Goal: Task Accomplishment & Management: Use online tool/utility

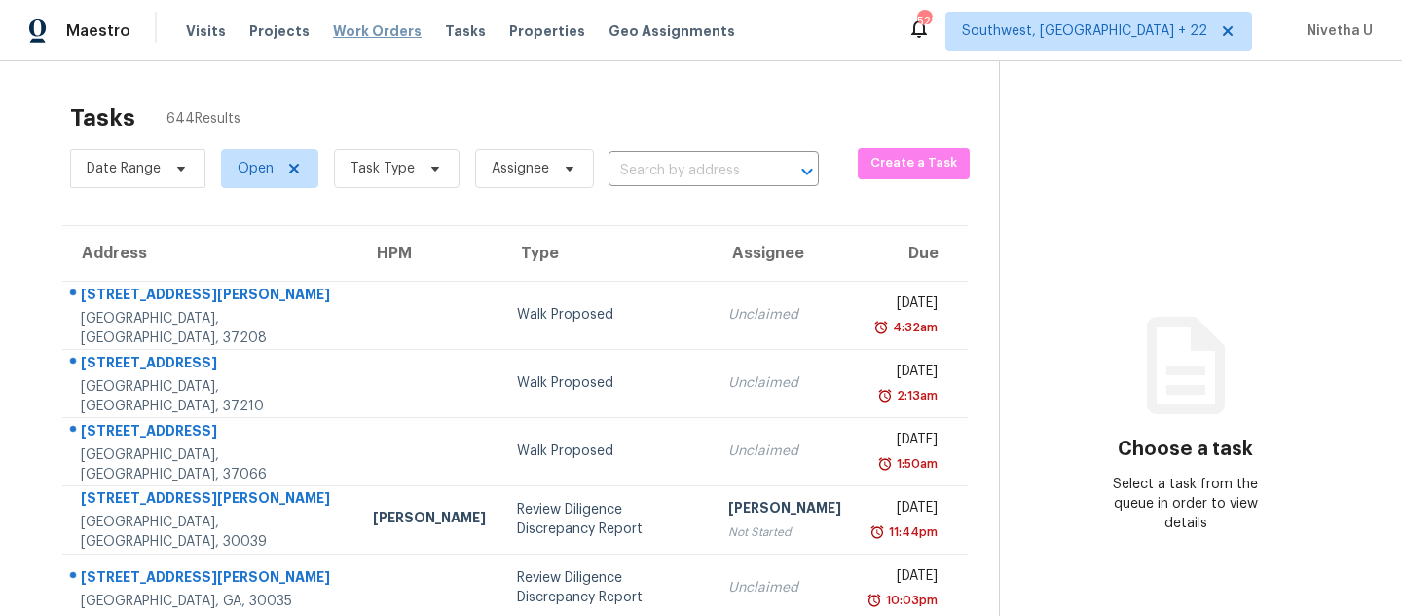
click at [379, 39] on span "Work Orders" at bounding box center [377, 30] width 89 height 19
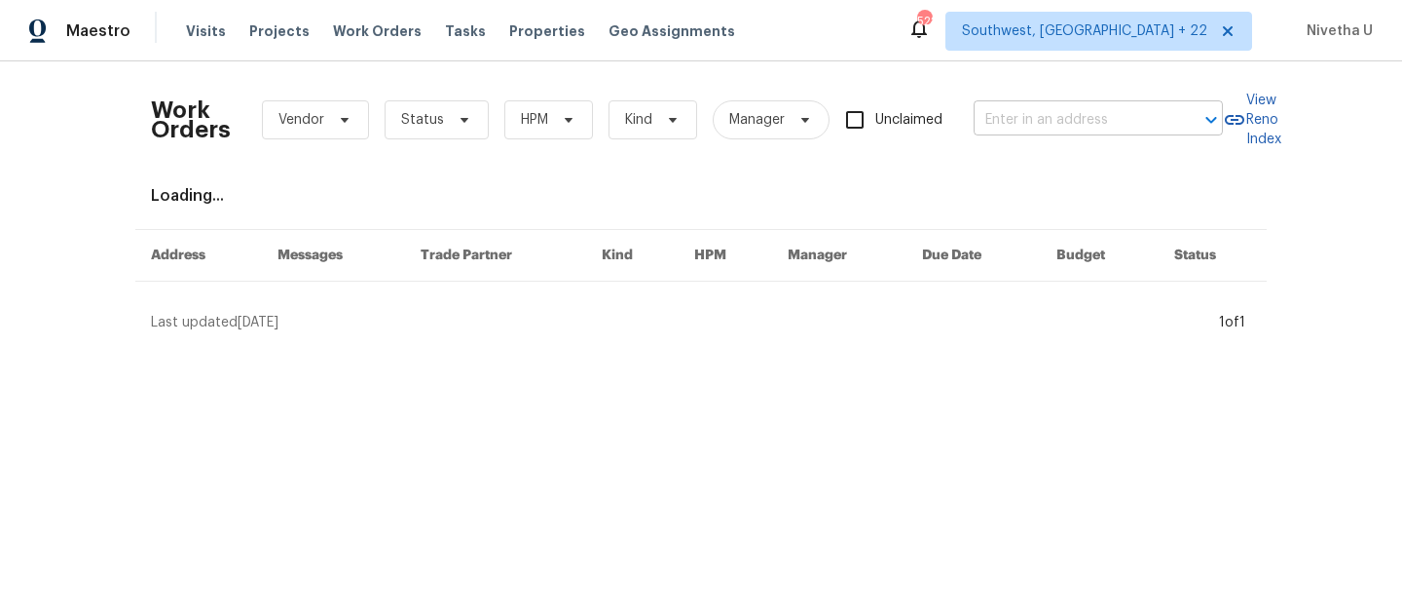
click at [1075, 120] on input "text" at bounding box center [1071, 120] width 195 height 30
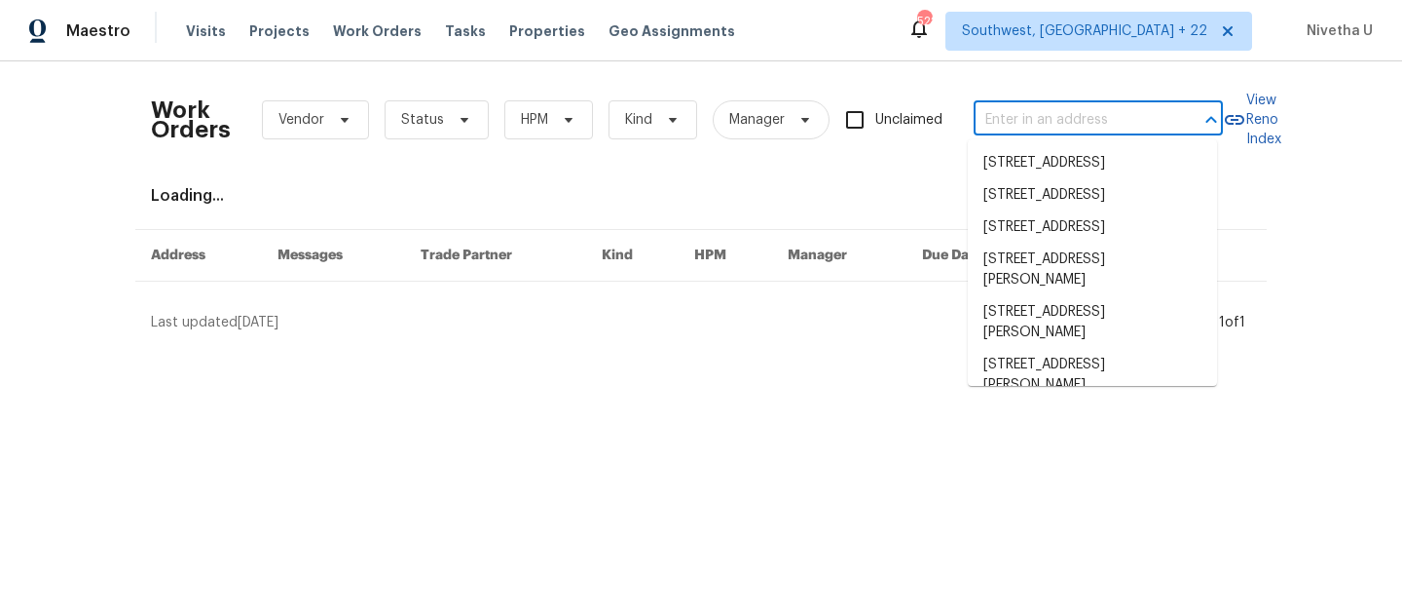
paste input "[STREET_ADDRESS]"
type input "[STREET_ADDRESS]"
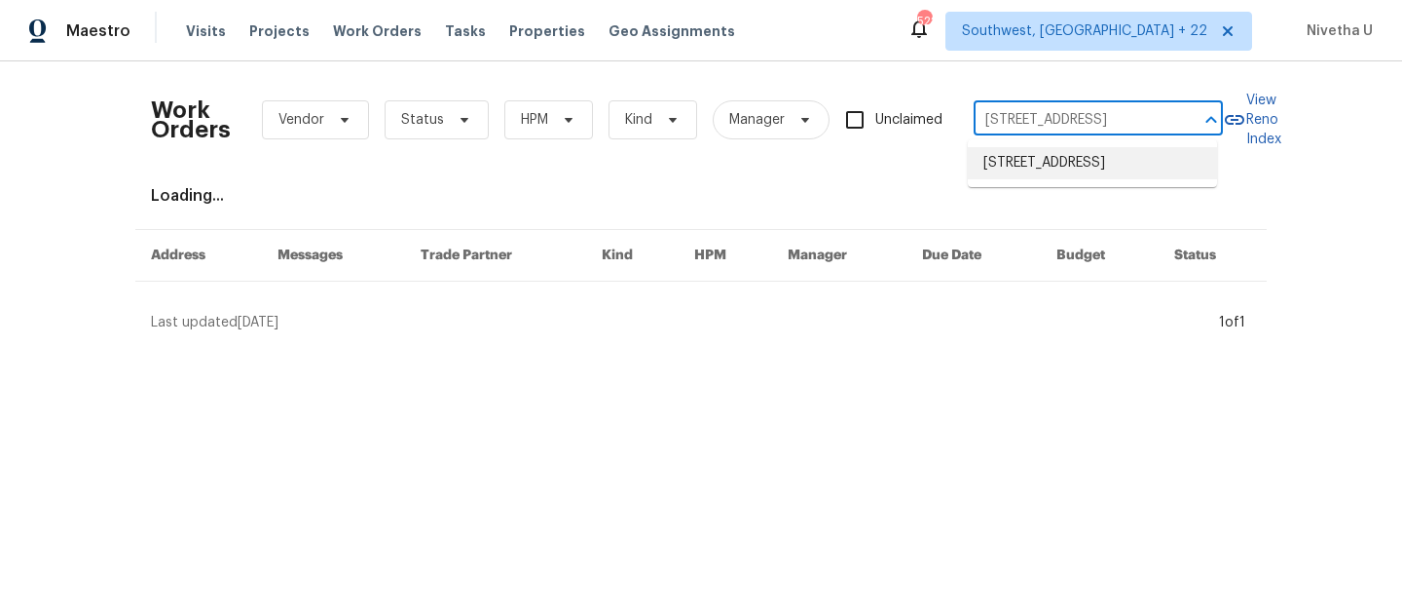
click at [1080, 163] on li "[STREET_ADDRESS]" at bounding box center [1092, 163] width 249 height 32
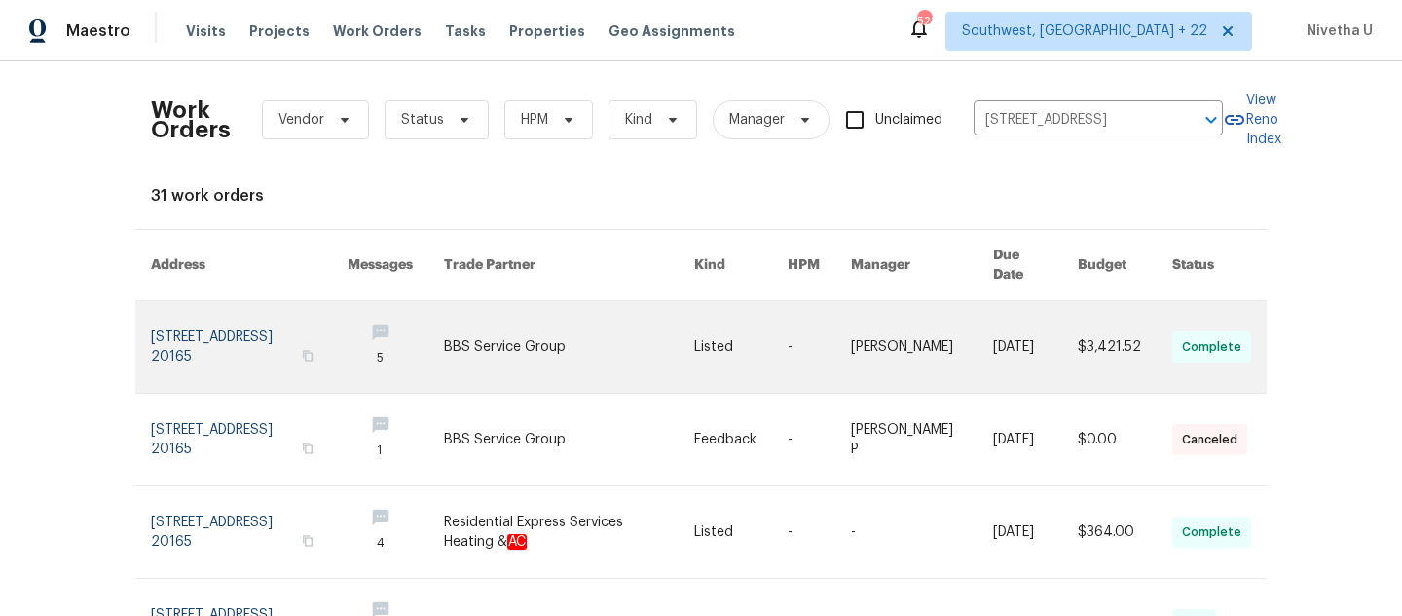
click at [208, 345] on link at bounding box center [249, 347] width 197 height 92
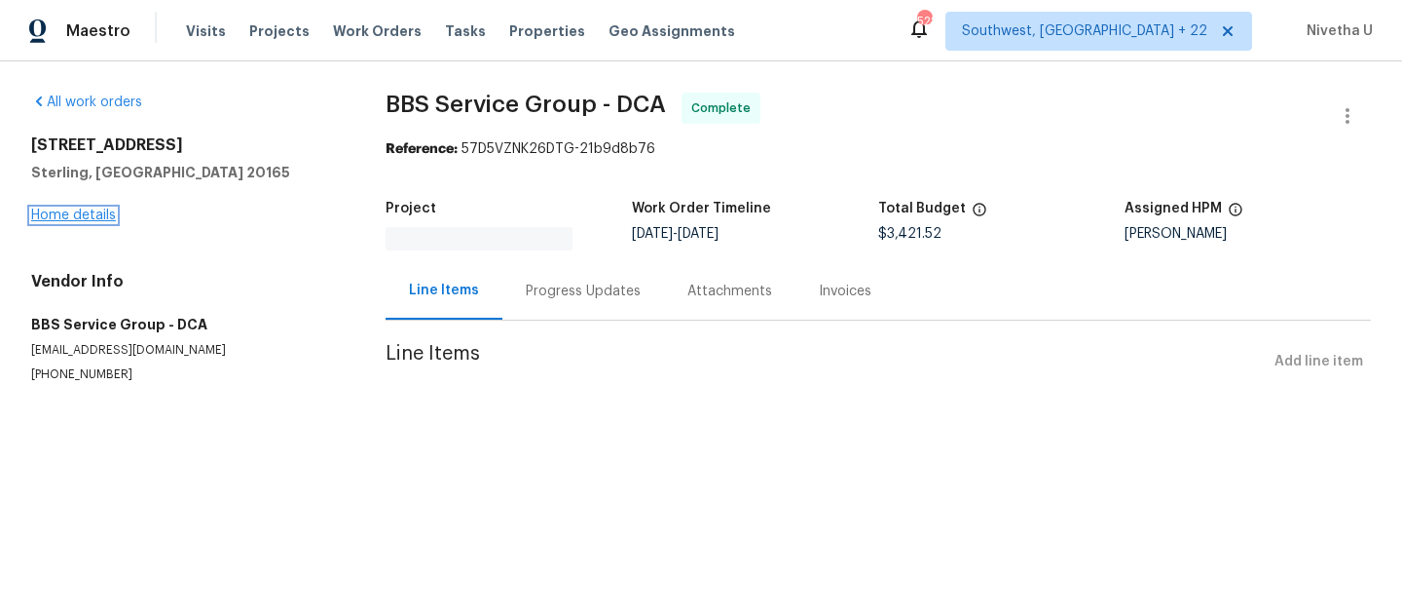
click at [89, 215] on div "All work orders [STREET_ADDRESS] Home details Vendor Info BBS Service Group - D…" at bounding box center [701, 260] width 1402 height 399
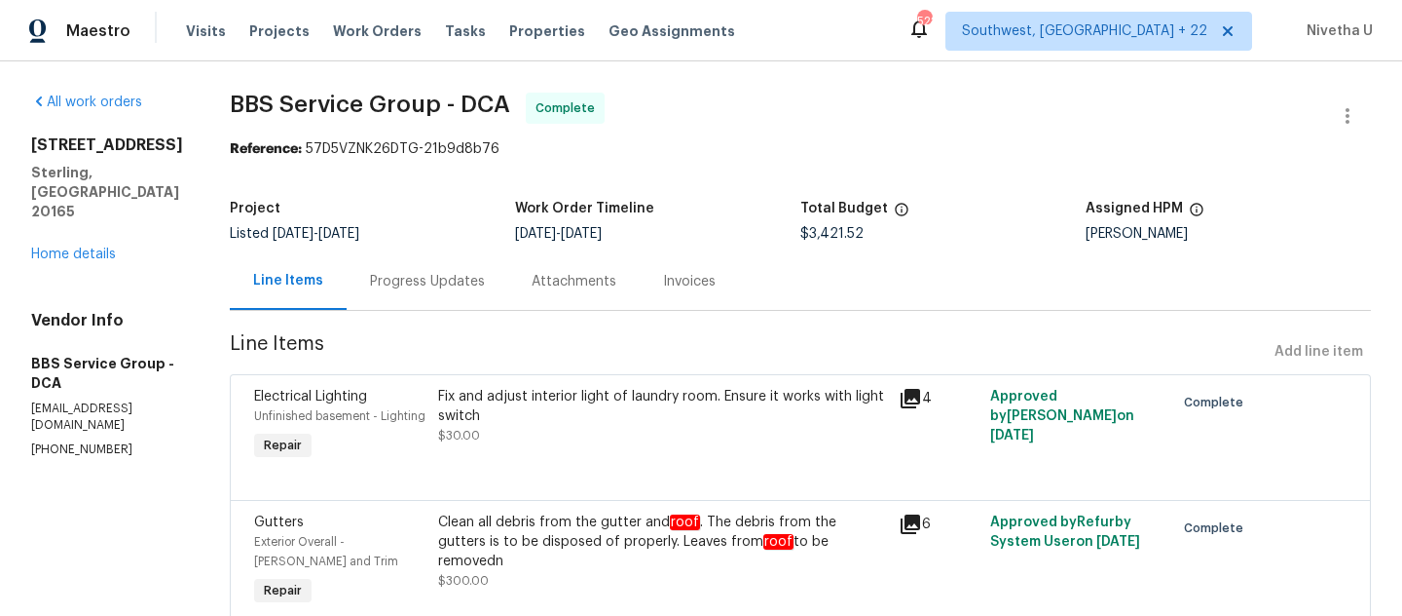
click at [69, 225] on div "[STREET_ADDRESS] Home details" at bounding box center [107, 199] width 152 height 129
click at [74, 247] on link "Home details" at bounding box center [73, 254] width 85 height 14
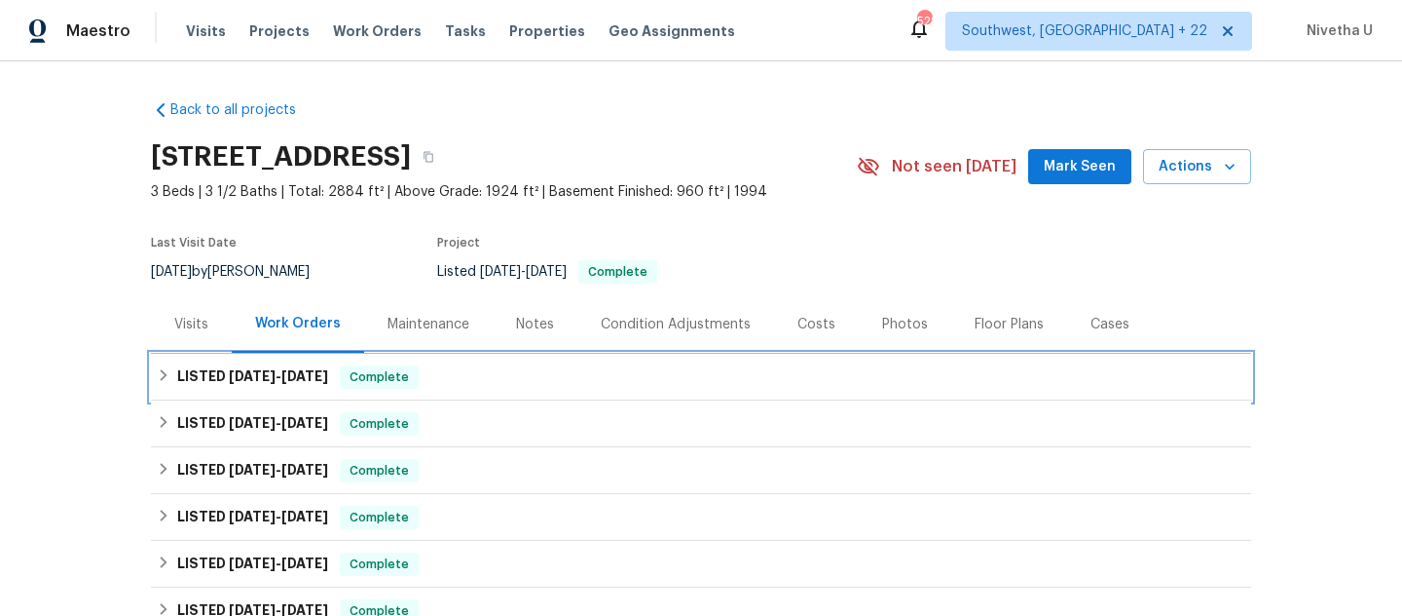
click at [409, 380] on span "Complete" at bounding box center [379, 376] width 75 height 19
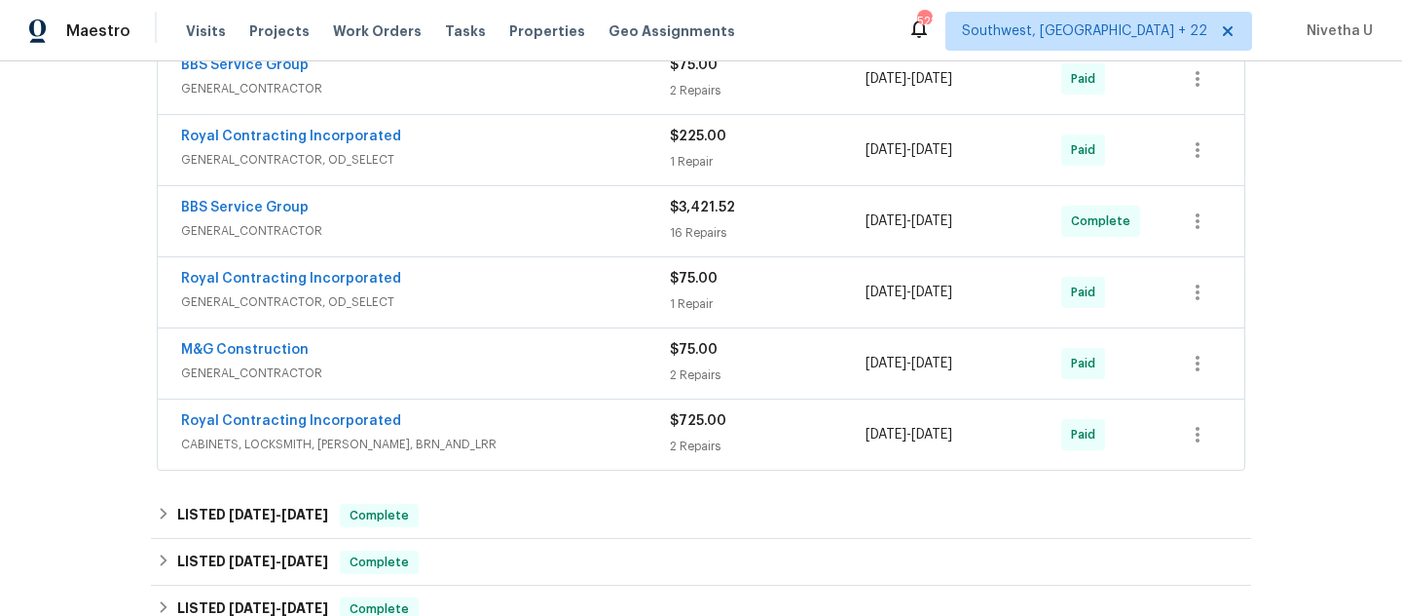
scroll to position [504, 0]
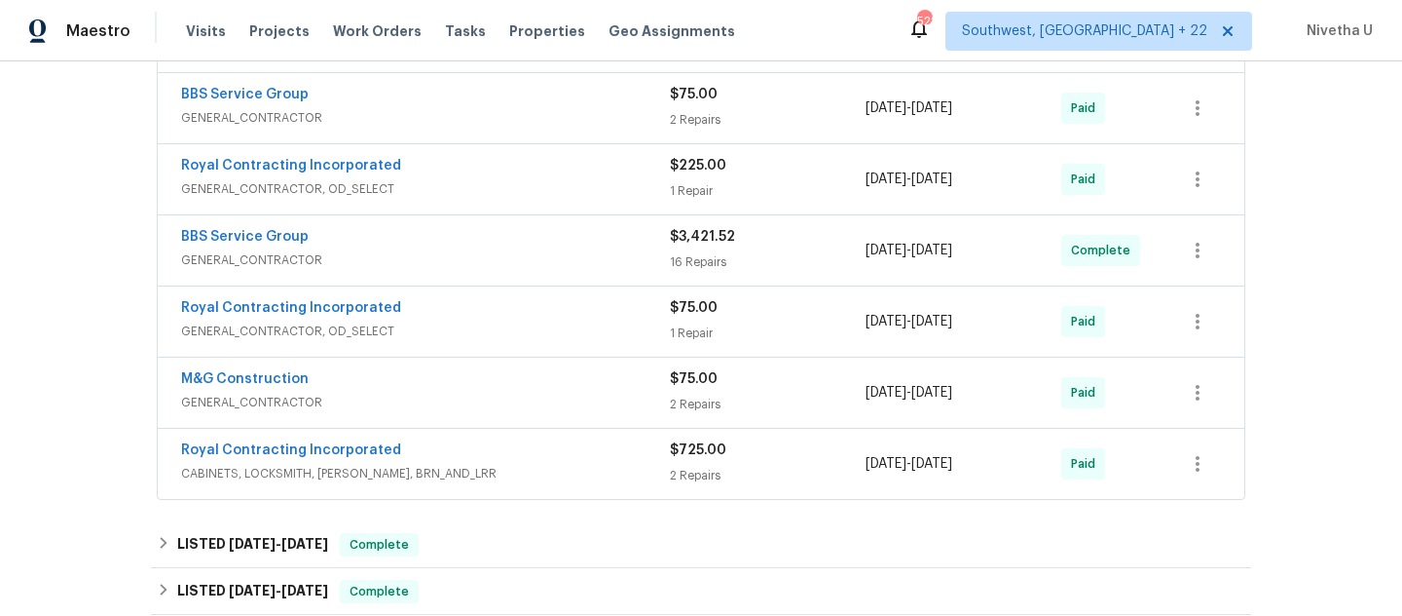
click at [492, 452] on div "Royal Contracting Incorporated" at bounding box center [425, 451] width 489 height 23
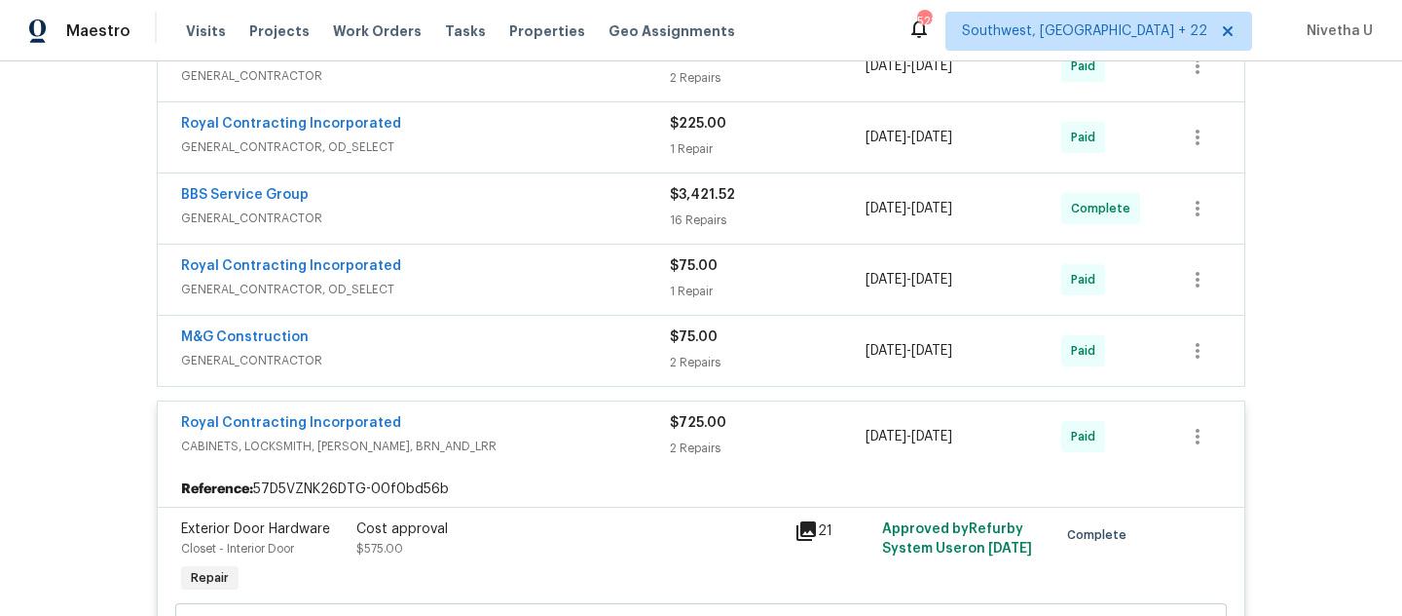
scroll to position [545, 0]
click at [595, 418] on div "Royal Contracting Incorporated" at bounding box center [425, 425] width 489 height 23
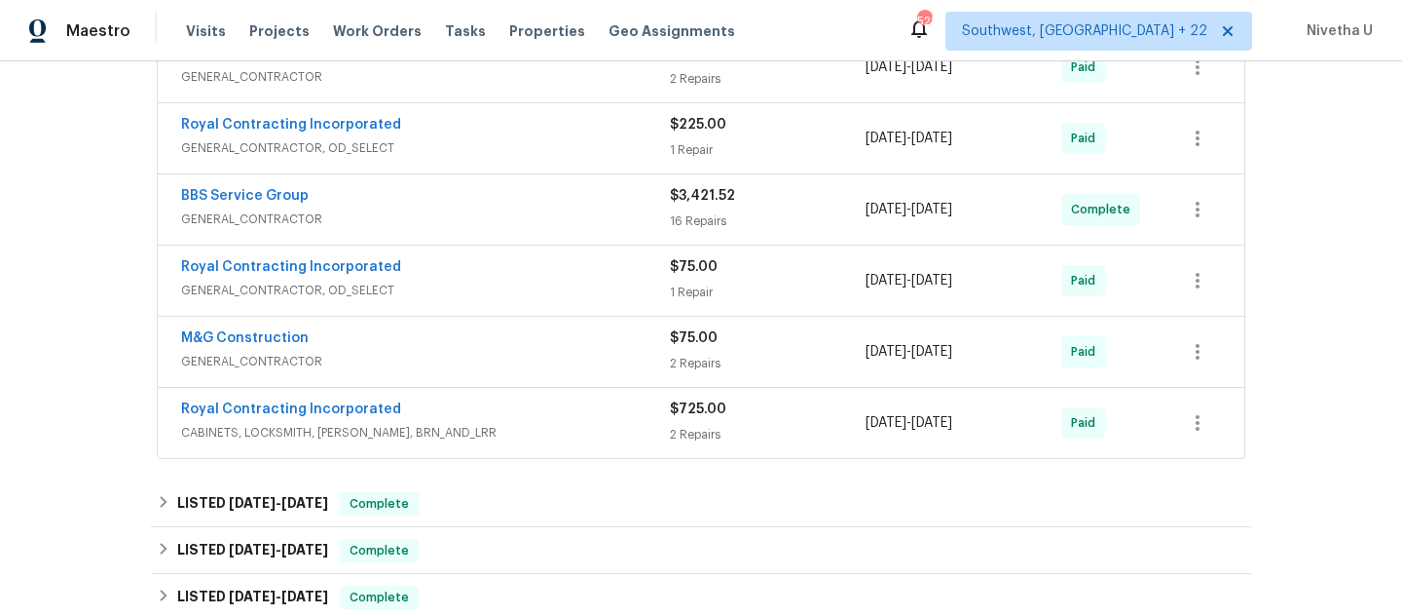
click at [549, 347] on div "M&G Construction" at bounding box center [425, 339] width 489 height 23
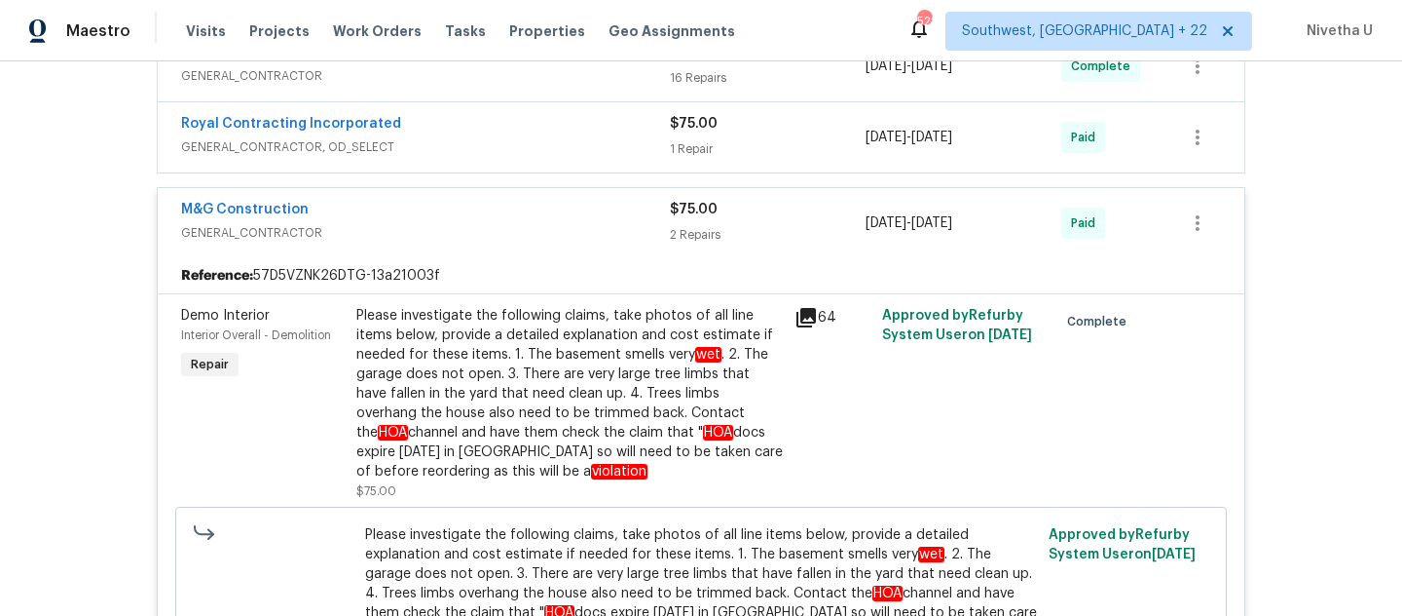
scroll to position [603, 0]
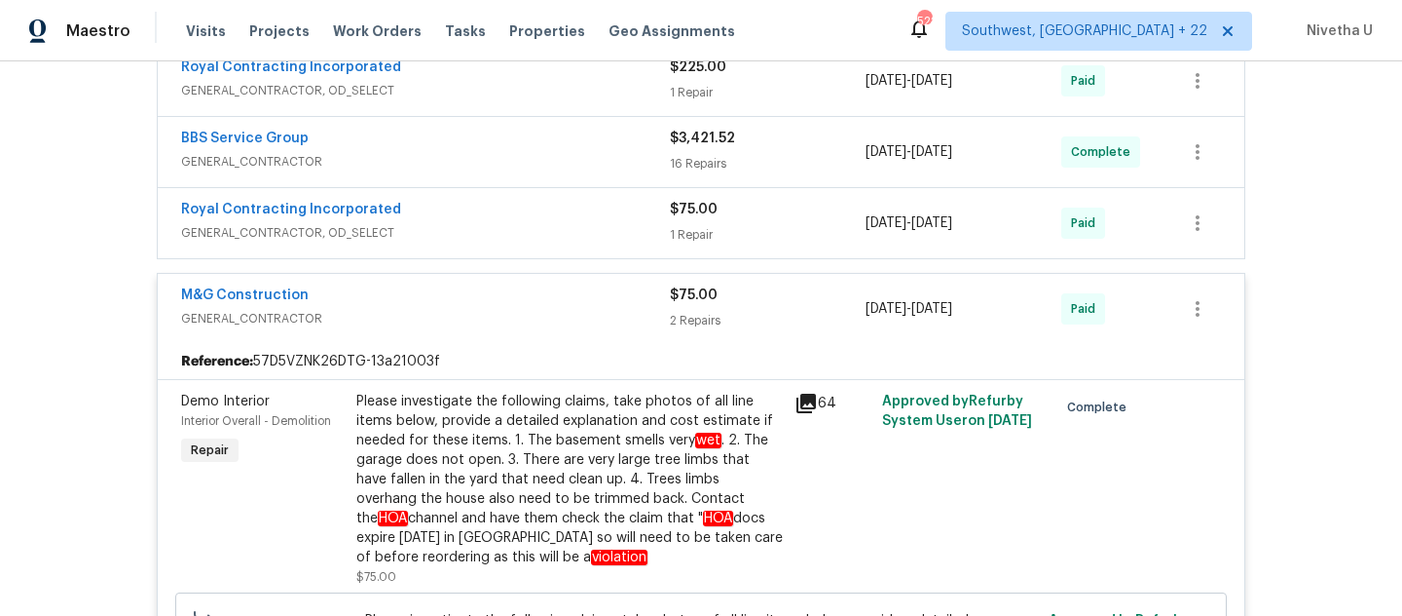
click at [521, 310] on span "GENERAL_CONTRACTOR" at bounding box center [425, 318] width 489 height 19
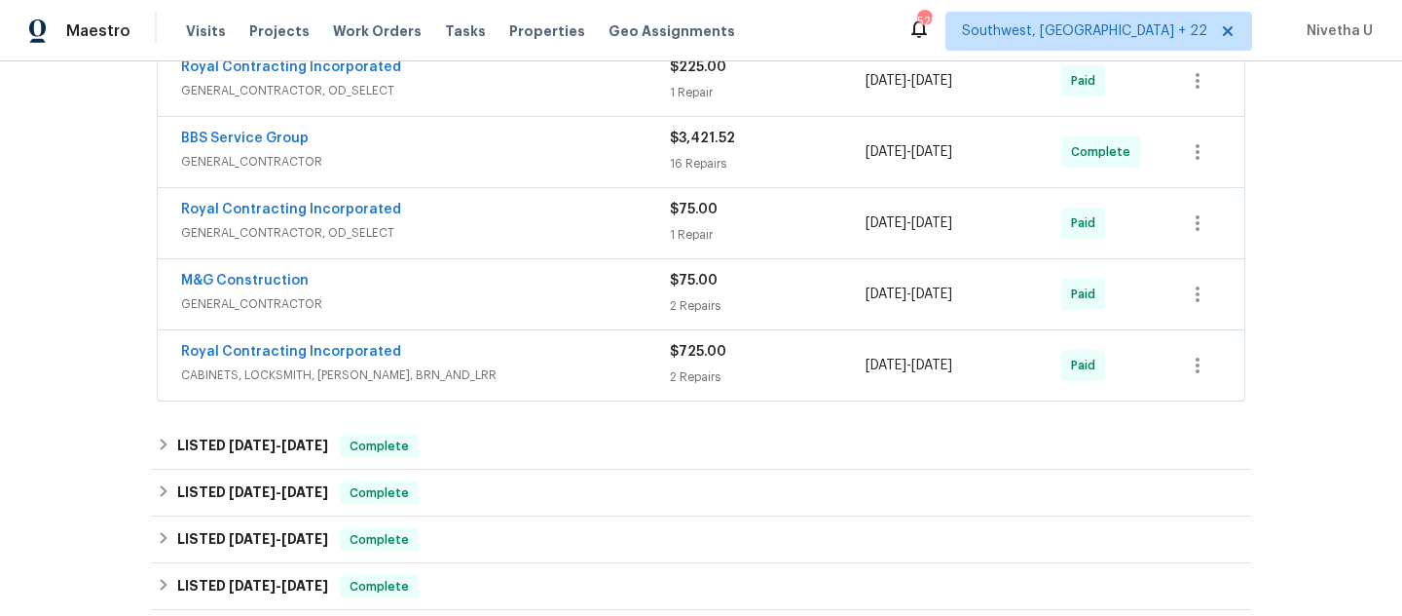
click at [501, 220] on div "Royal Contracting Incorporated" at bounding box center [425, 211] width 489 height 23
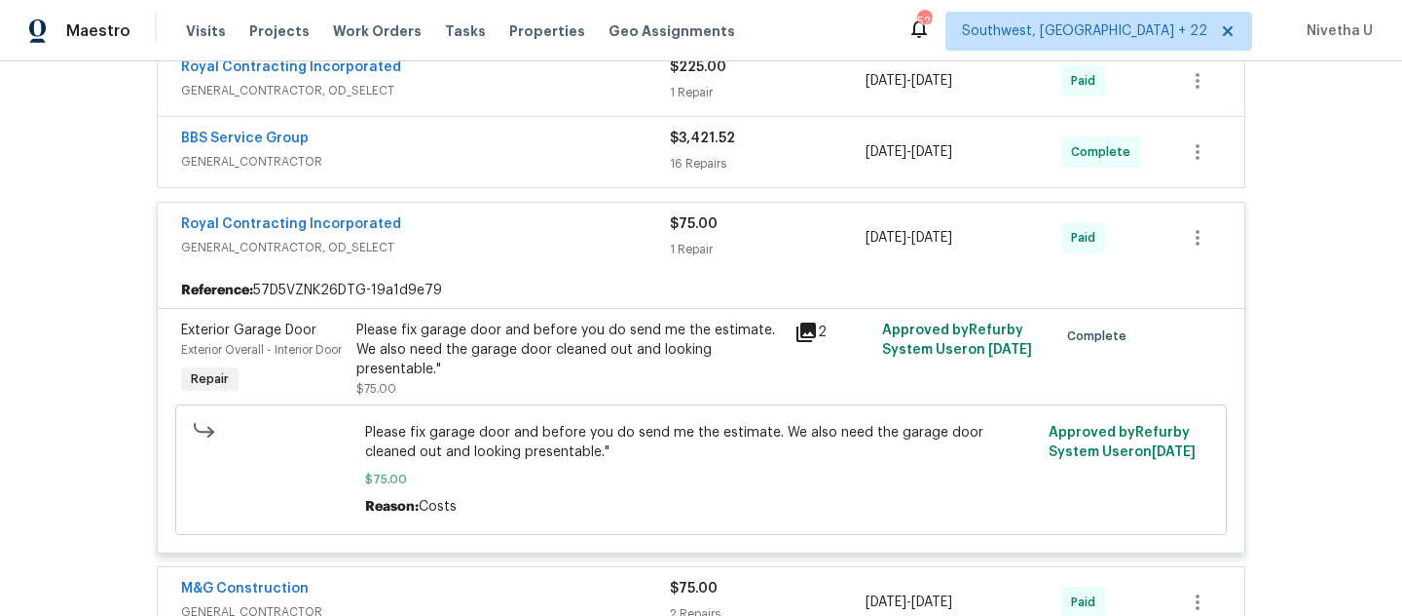
click at [508, 245] on span "GENERAL_CONTRACTOR, OD_SELECT" at bounding box center [425, 247] width 489 height 19
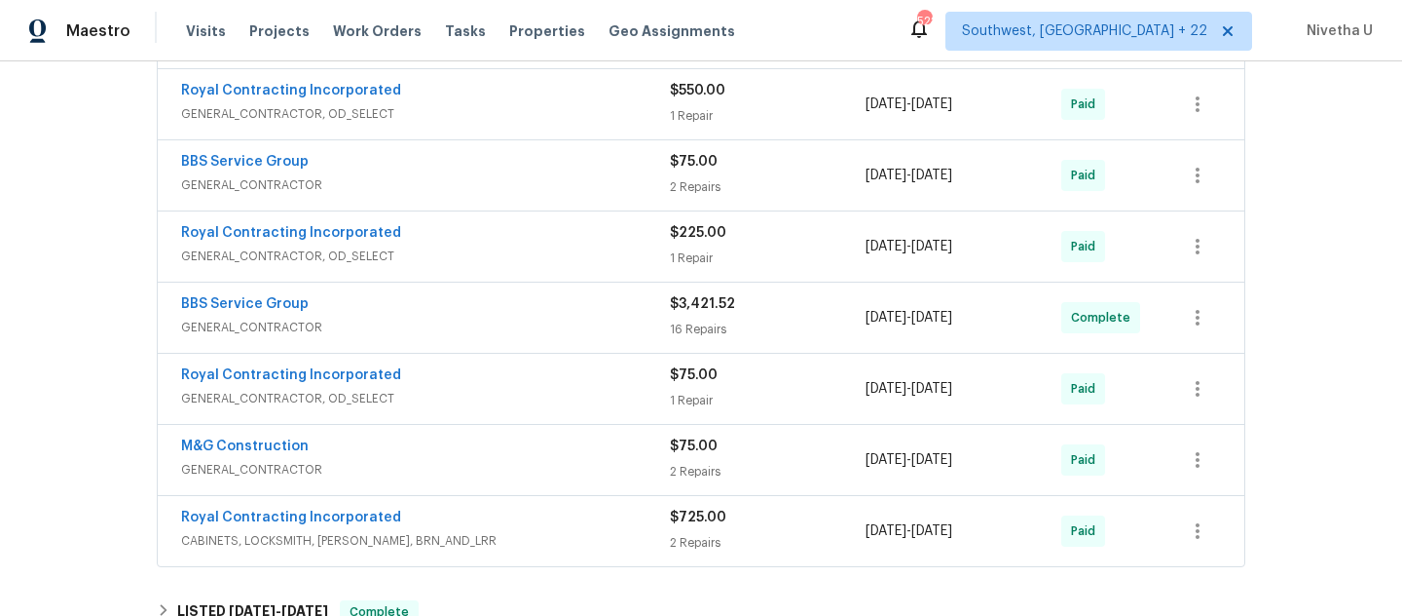
scroll to position [435, 0]
click at [522, 329] on span "GENERAL_CONTRACTOR" at bounding box center [425, 328] width 489 height 19
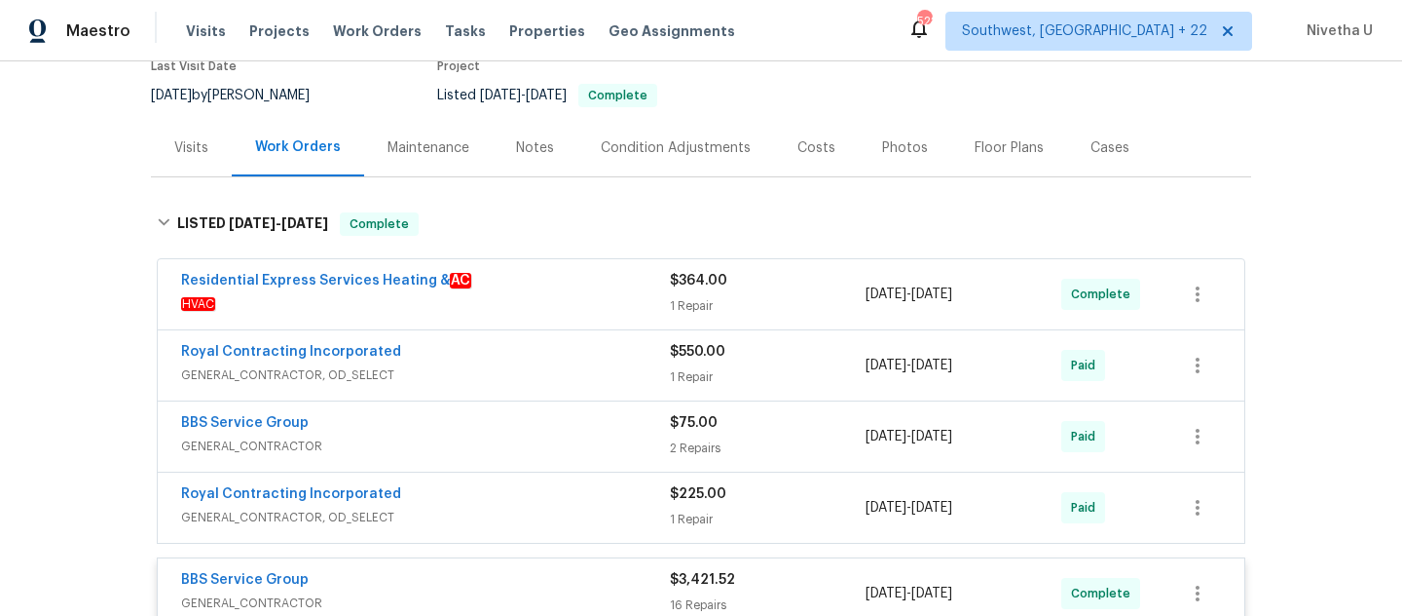
scroll to position [219, 0]
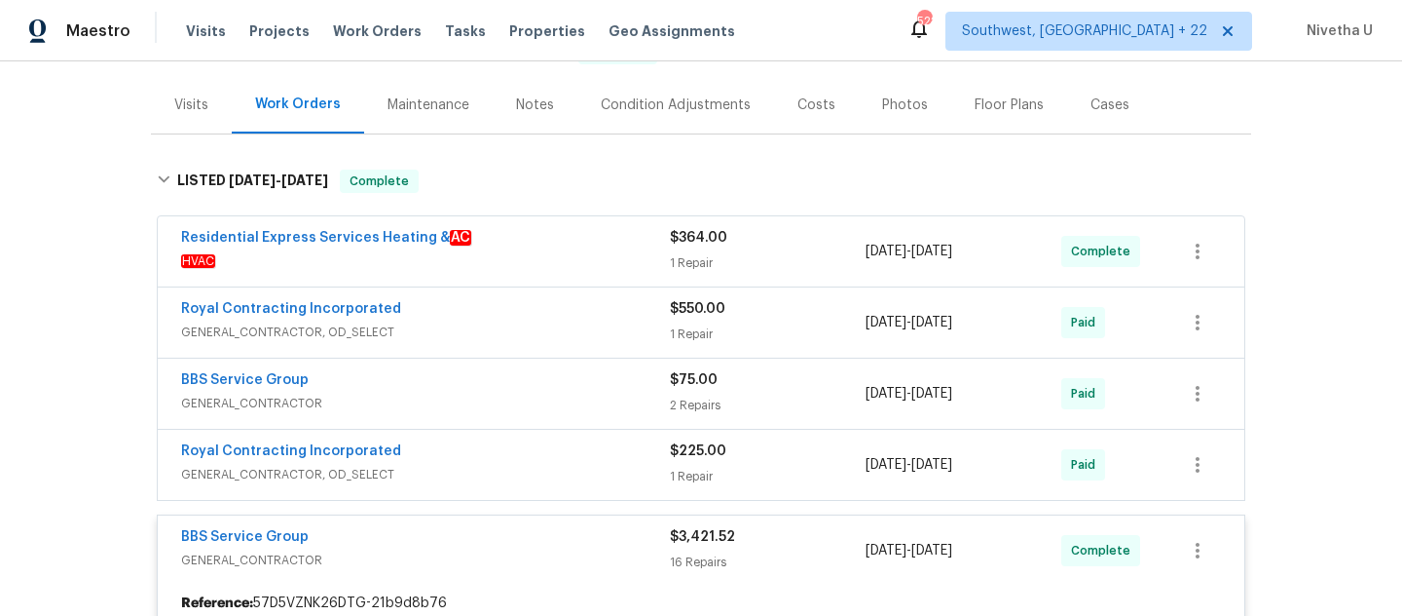
click at [557, 277] on div "Residential Express Services Heating & AC HVAC $364.00 1 Repair [DATE] - [DATE]…" at bounding box center [701, 251] width 1087 height 70
click at [546, 249] on div "Residential Express Services Heating & AC" at bounding box center [425, 239] width 489 height 23
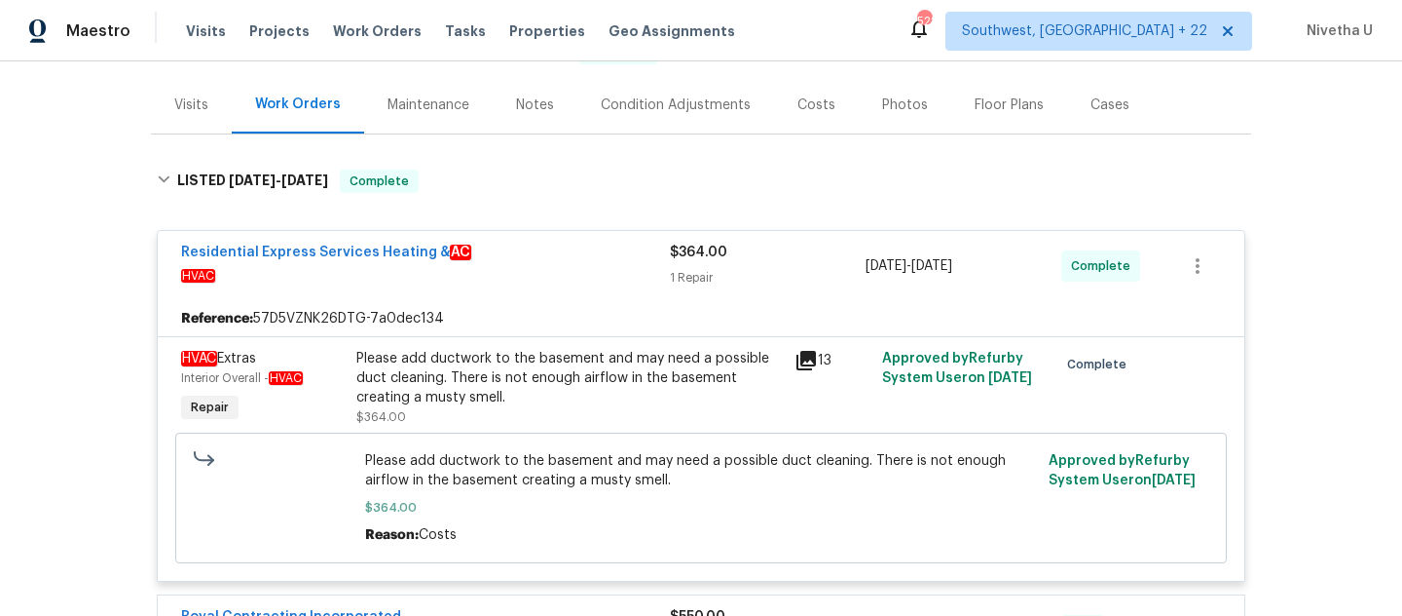
scroll to position [325, 0]
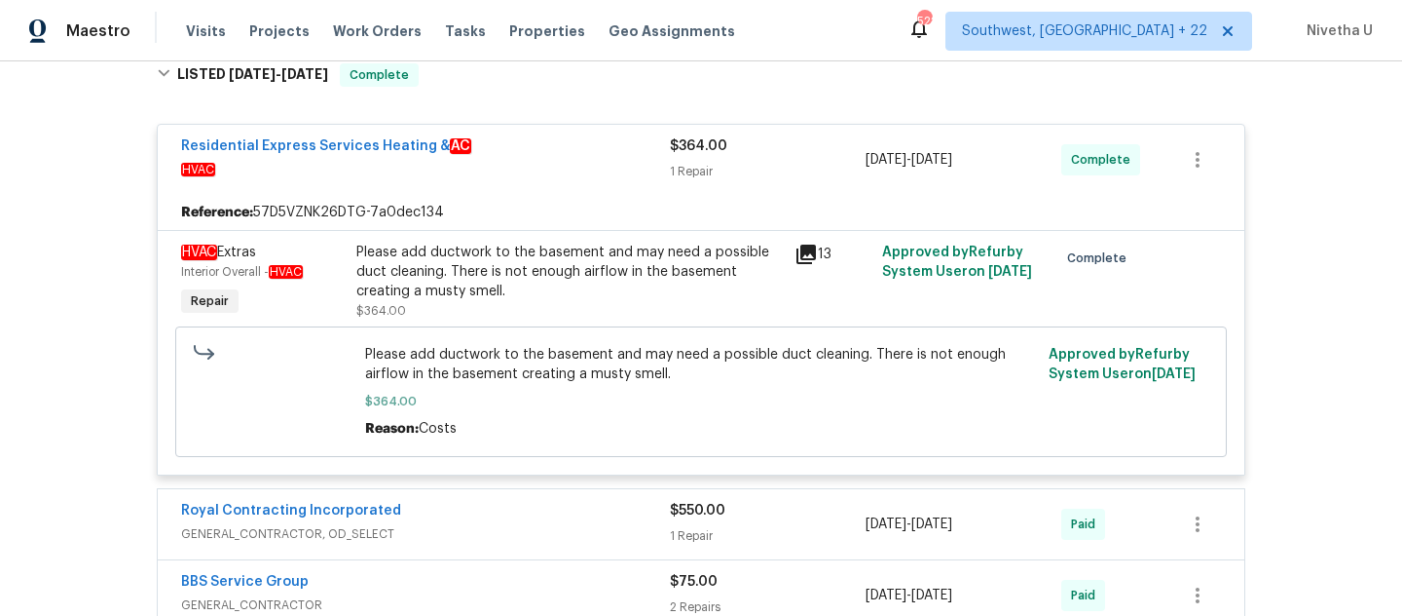
click at [535, 149] on div "Residential Express Services Heating & AC" at bounding box center [425, 147] width 489 height 23
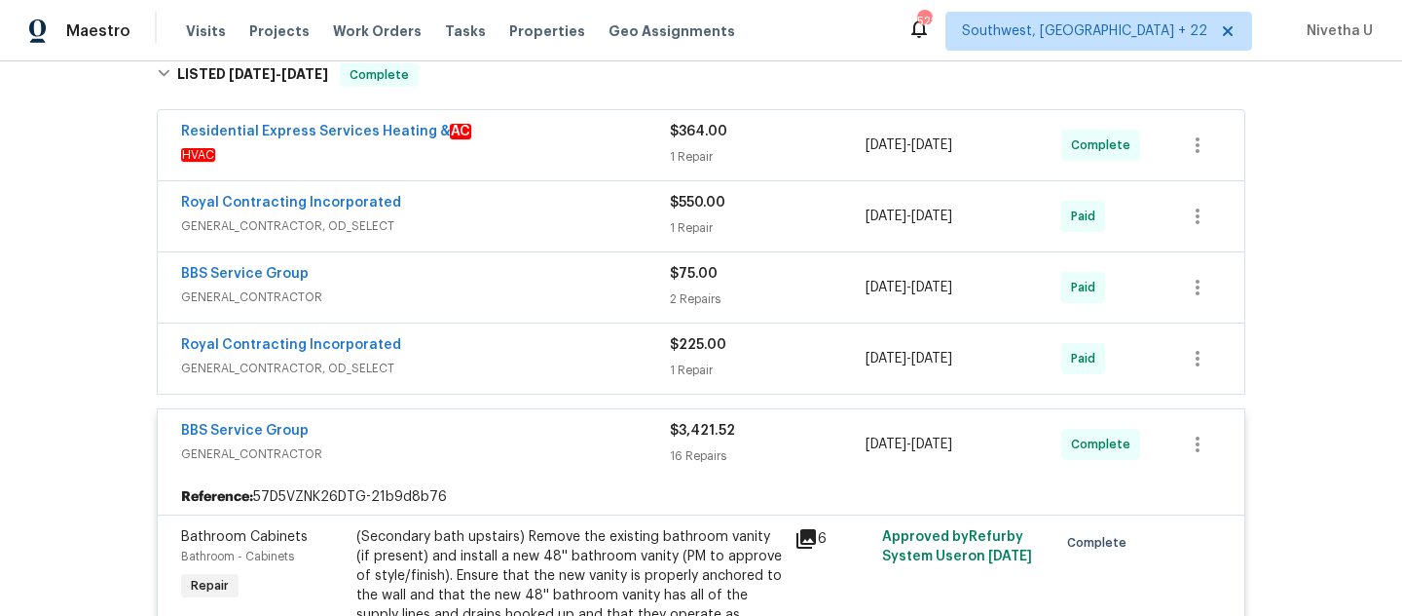
click at [539, 208] on div "Royal Contracting Incorporated" at bounding box center [425, 204] width 489 height 23
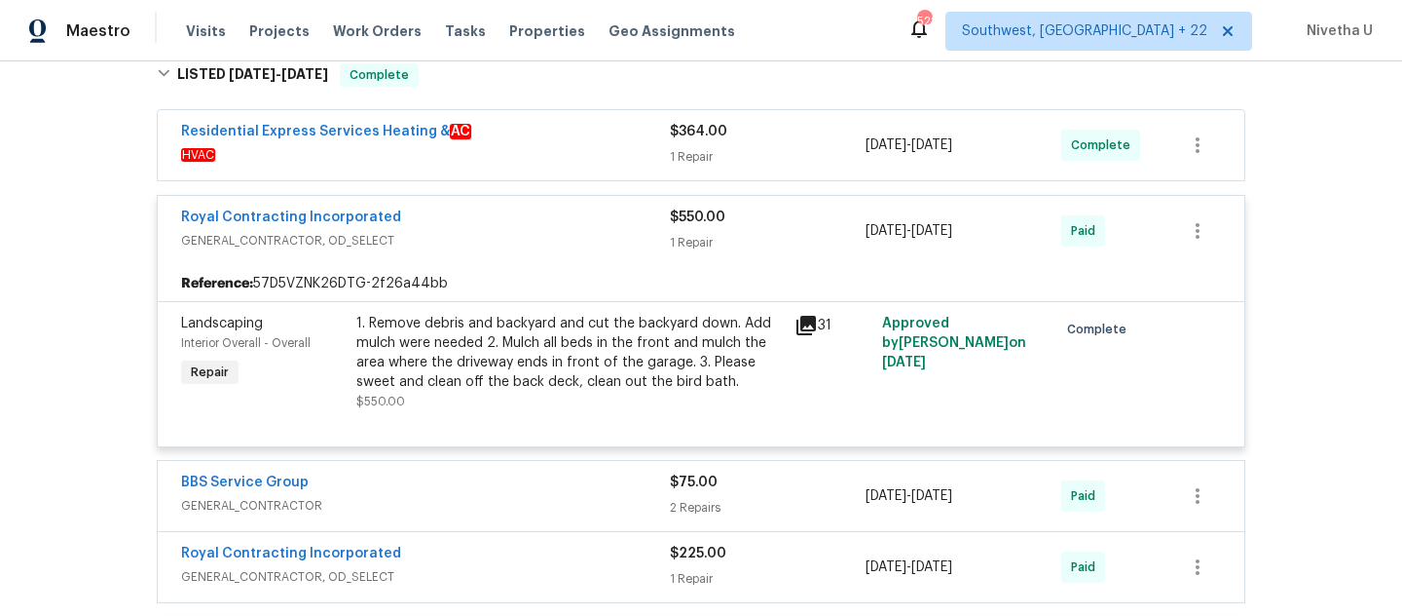
click at [544, 241] on span "GENERAL_CONTRACTOR, OD_SELECT" at bounding box center [425, 240] width 489 height 19
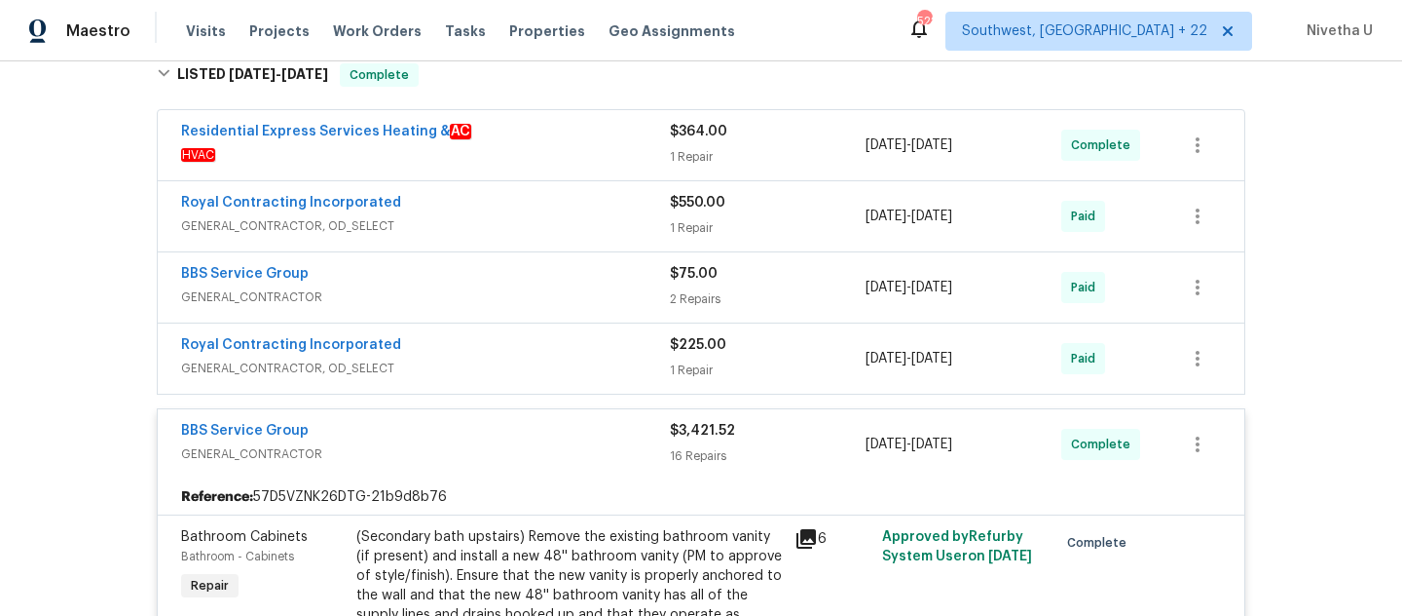
click at [538, 284] on div "BBS Service Group" at bounding box center [425, 275] width 489 height 23
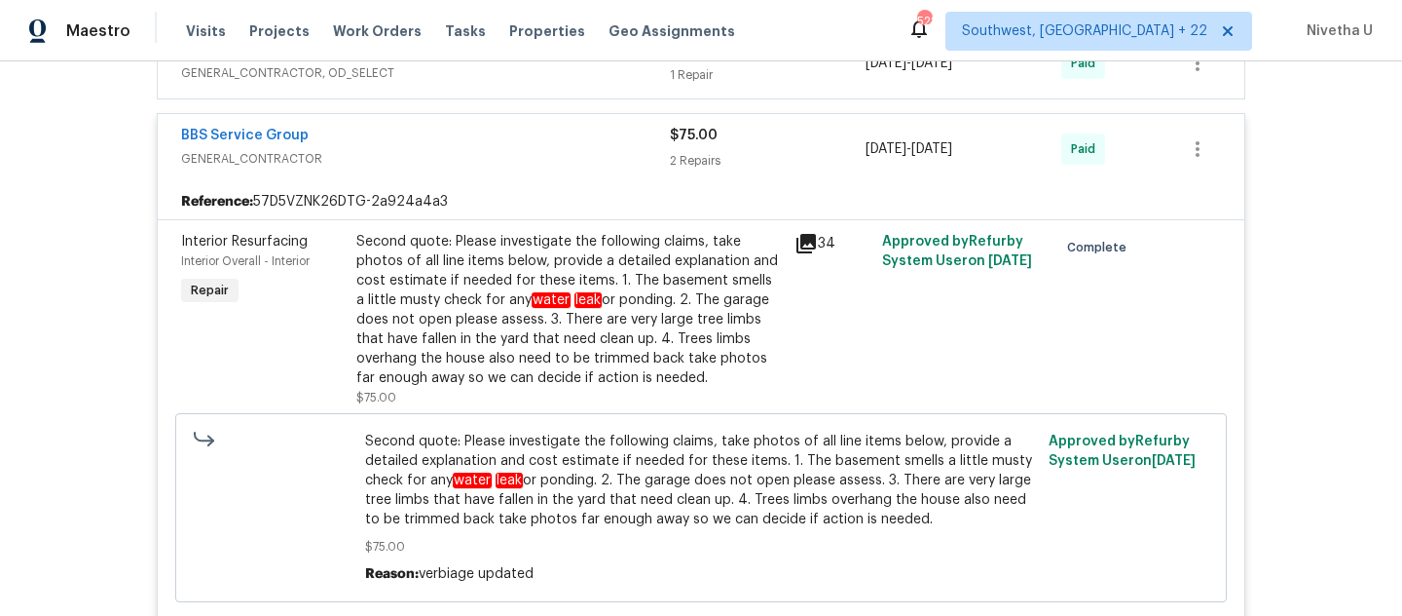
scroll to position [469, 0]
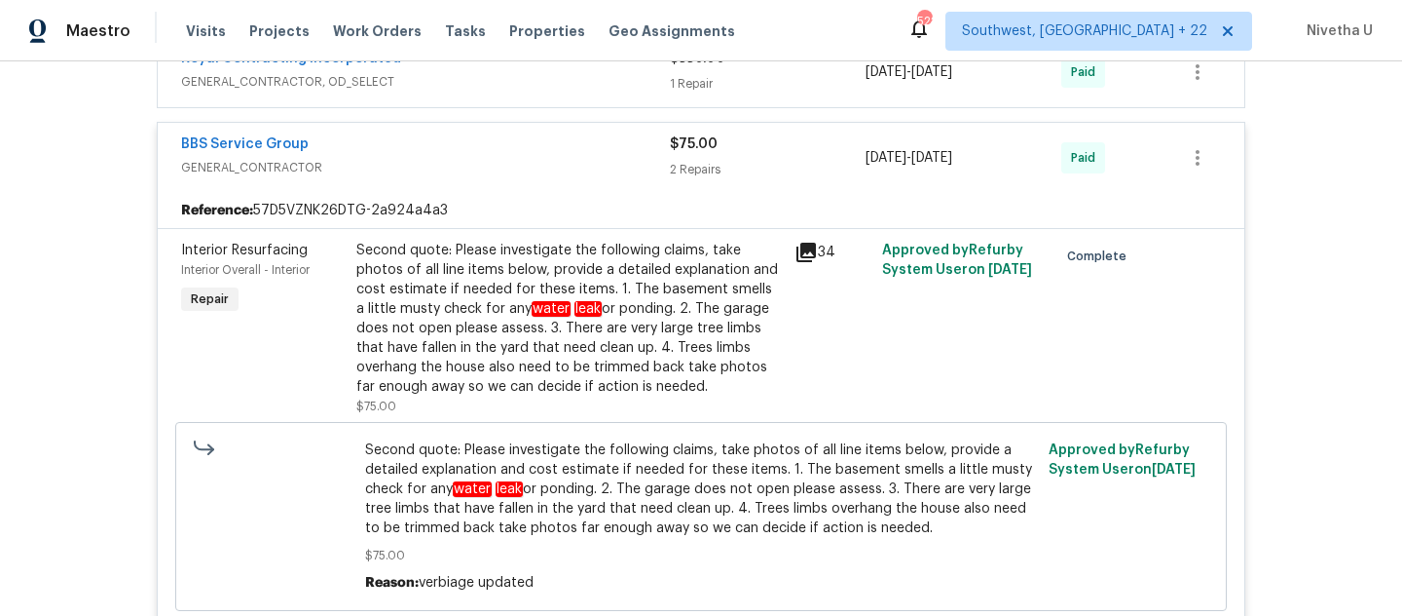
click at [533, 160] on span "GENERAL_CONTRACTOR" at bounding box center [425, 167] width 489 height 19
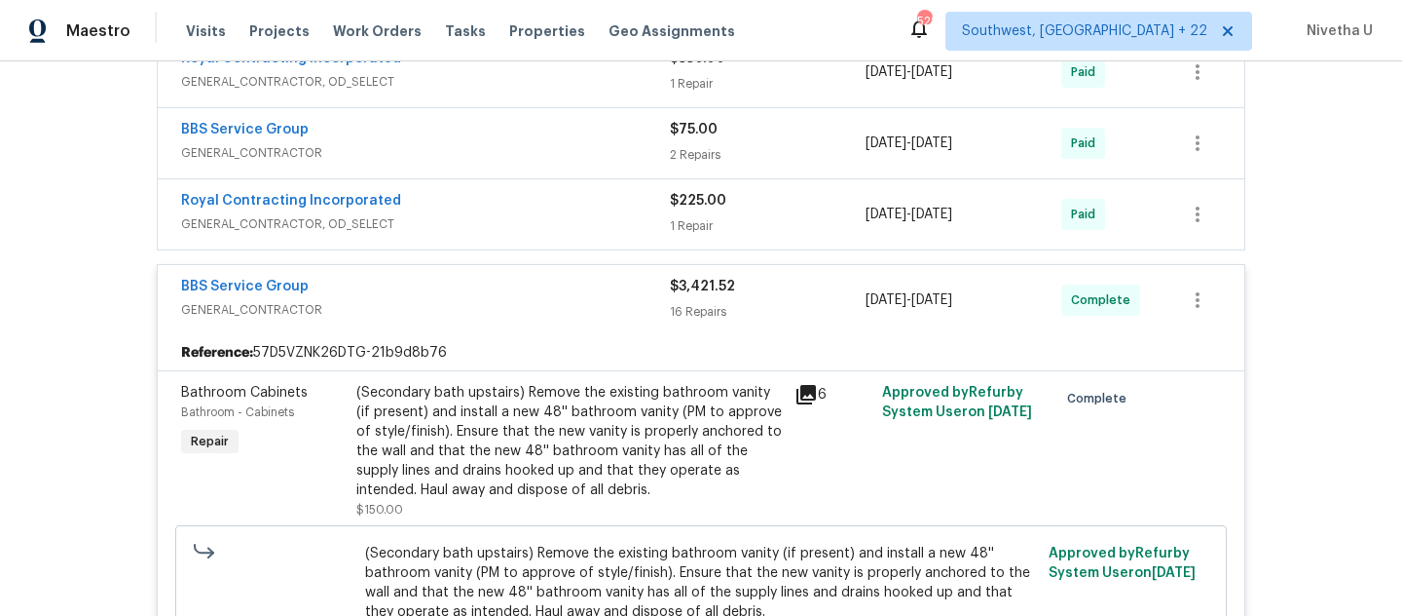
click at [540, 237] on div "Royal Contracting Incorporated GENERAL_CONTRACTOR, OD_SELECT" at bounding box center [425, 214] width 489 height 47
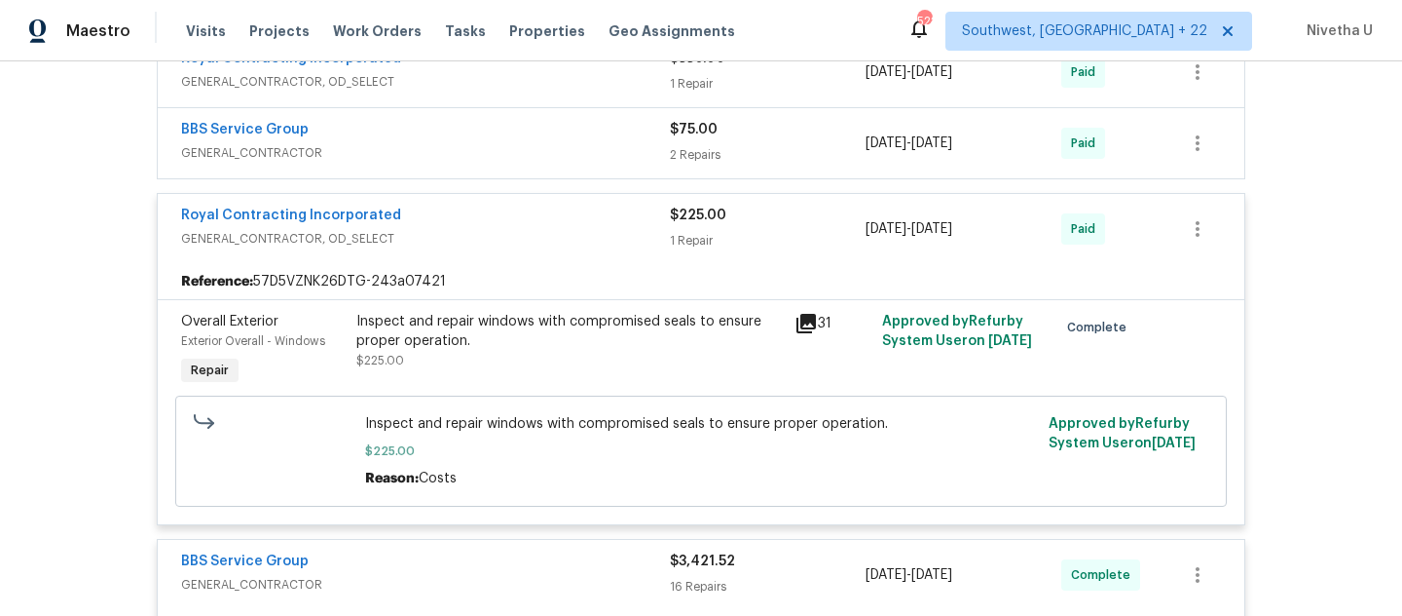
click at [534, 229] on span "GENERAL_CONTRACTOR, OD_SELECT" at bounding box center [425, 238] width 489 height 19
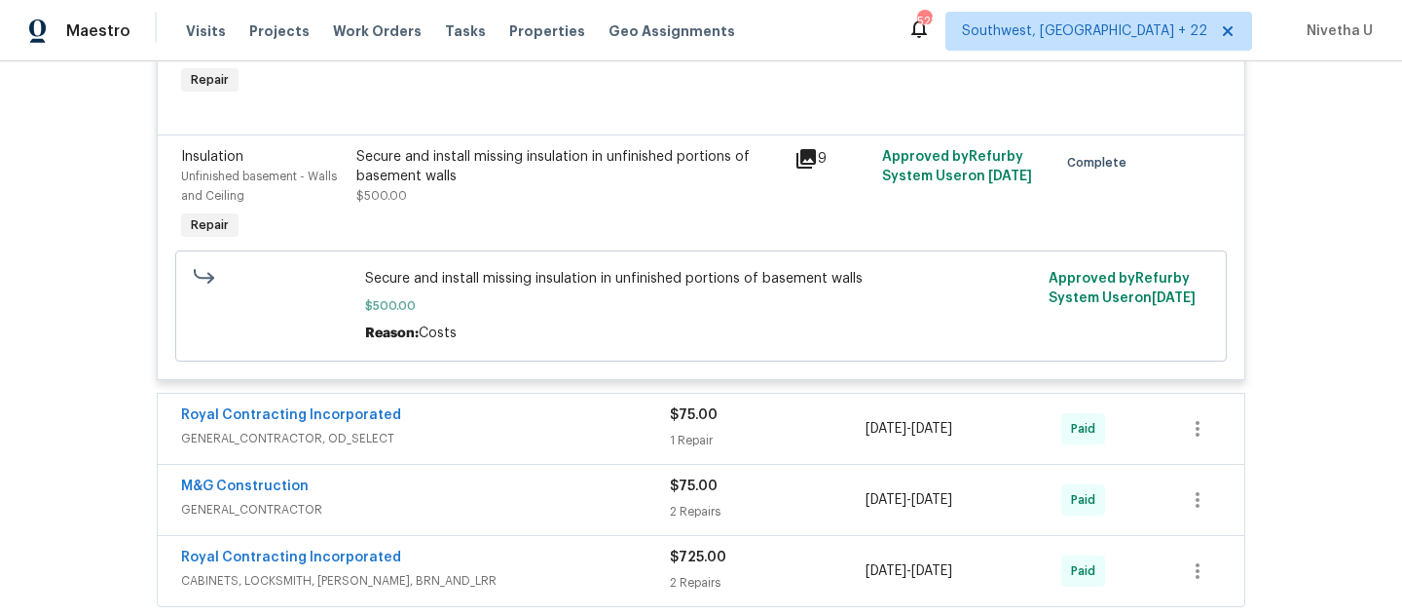
scroll to position [3495, 0]
click at [520, 427] on div "Royal Contracting Incorporated" at bounding box center [425, 414] width 489 height 23
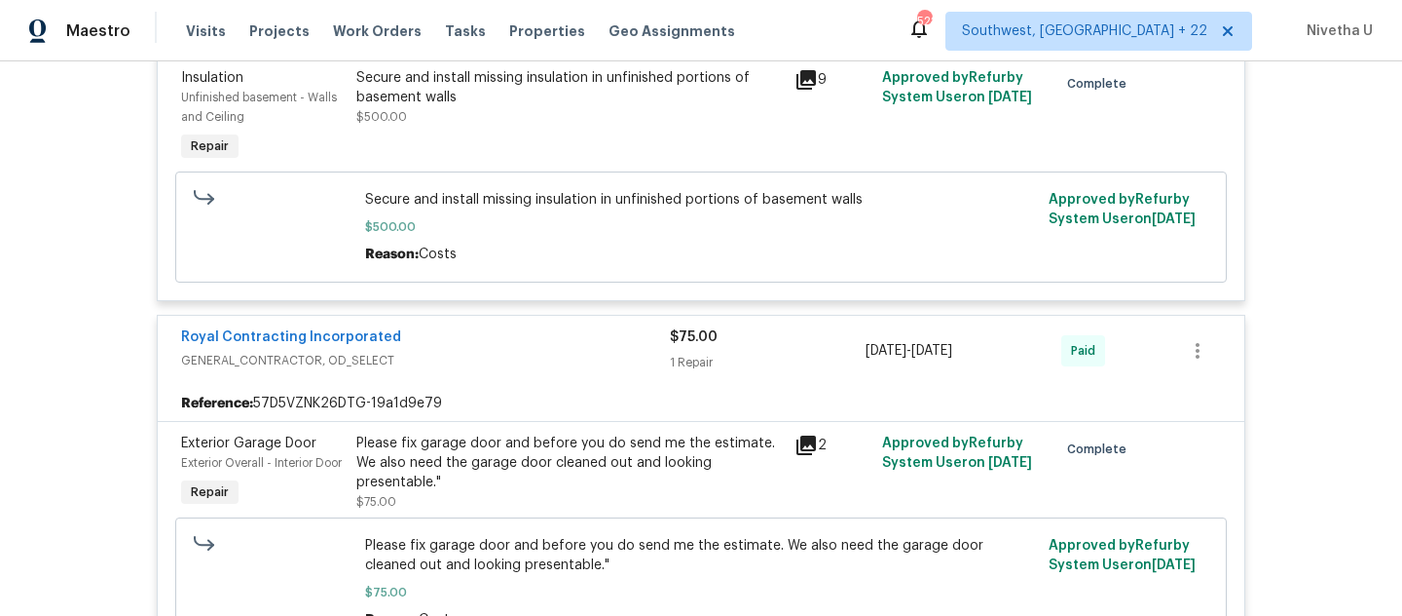
click at [497, 374] on div "Royal Contracting Incorporated GENERAL_CONTRACTOR, OD_SELECT" at bounding box center [425, 350] width 489 height 47
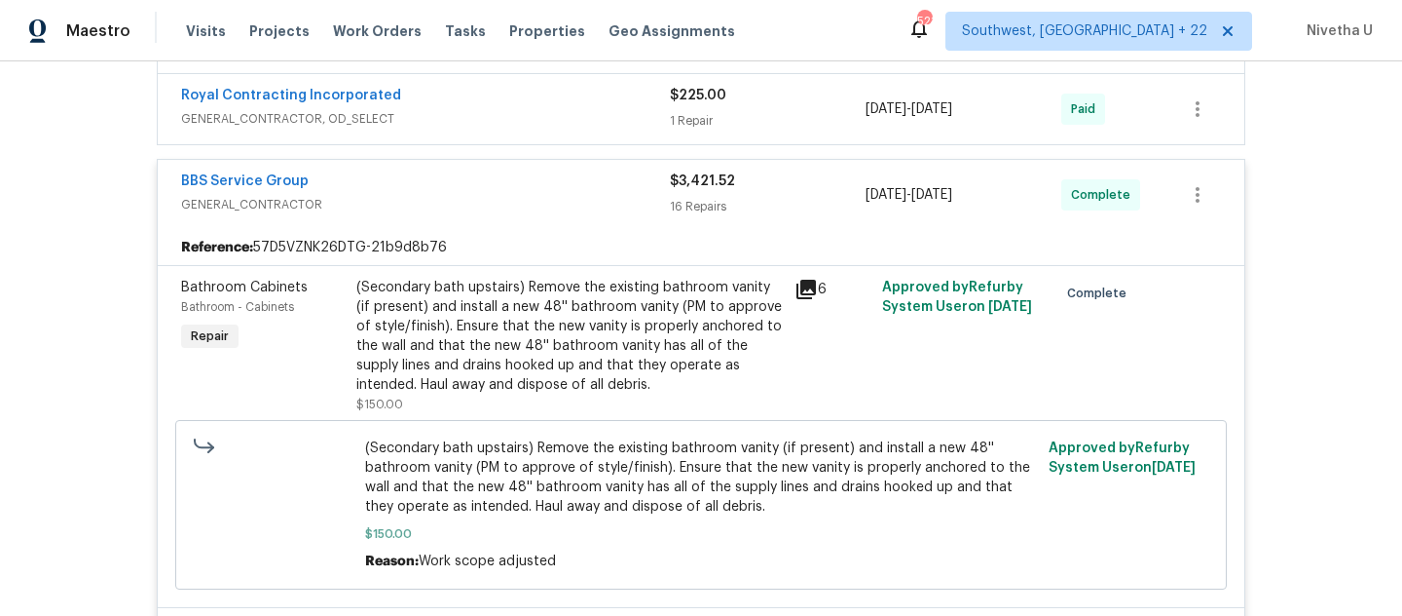
scroll to position [0, 0]
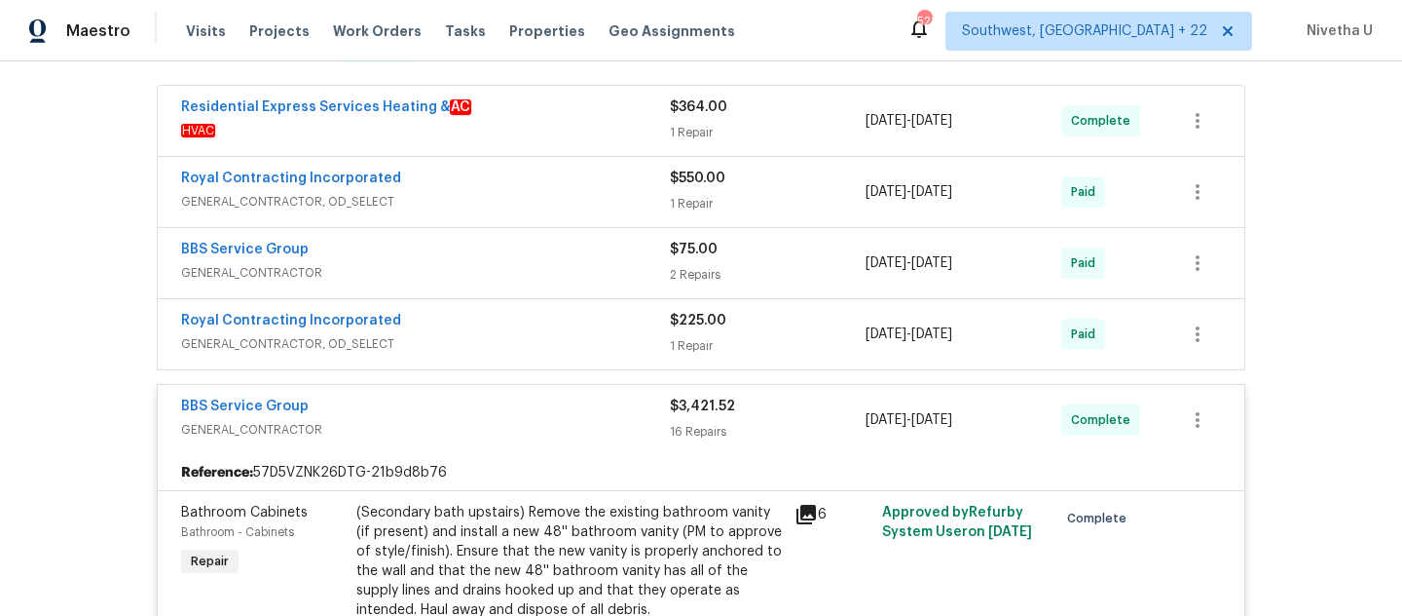
click at [508, 429] on span "GENERAL_CONTRACTOR" at bounding box center [425, 429] width 489 height 19
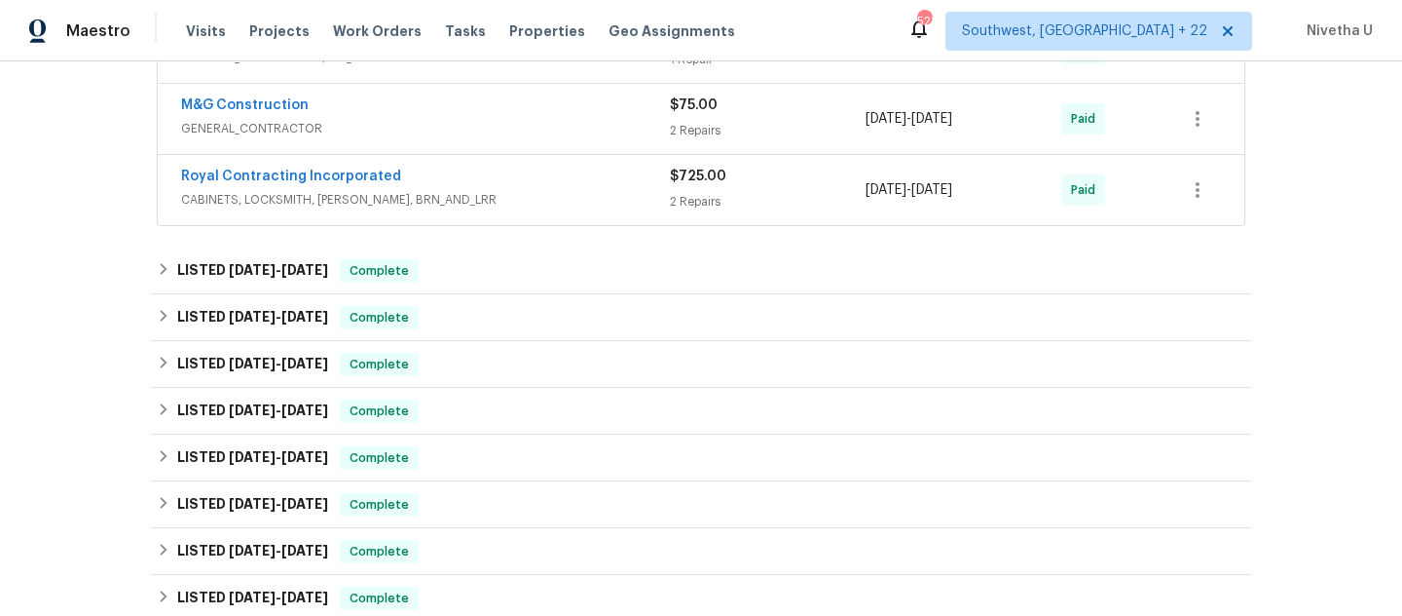
scroll to position [776, 0]
click at [507, 196] on span "CABINETS, LOCKSMITH, [PERSON_NAME], BRN_AND_LRR" at bounding box center [425, 201] width 489 height 19
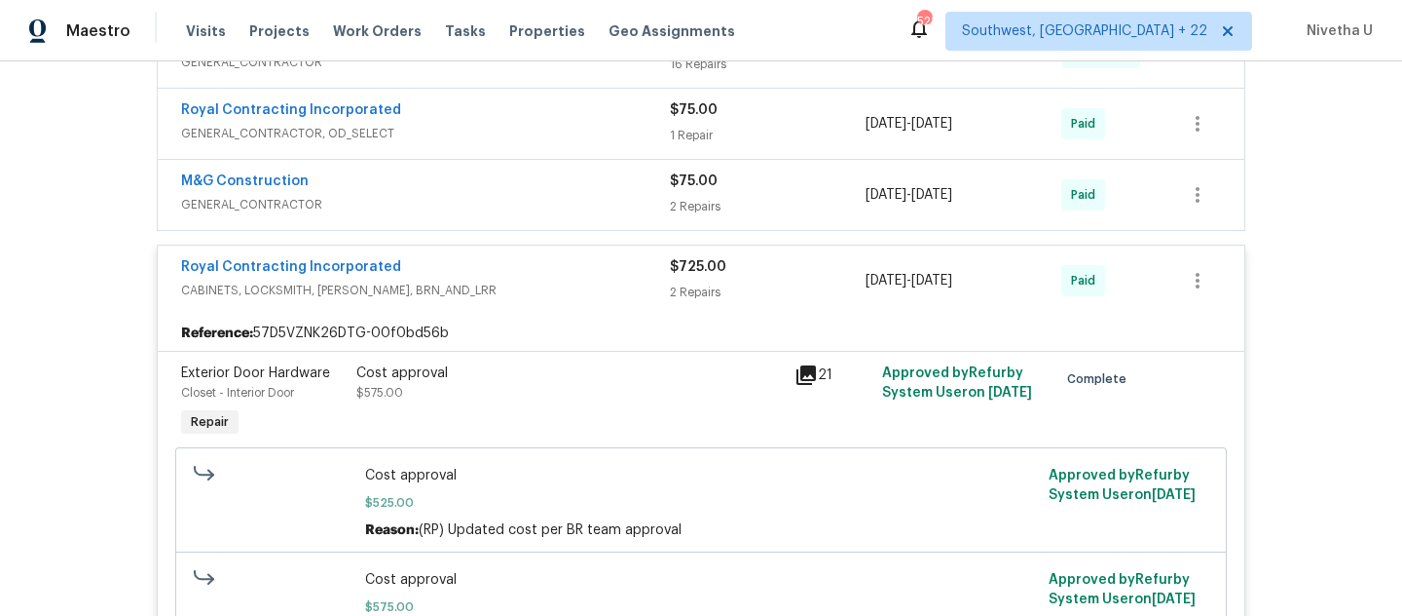
scroll to position [699, 0]
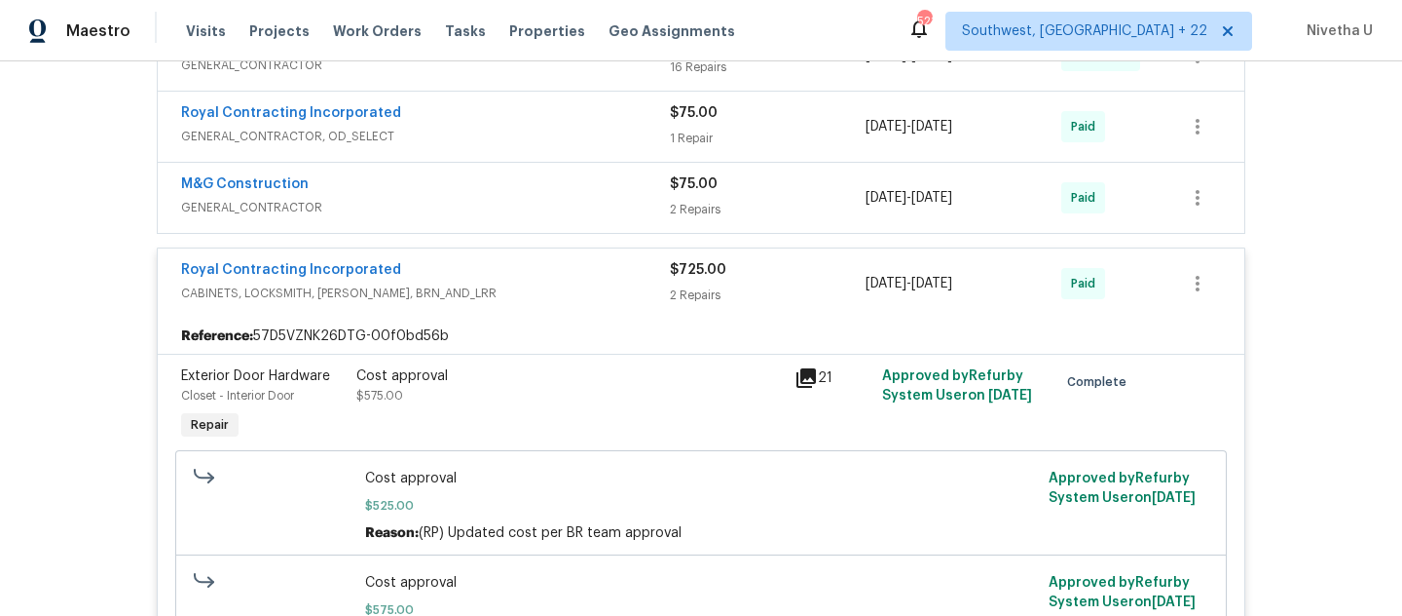
click at [510, 290] on span "CABINETS, LOCKSMITH, [PERSON_NAME], BRN_AND_LRR" at bounding box center [425, 292] width 489 height 19
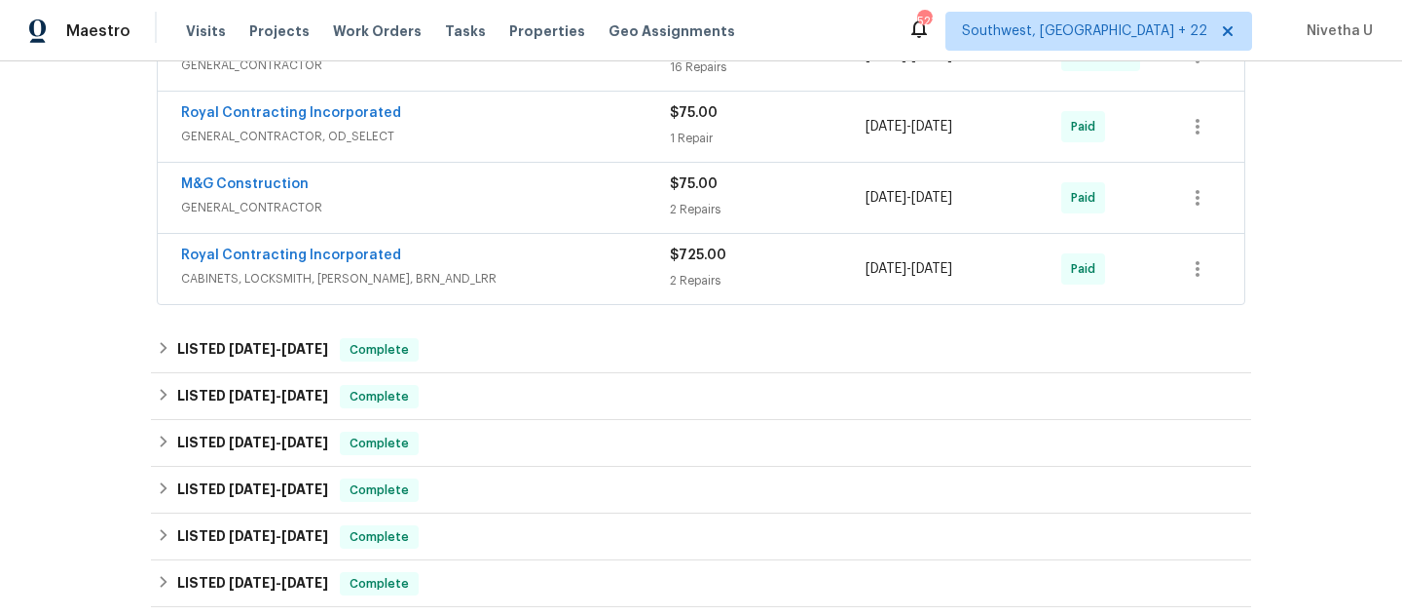
click at [501, 201] on span "GENERAL_CONTRACTOR" at bounding box center [425, 207] width 489 height 19
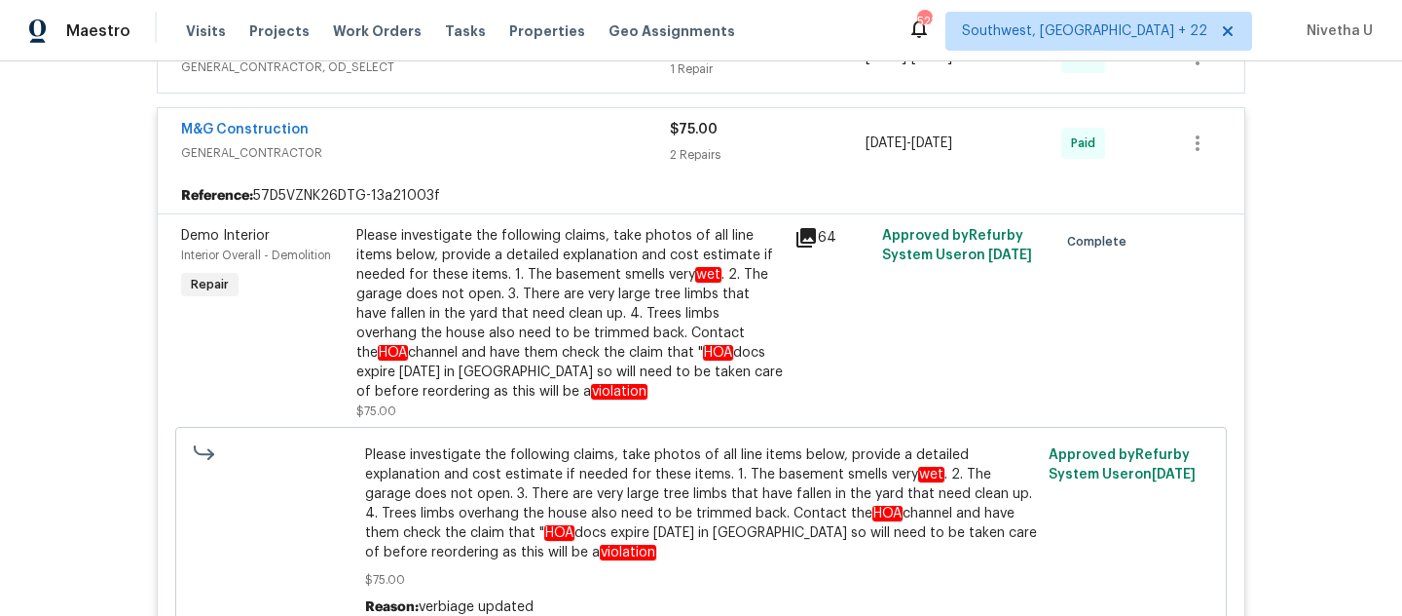
scroll to position [767, 0]
click at [492, 139] on div "M&G Construction" at bounding box center [425, 132] width 489 height 23
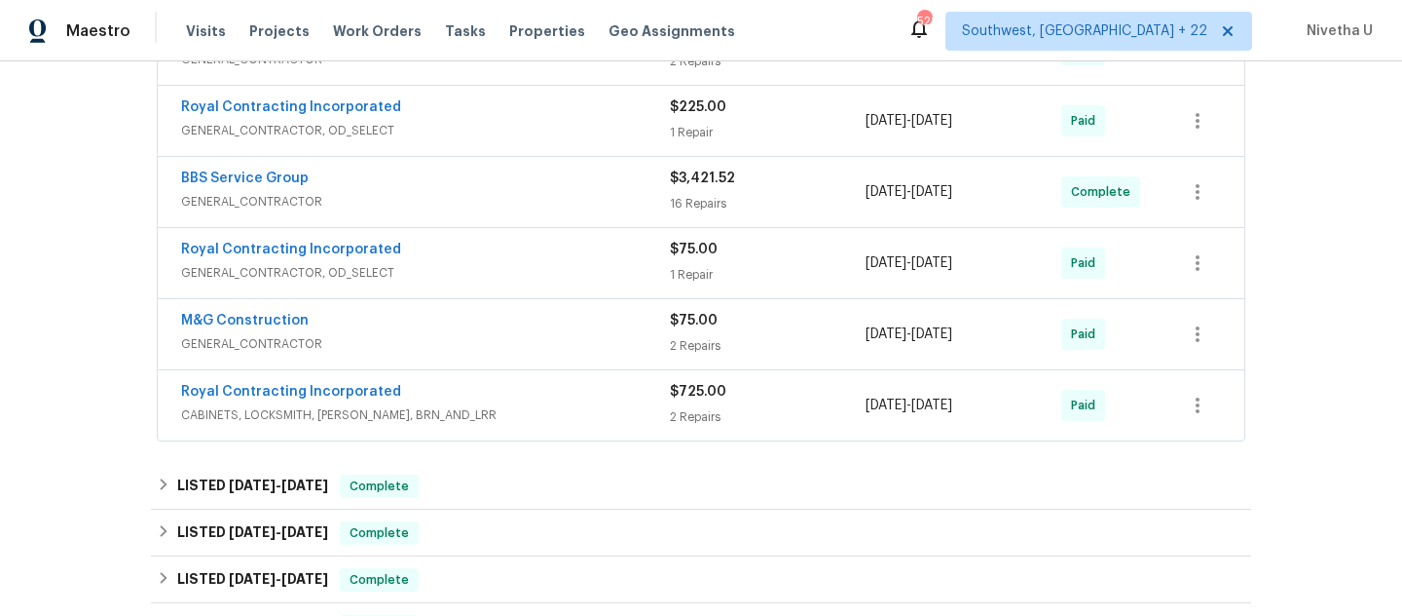
scroll to position [544, 0]
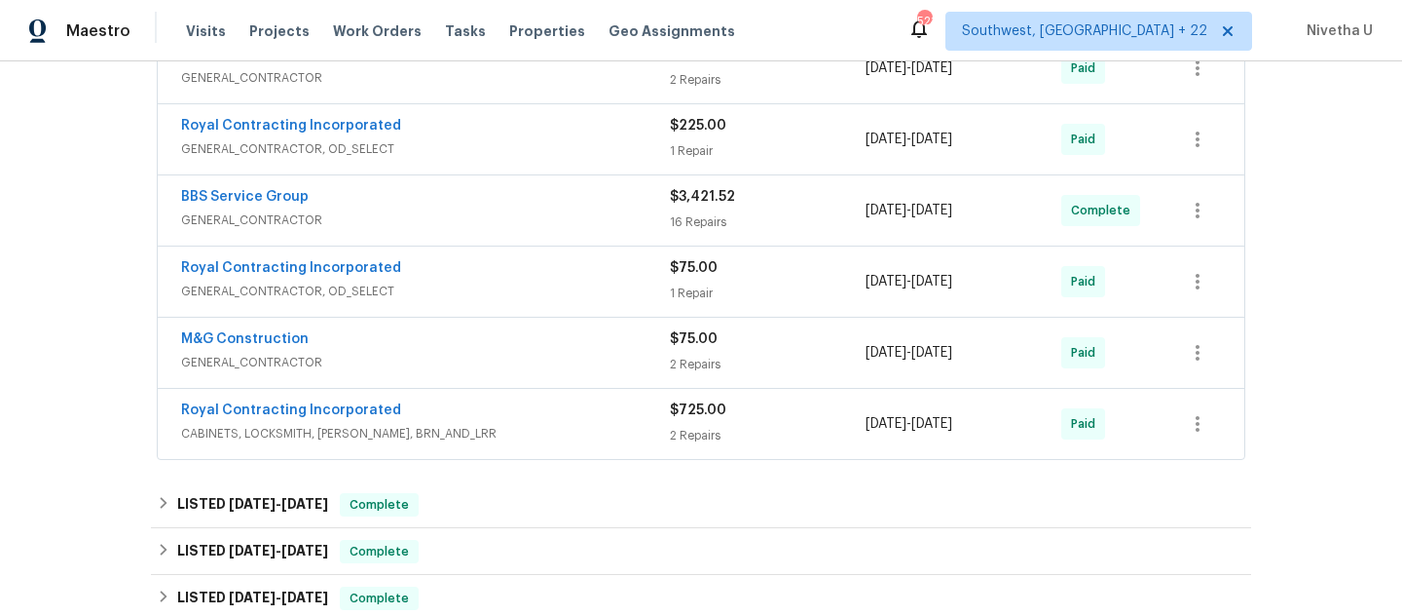
click at [523, 278] on div "Royal Contracting Incorporated" at bounding box center [425, 269] width 489 height 23
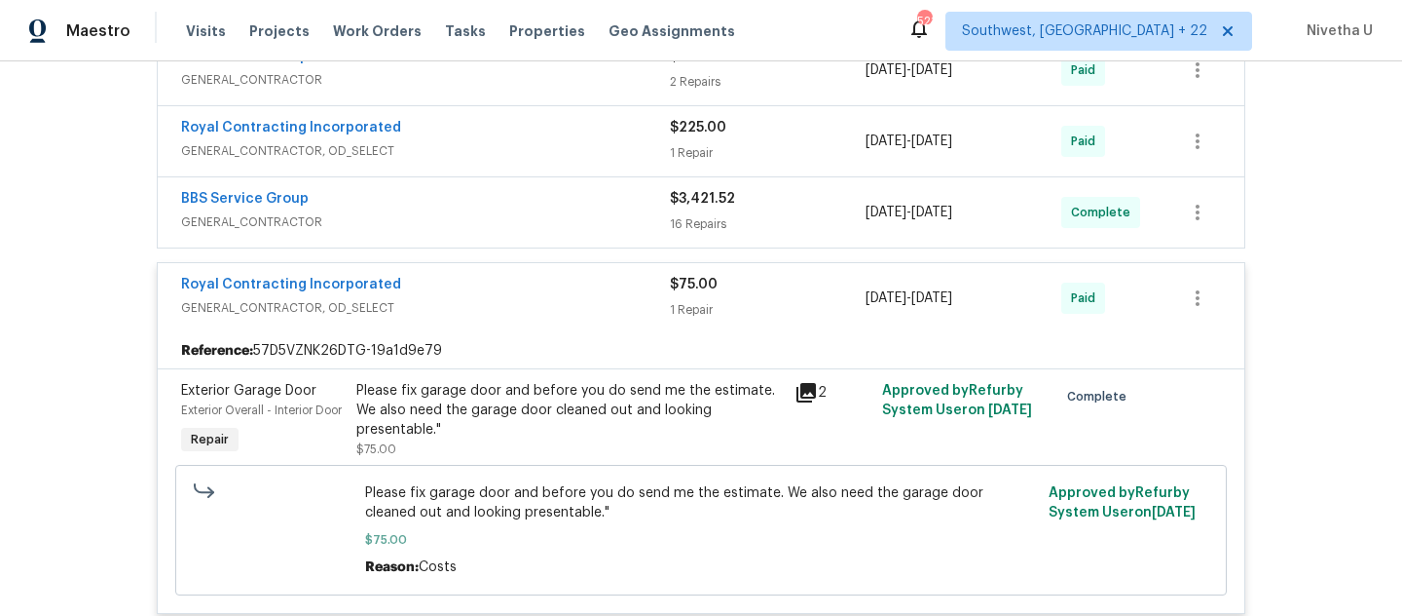
scroll to position [542, 0]
click at [523, 297] on div "Royal Contracting Incorporated" at bounding box center [425, 287] width 489 height 23
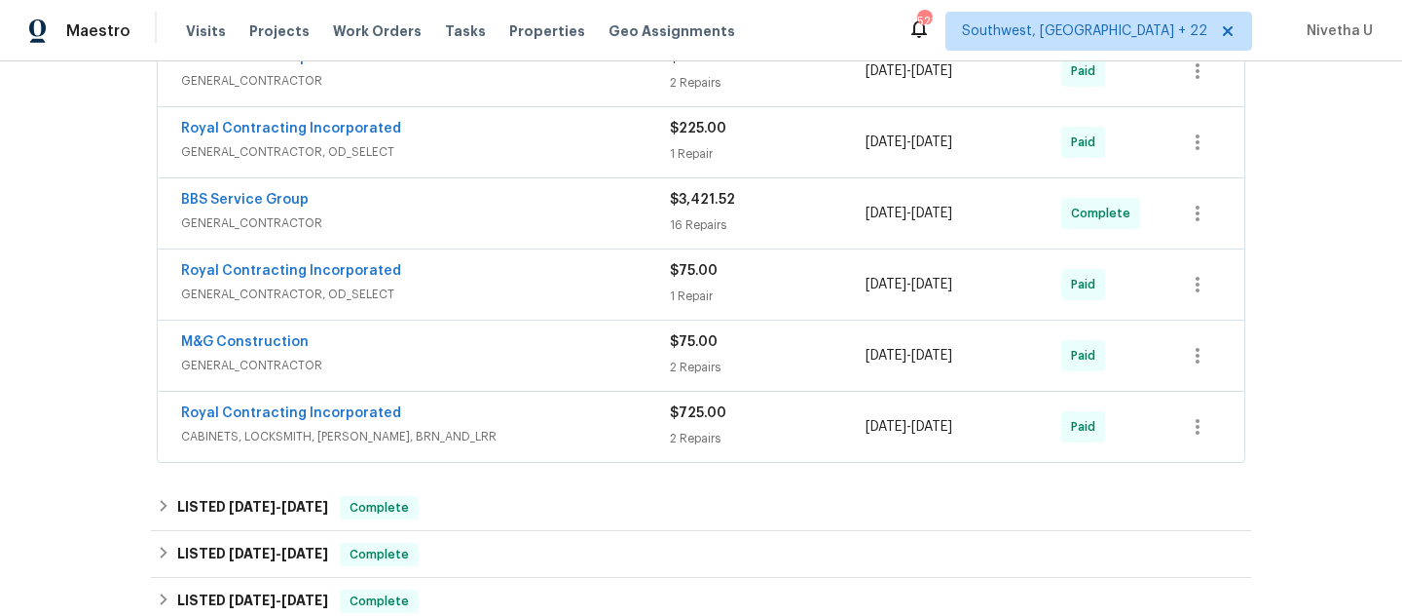
click at [518, 244] on div "BBS Service Group GENERAL_CONTRACTOR $3,421.52 16 Repairs [DATE] - [DATE] Compl…" at bounding box center [701, 213] width 1087 height 70
click at [512, 215] on span "GENERAL_CONTRACTOR" at bounding box center [425, 222] width 489 height 19
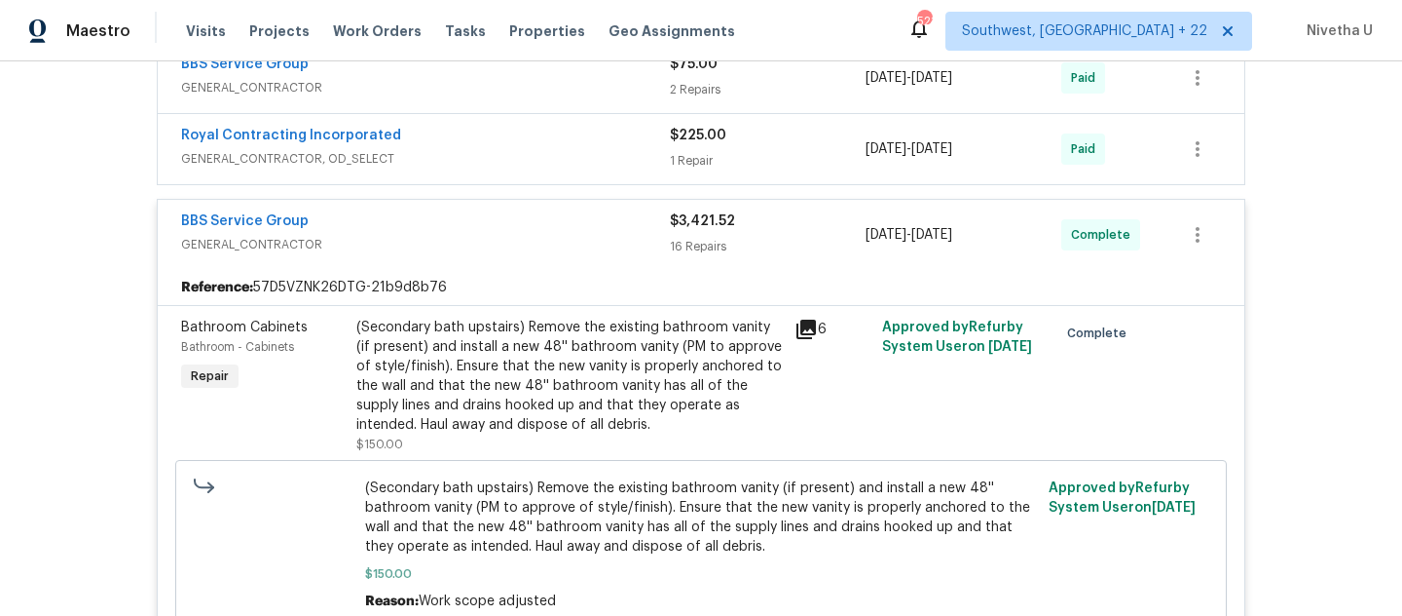
scroll to position [534, 0]
click at [513, 242] on span "GENERAL_CONTRACTOR" at bounding box center [425, 245] width 489 height 19
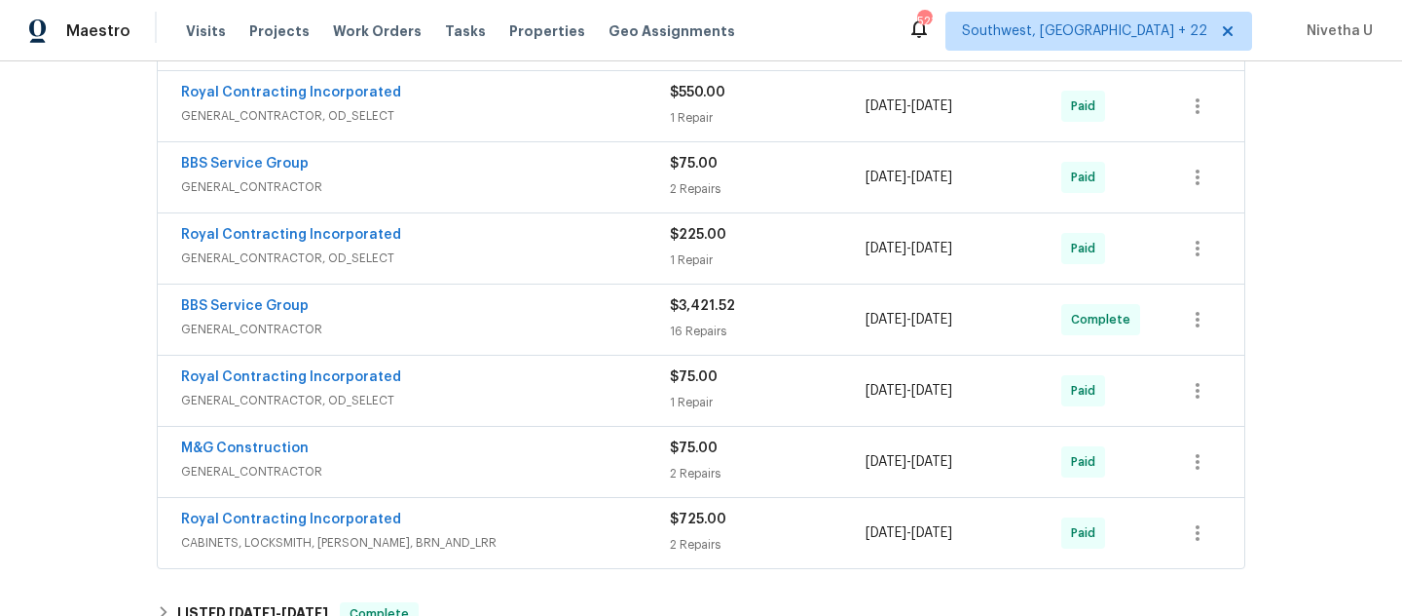
scroll to position [418, 0]
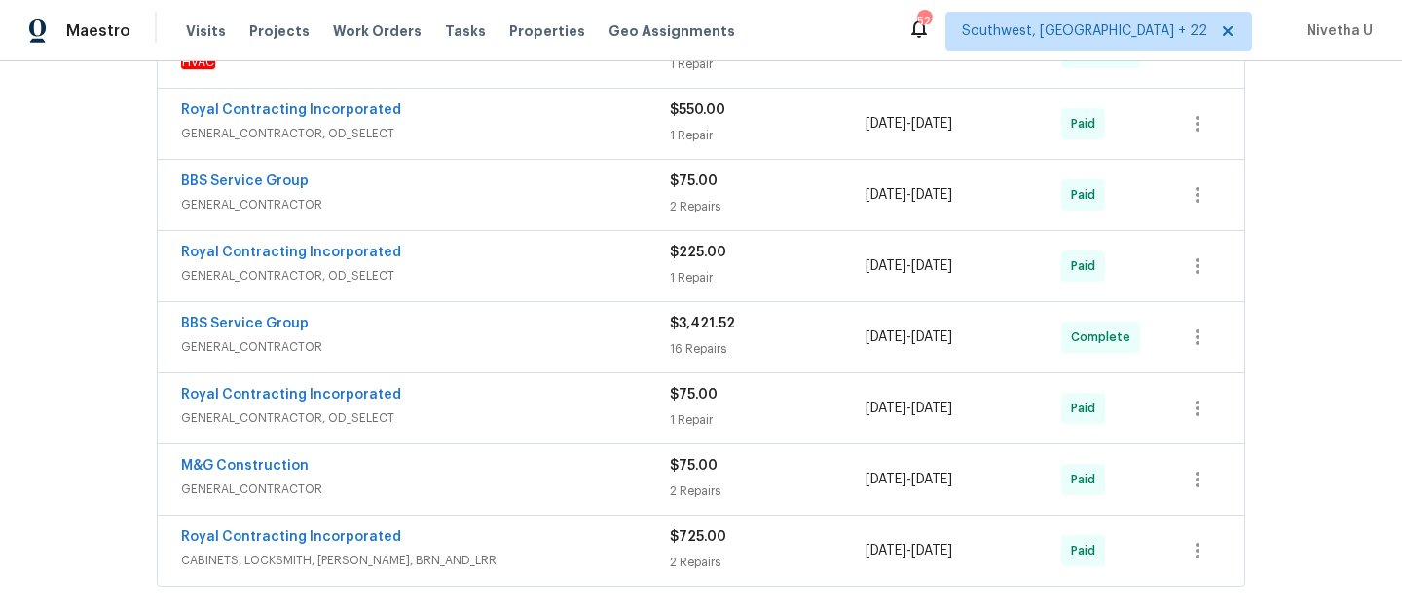
click at [514, 273] on span "GENERAL_CONTRACTOR, OD_SELECT" at bounding box center [425, 275] width 489 height 19
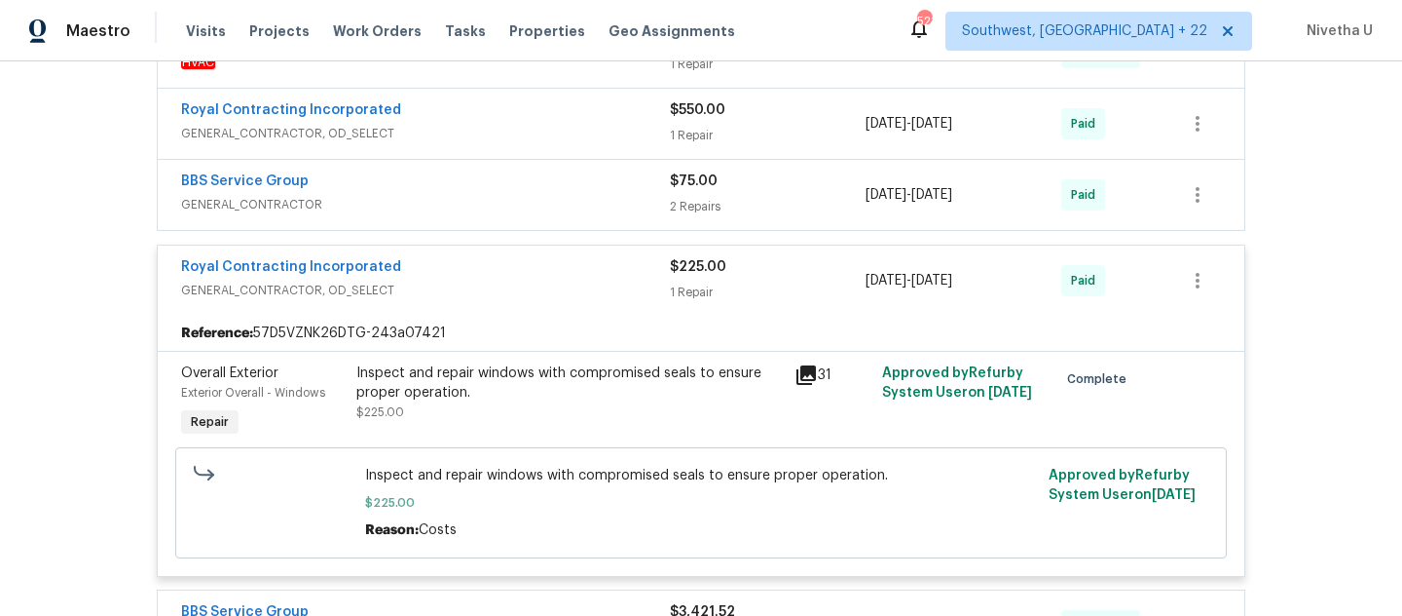
click at [536, 295] on span "GENERAL_CONTRACTOR, OD_SELECT" at bounding box center [425, 289] width 489 height 19
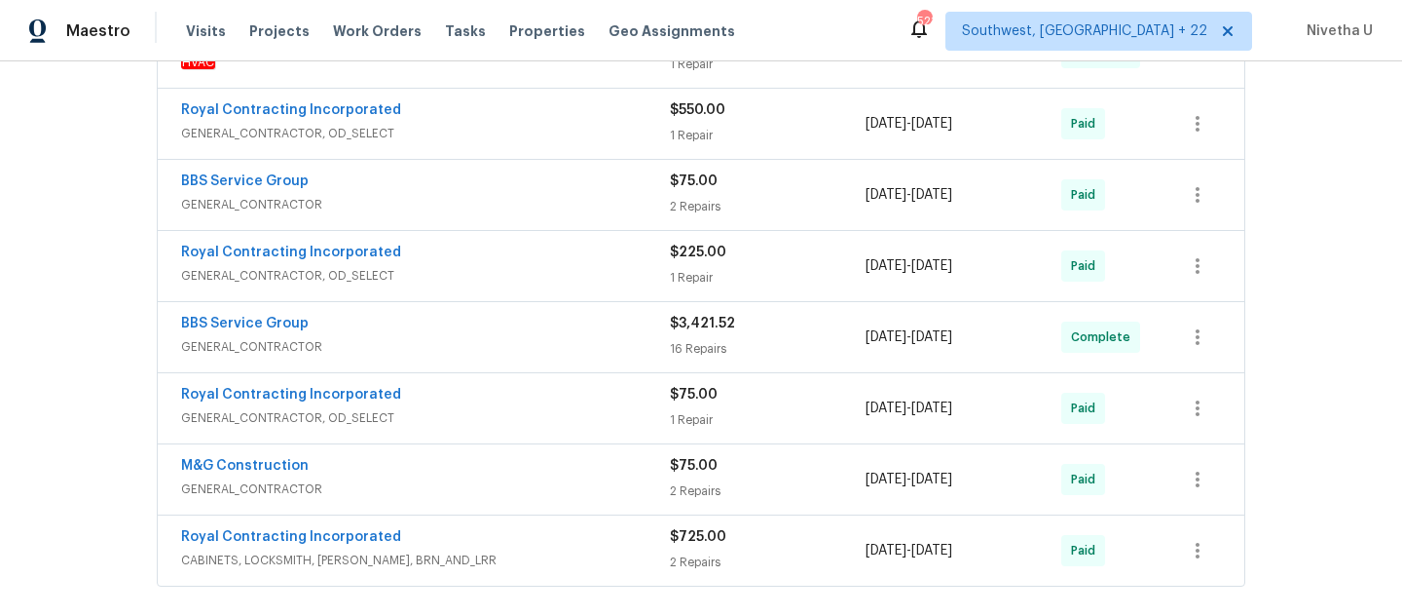
click at [532, 210] on span "GENERAL_CONTRACTOR" at bounding box center [425, 204] width 489 height 19
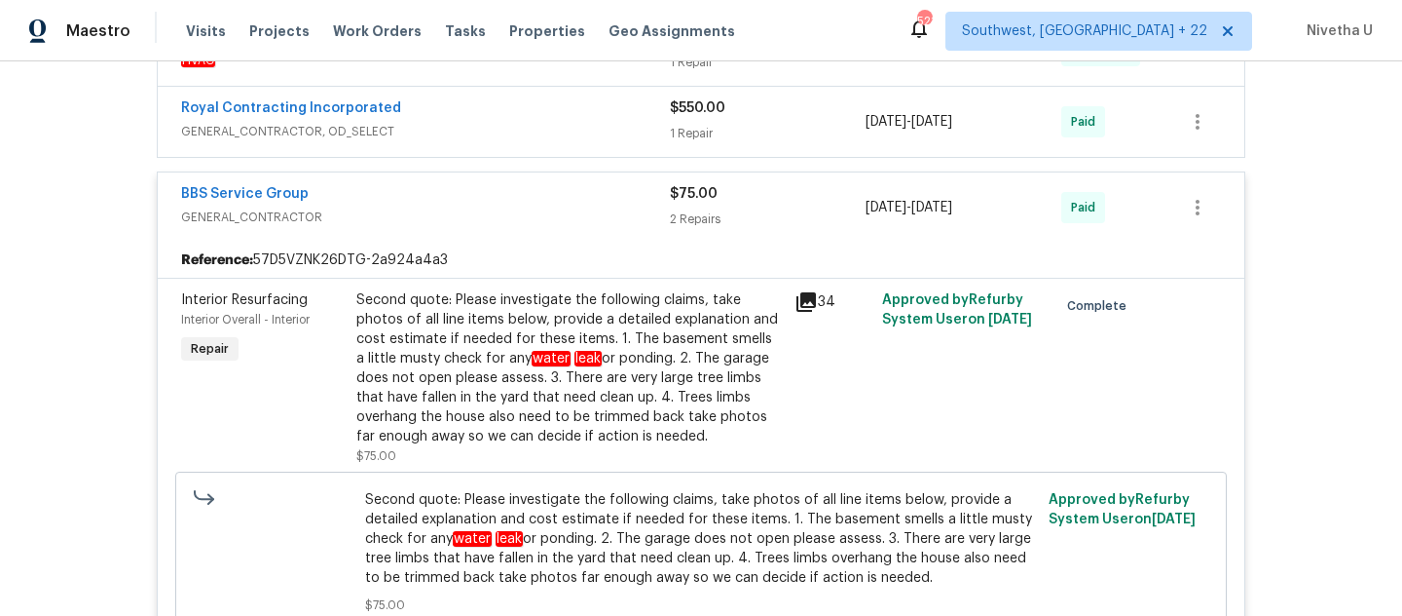
click at [528, 215] on span "GENERAL_CONTRACTOR" at bounding box center [425, 216] width 489 height 19
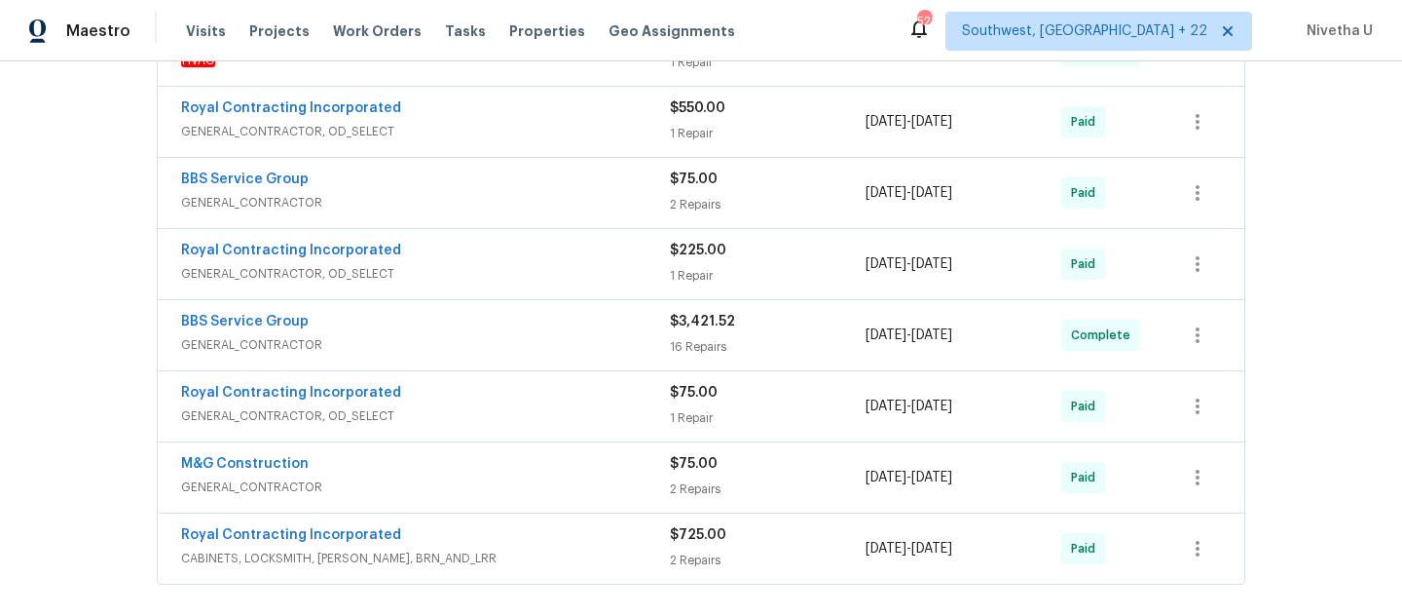
scroll to position [250, 0]
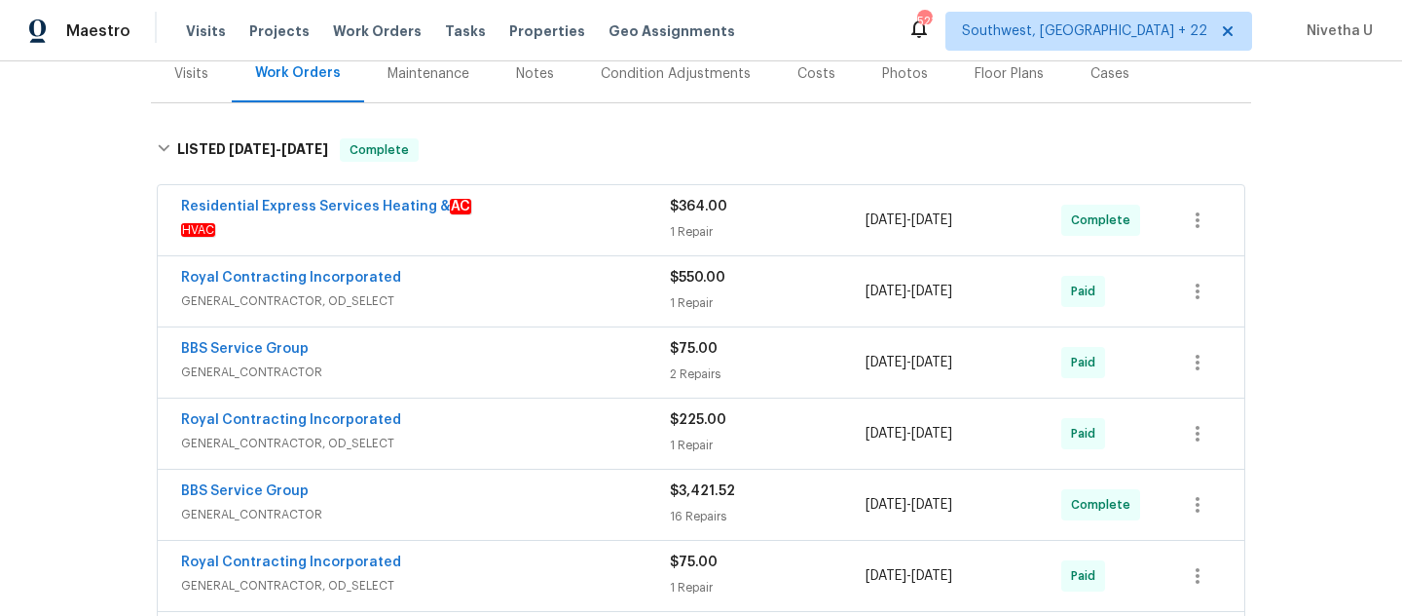
click at [528, 296] on span "GENERAL_CONTRACTOR, OD_SELECT" at bounding box center [425, 300] width 489 height 19
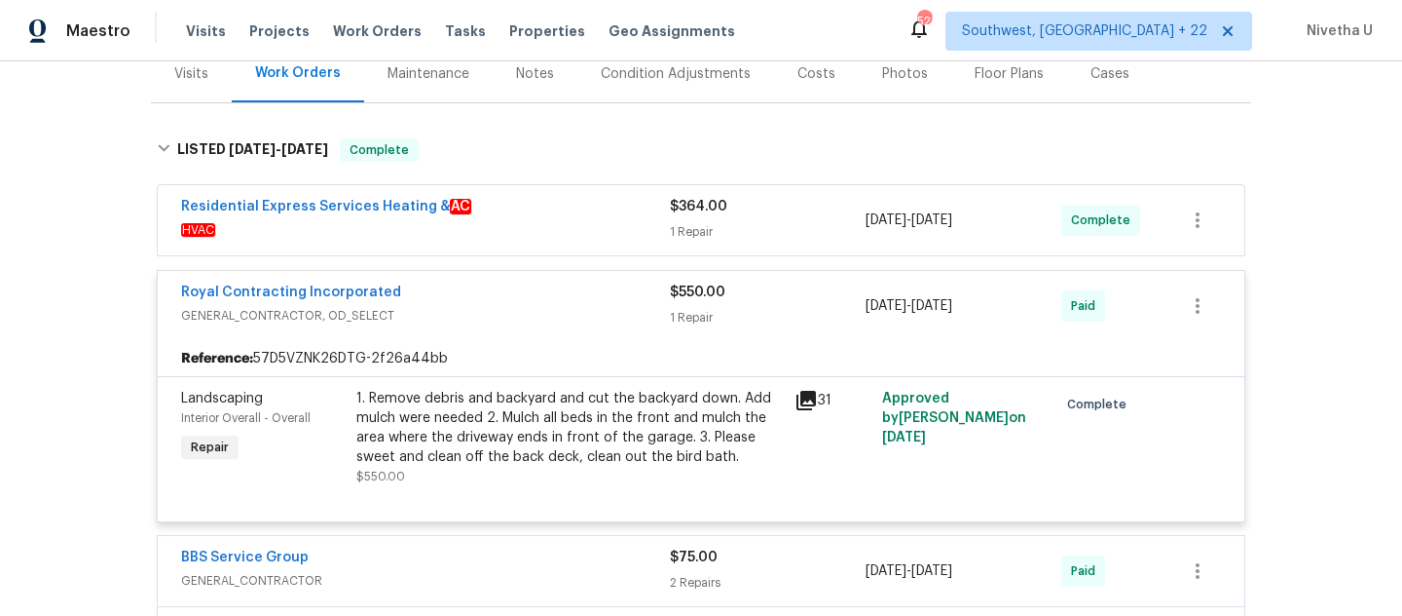
click at [529, 303] on div "Royal Contracting Incorporated" at bounding box center [425, 293] width 489 height 23
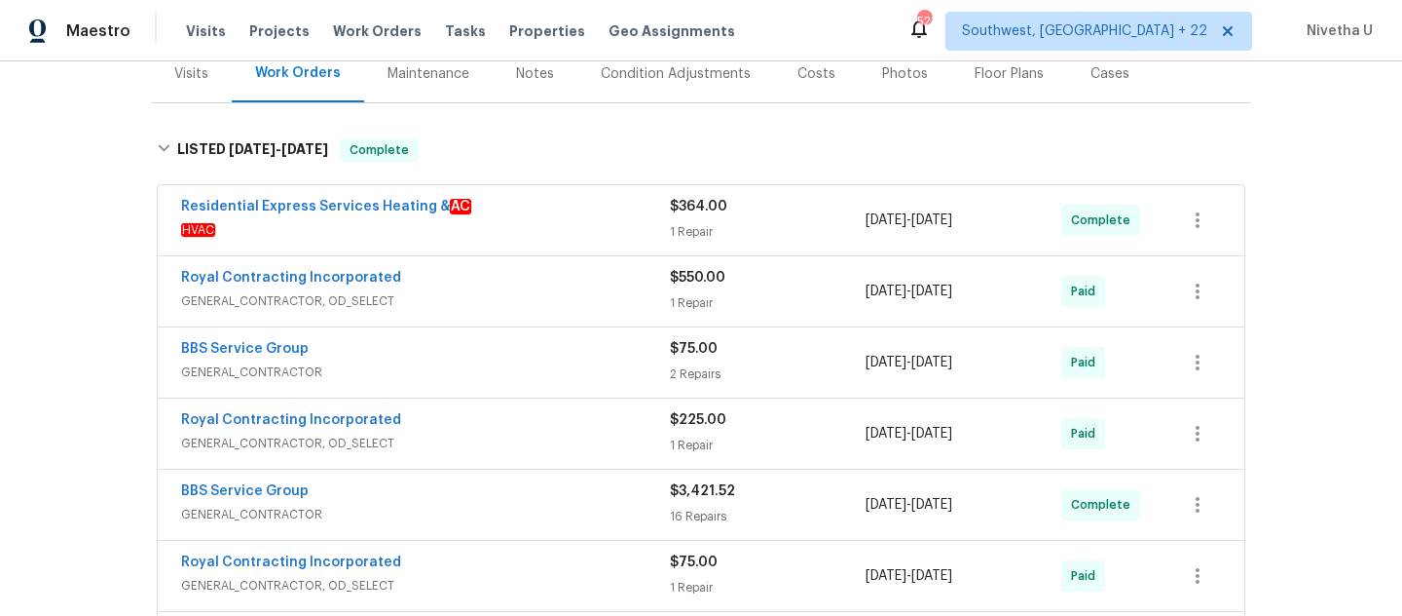
click at [536, 227] on span "HVAC" at bounding box center [425, 229] width 489 height 19
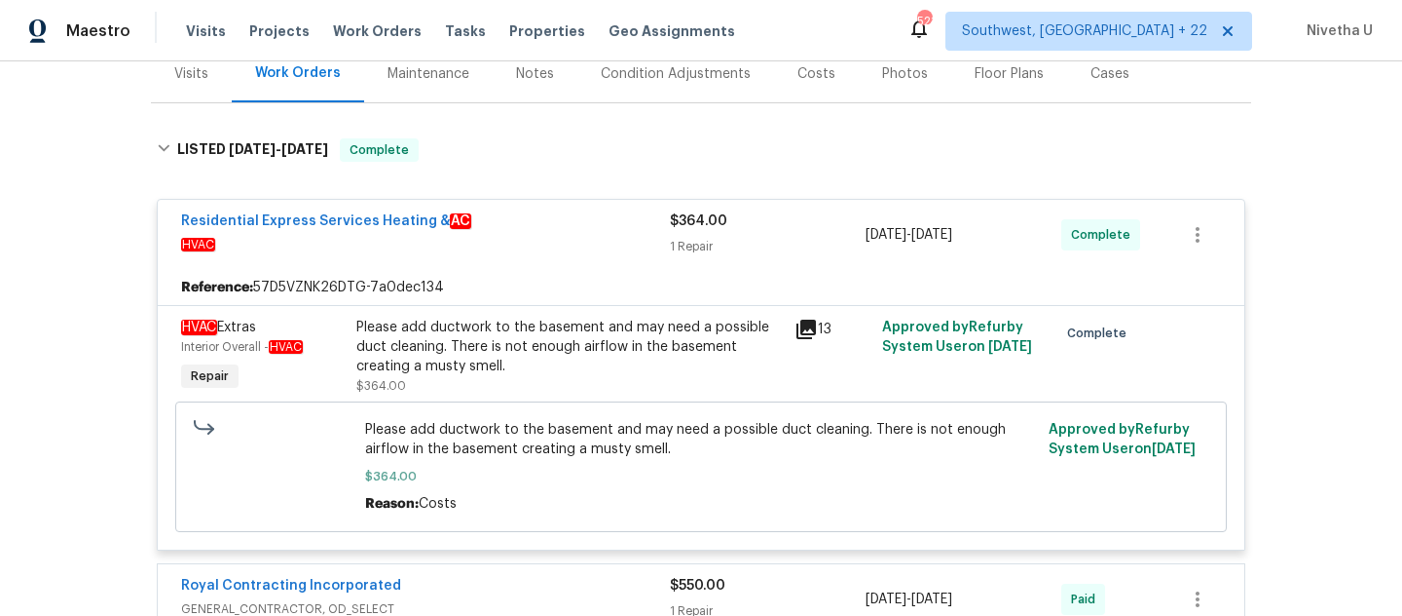
click at [551, 246] on span "HVAC" at bounding box center [425, 244] width 489 height 19
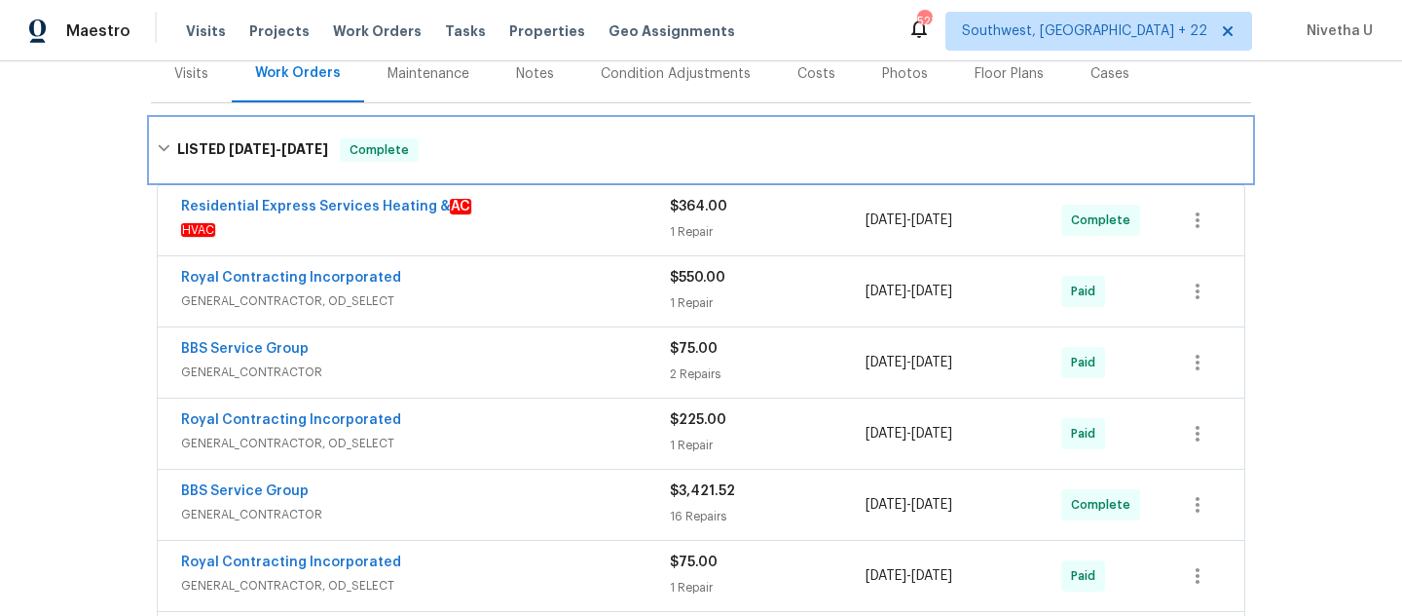
click at [531, 166] on div "LISTED [DATE] - [DATE] Complete" at bounding box center [701, 150] width 1101 height 62
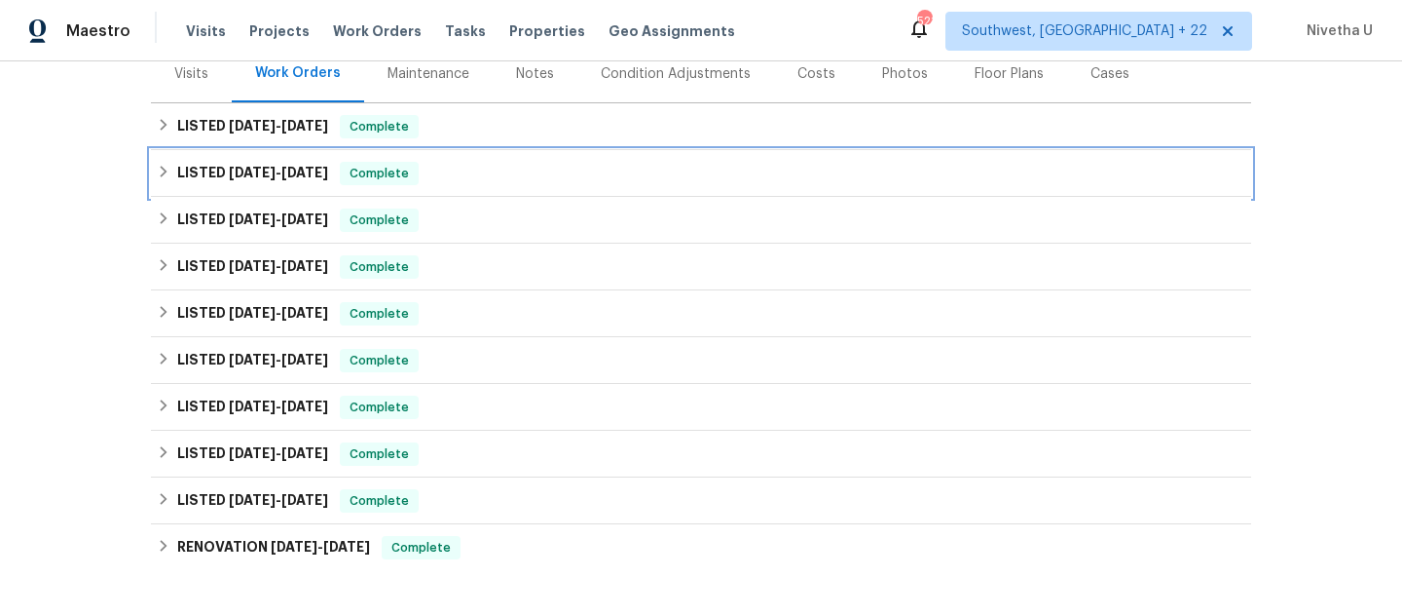
click at [531, 166] on div "LISTED [DATE] - [DATE] Complete" at bounding box center [701, 173] width 1089 height 23
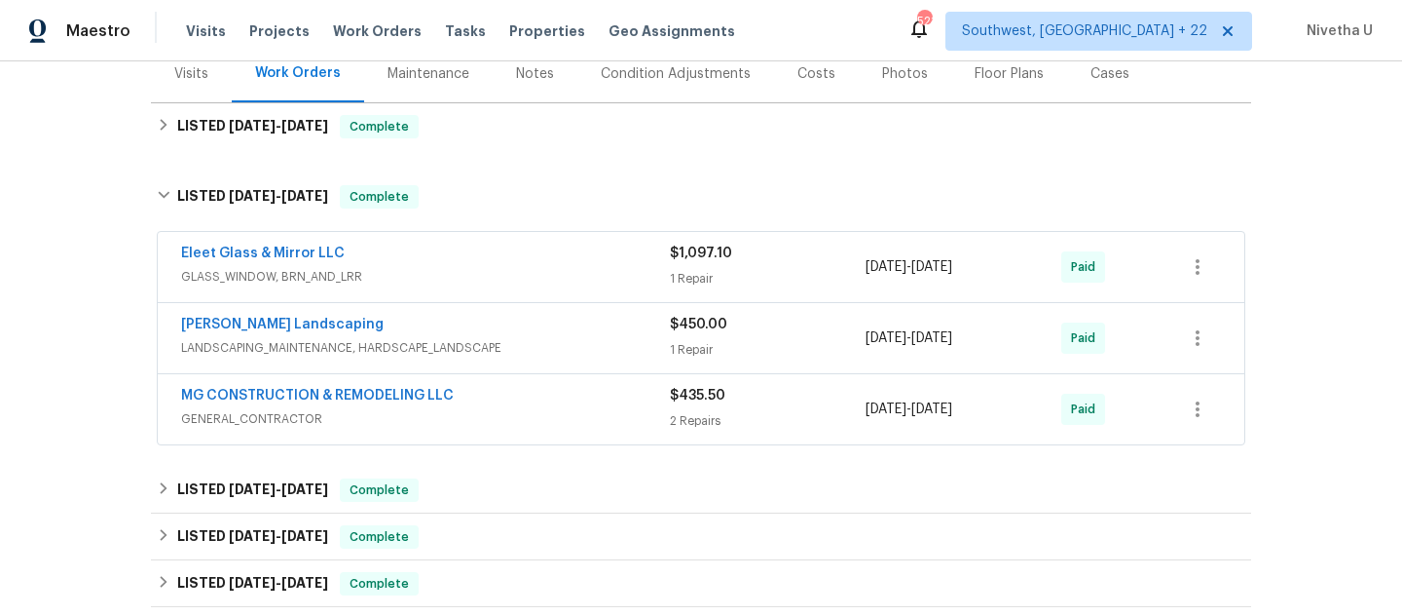
click at [559, 264] on div "Eleet Glass & Mirror LLC" at bounding box center [425, 254] width 489 height 23
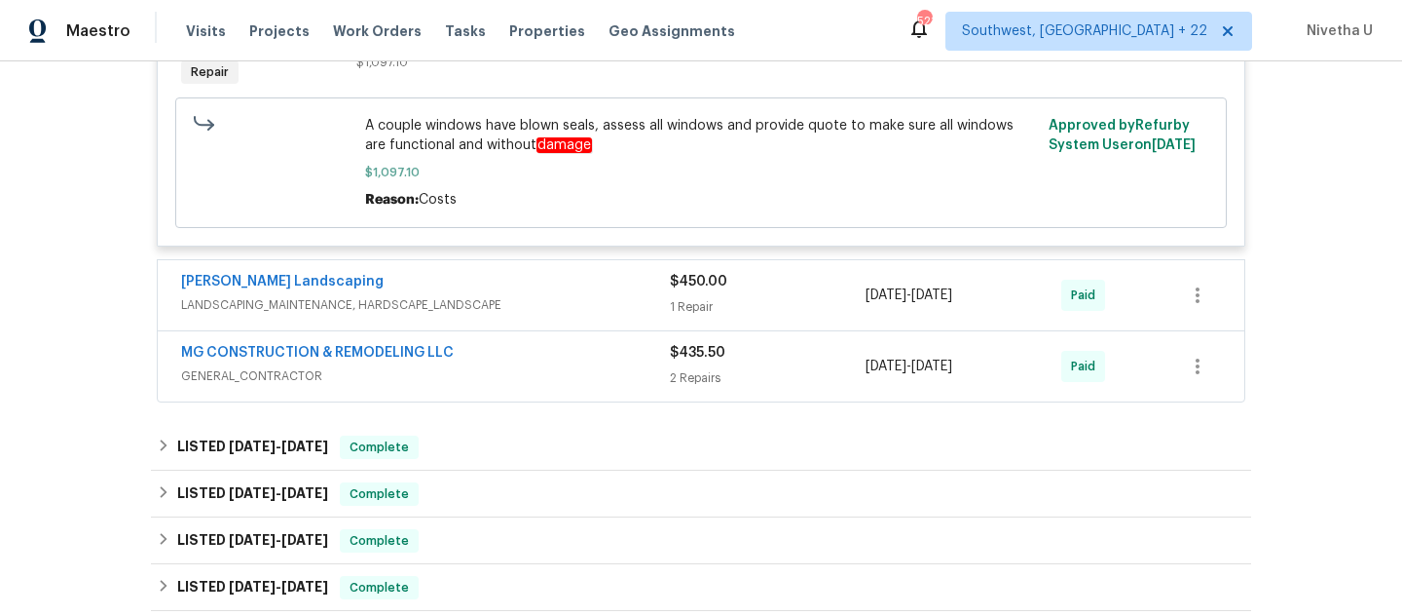
scroll to position [652, 0]
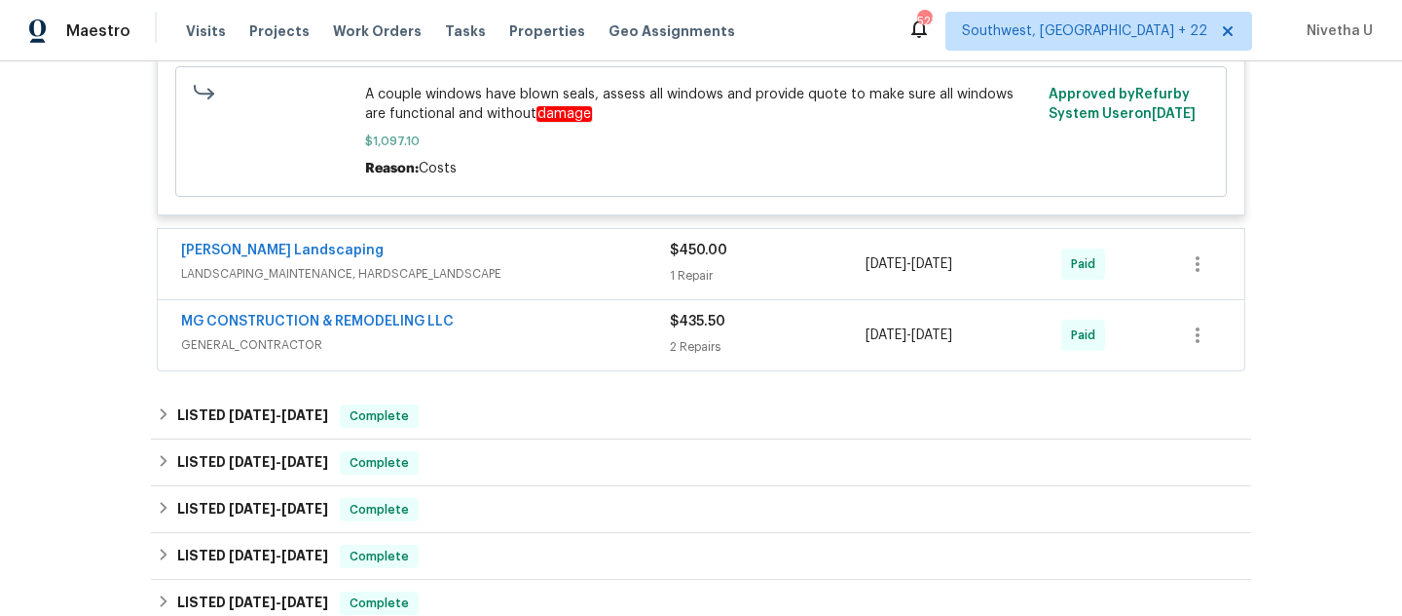
click at [574, 268] on span "LANDSCAPING_MAINTENANCE, HARDSCAPE_LANDSCAPE" at bounding box center [425, 273] width 489 height 19
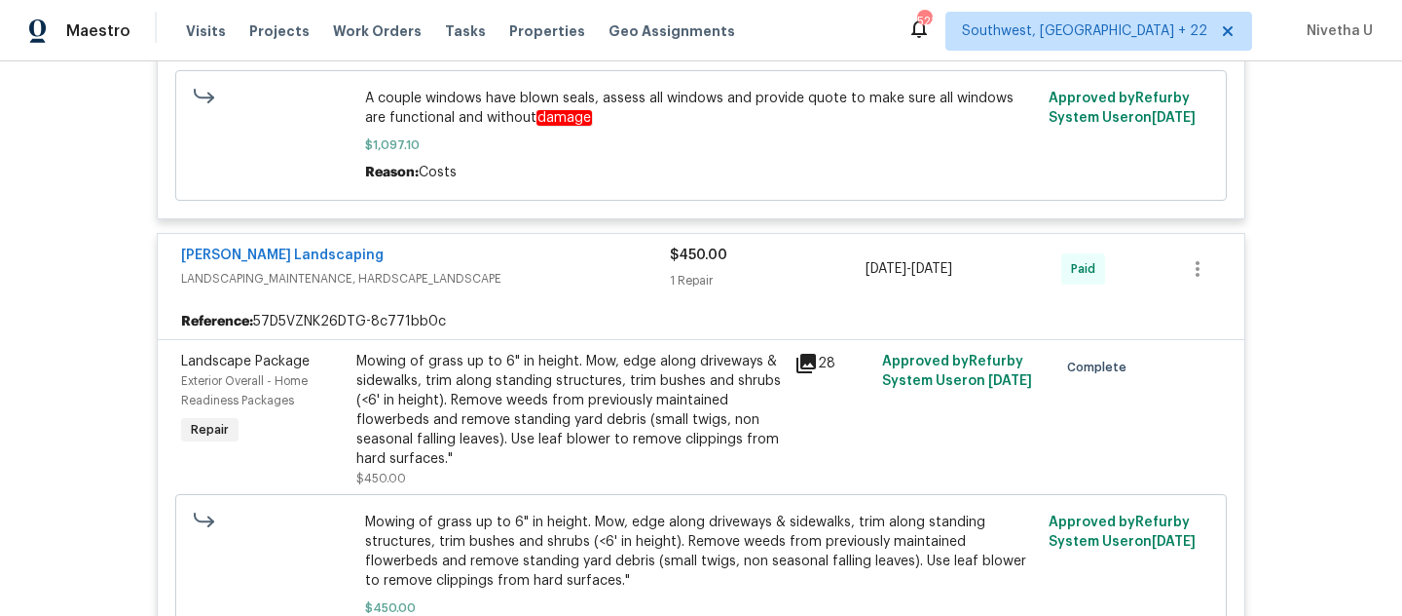
scroll to position [651, 0]
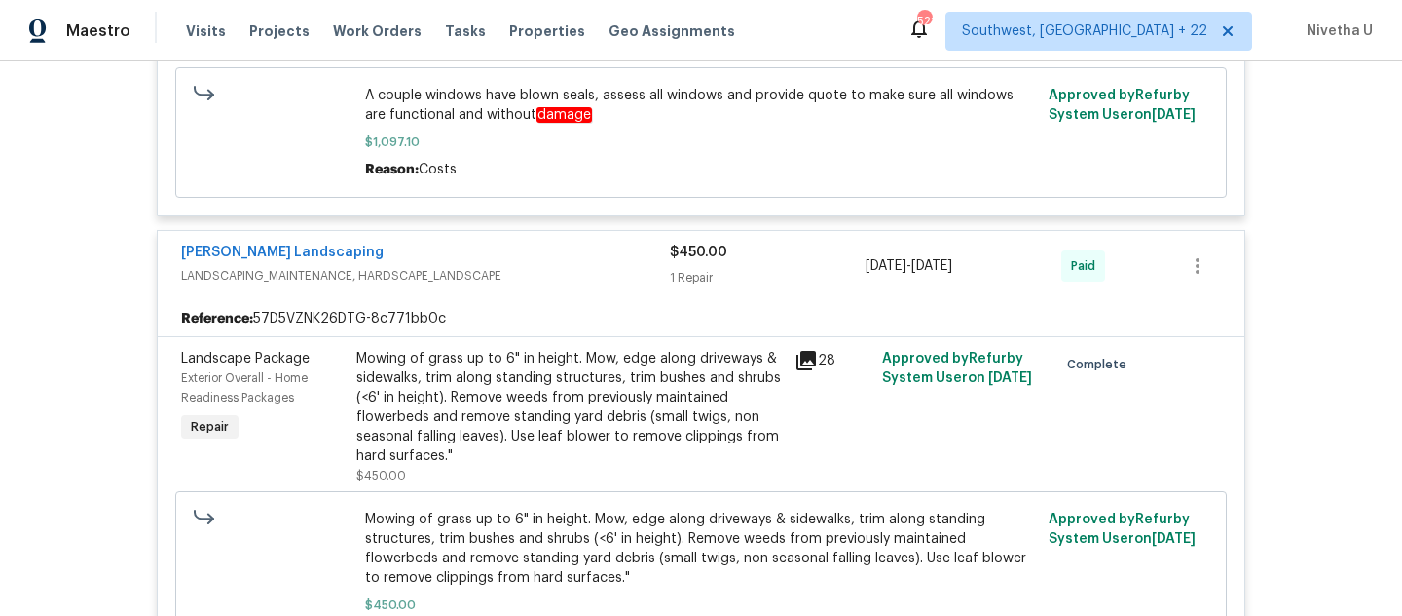
click at [574, 268] on span "LANDSCAPING_MAINTENANCE, HARDSCAPE_LANDSCAPE" at bounding box center [425, 275] width 489 height 19
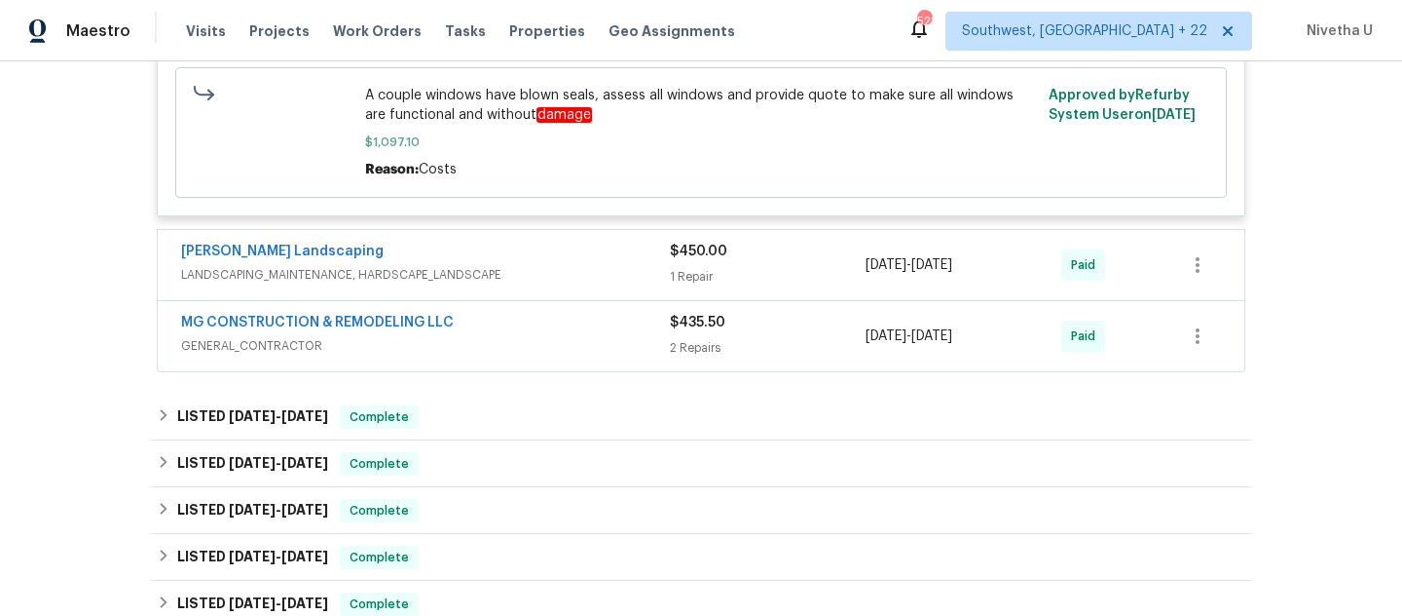
click at [570, 347] on span "GENERAL_CONTRACTOR" at bounding box center [425, 345] width 489 height 19
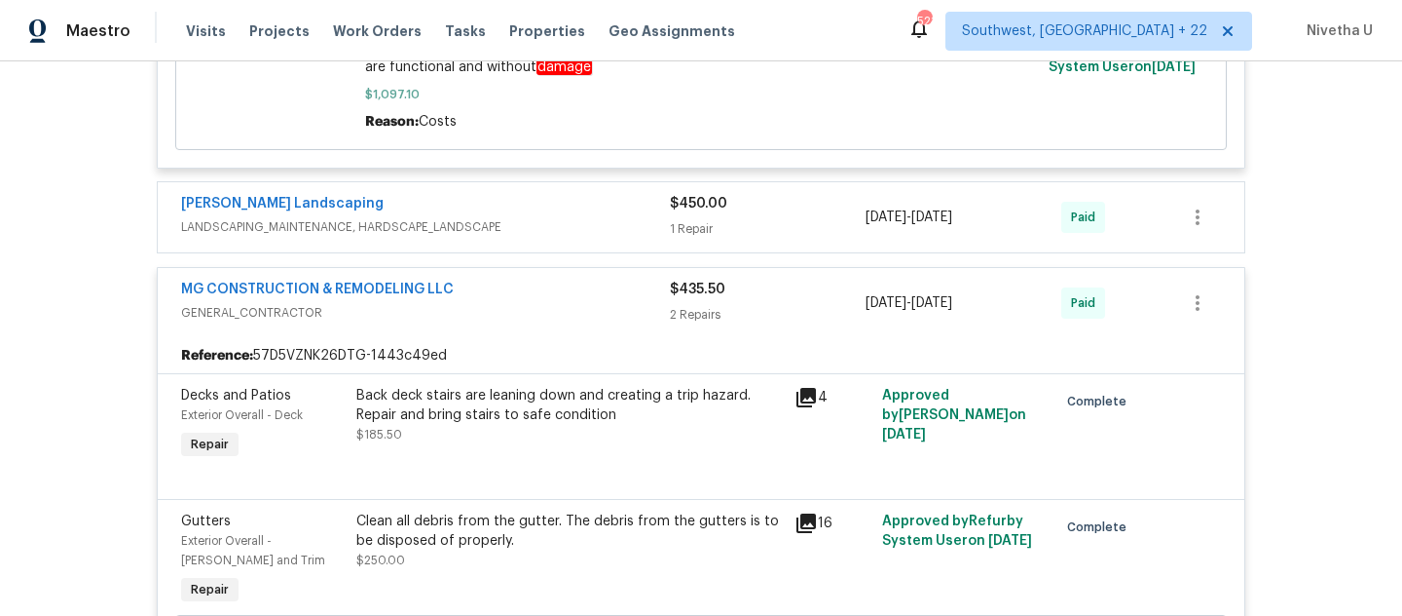
scroll to position [695, 0]
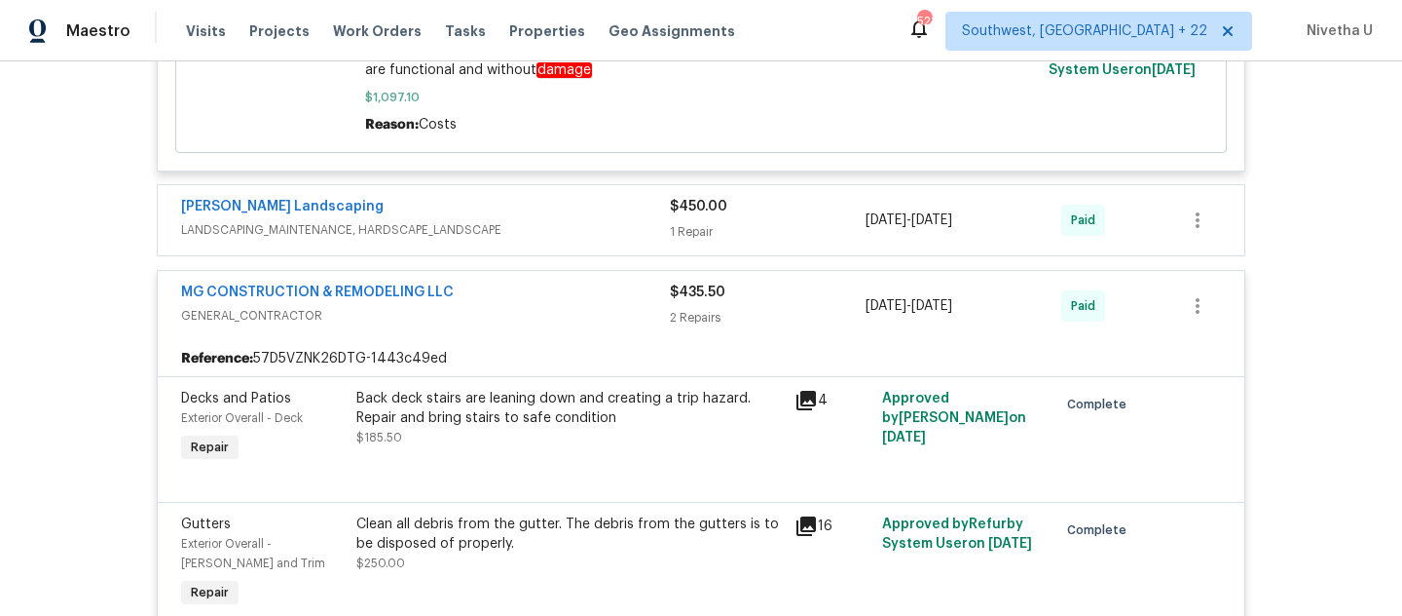
click at [561, 280] on div "MG CONSTRUCTION & REMODELING LLC GENERAL_CONTRACTOR $435.50 2 Repairs [DATE] - …" at bounding box center [701, 306] width 1087 height 70
click at [561, 315] on span "GENERAL_CONTRACTOR" at bounding box center [425, 315] width 489 height 19
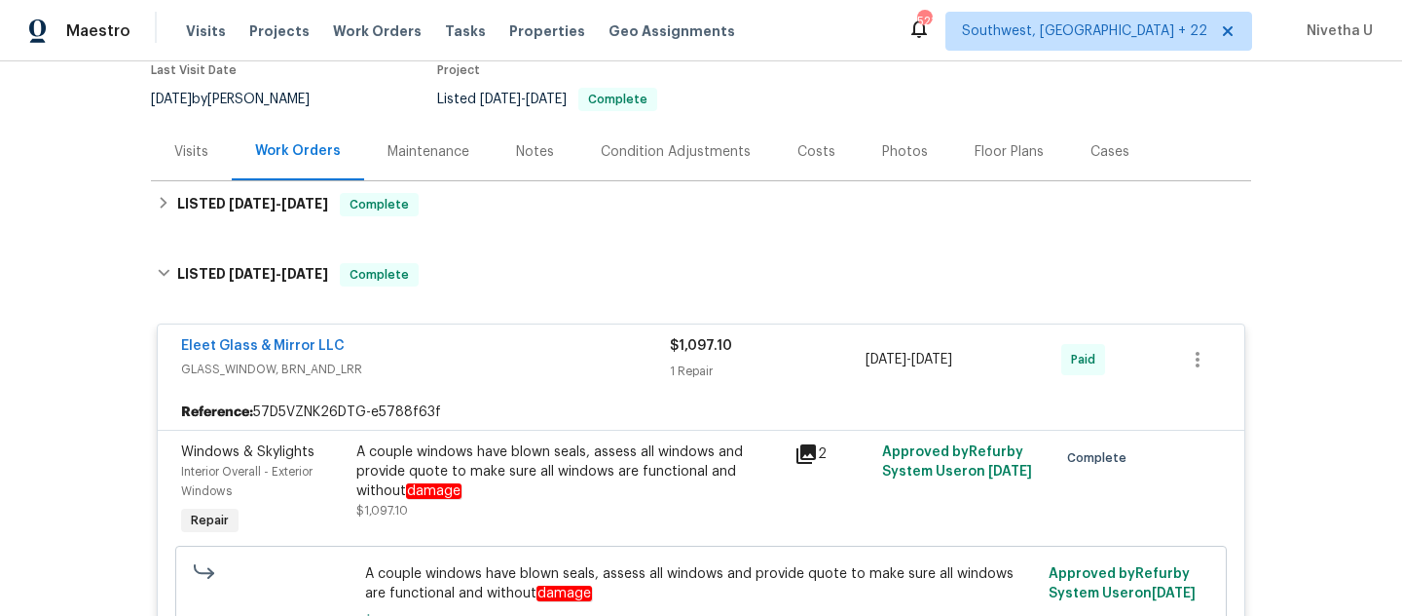
scroll to position [171, 0]
click at [573, 354] on div "Eleet Glass & Mirror LLC" at bounding box center [425, 348] width 489 height 23
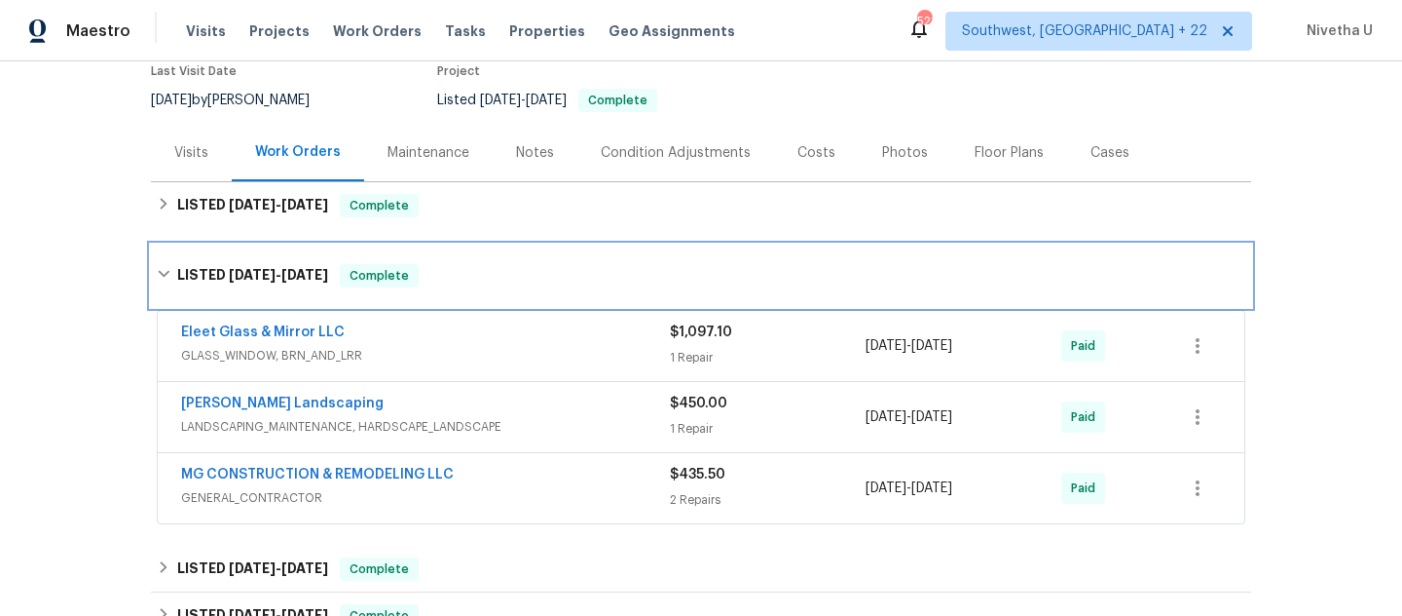
click at [538, 291] on div "LISTED [DATE] - [DATE] Complete" at bounding box center [701, 275] width 1101 height 62
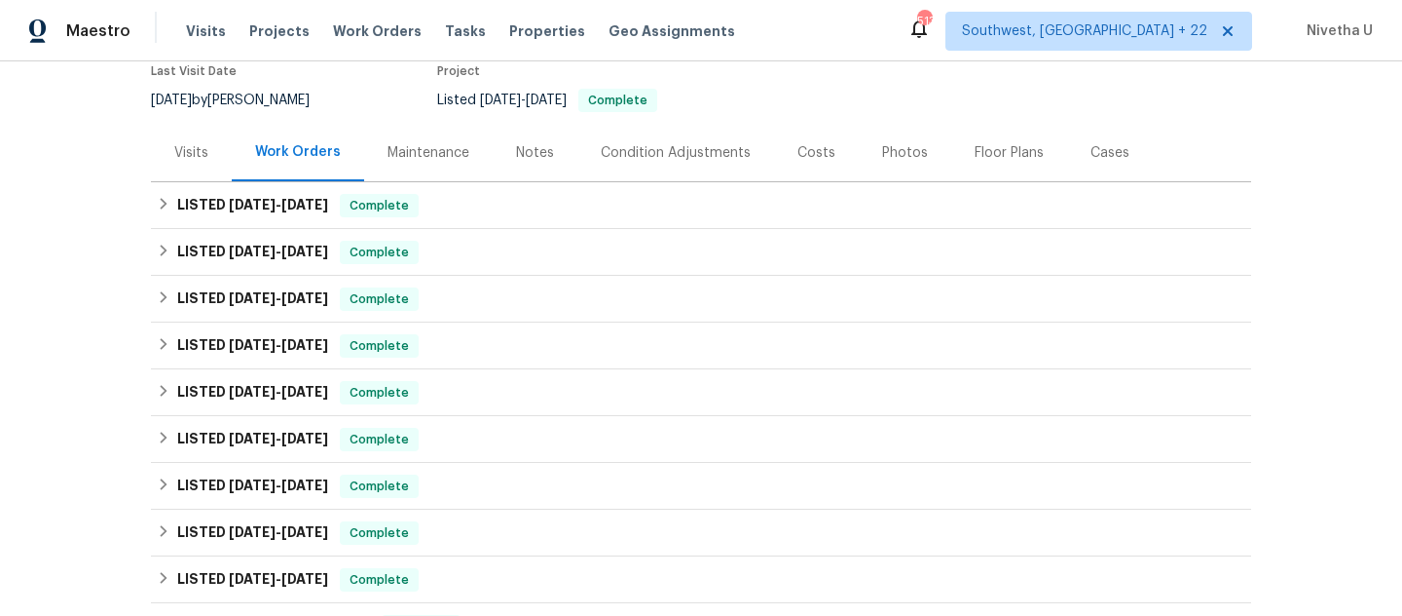
click at [355, 15] on div "Visits Projects Work Orders Tasks Properties Geo Assignments" at bounding box center [472, 31] width 573 height 39
click at [355, 38] on span "Work Orders" at bounding box center [377, 30] width 89 height 19
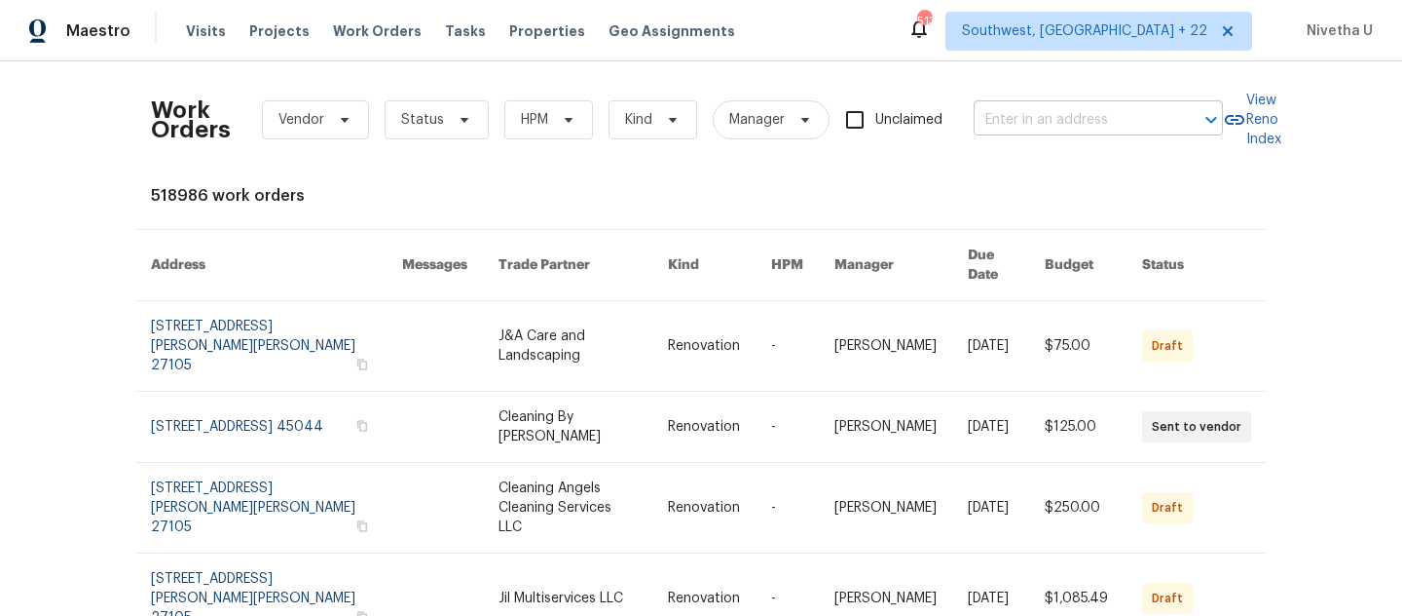
click at [1026, 130] on input "text" at bounding box center [1071, 120] width 195 height 30
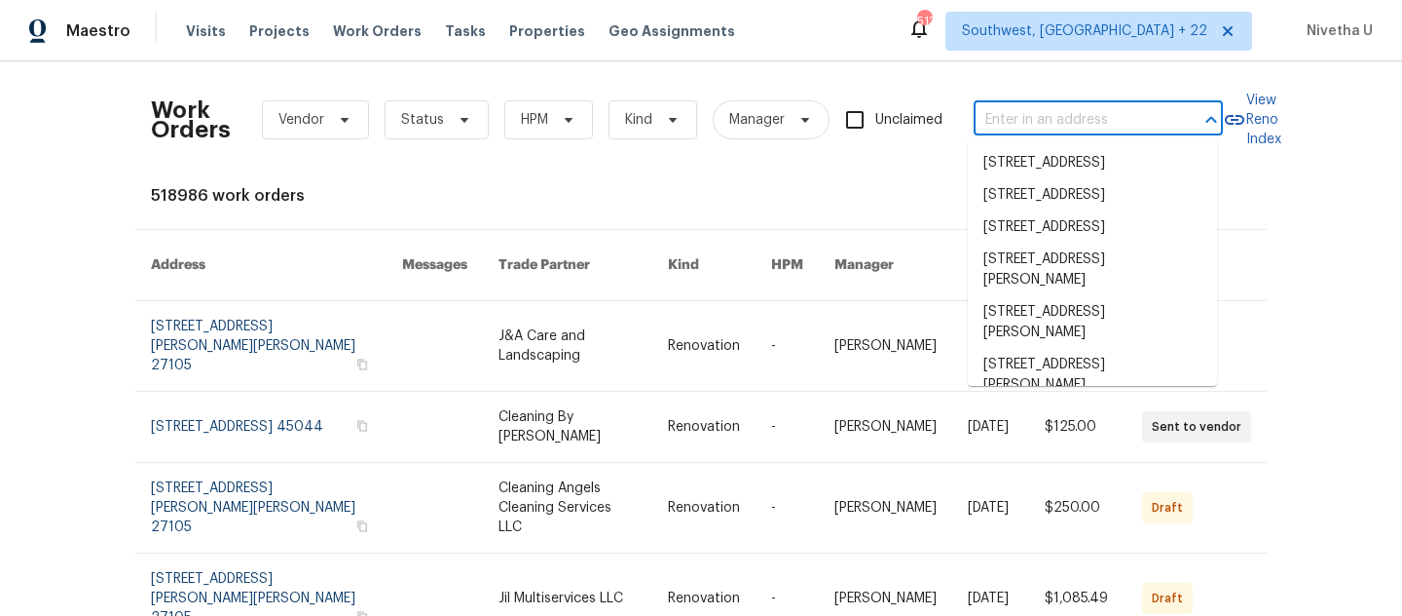
paste input "[STREET_ADDRESS]"
type input "[STREET_ADDRESS]"
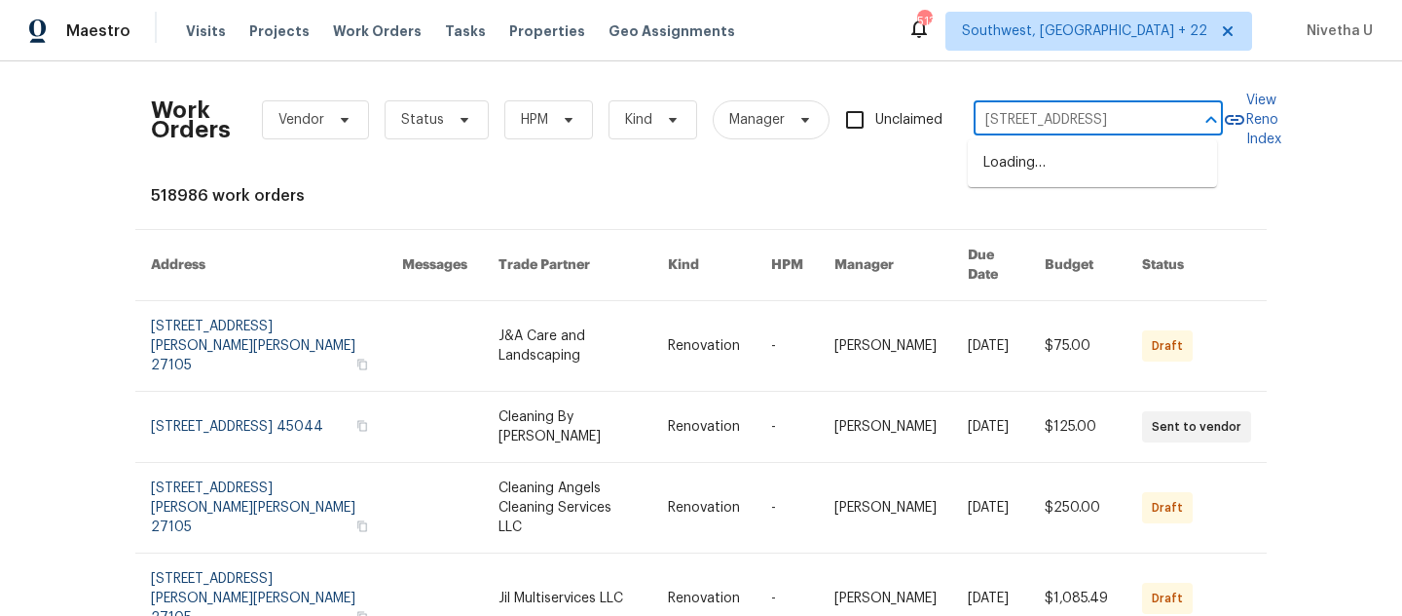
scroll to position [0, 74]
click at [1041, 179] on li "[STREET_ADDRESS]" at bounding box center [1092, 163] width 249 height 32
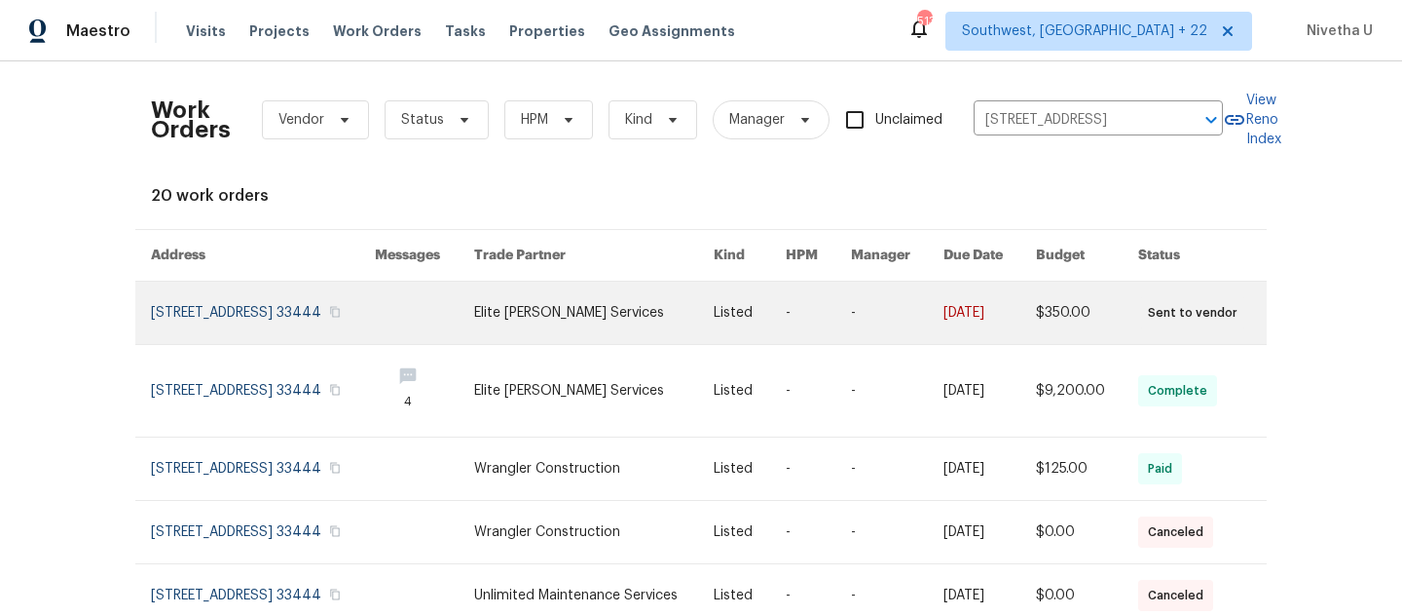
click at [183, 321] on link at bounding box center [263, 312] width 224 height 62
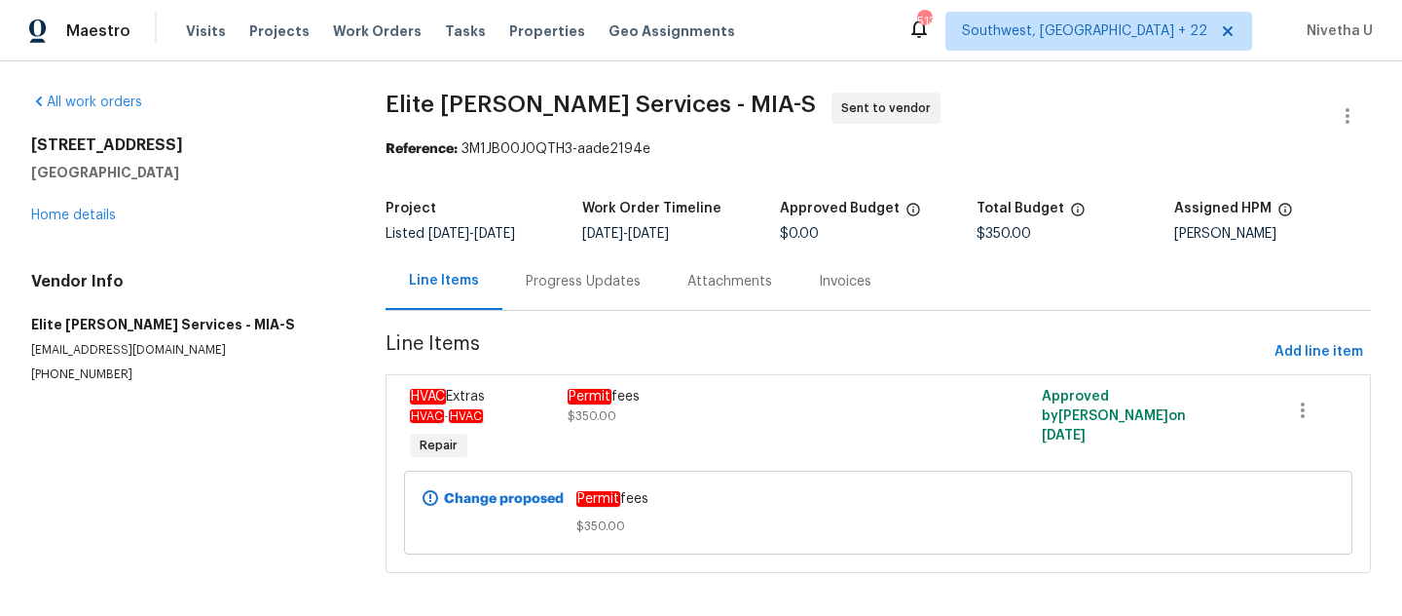
click at [58, 223] on div "[STREET_ADDRESS] Home details" at bounding box center [185, 180] width 308 height 90
click at [56, 214] on link "Home details" at bounding box center [73, 215] width 85 height 14
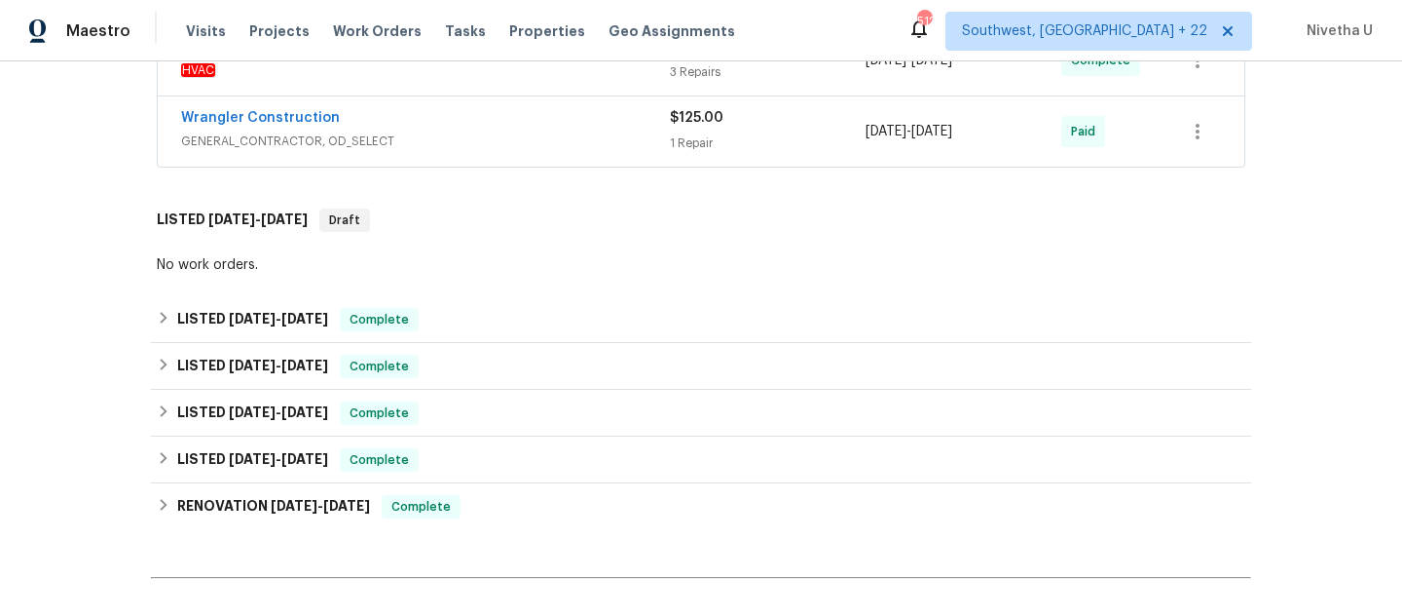
scroll to position [557, 0]
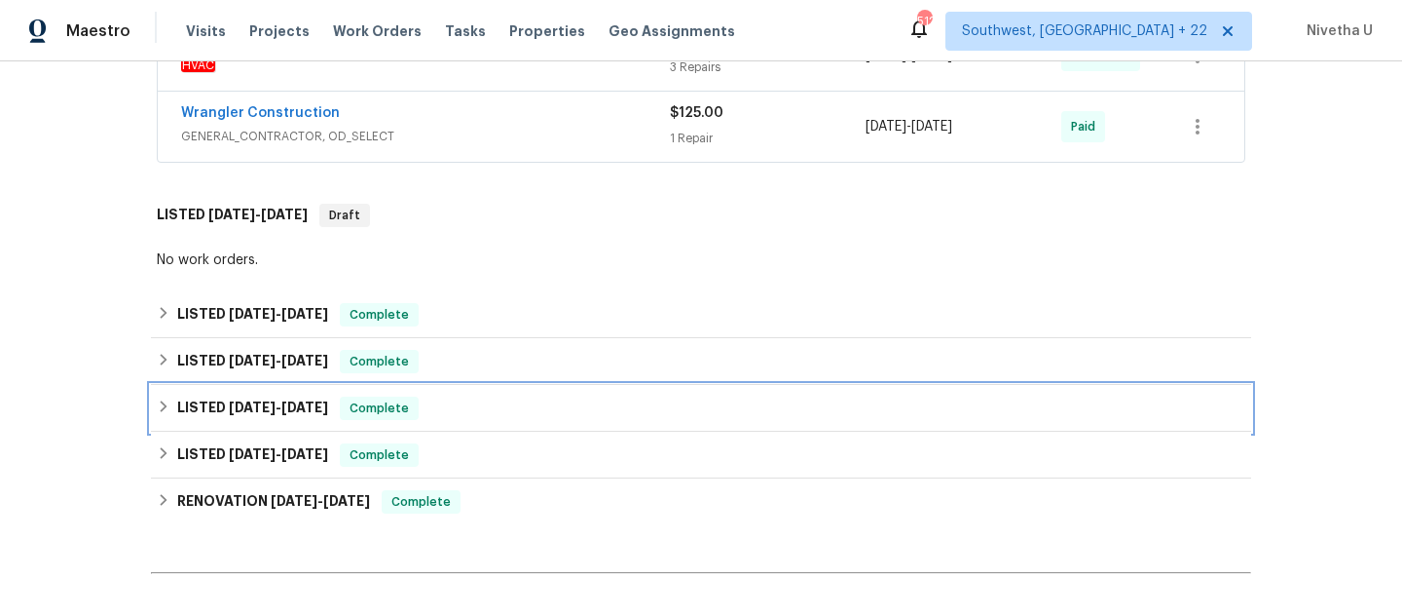
click at [431, 406] on div "LISTED [DATE] - [DATE] Complete" at bounding box center [701, 407] width 1089 height 23
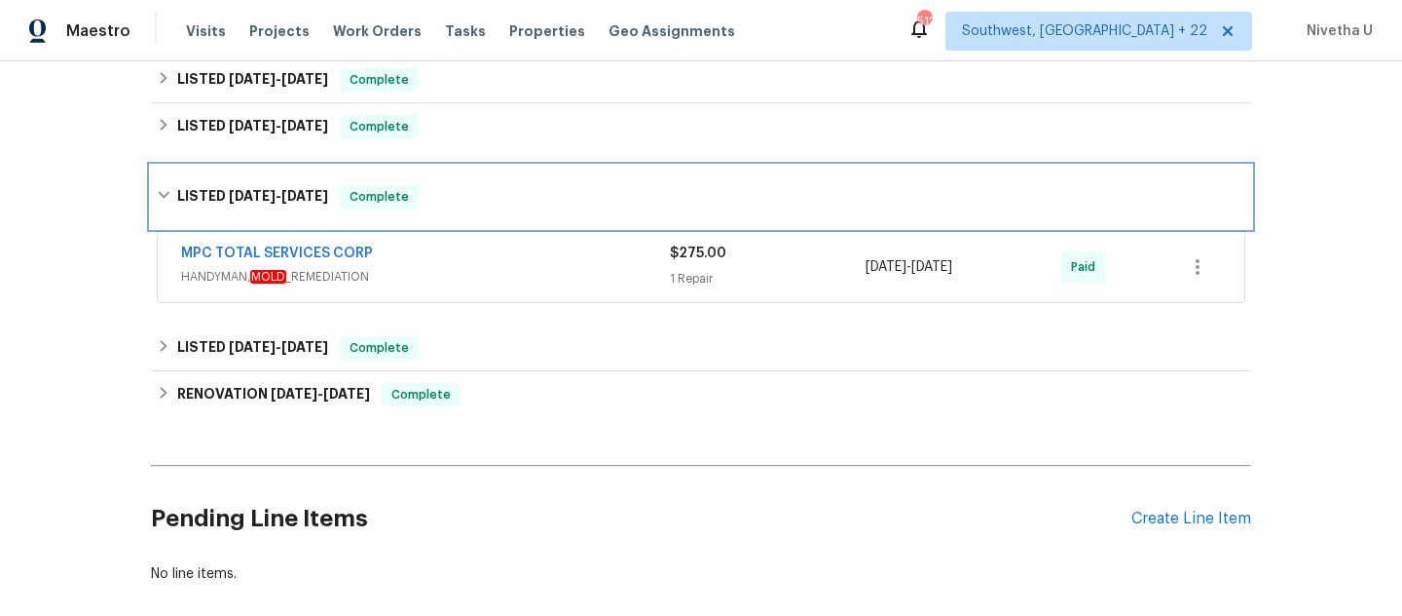
scroll to position [847, 0]
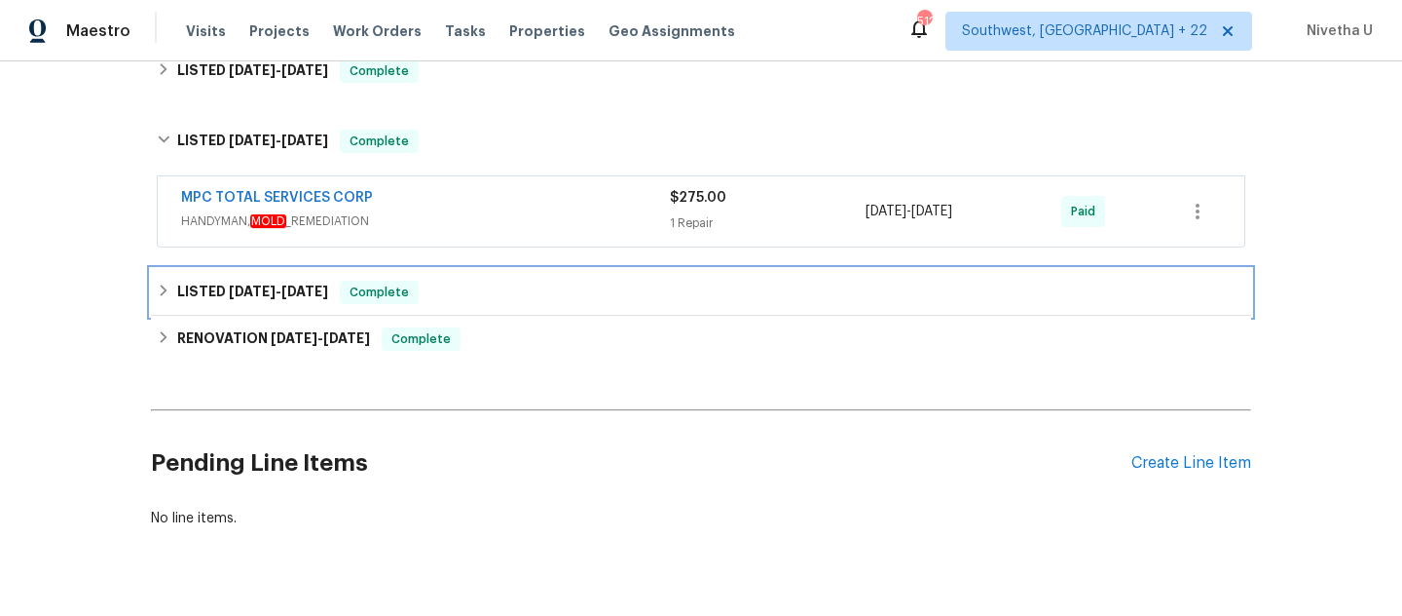
click at [430, 307] on div "LISTED [DATE] - [DATE] Complete" at bounding box center [701, 292] width 1101 height 47
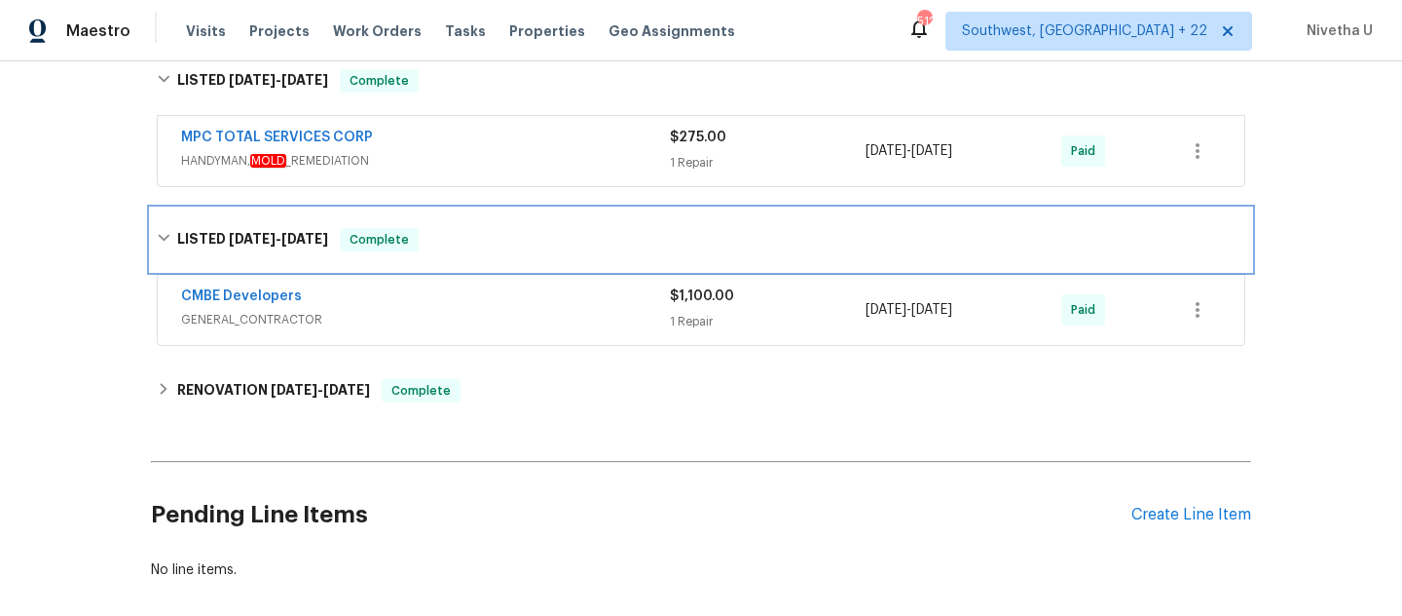
scroll to position [917, 0]
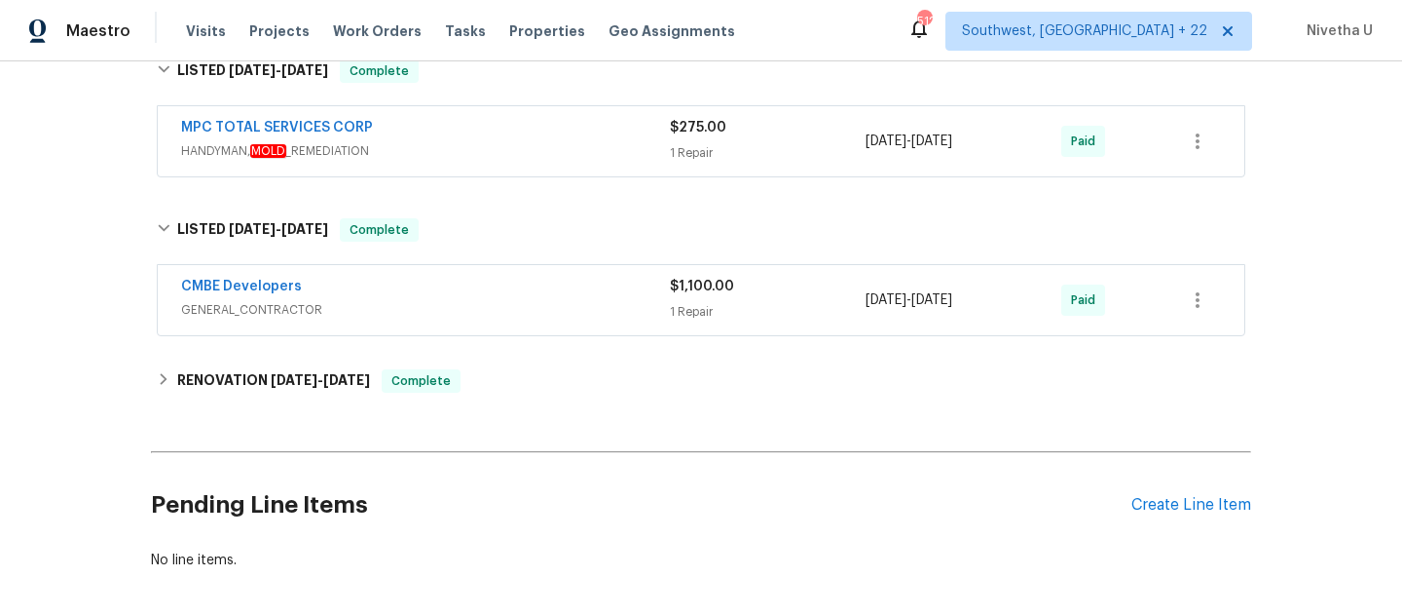
click at [431, 312] on span "GENERAL_CONTRACTOR" at bounding box center [425, 309] width 489 height 19
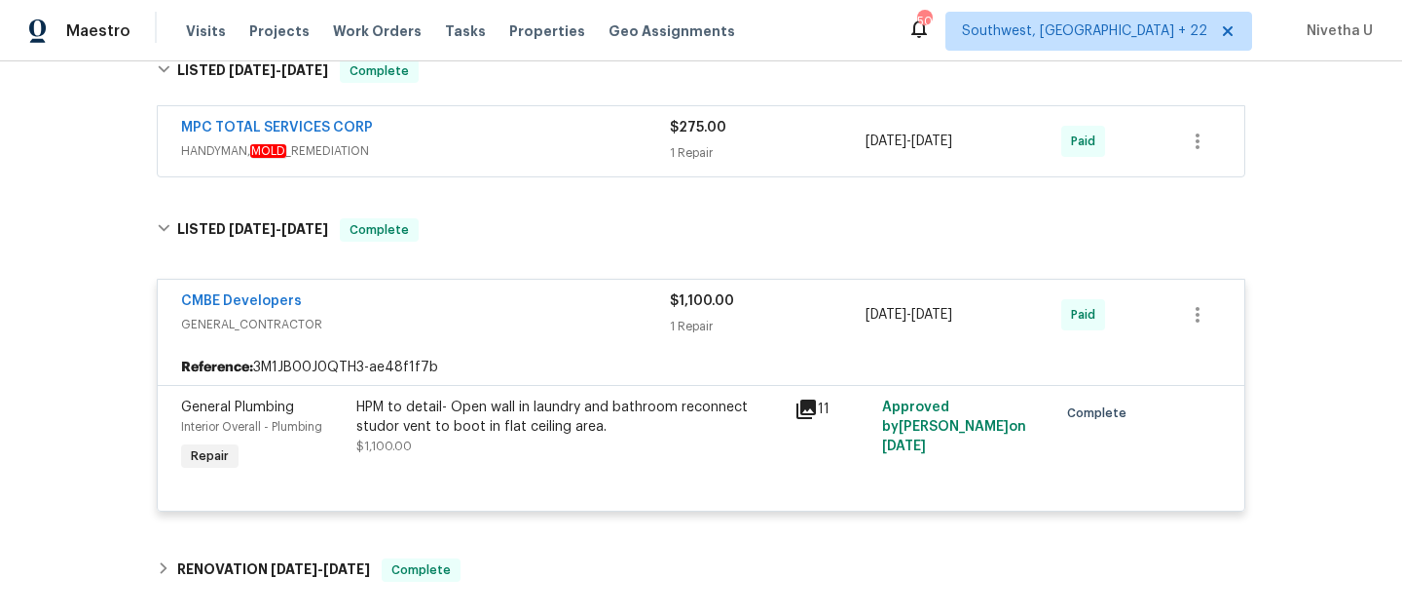
click at [442, 321] on span "GENERAL_CONTRACTOR" at bounding box center [425, 324] width 489 height 19
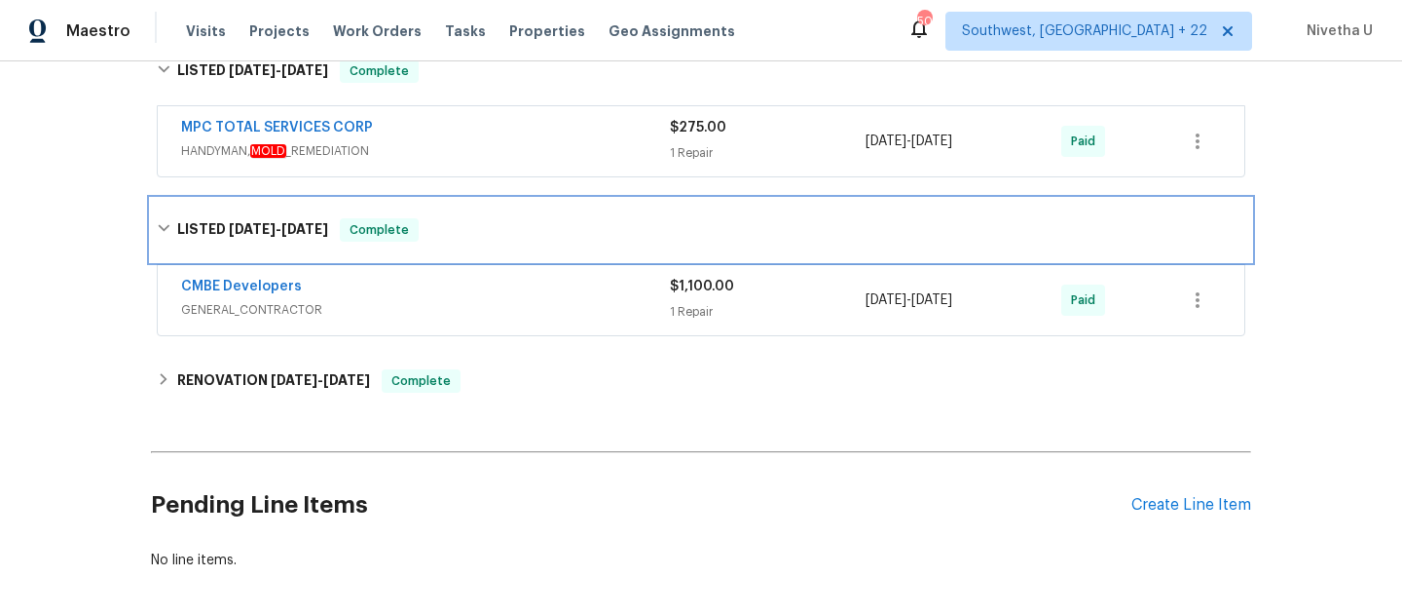
drag, startPoint x: 444, startPoint y: 233, endPoint x: 467, endPoint y: 455, distance: 223.3
click at [444, 234] on div "LISTED [DATE] - [DATE] Complete" at bounding box center [701, 229] width 1089 height 23
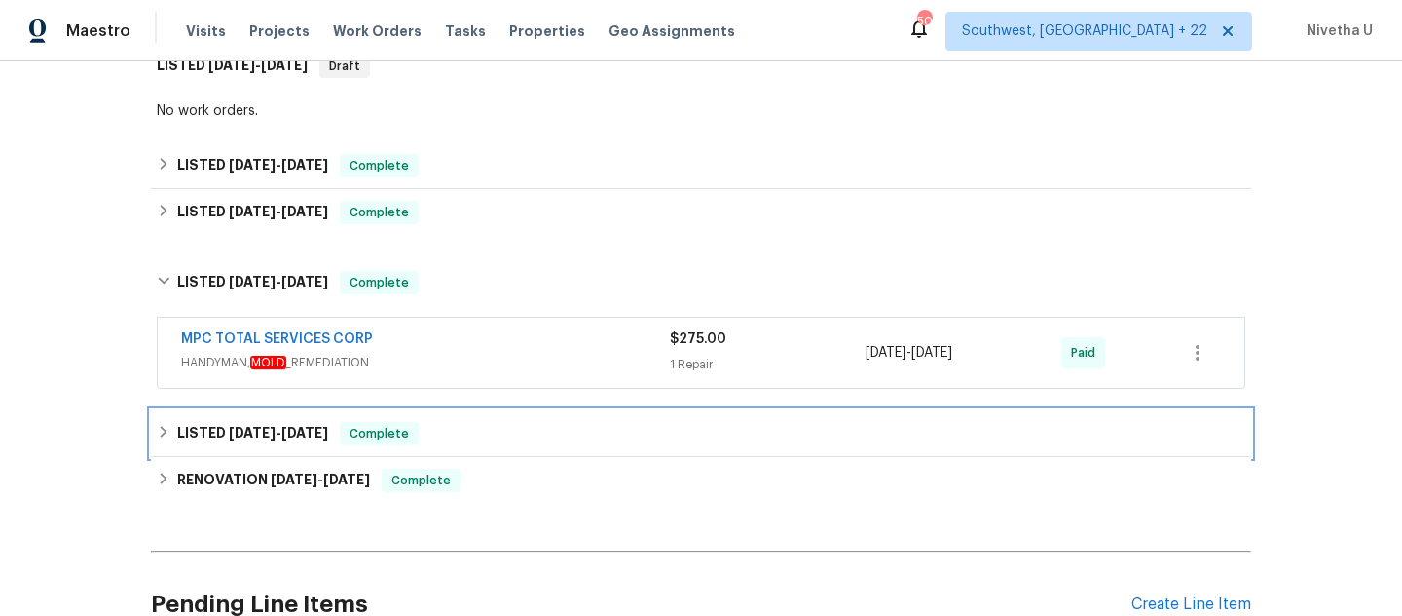
scroll to position [705, 0]
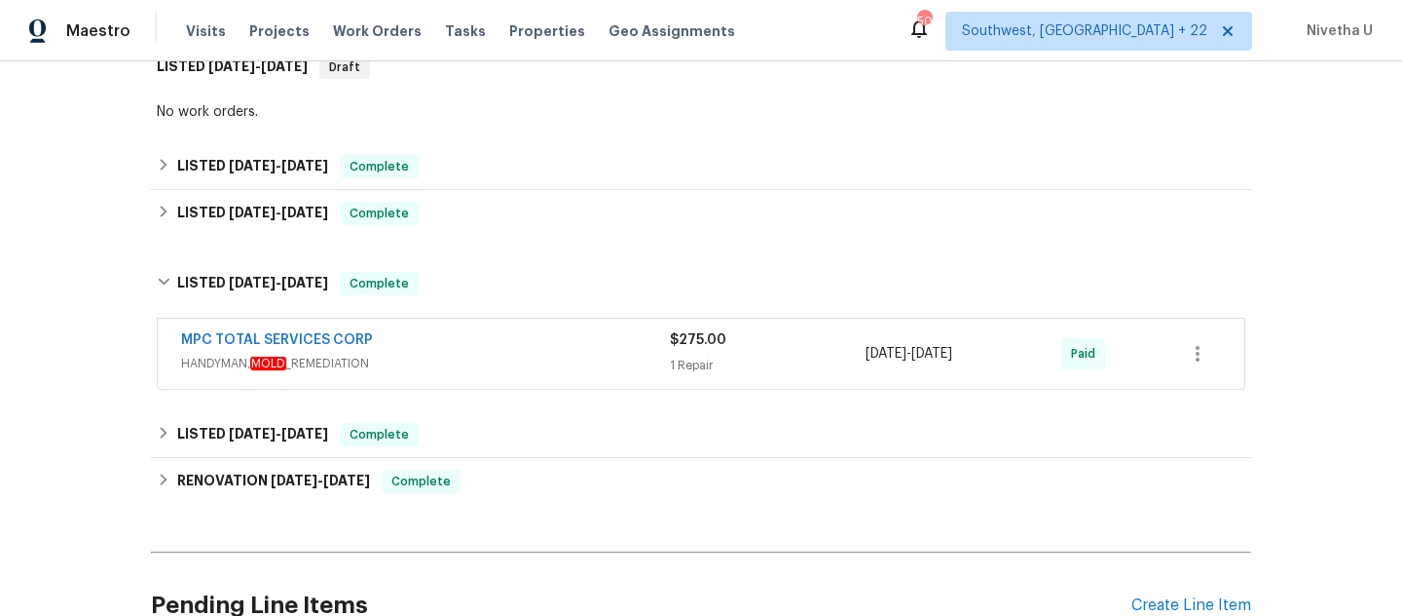
click at [467, 369] on span "HANDYMAN, MOLD _REMEDIATION" at bounding box center [425, 363] width 489 height 19
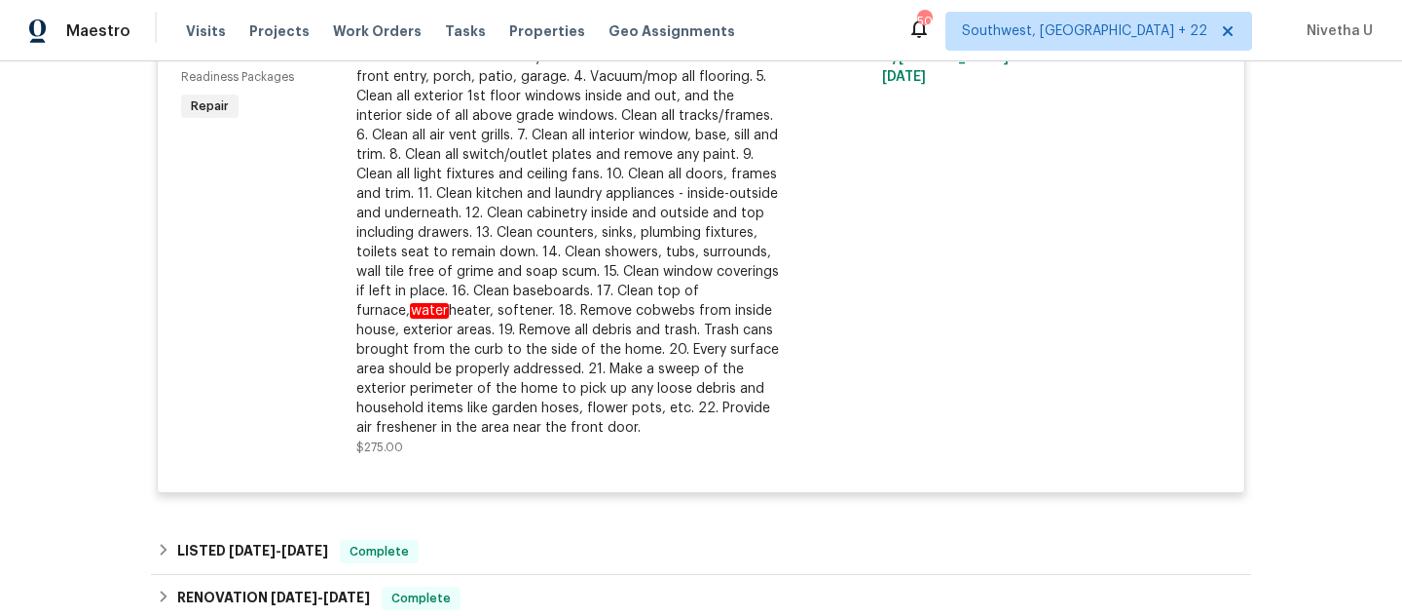
scroll to position [699, 0]
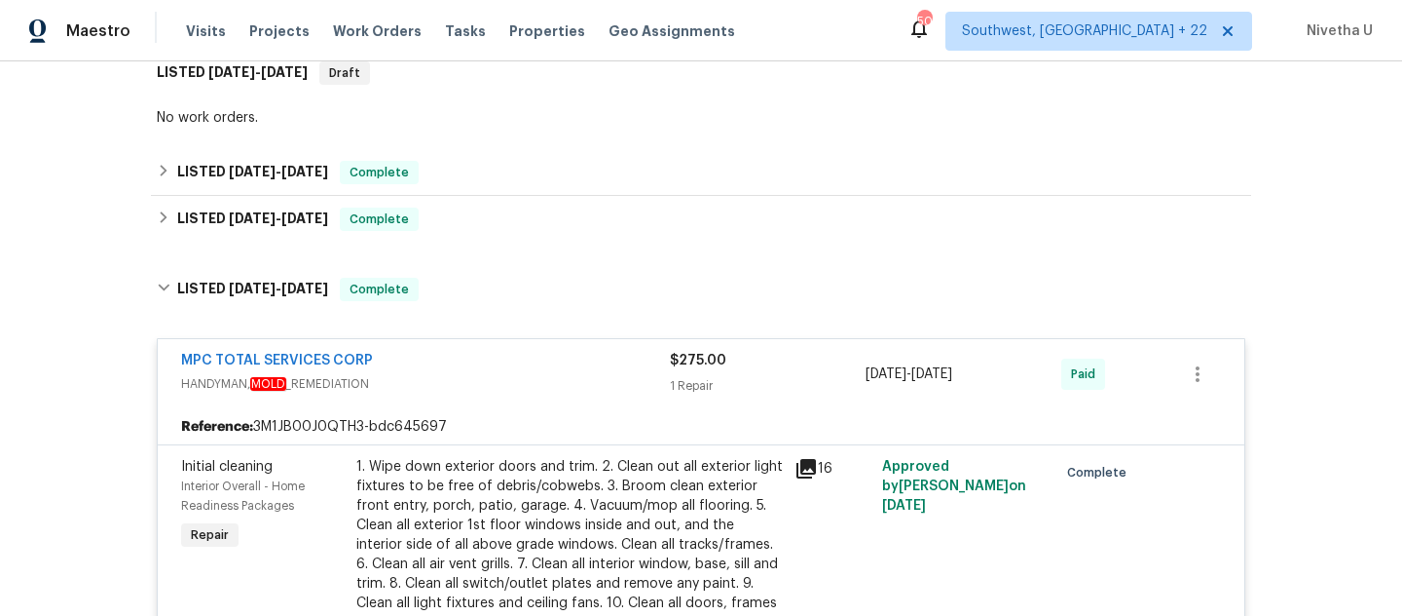
click at [467, 357] on div "MPC TOTAL SERVICES CORP" at bounding box center [425, 362] width 489 height 23
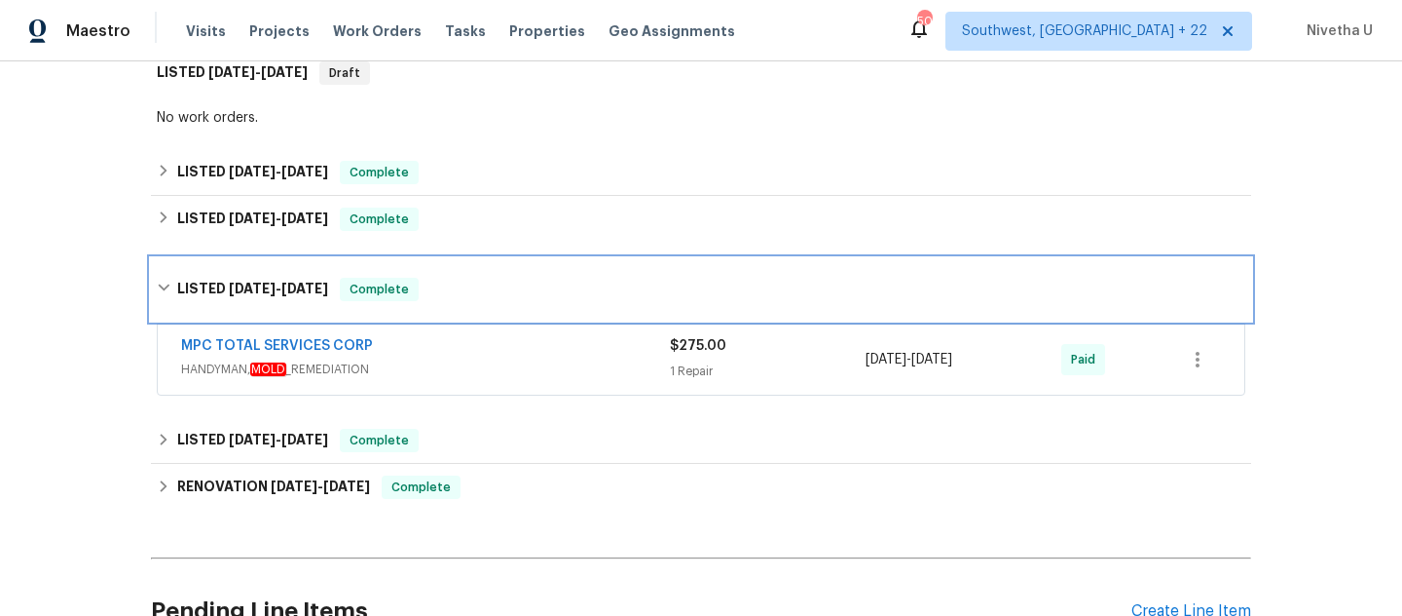
drag, startPoint x: 467, startPoint y: 291, endPoint x: 492, endPoint y: 445, distance: 155.9
click at [467, 292] on div "LISTED [DATE] - [DATE] Complete" at bounding box center [701, 289] width 1089 height 23
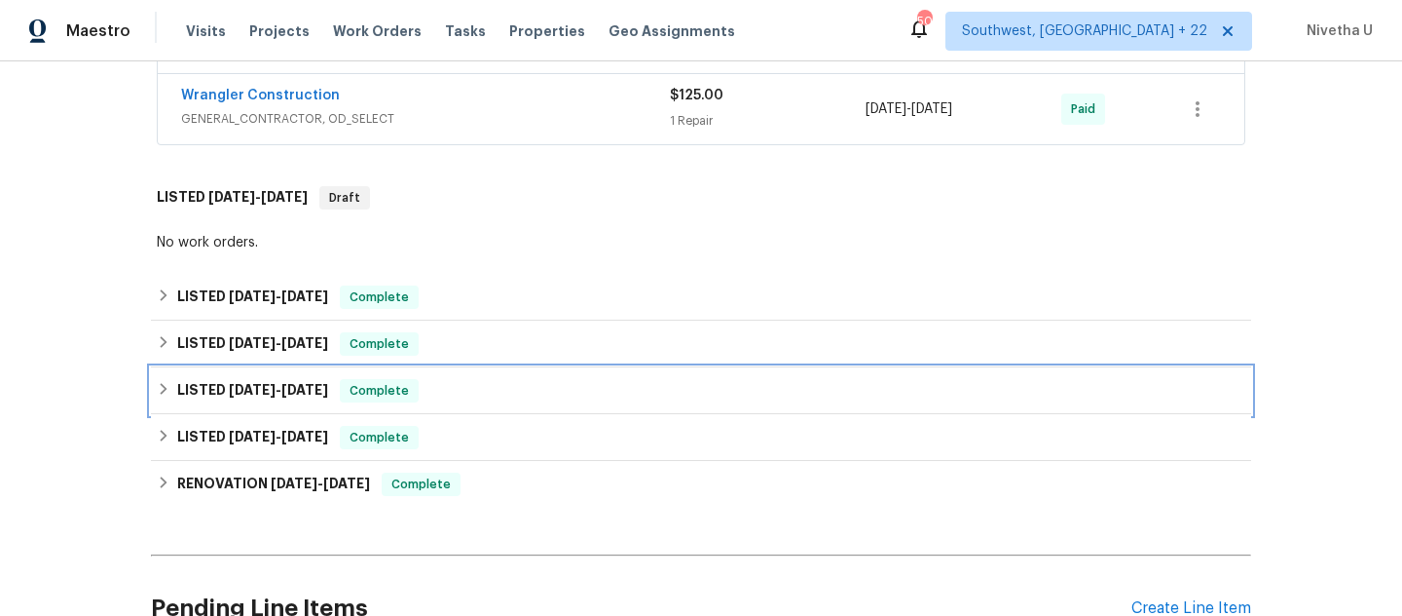
scroll to position [578, 0]
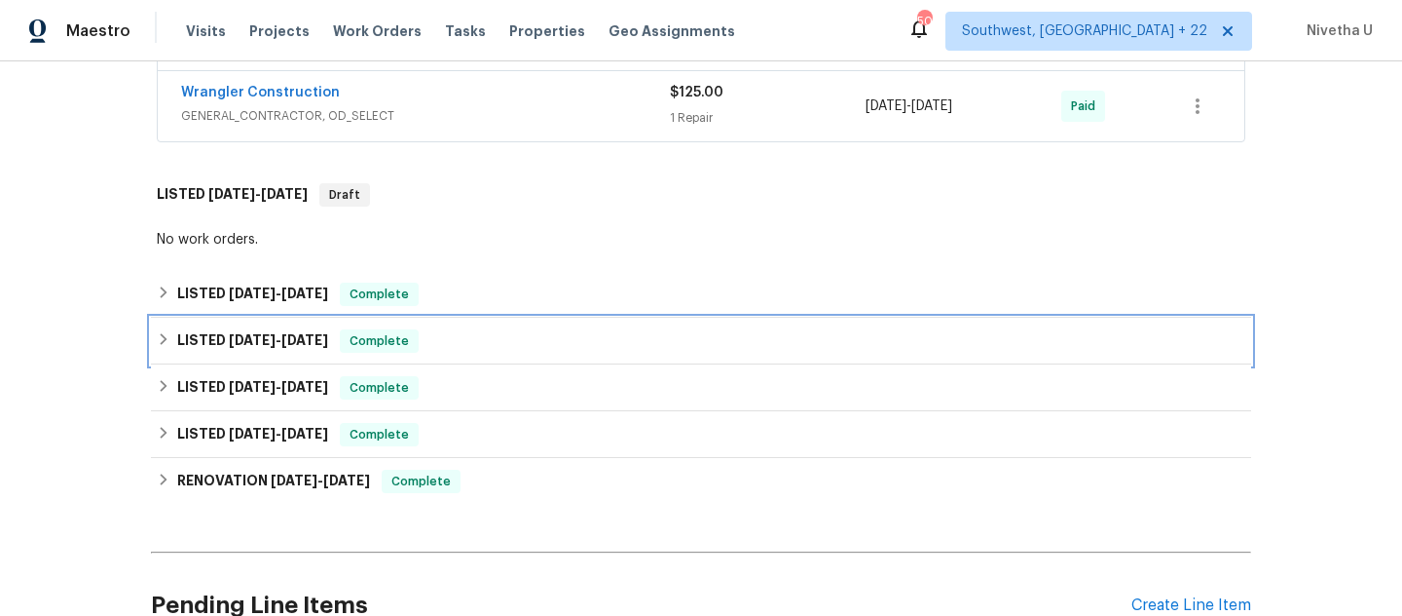
click at [459, 345] on div "LISTED [DATE] - [DATE] Complete" at bounding box center [701, 340] width 1089 height 23
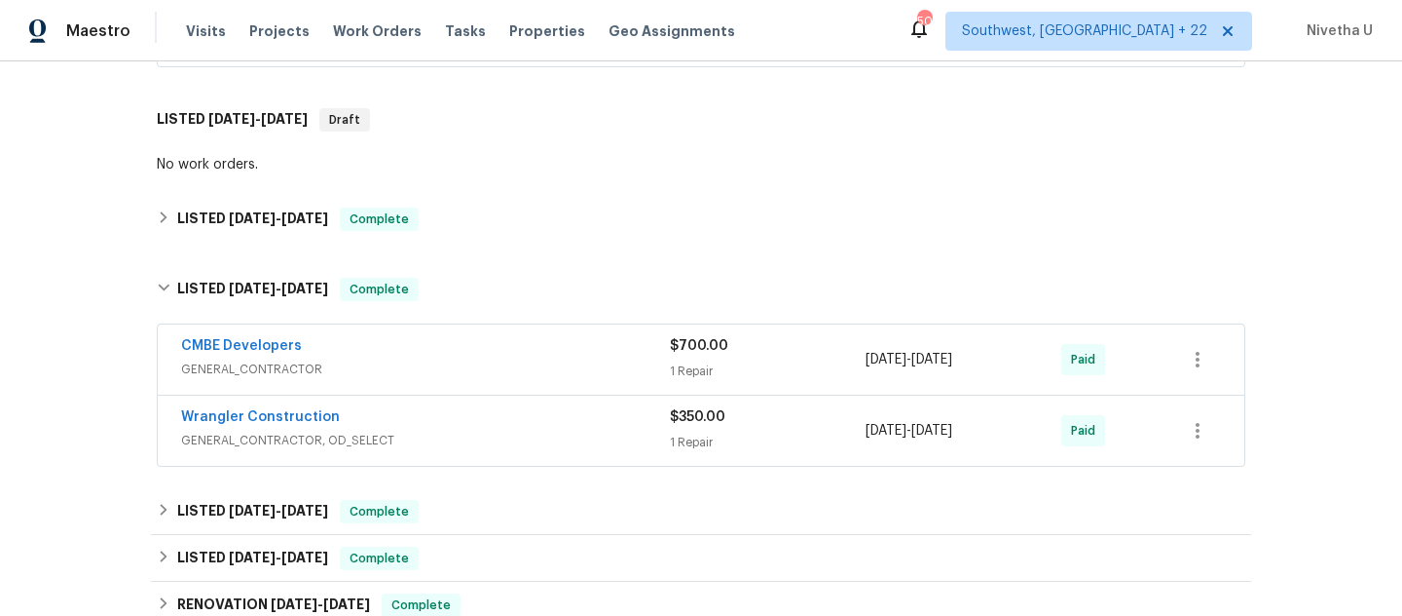
click at [506, 449] on span "GENERAL_CONTRACTOR, OD_SELECT" at bounding box center [425, 439] width 489 height 19
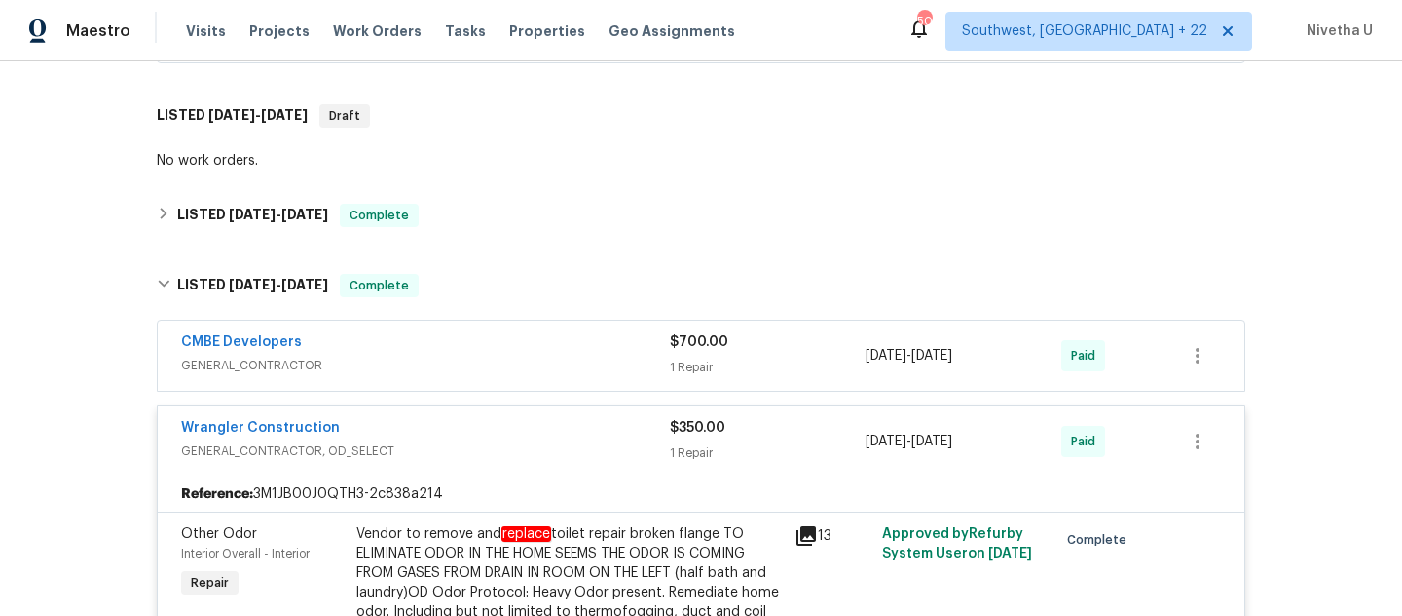
scroll to position [655, 0]
click at [504, 434] on div "Wrangler Construction" at bounding box center [425, 430] width 489 height 23
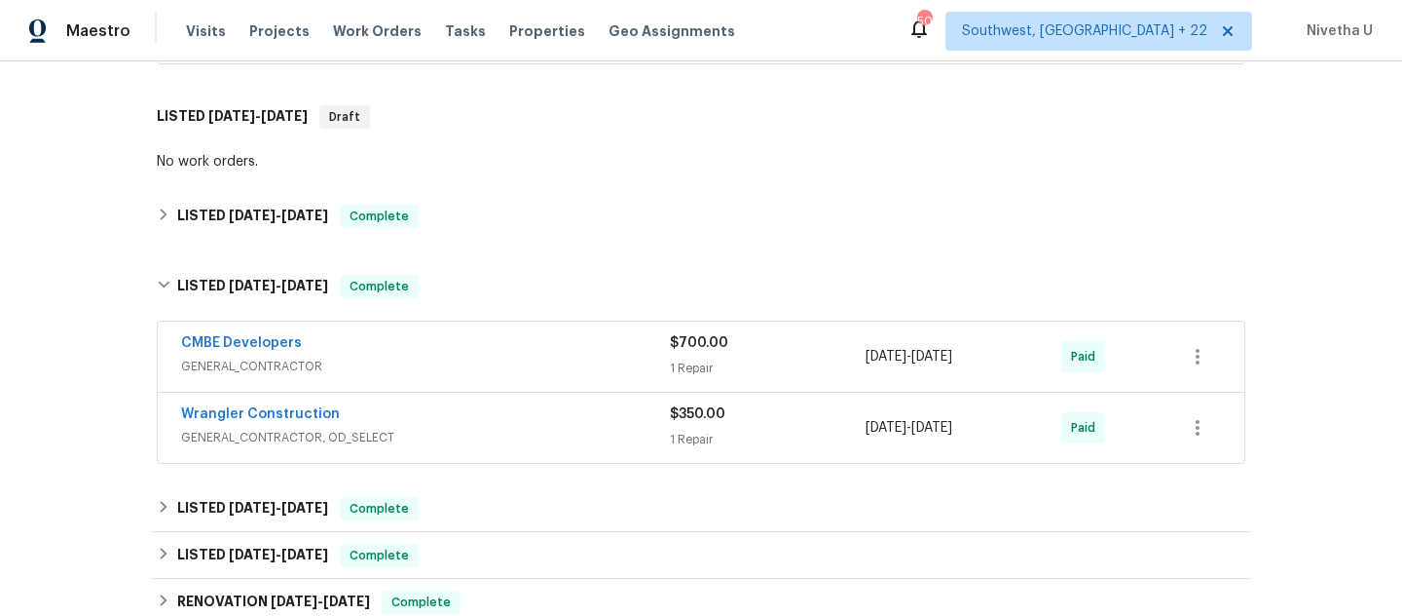
click at [494, 347] on div "CMBE Developers" at bounding box center [425, 344] width 489 height 23
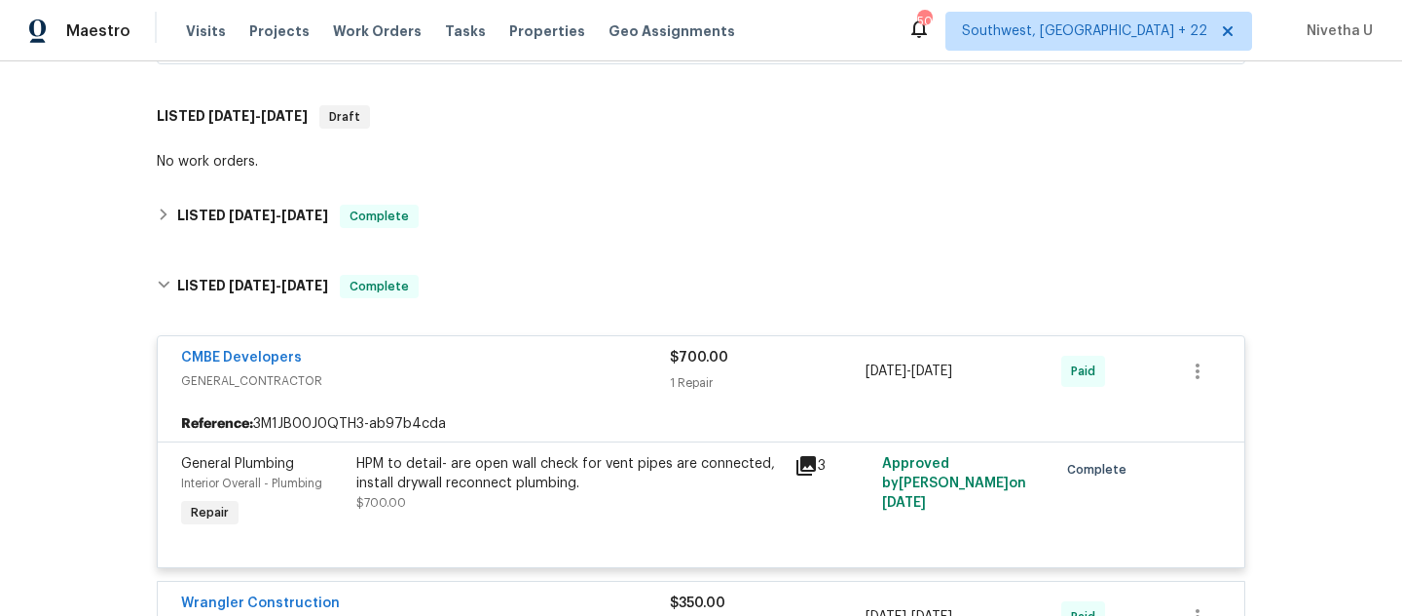
click at [504, 371] on span "GENERAL_CONTRACTOR" at bounding box center [425, 380] width 489 height 19
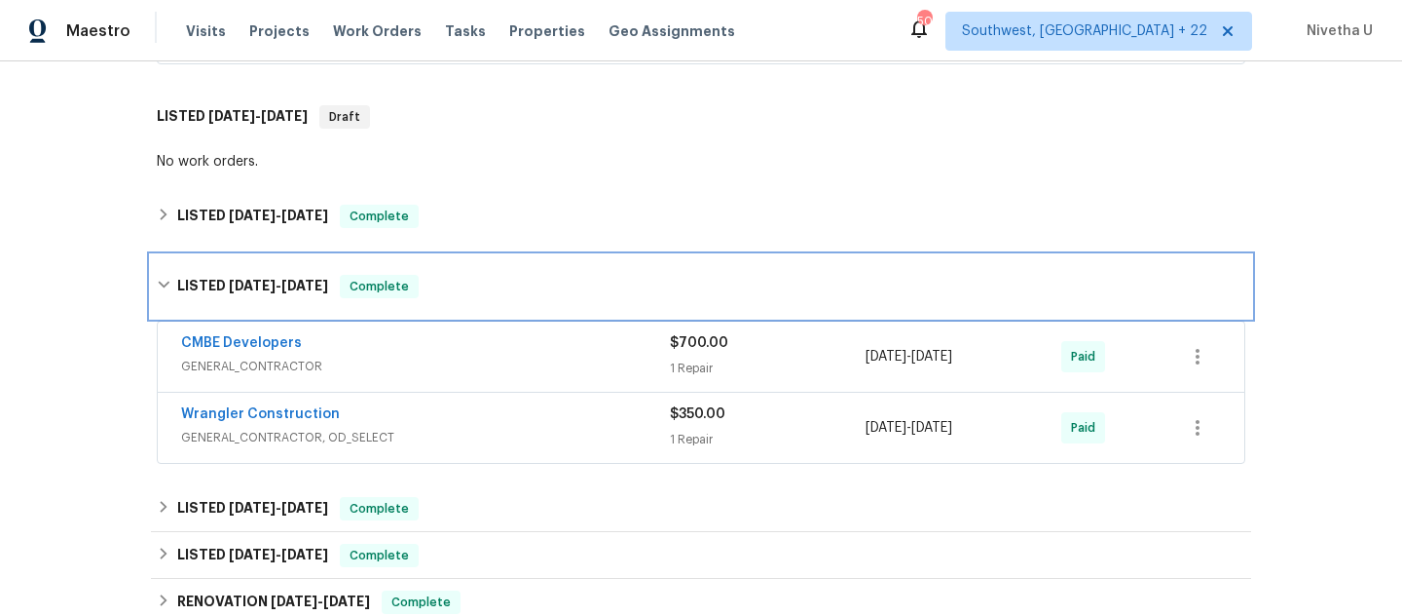
click at [490, 297] on div "LISTED [DATE] - [DATE] Complete" at bounding box center [701, 286] width 1089 height 23
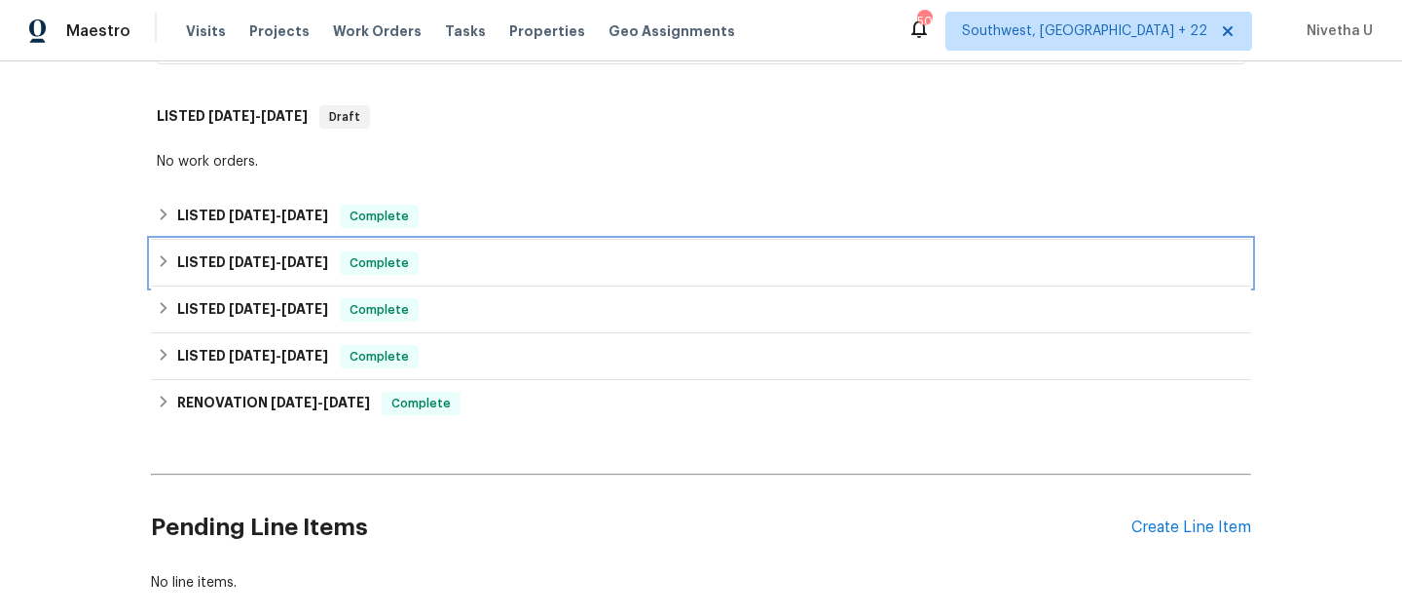
scroll to position [557, 0]
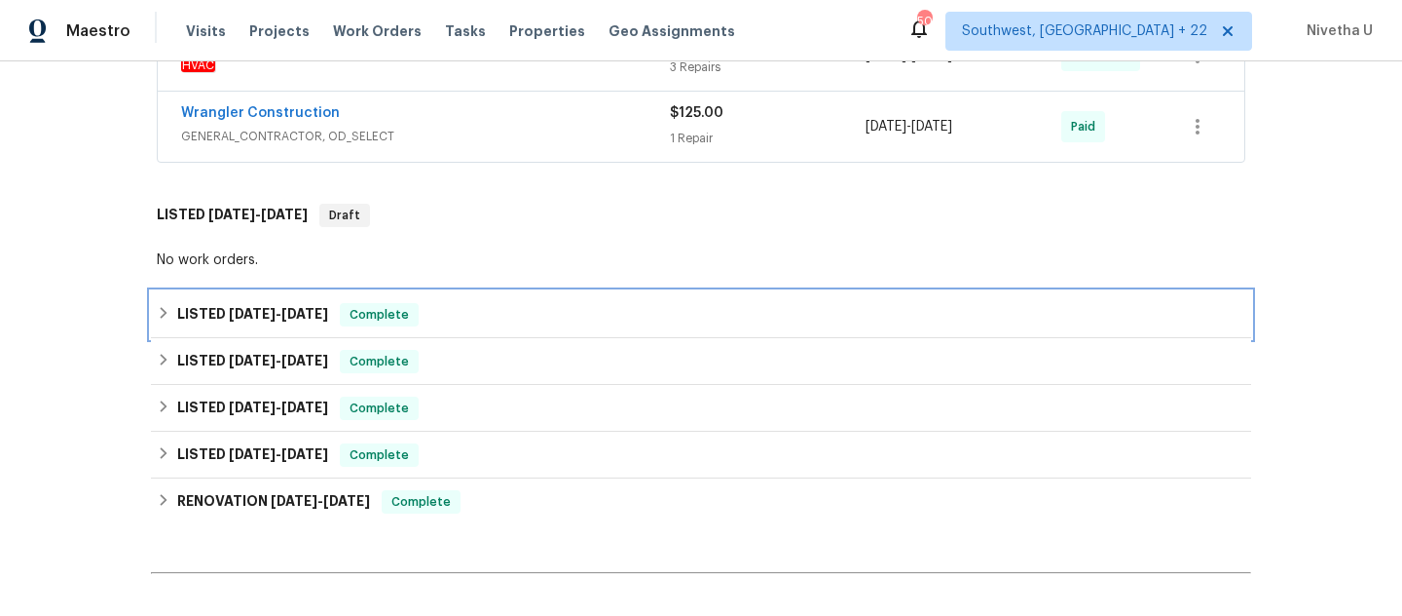
click at [452, 325] on div "LISTED [DATE] - [DATE] Complete" at bounding box center [701, 314] width 1101 height 47
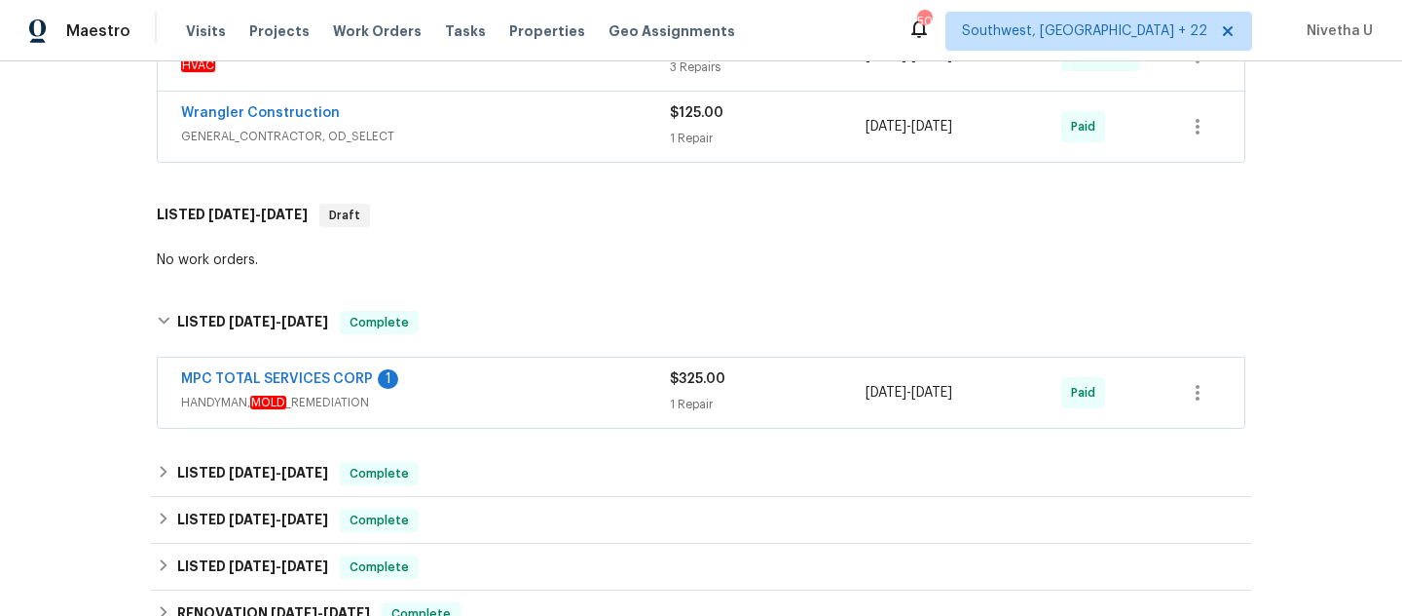
click at [481, 398] on span "HANDYMAN, MOLD _REMEDIATION" at bounding box center [425, 401] width 489 height 19
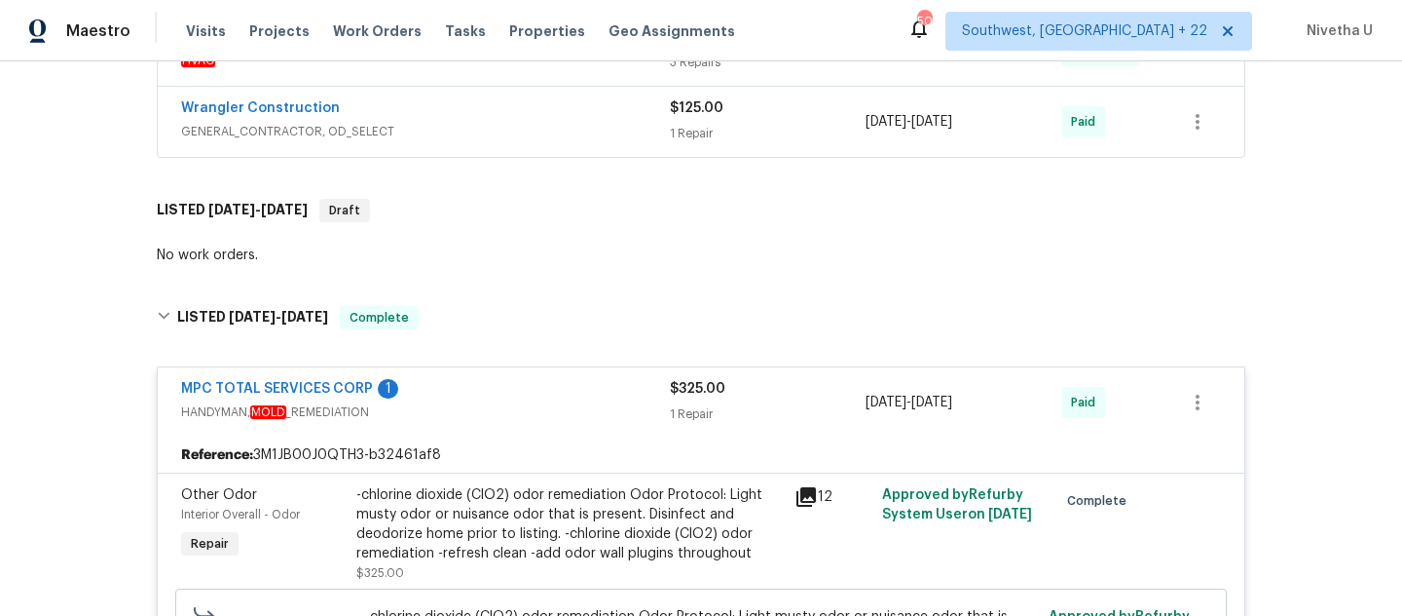
scroll to position [540, 0]
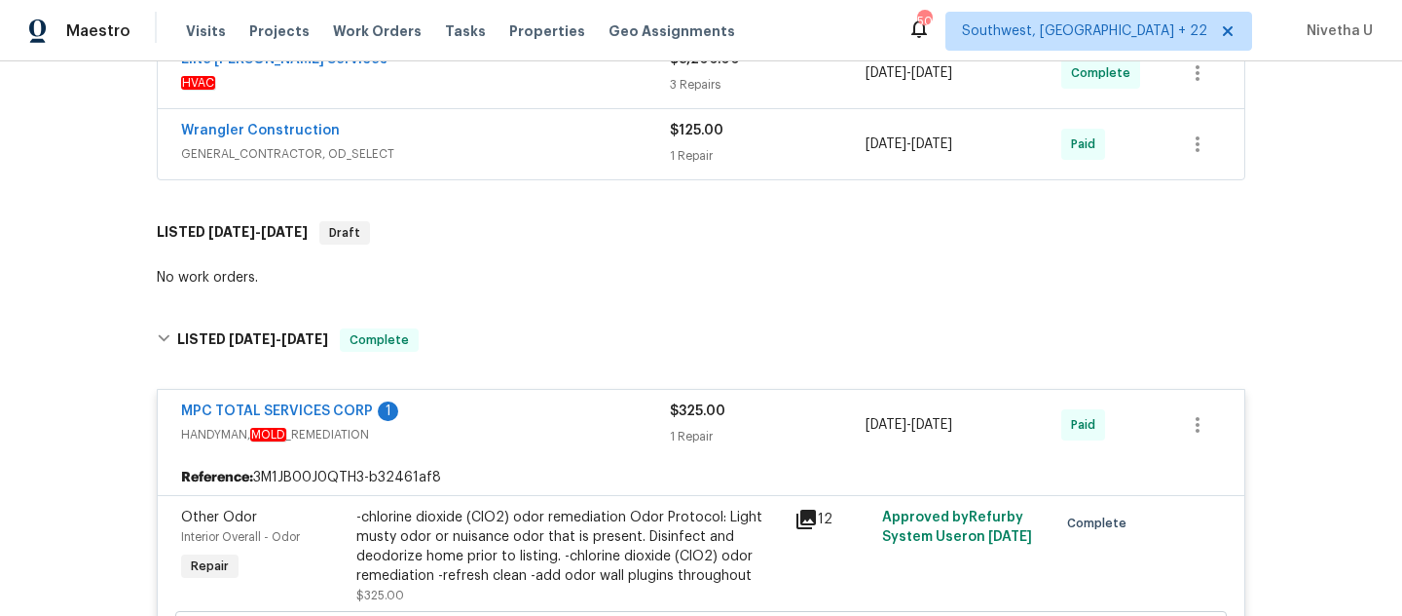
click at [512, 436] on span "HANDYMAN, MOLD _REMEDIATION" at bounding box center [425, 434] width 489 height 19
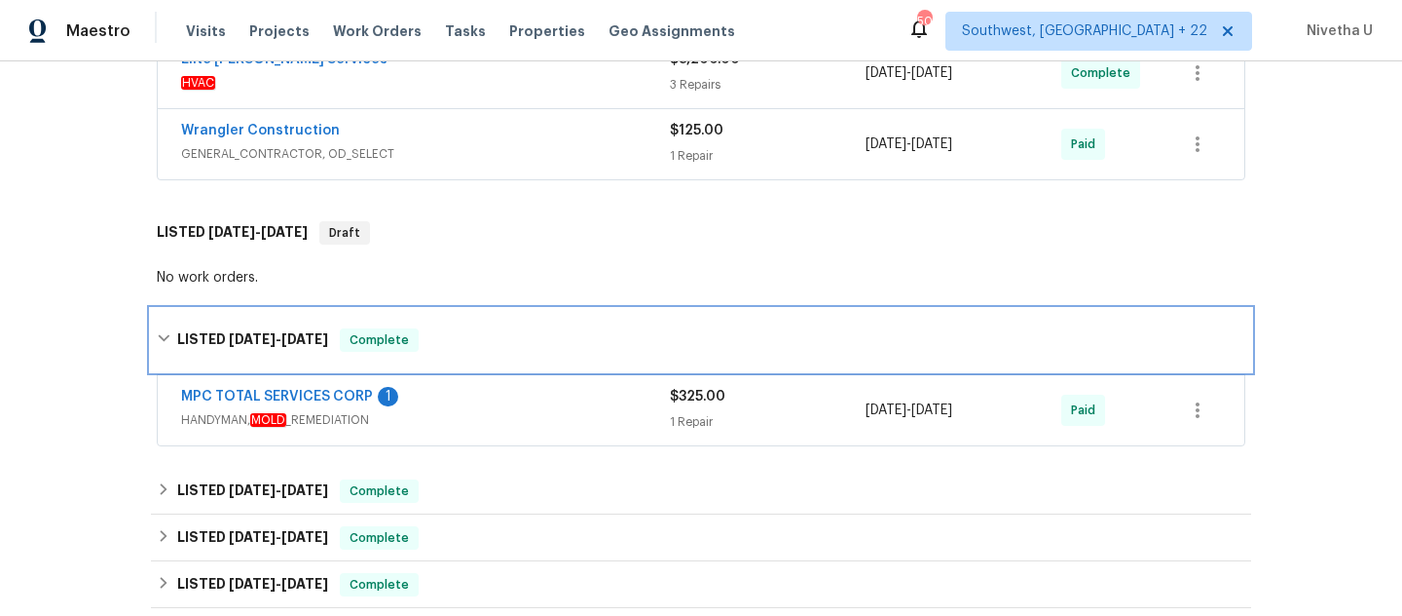
click at [485, 351] on div "LISTED [DATE] - [DATE] Complete" at bounding box center [701, 339] width 1089 height 23
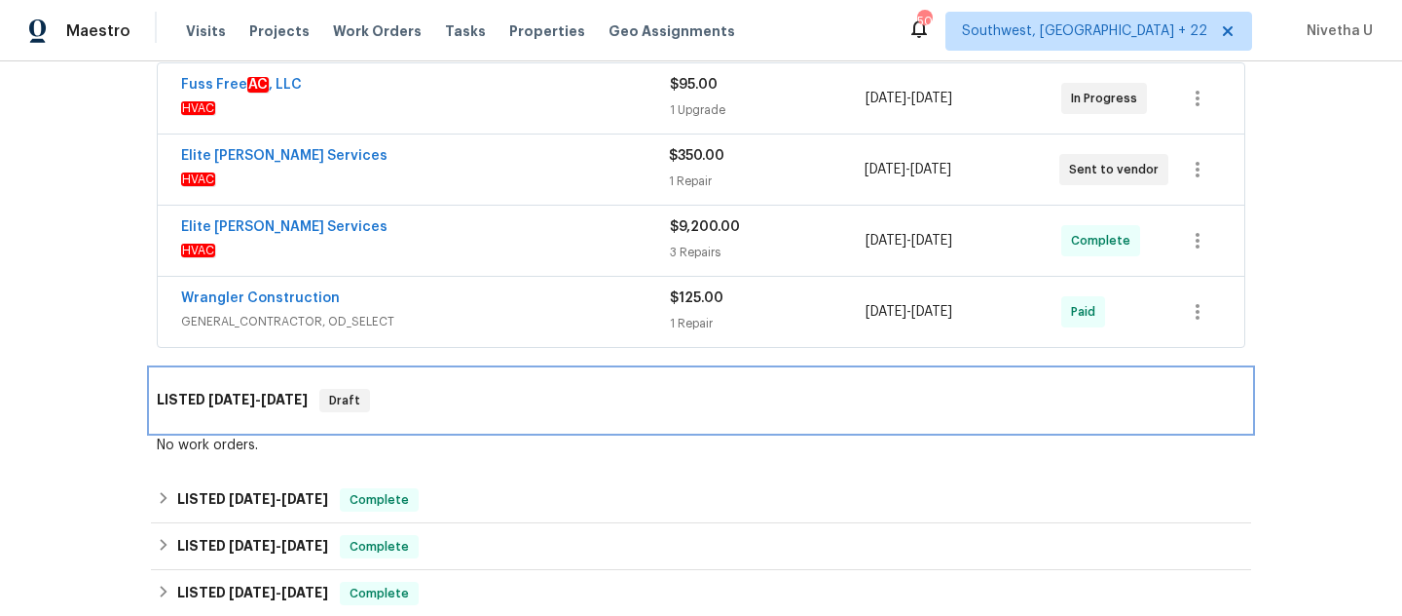
click at [489, 411] on div "LISTED [DATE] - [DATE] Draft" at bounding box center [701, 400] width 1089 height 23
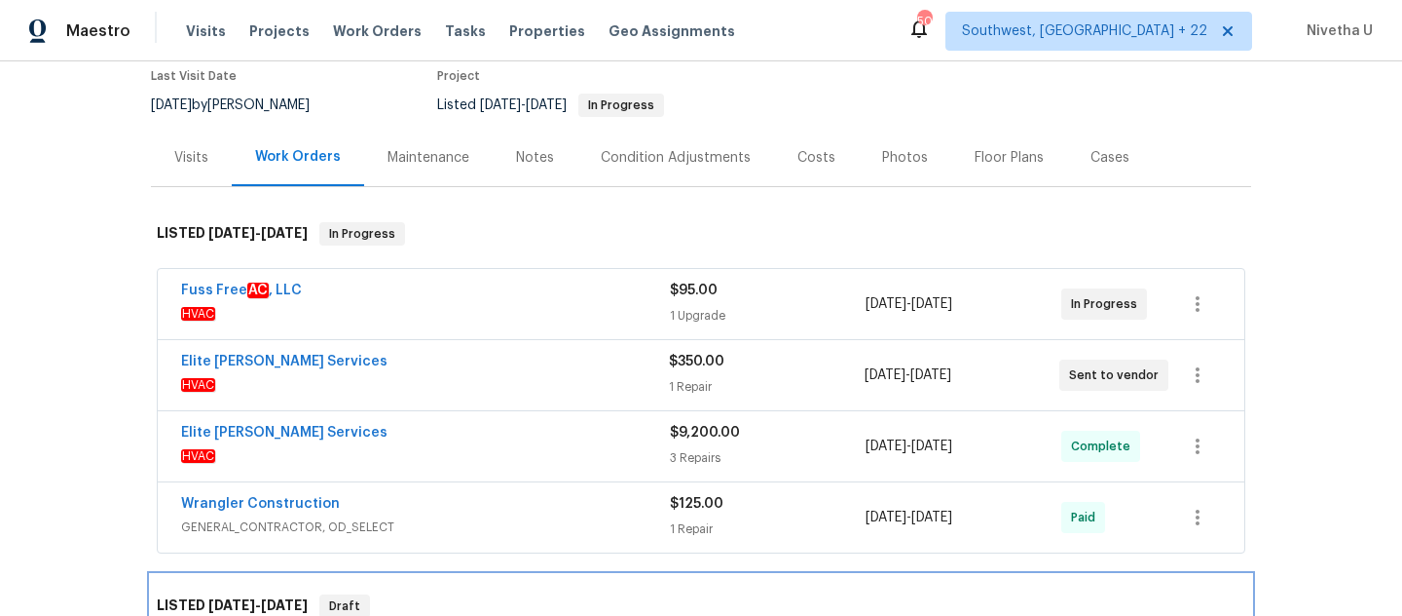
scroll to position [165, 0]
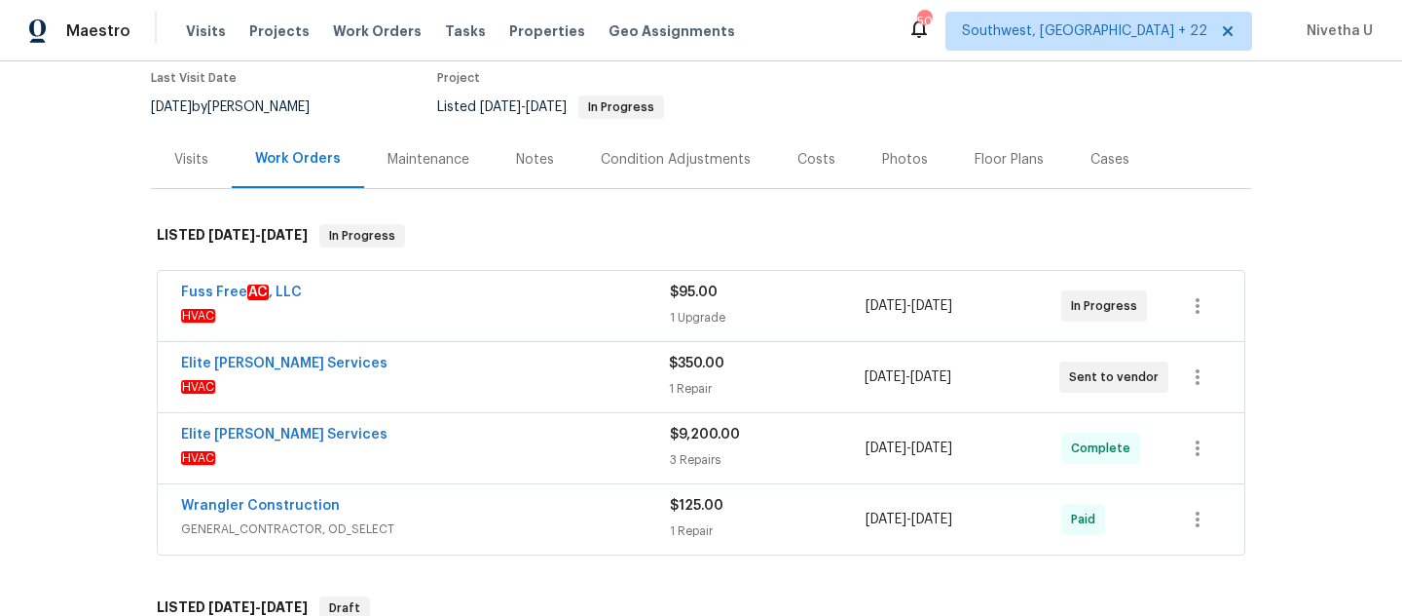
click at [495, 501] on div "Wrangler Construction" at bounding box center [425, 507] width 489 height 23
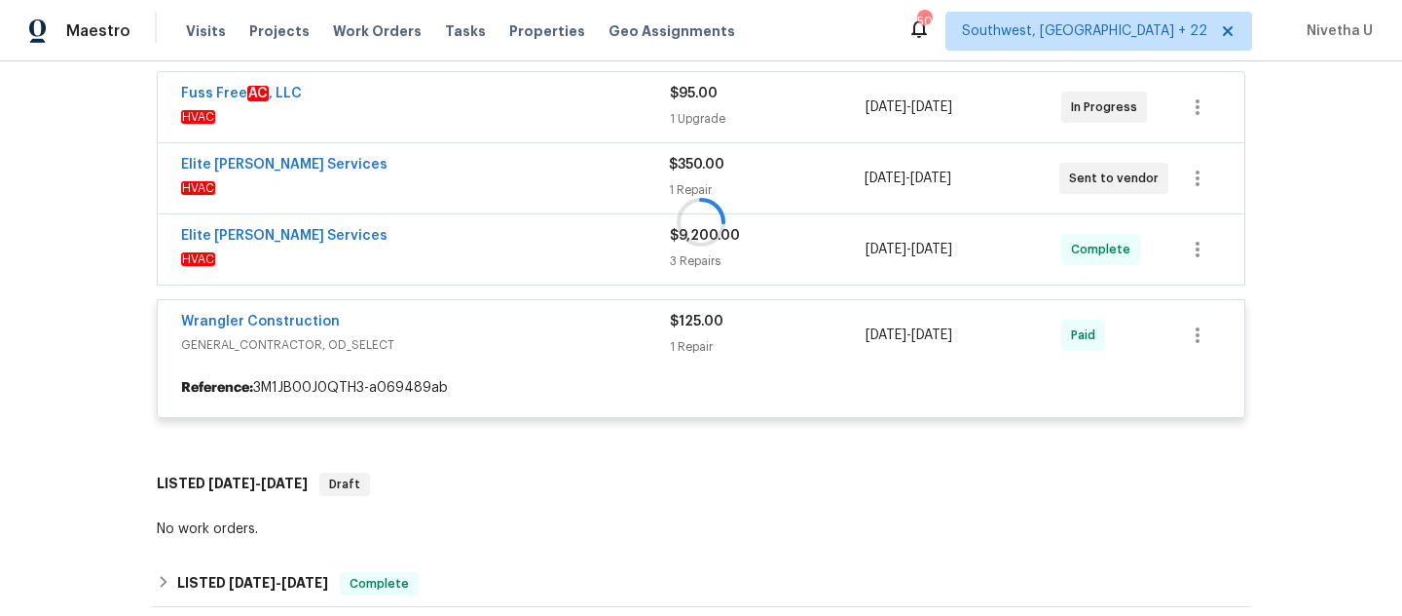
scroll to position [424, 0]
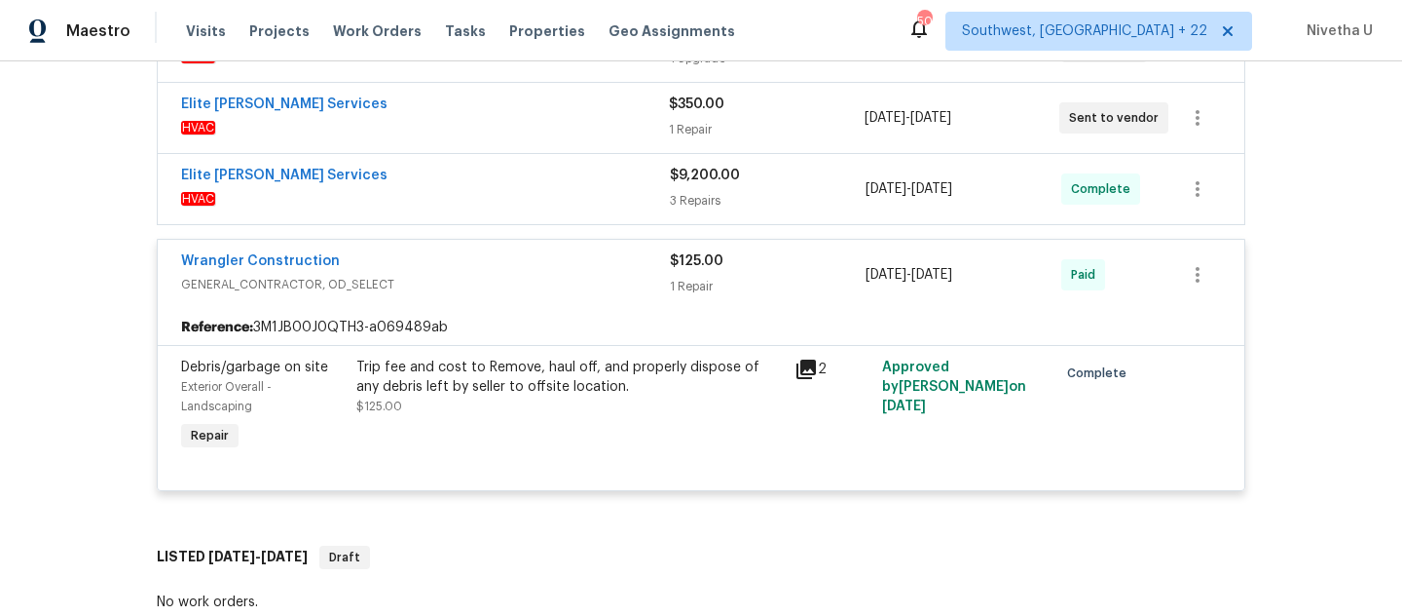
click at [496, 277] on span "GENERAL_CONTRACTOR, OD_SELECT" at bounding box center [425, 284] width 489 height 19
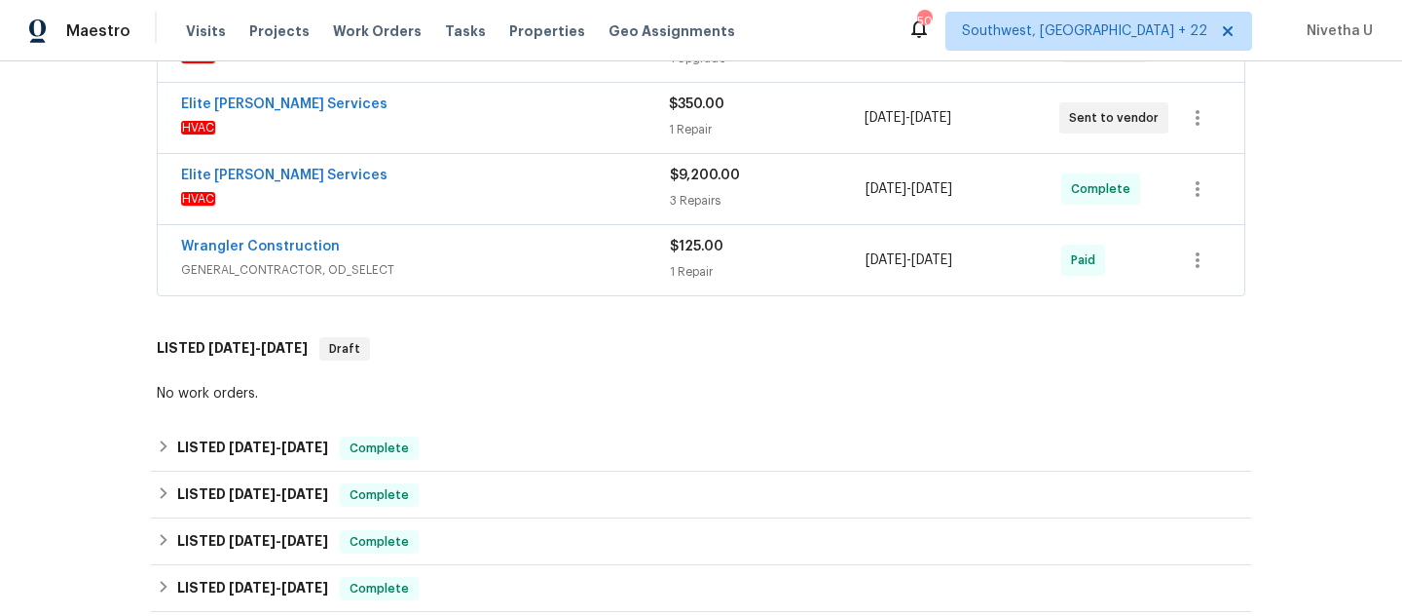
click at [481, 182] on div "Elite [PERSON_NAME] Services" at bounding box center [425, 177] width 489 height 23
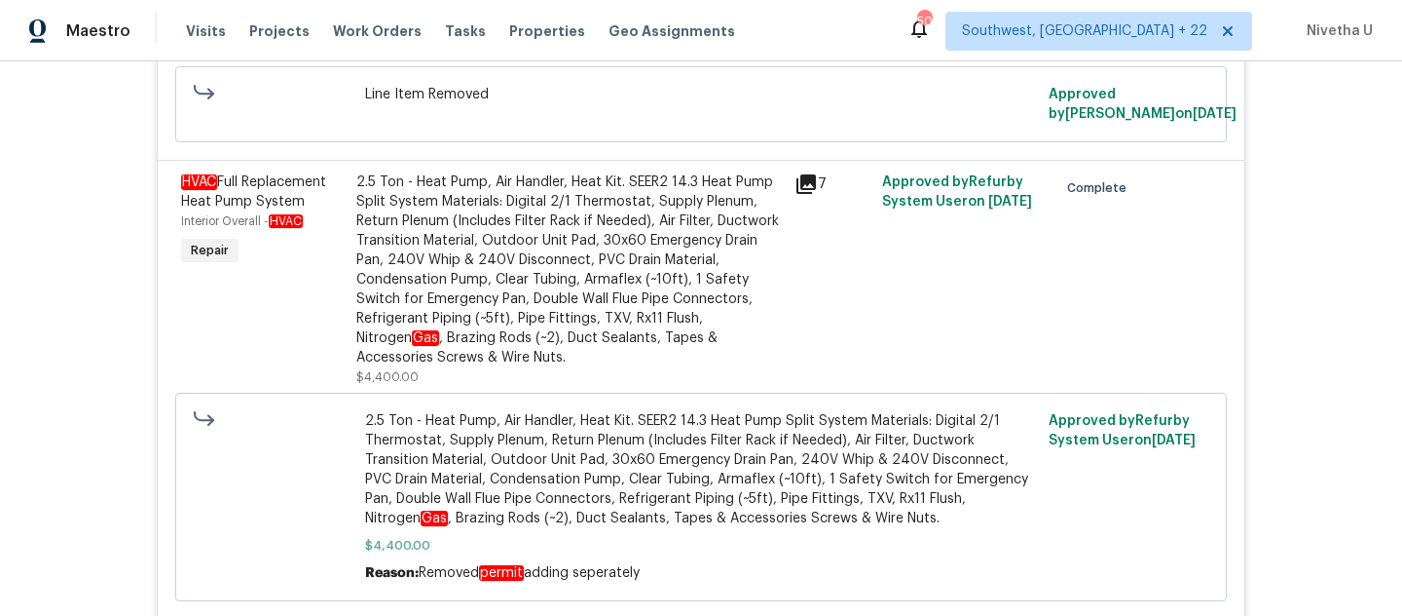
scroll to position [847, 0]
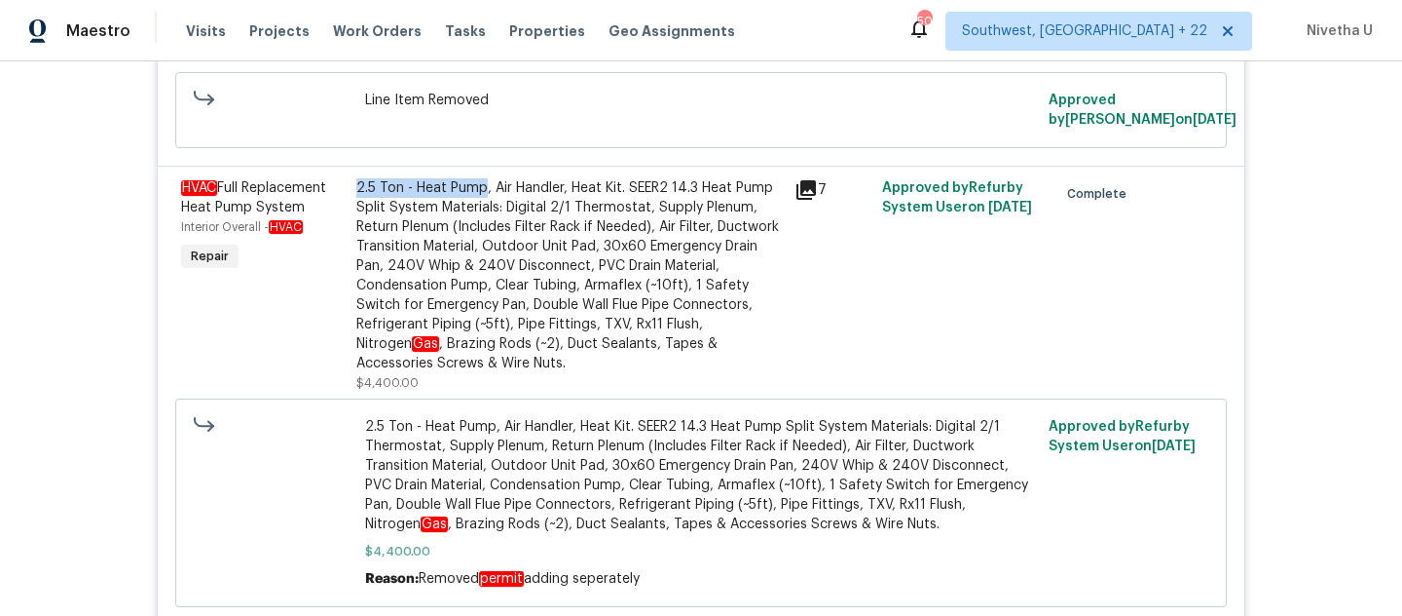
drag, startPoint x: 344, startPoint y: 187, endPoint x: 478, endPoint y: 187, distance: 134.4
click at [478, 187] on div "2.5 Ton - Heat Pump, Air Handler, Heat Kit. SEER2 14.3 Heat Pump Split System M…" at bounding box center [570, 285] width 438 height 226
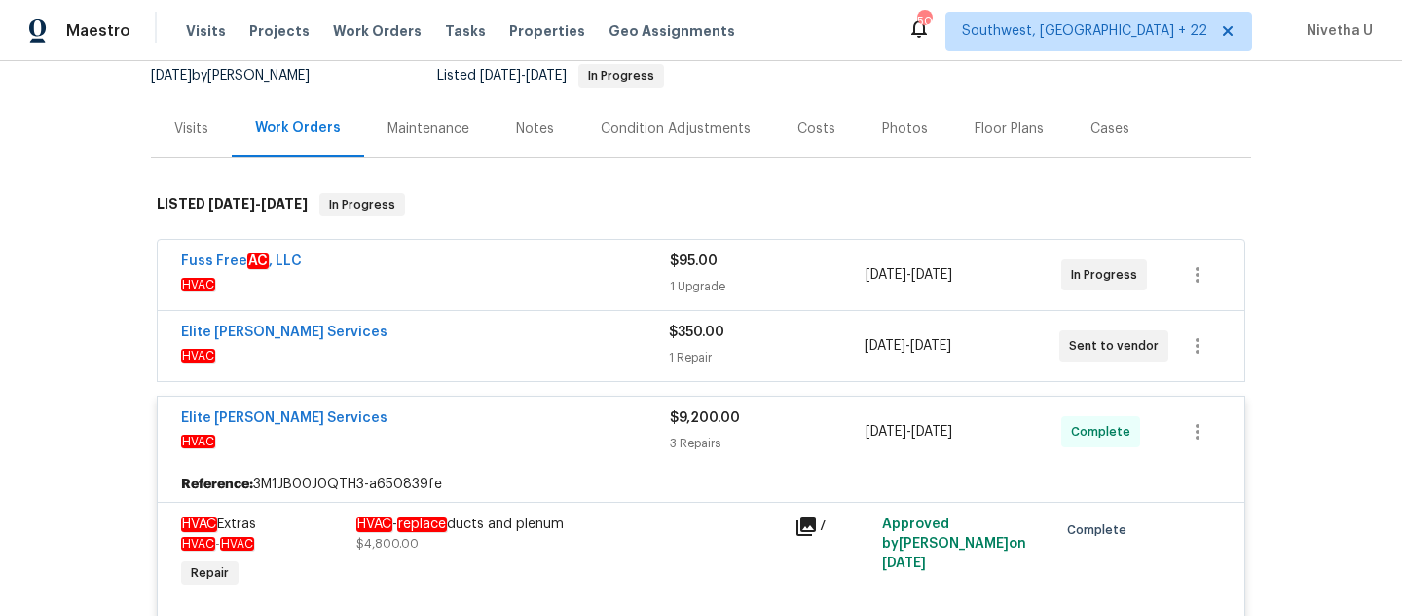
scroll to position [191, 0]
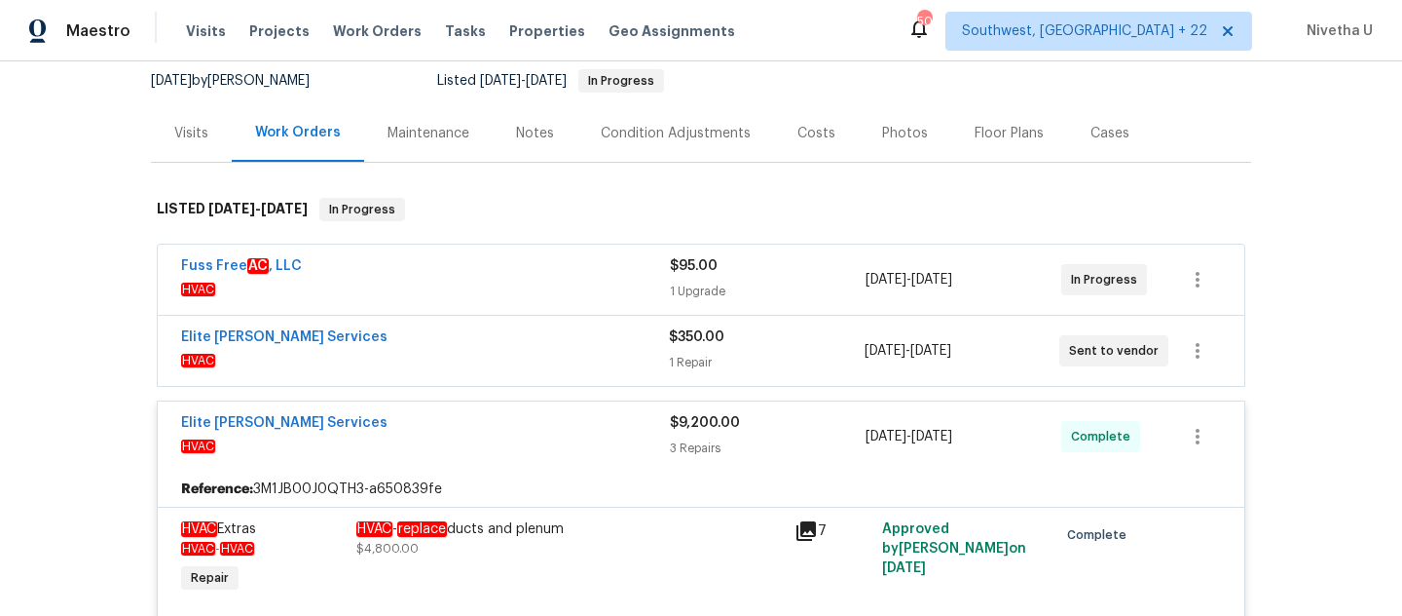
click at [401, 533] on em "replace" at bounding box center [422, 529] width 50 height 16
drag, startPoint x: 399, startPoint y: 533, endPoint x: 561, endPoint y: 533, distance: 161.7
click at [561, 533] on div "HVAC - replace ducts and plenum" at bounding box center [569, 528] width 427 height 19
click at [561, 559] on div "HVAC - replace ducts and plenum $4,800.00" at bounding box center [570, 558] width 438 height 90
drag, startPoint x: 391, startPoint y: 531, endPoint x: 573, endPoint y: 538, distance: 182.3
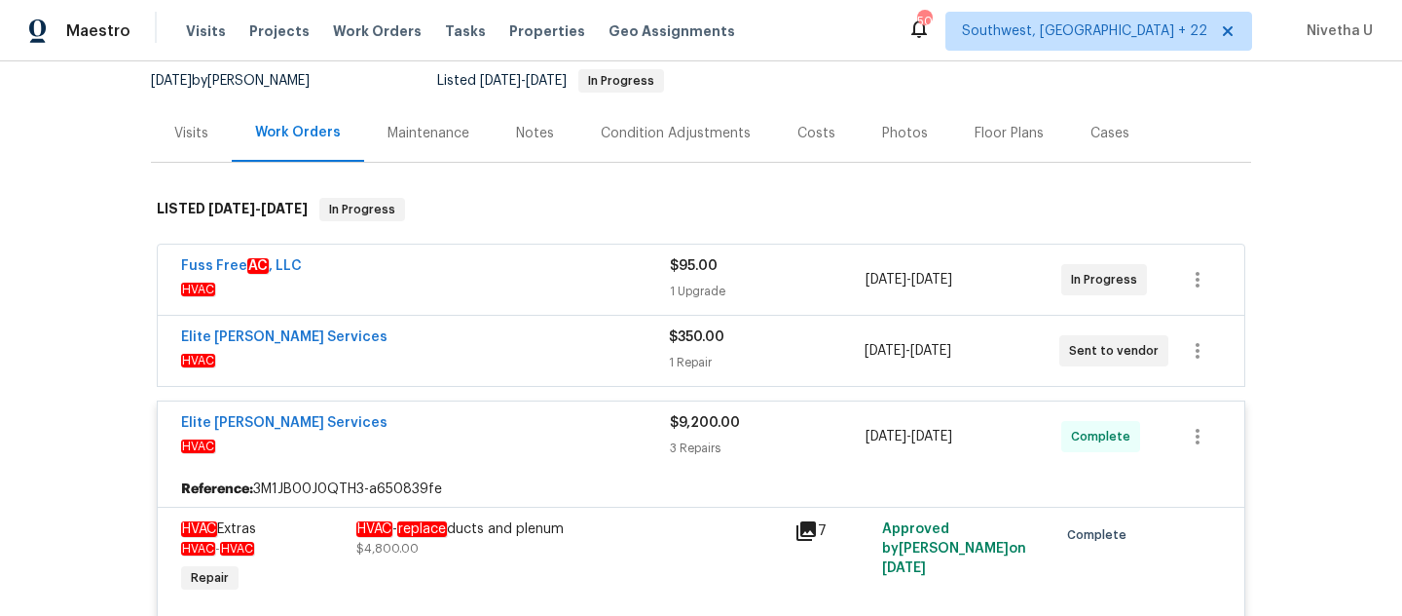
click at [573, 538] on div "HVAC - replace ducts and plenum" at bounding box center [569, 528] width 427 height 19
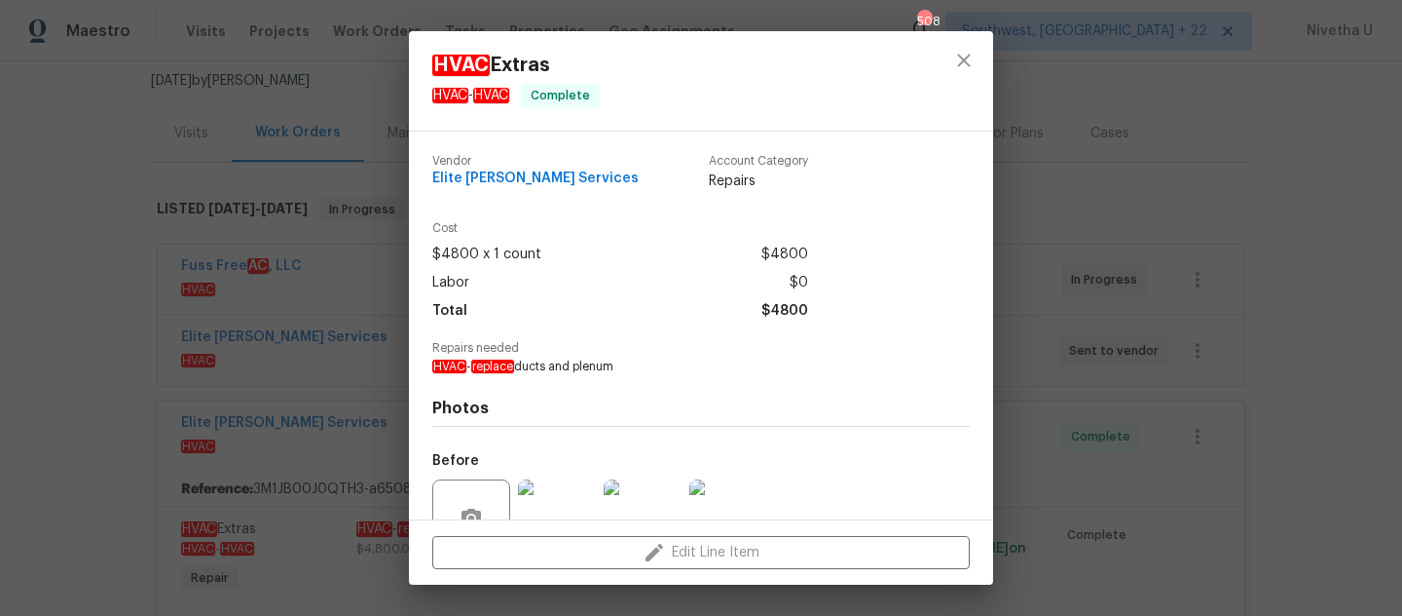
copy div "replace ducts and plenum"
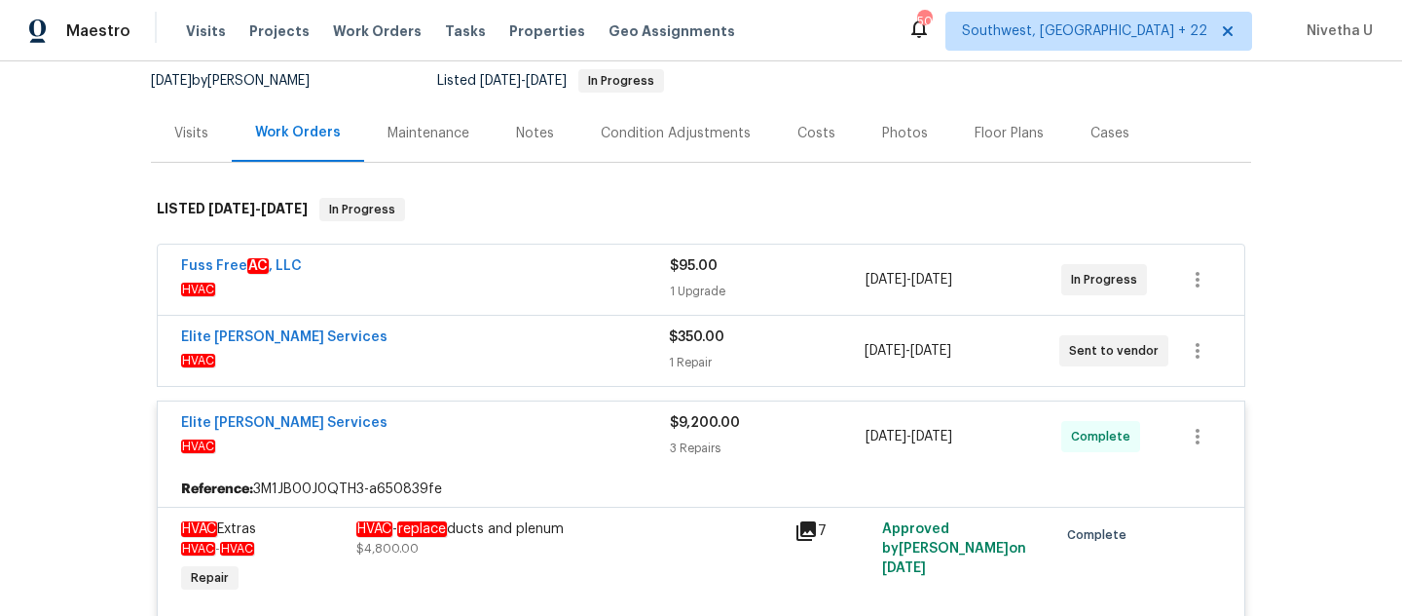
click at [543, 435] on div "Elite [PERSON_NAME] Services" at bounding box center [425, 424] width 489 height 23
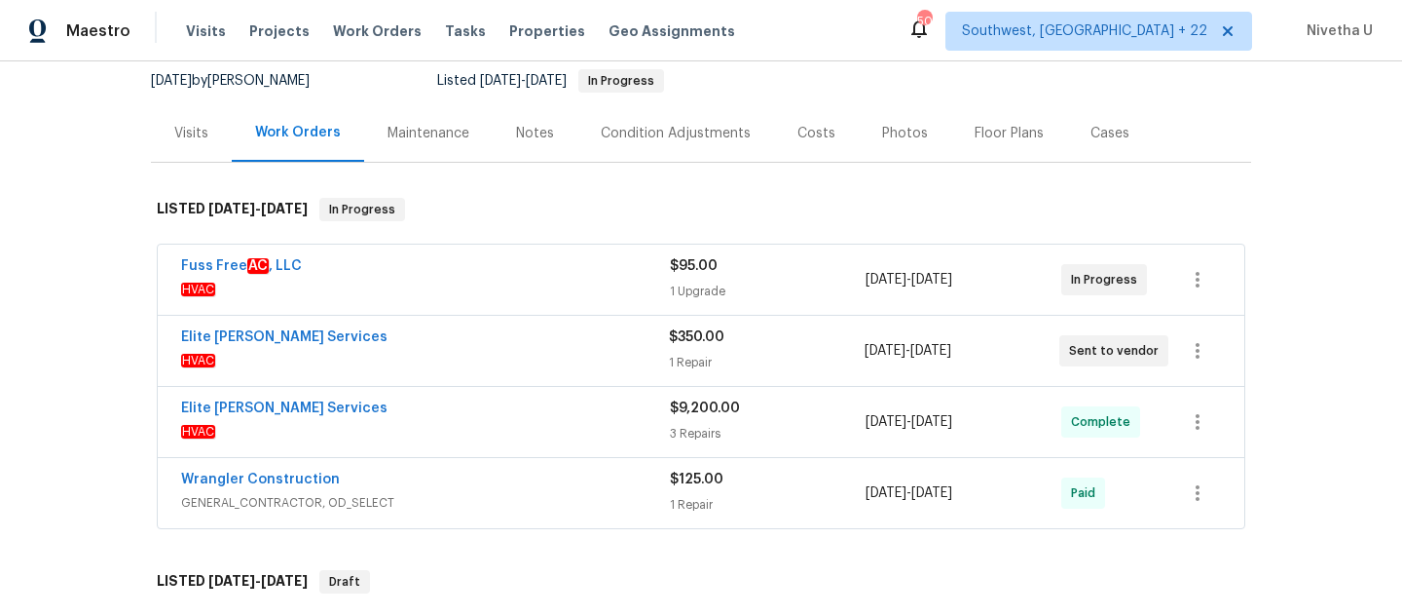
click at [489, 342] on div "Elite [PERSON_NAME] Services" at bounding box center [425, 338] width 488 height 23
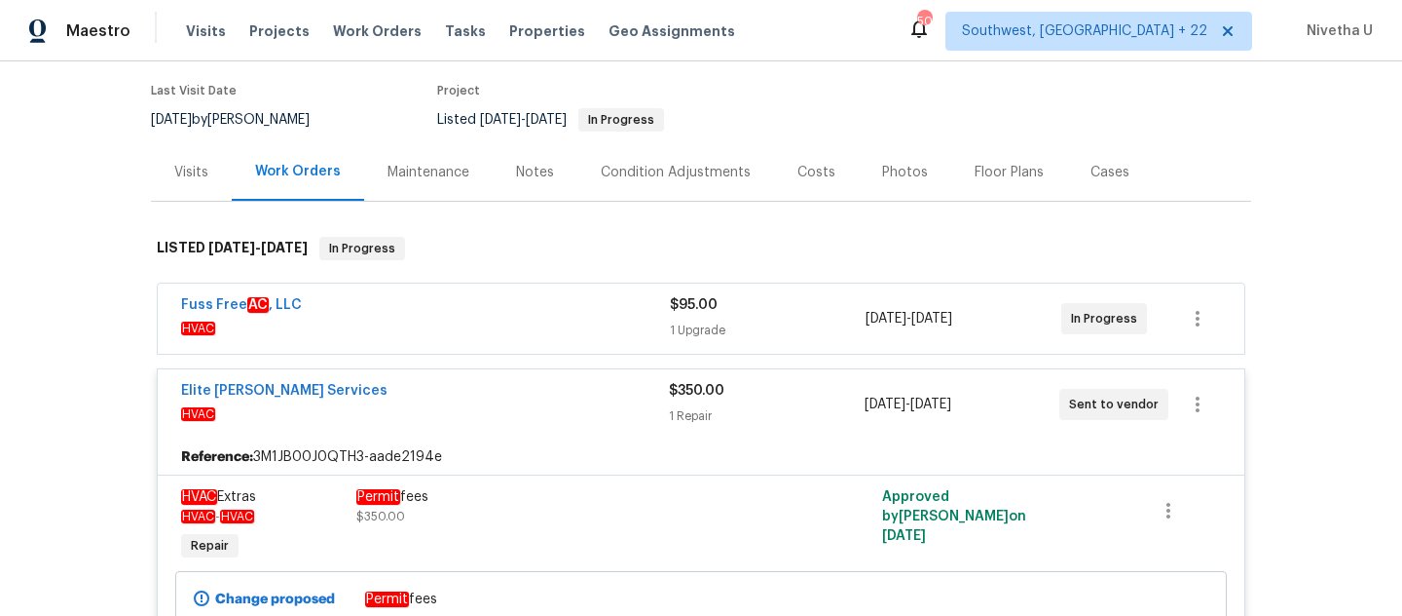
scroll to position [149, 0]
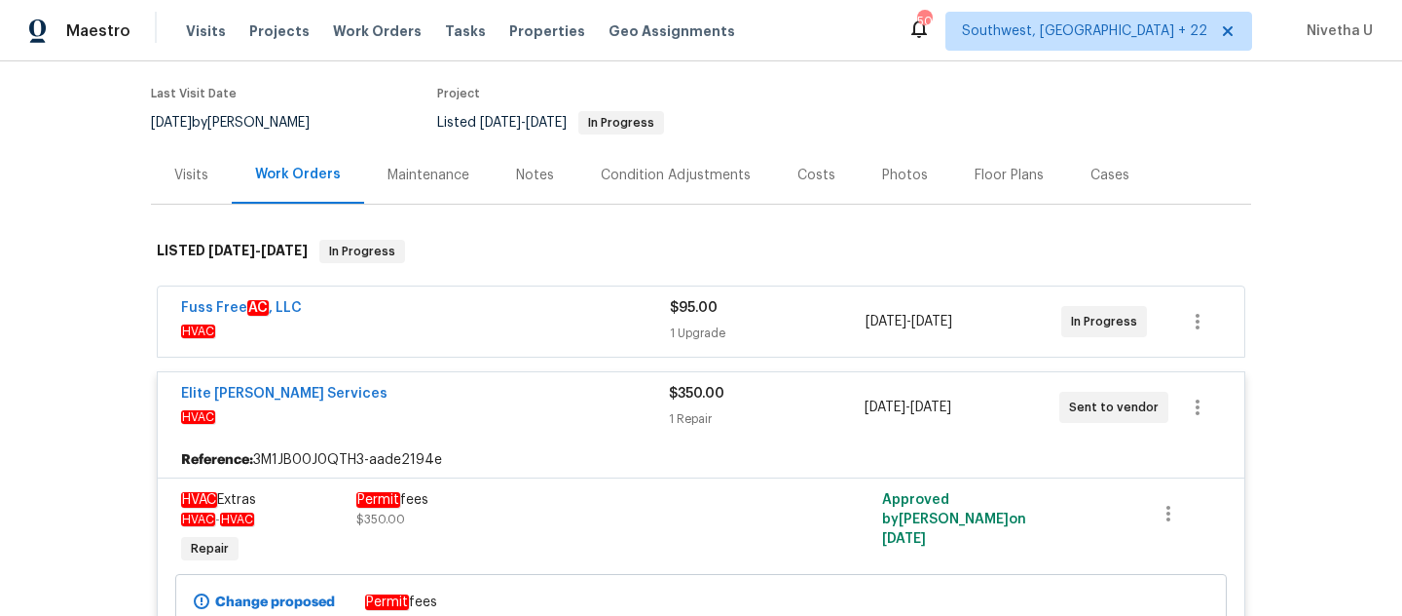
click at [499, 377] on div "Elite [PERSON_NAME] Services HVAC $350.00 1 Repair [DATE] - [DATE] Sent to vend…" at bounding box center [701, 407] width 1087 height 70
click at [474, 313] on div "Fuss Free AC , LLC" at bounding box center [425, 309] width 489 height 23
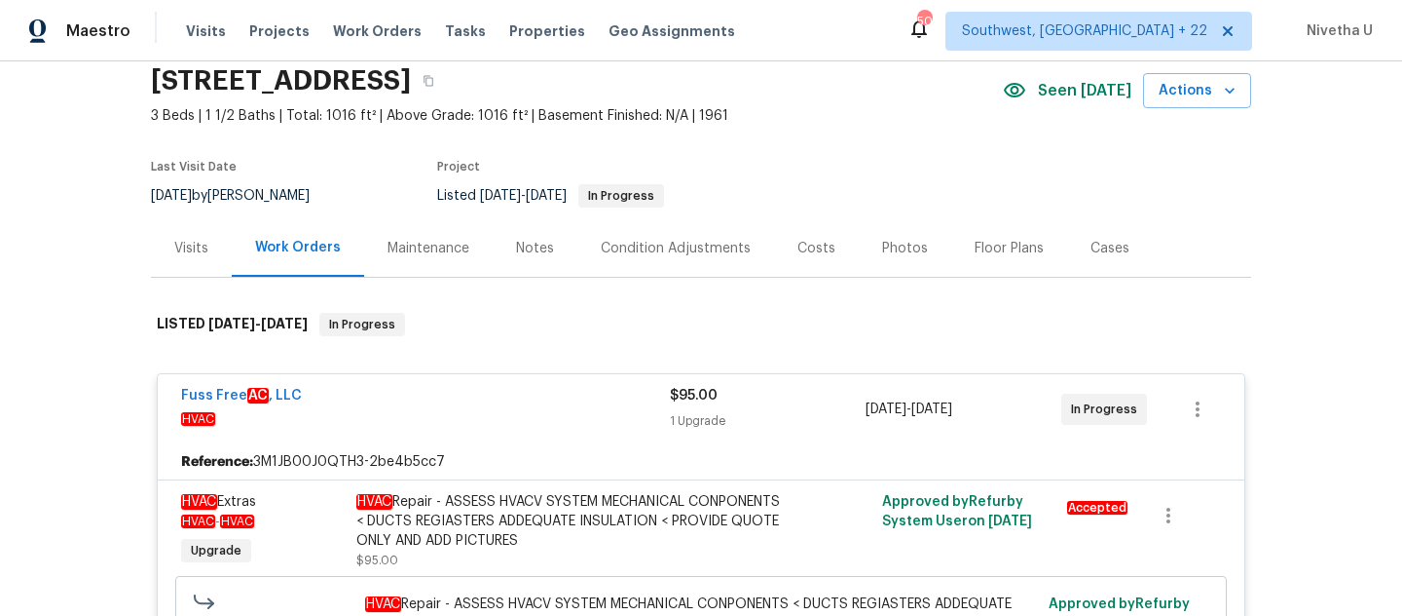
click at [498, 410] on span "HVAC" at bounding box center [425, 418] width 489 height 19
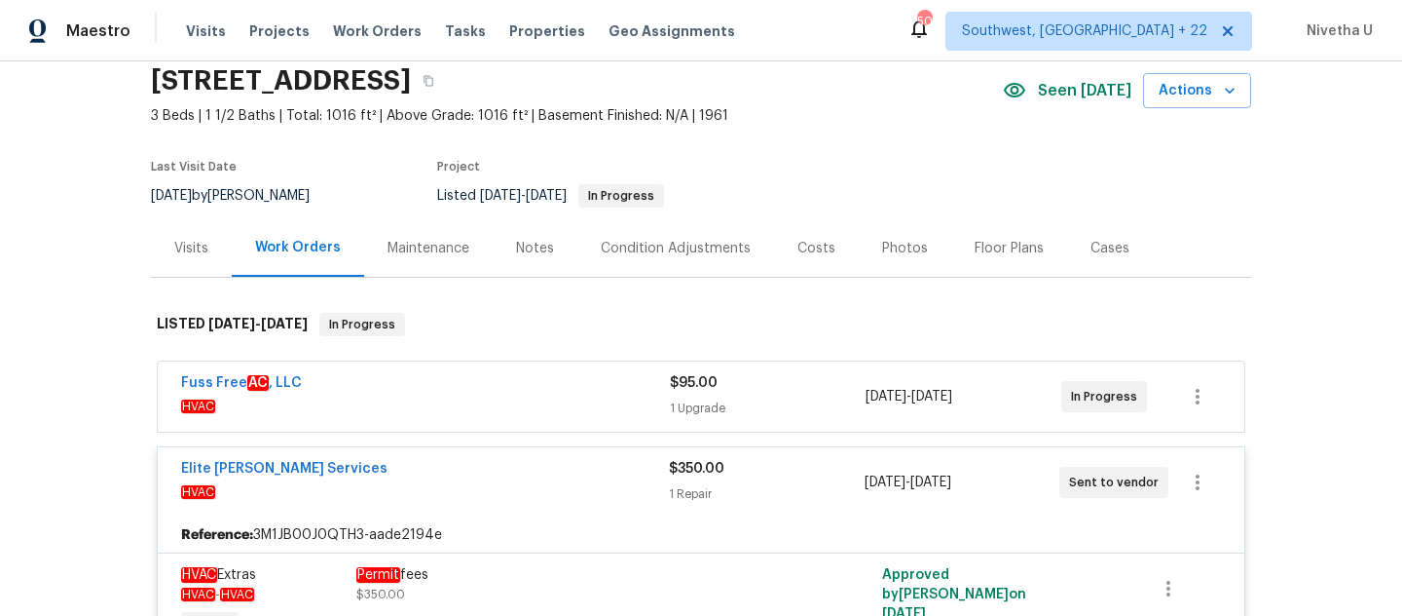
scroll to position [134, 0]
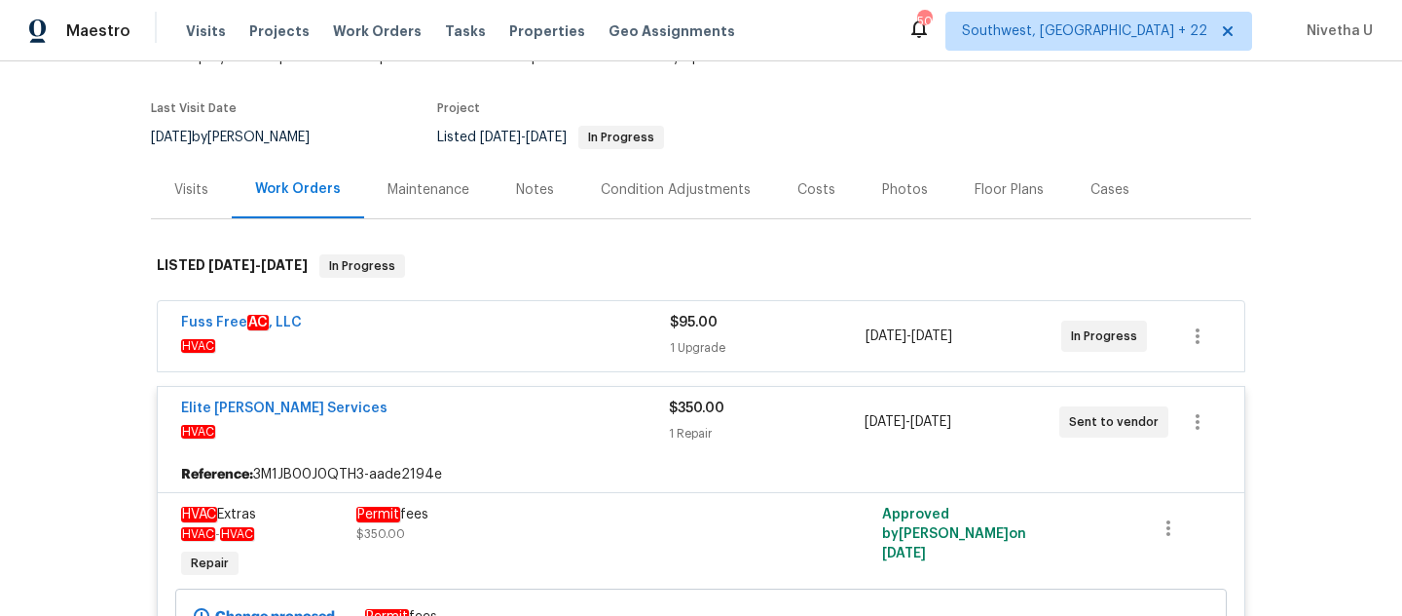
click at [498, 426] on span "HVAC" at bounding box center [425, 431] width 488 height 19
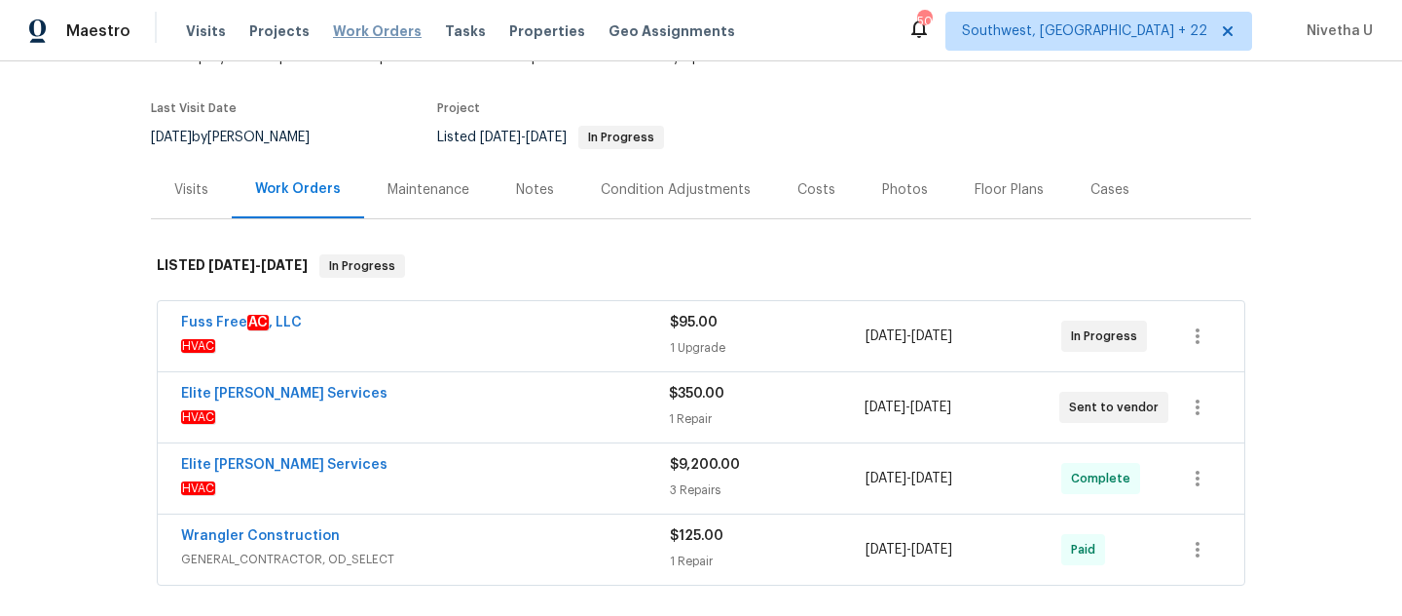
click at [372, 37] on span "Work Orders" at bounding box center [377, 30] width 89 height 19
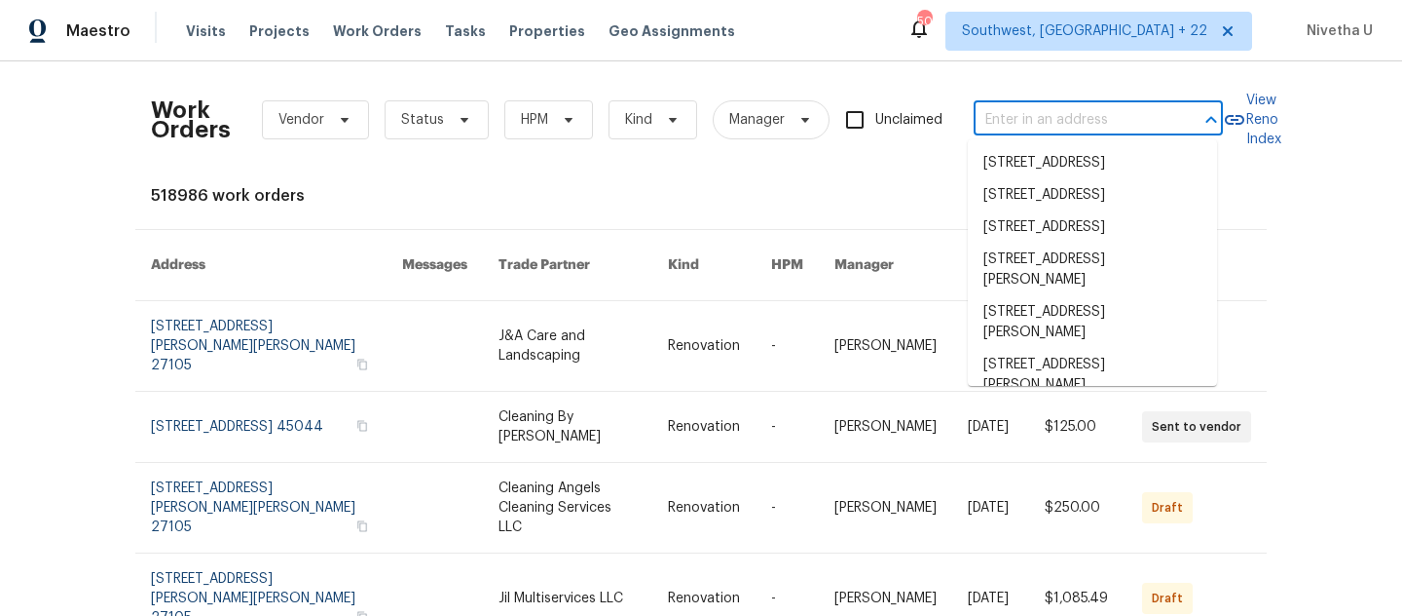
click at [1041, 131] on input "text" at bounding box center [1071, 120] width 195 height 30
paste input "[STREET_ADDRESS]"
type input "[STREET_ADDRESS]"
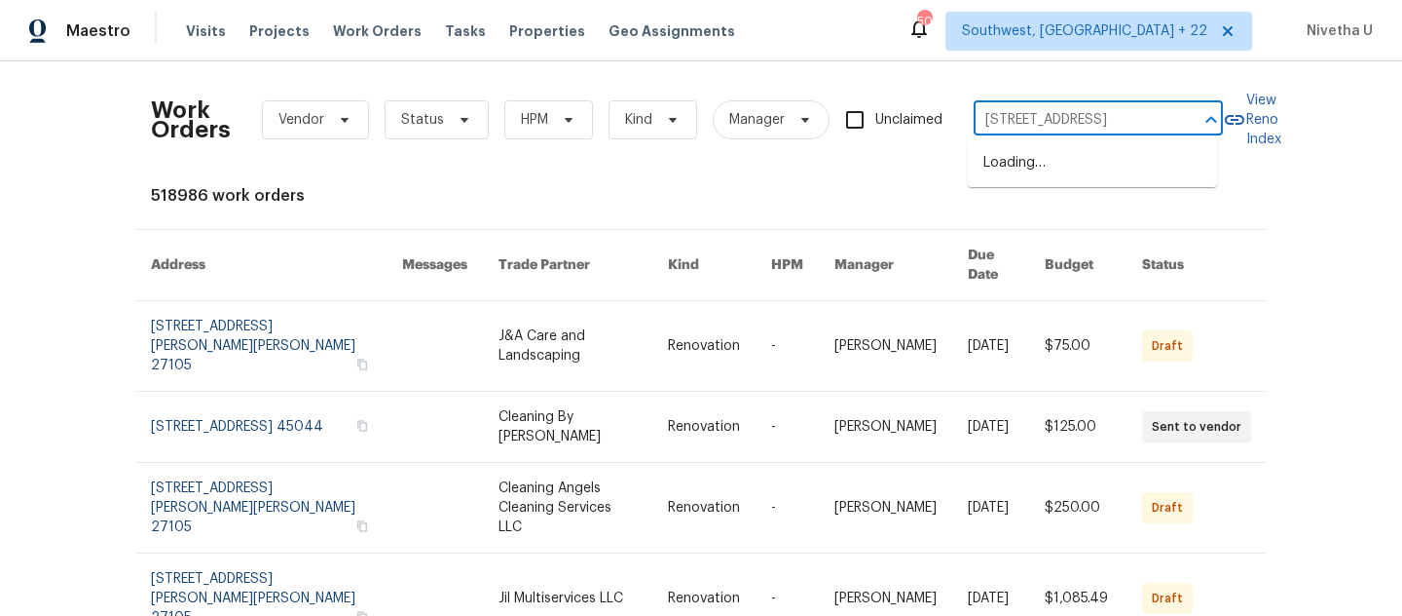
scroll to position [0, 44]
click at [1072, 179] on li "[STREET_ADDRESS]" at bounding box center [1092, 163] width 249 height 32
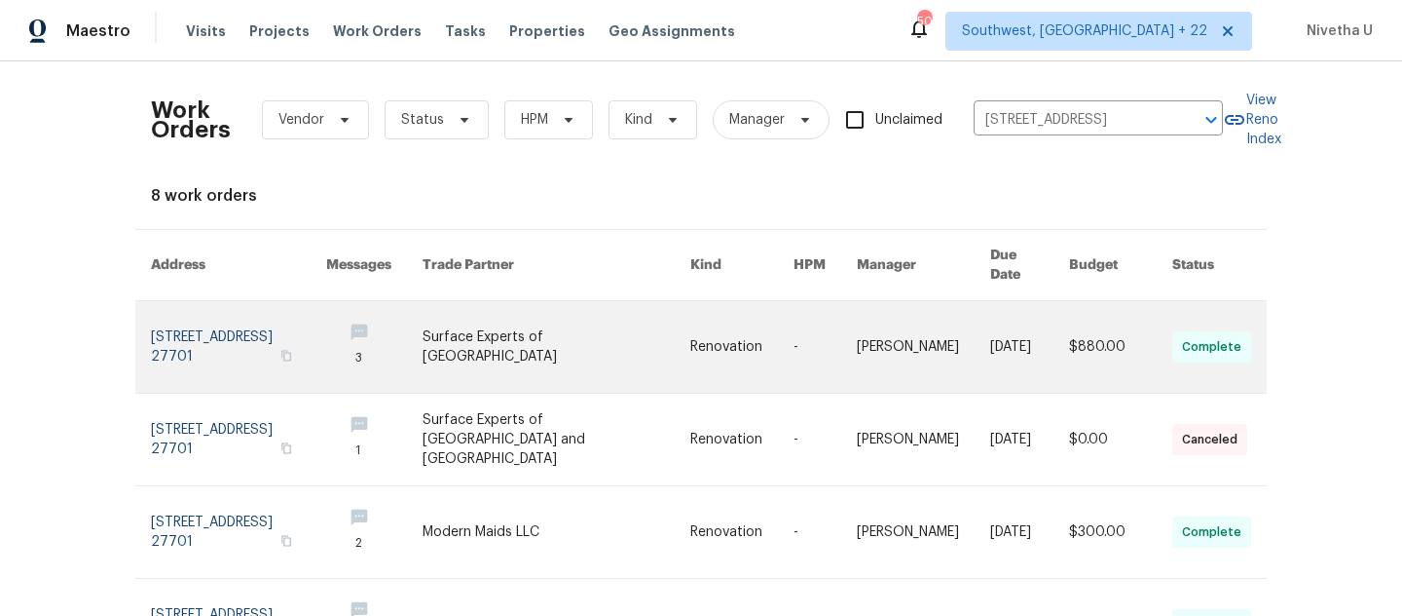
click at [186, 331] on link at bounding box center [238, 347] width 175 height 92
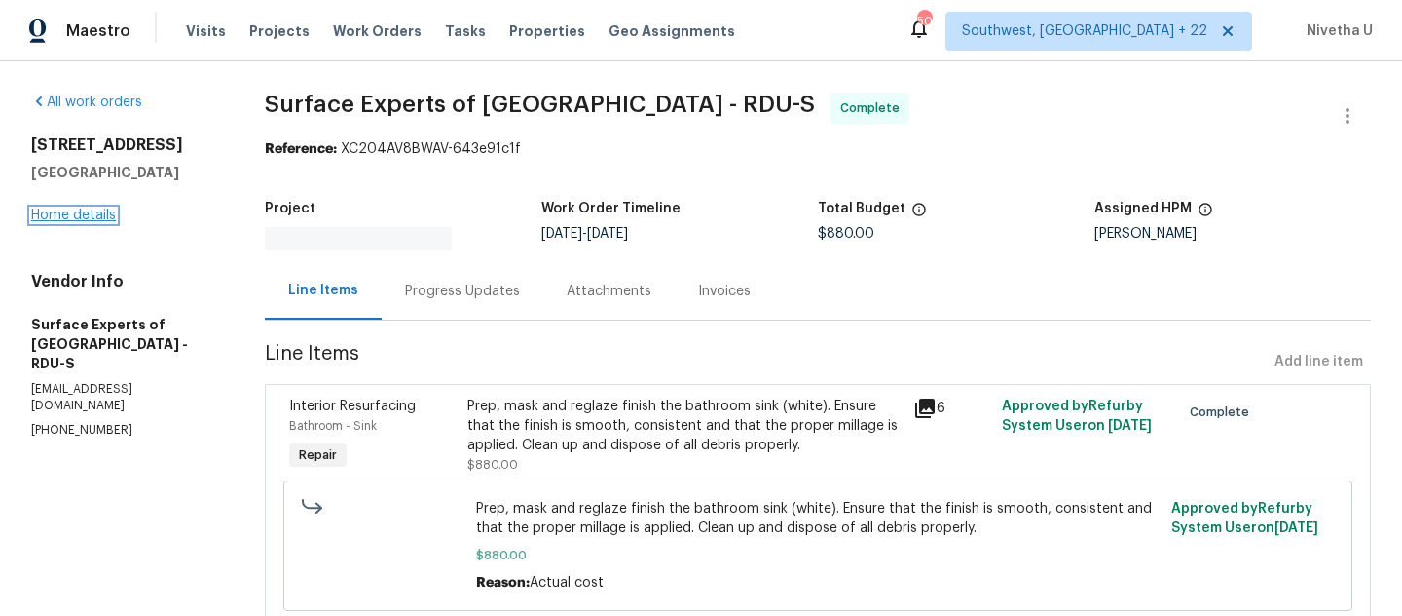
click at [56, 218] on link "Home details" at bounding box center [73, 215] width 85 height 14
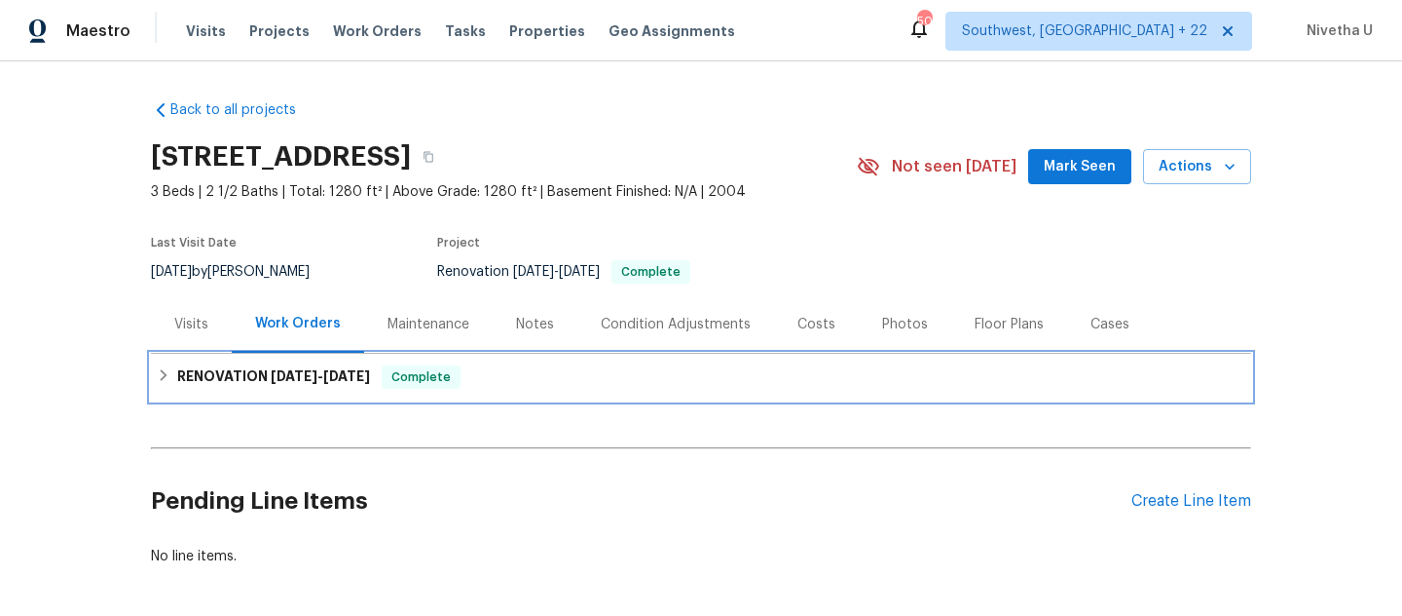
click at [492, 377] on div "RENOVATION [DATE] - [DATE] Complete" at bounding box center [701, 376] width 1089 height 23
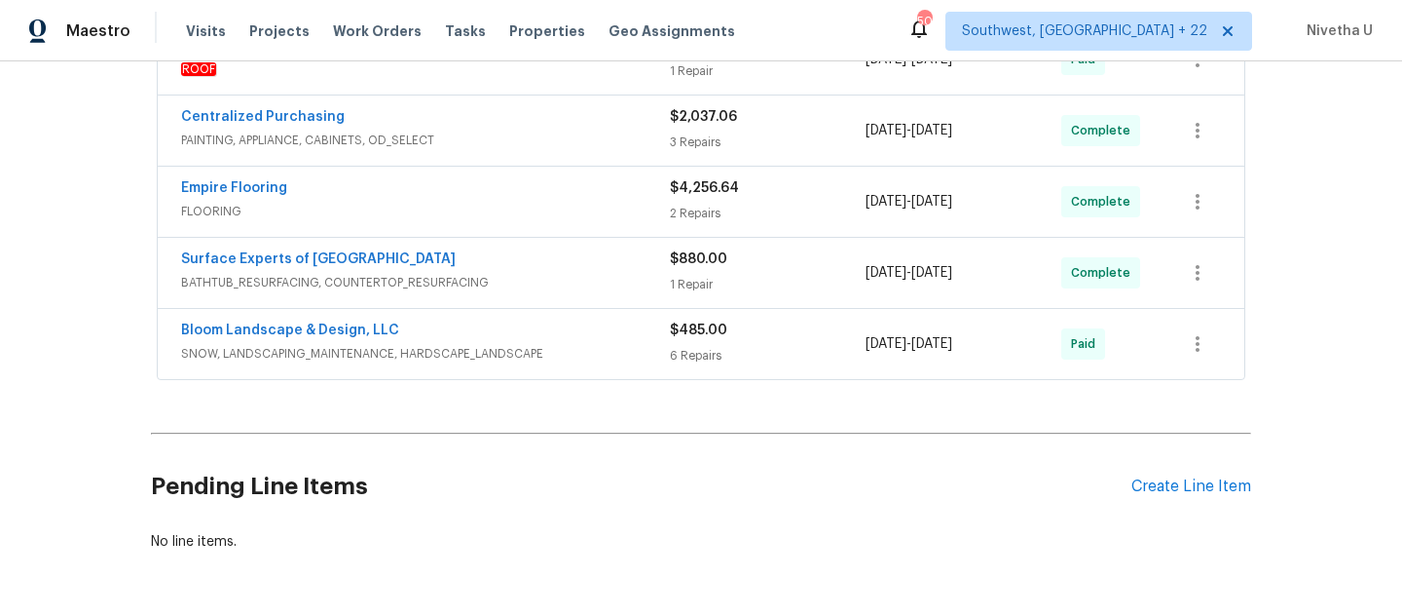
scroll to position [628, 0]
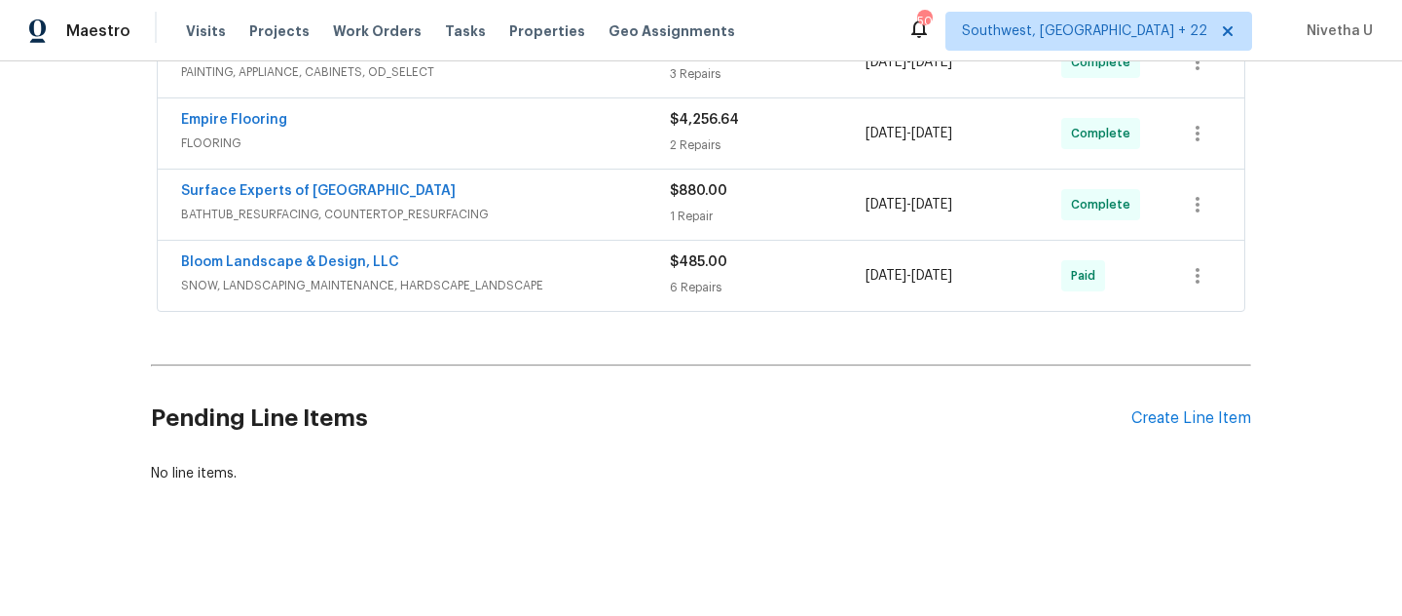
click at [500, 280] on span "SNOW, LANDSCAPING_MAINTENANCE, HARDSCAPE_LANDSCAPE" at bounding box center [425, 285] width 489 height 19
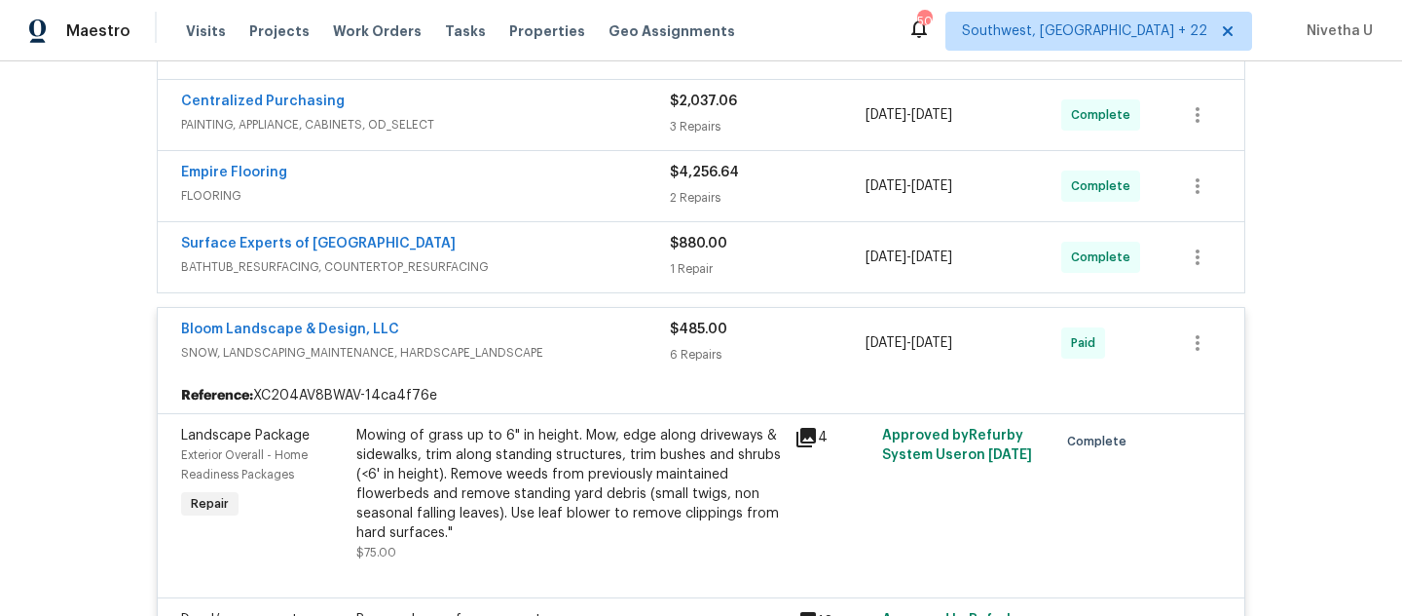
scroll to position [567, 0]
click at [612, 346] on span "SNOW, LANDSCAPING_MAINTENANCE, HARDSCAPE_LANDSCAPE" at bounding box center [425, 354] width 489 height 19
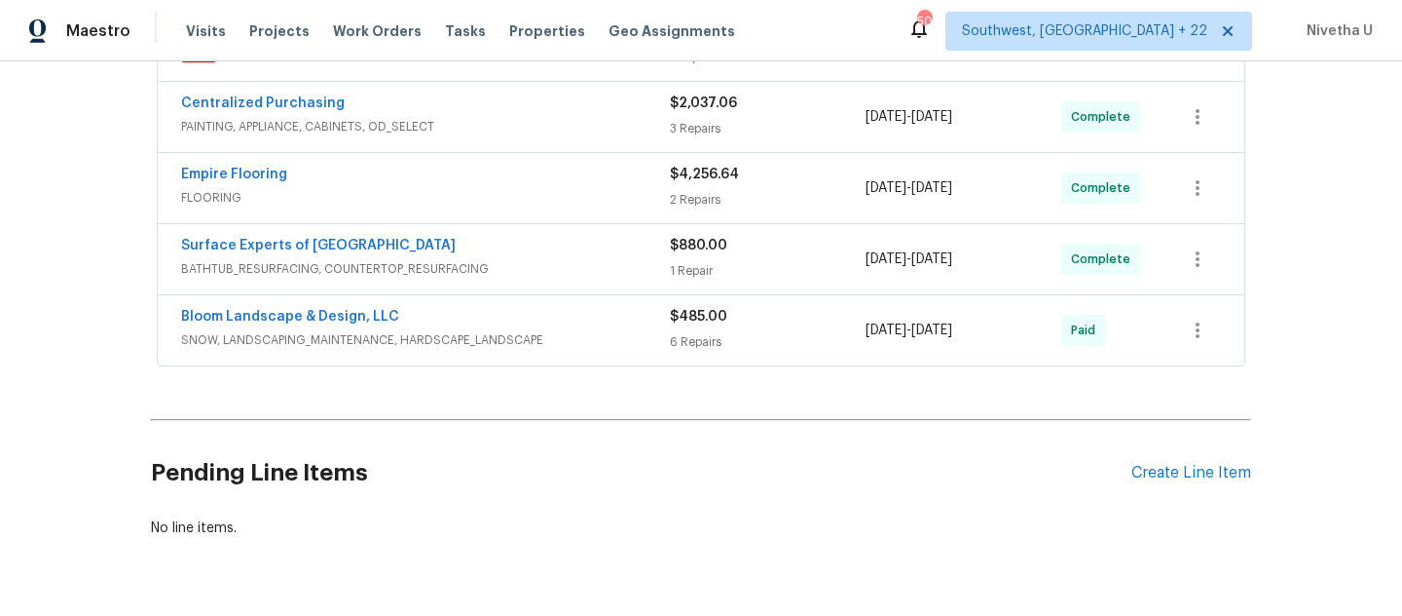
click at [576, 265] on span "BATHTUB_RESURFACING, COUNTERTOP_RESURFACING" at bounding box center [425, 268] width 489 height 19
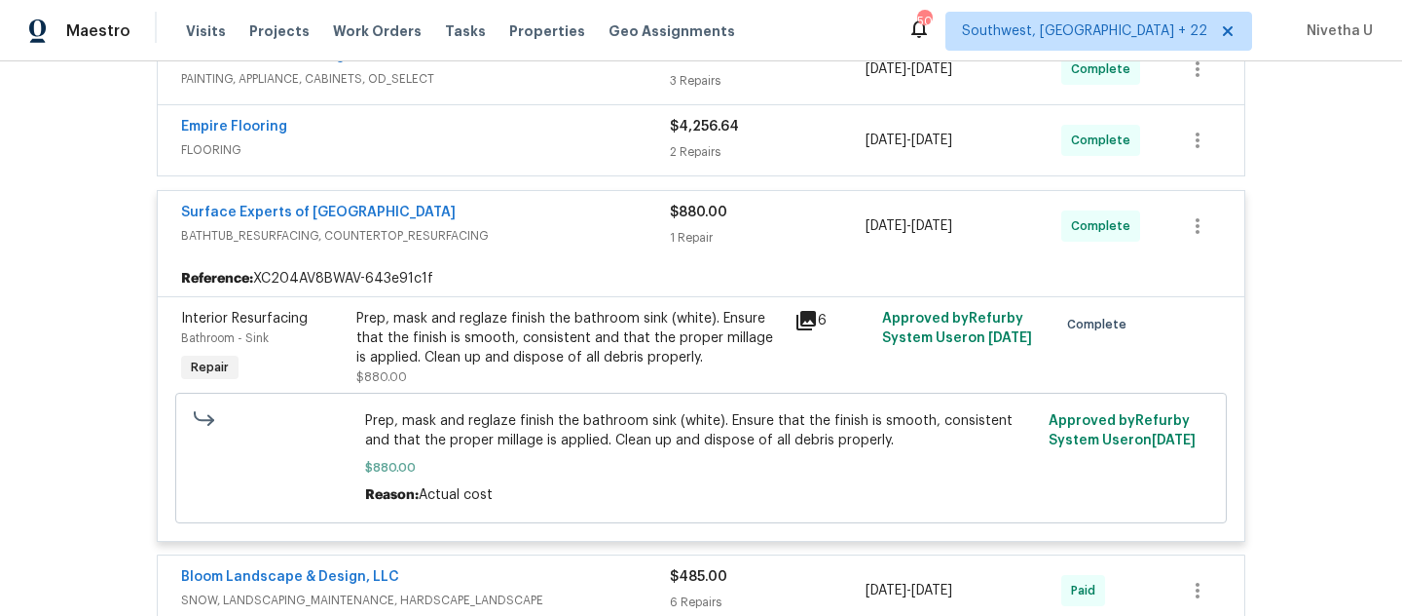
scroll to position [597, 0]
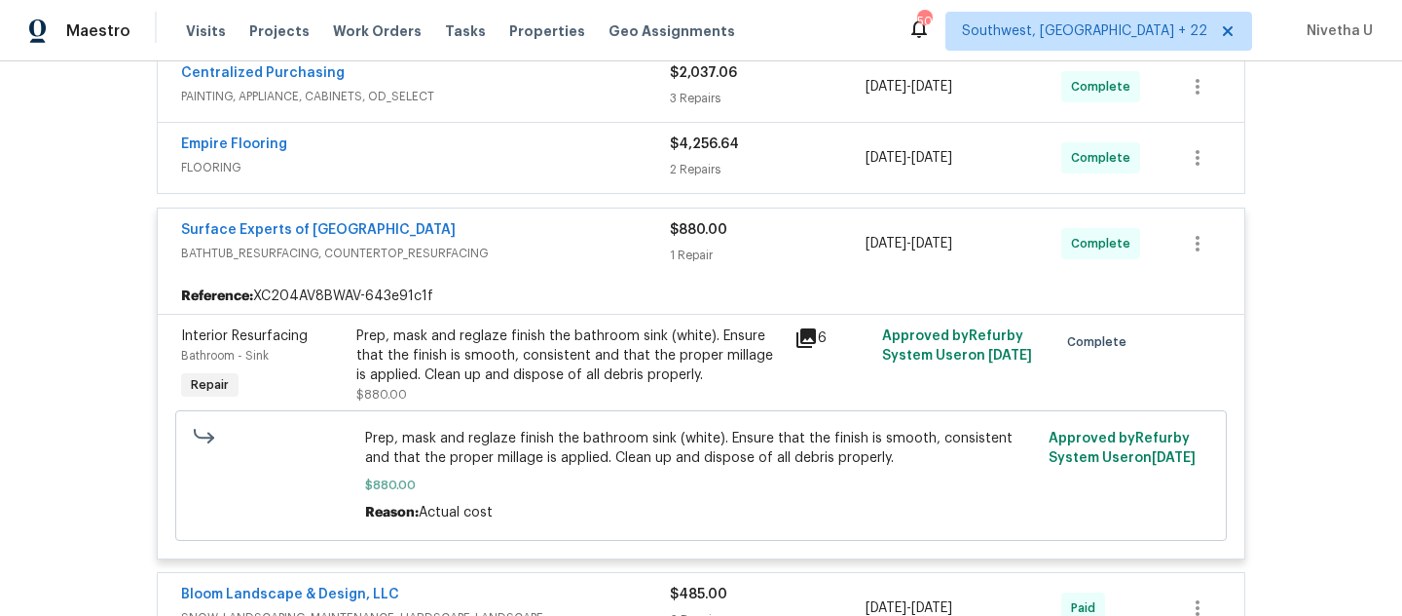
click at [576, 264] on div "Surface Experts of North Raleigh BATHTUB_RESURFACING, COUNTERTOP_RESURFACING" at bounding box center [425, 243] width 489 height 47
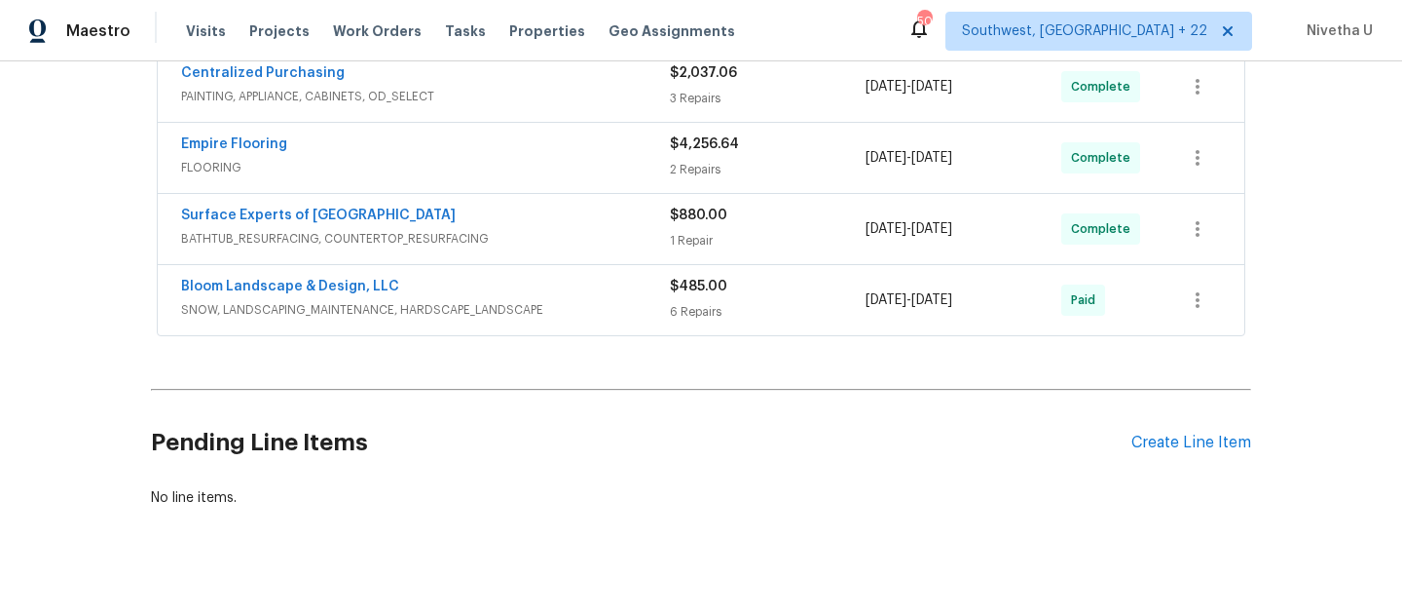
click at [538, 171] on span "FLOORING" at bounding box center [425, 167] width 489 height 19
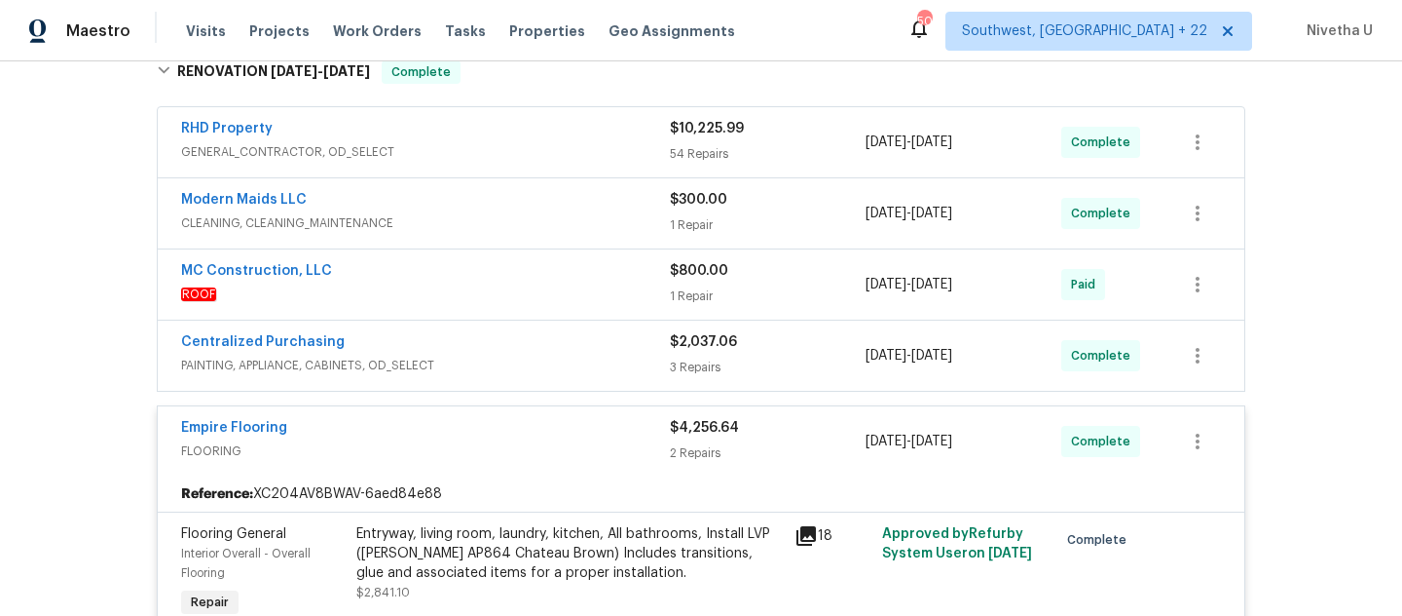
scroll to position [326, 0]
click at [574, 462] on span "FLOORING" at bounding box center [425, 452] width 489 height 19
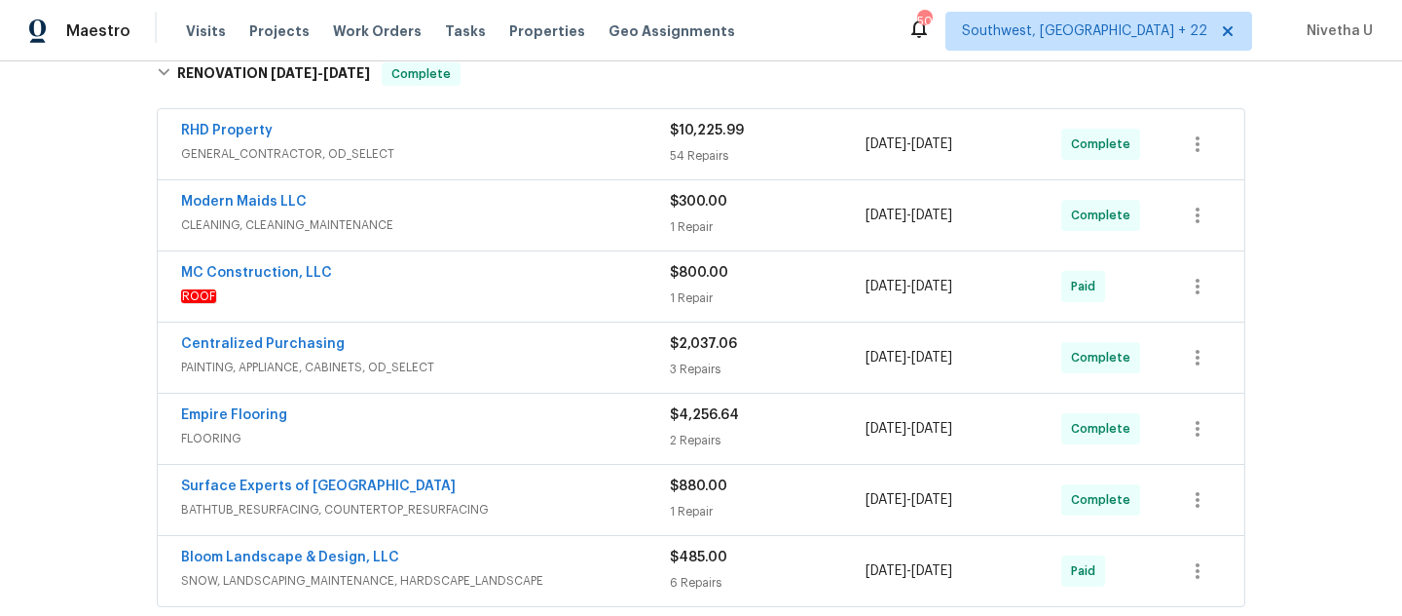
click at [563, 350] on div "Centralized Purchasing" at bounding box center [425, 345] width 489 height 23
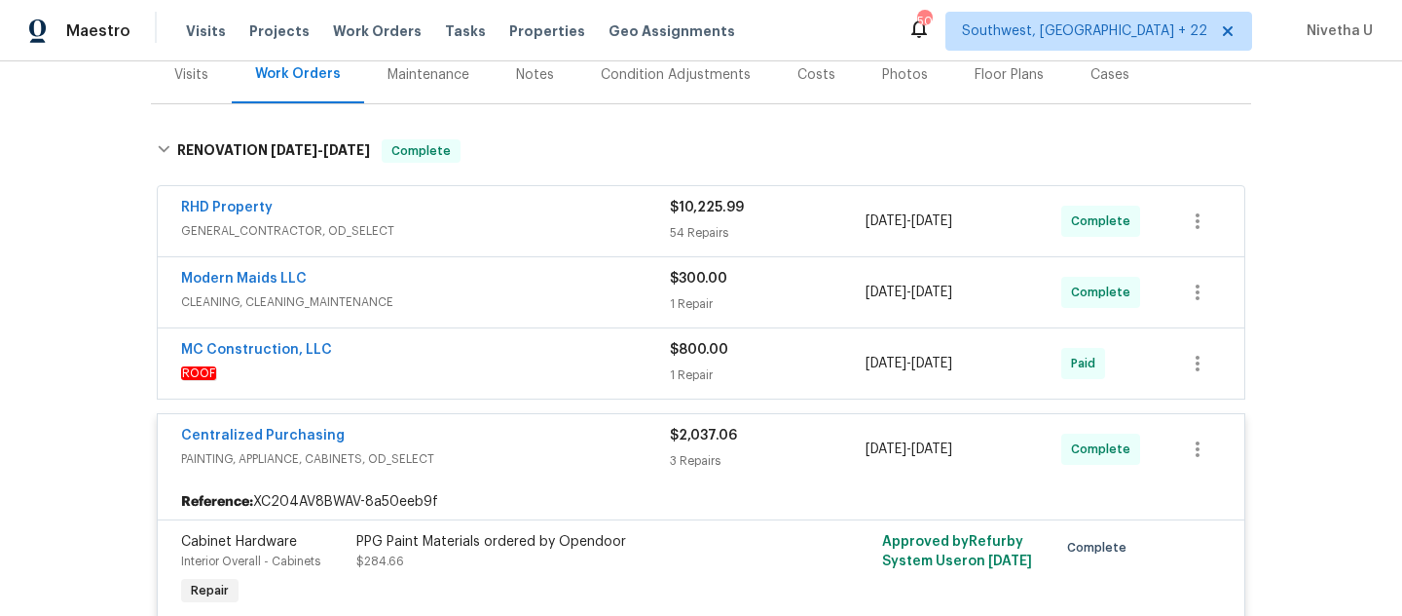
scroll to position [246, 0]
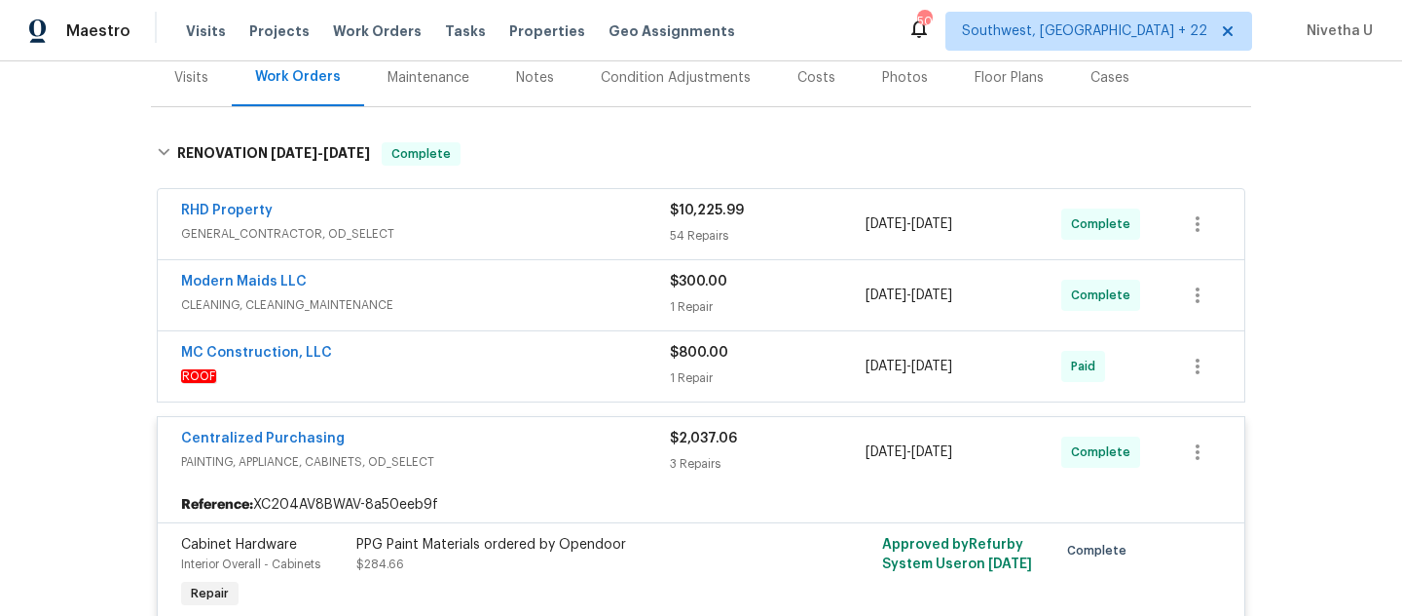
click at [578, 448] on div "Centralized Purchasing" at bounding box center [425, 440] width 489 height 23
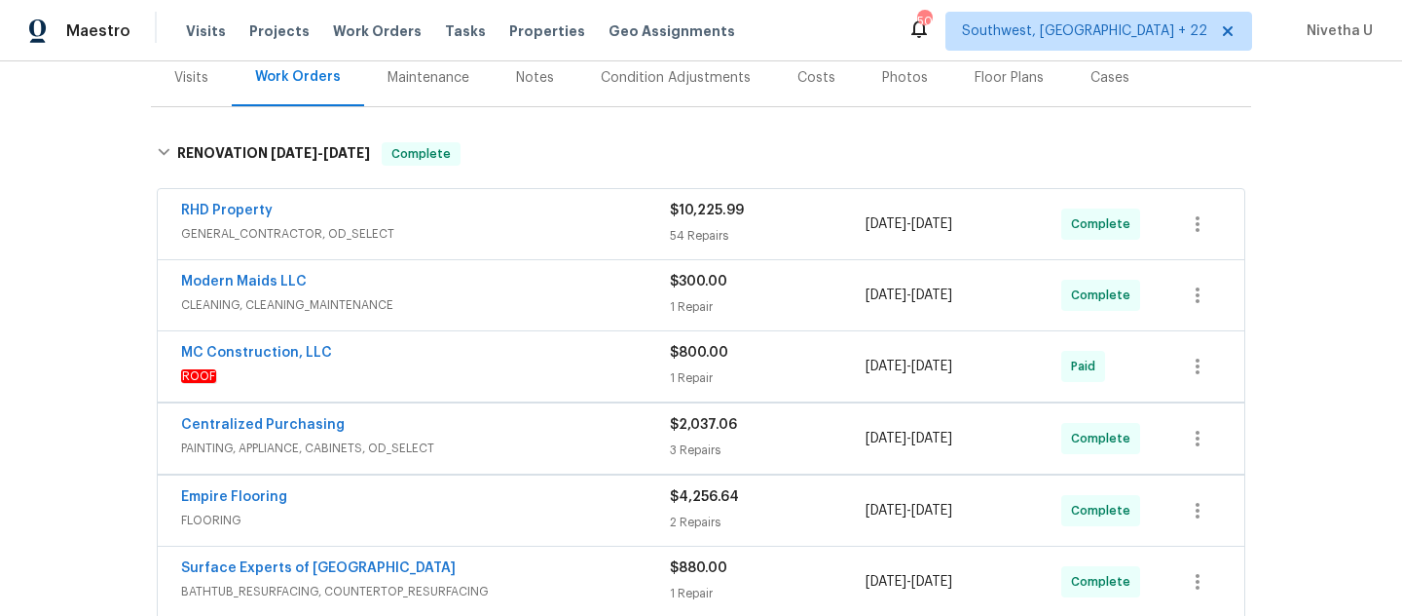
click at [542, 398] on div "MC Construction, LLC ROOF $800.00 1 Repair [DATE] - [DATE] Paid" at bounding box center [701, 366] width 1087 height 70
click at [524, 370] on span "ROOF" at bounding box center [425, 375] width 489 height 19
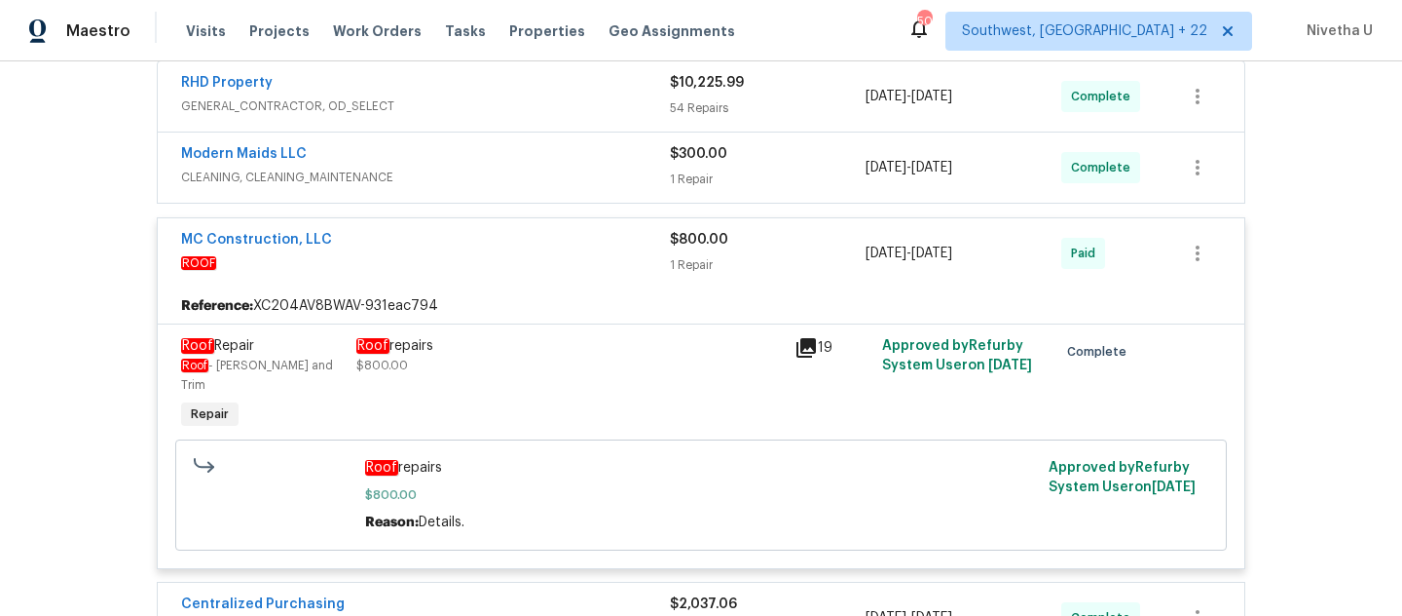
scroll to position [344, 0]
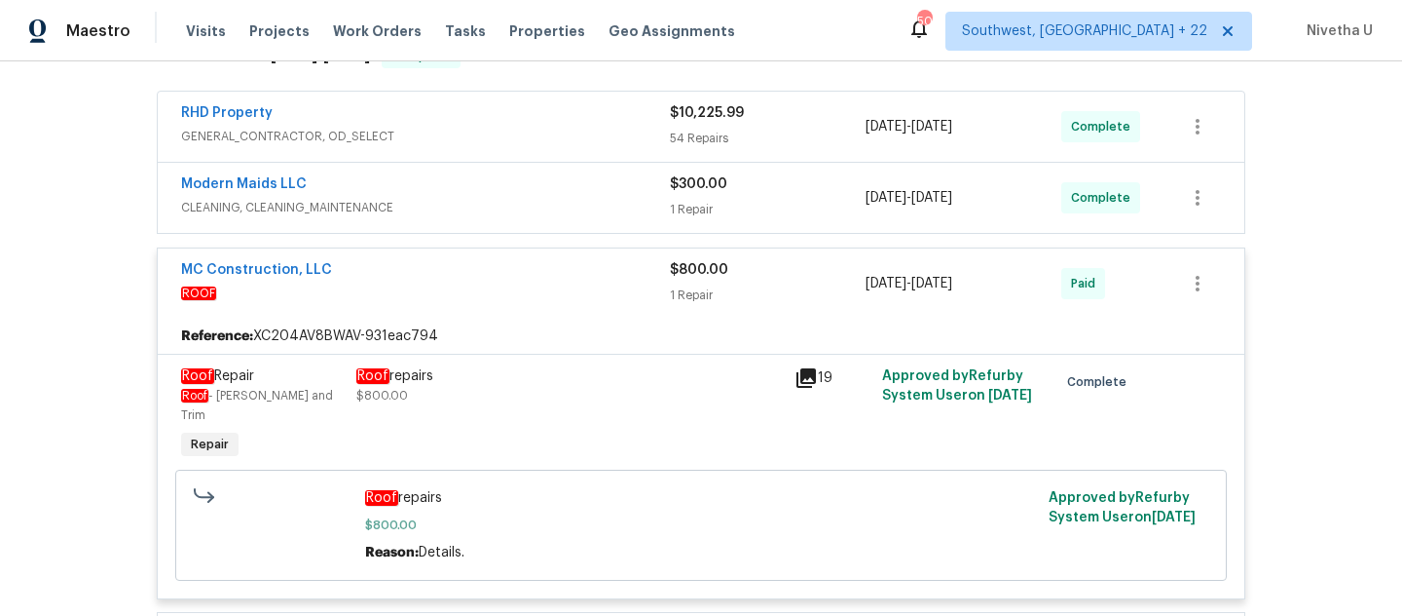
click at [493, 280] on div "MC Construction, LLC" at bounding box center [425, 271] width 489 height 23
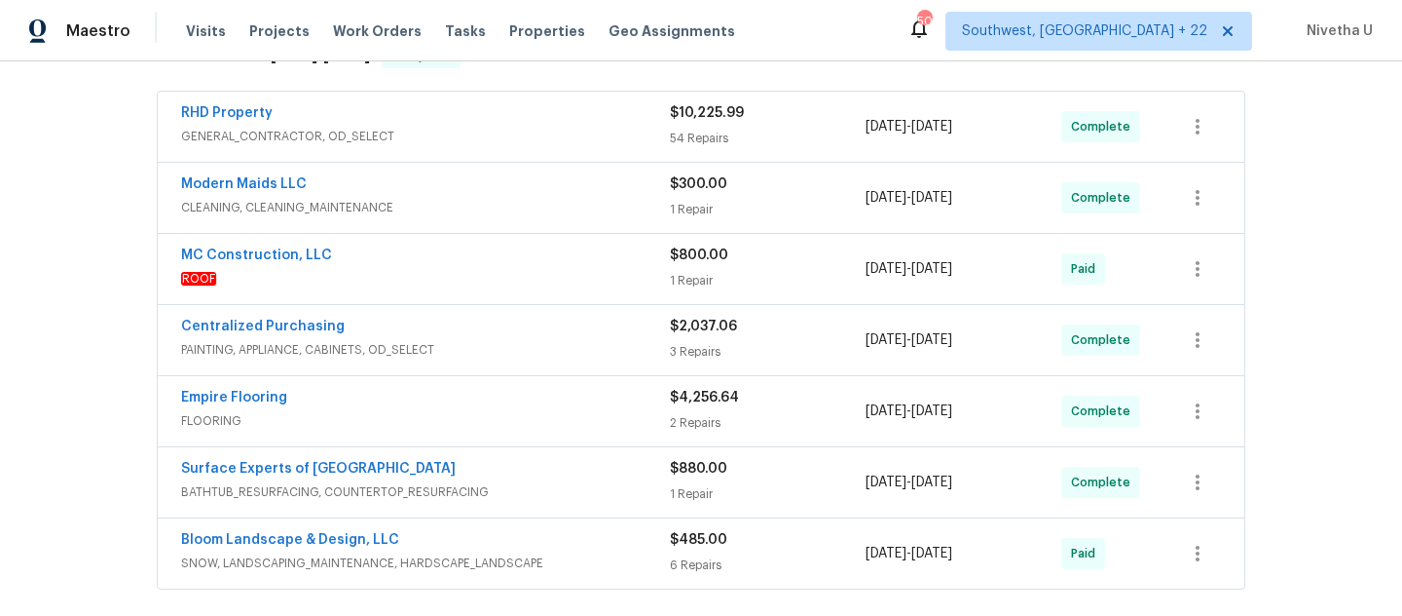
scroll to position [233, 0]
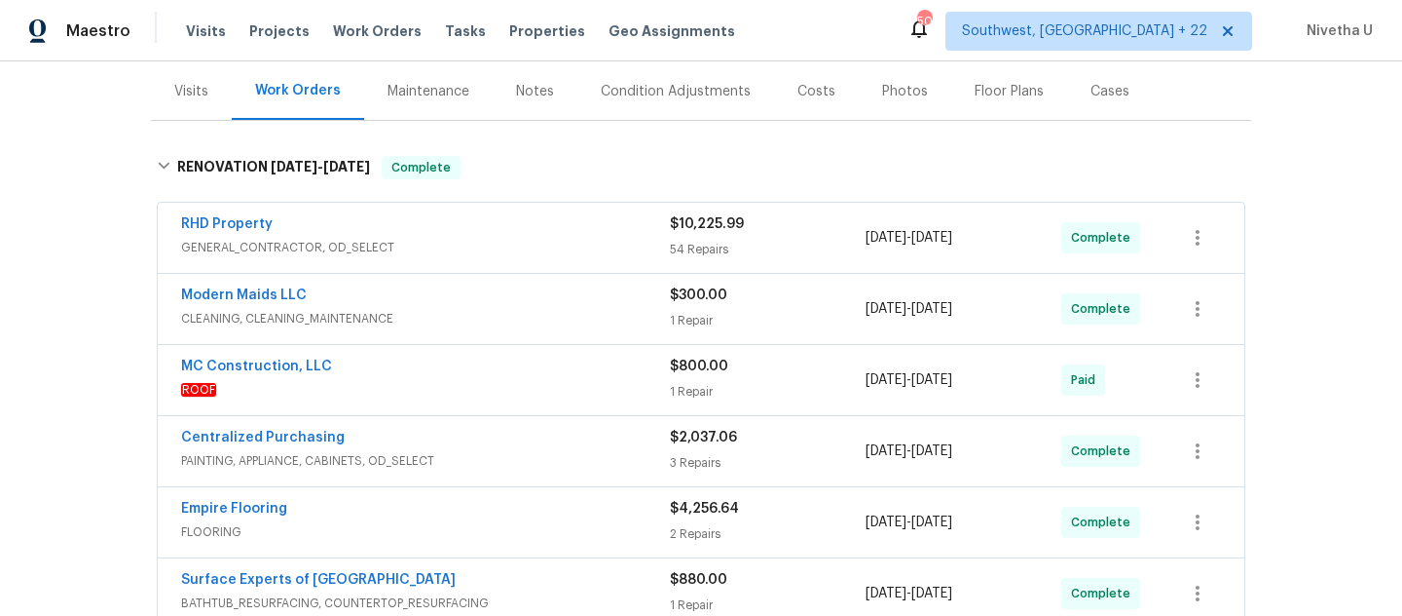
click at [497, 319] on span "CLEANING, CLEANING_MAINTENANCE" at bounding box center [425, 318] width 489 height 19
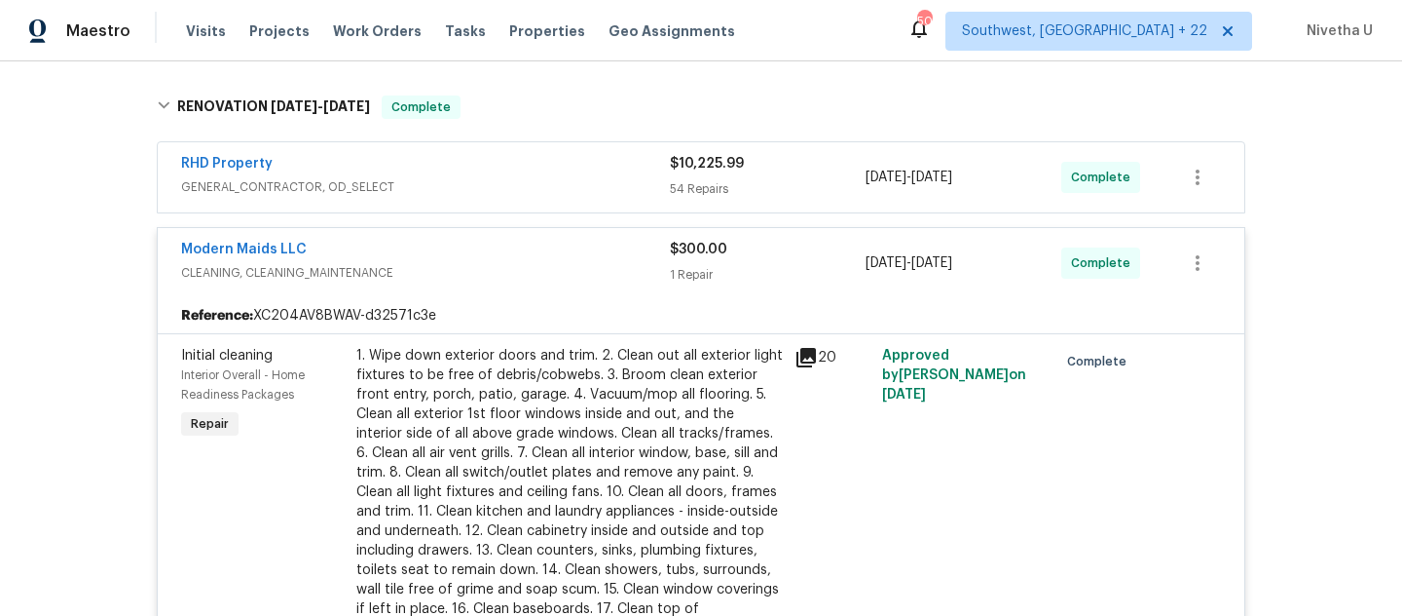
scroll to position [291, 0]
click at [479, 276] on span "CLEANING, CLEANING_MAINTENANCE" at bounding box center [425, 274] width 489 height 19
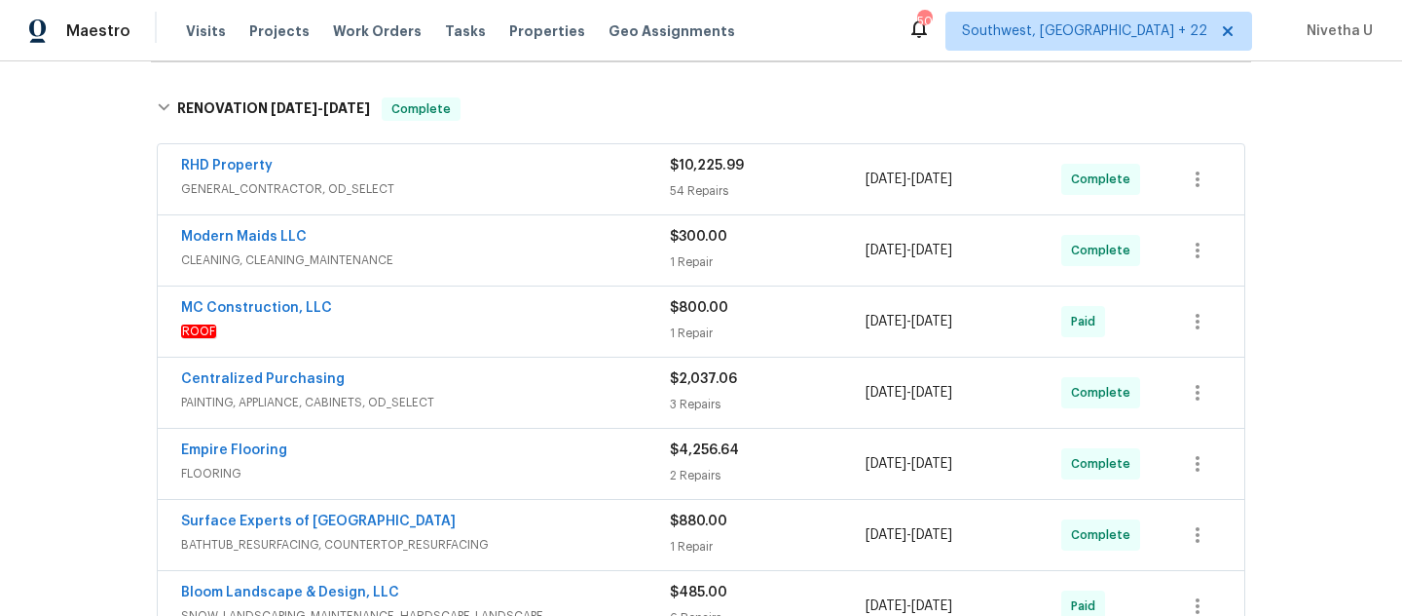
click at [476, 180] on span "GENERAL_CONTRACTOR, OD_SELECT" at bounding box center [425, 188] width 489 height 19
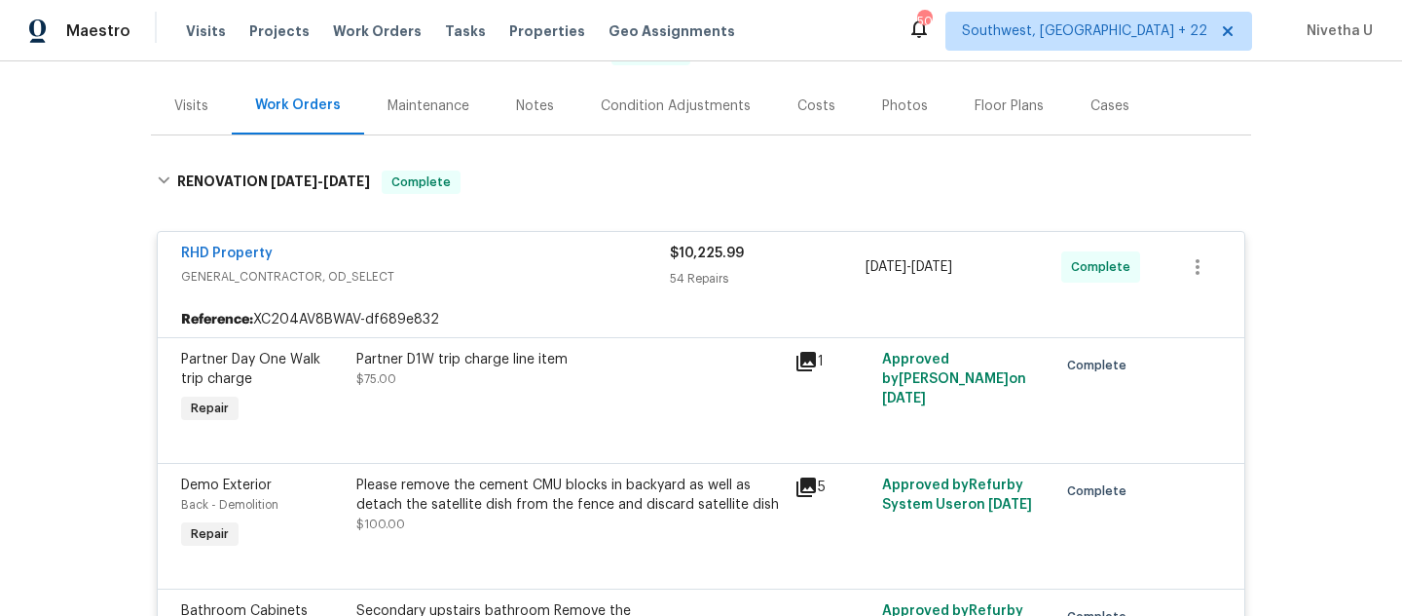
scroll to position [202, 0]
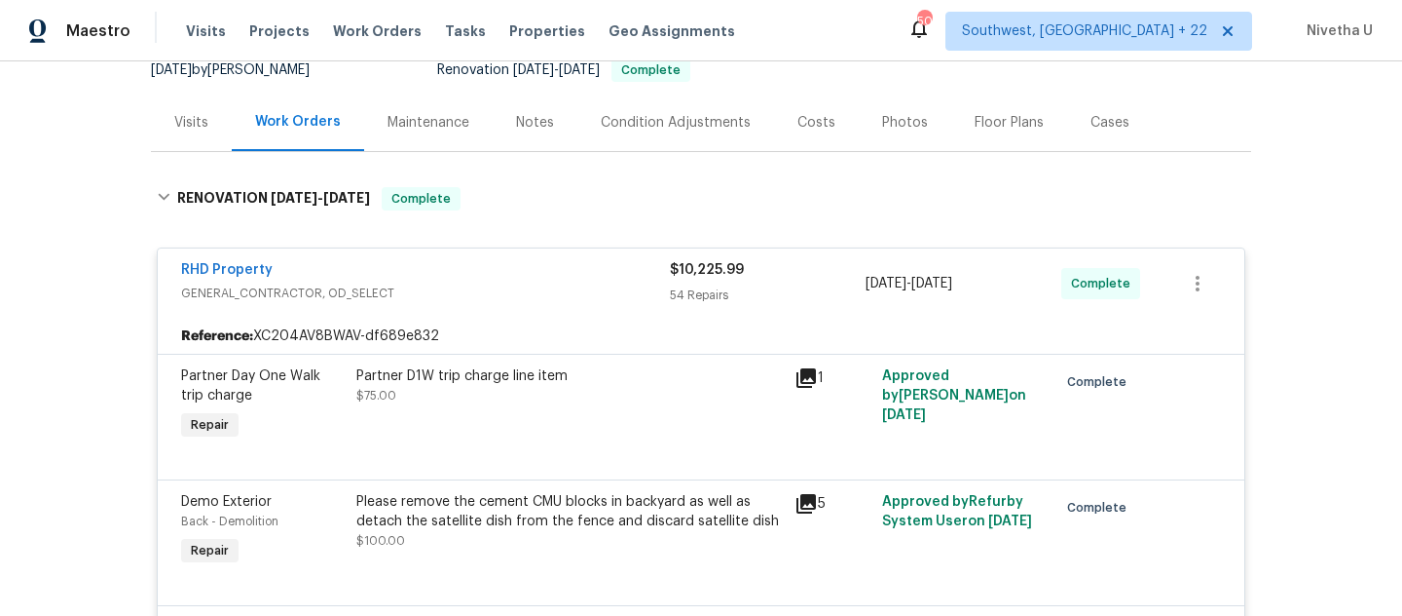
click at [536, 273] on div "RHD Property" at bounding box center [425, 271] width 489 height 23
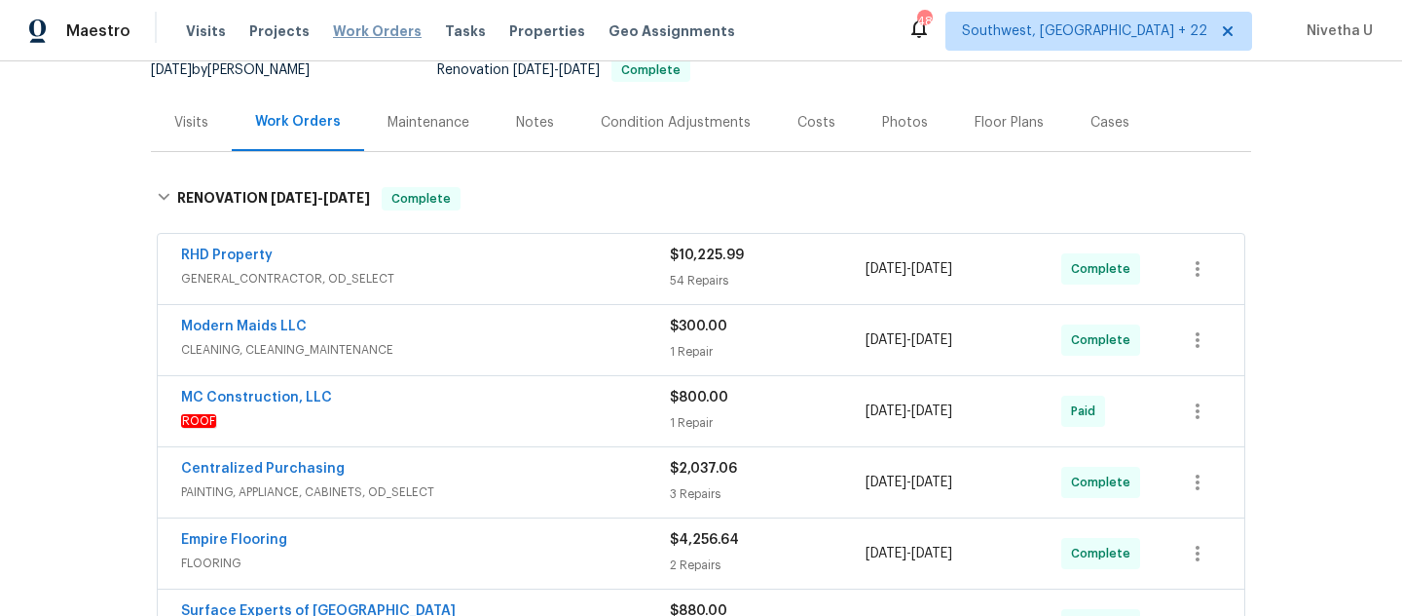
click at [357, 35] on span "Work Orders" at bounding box center [377, 30] width 89 height 19
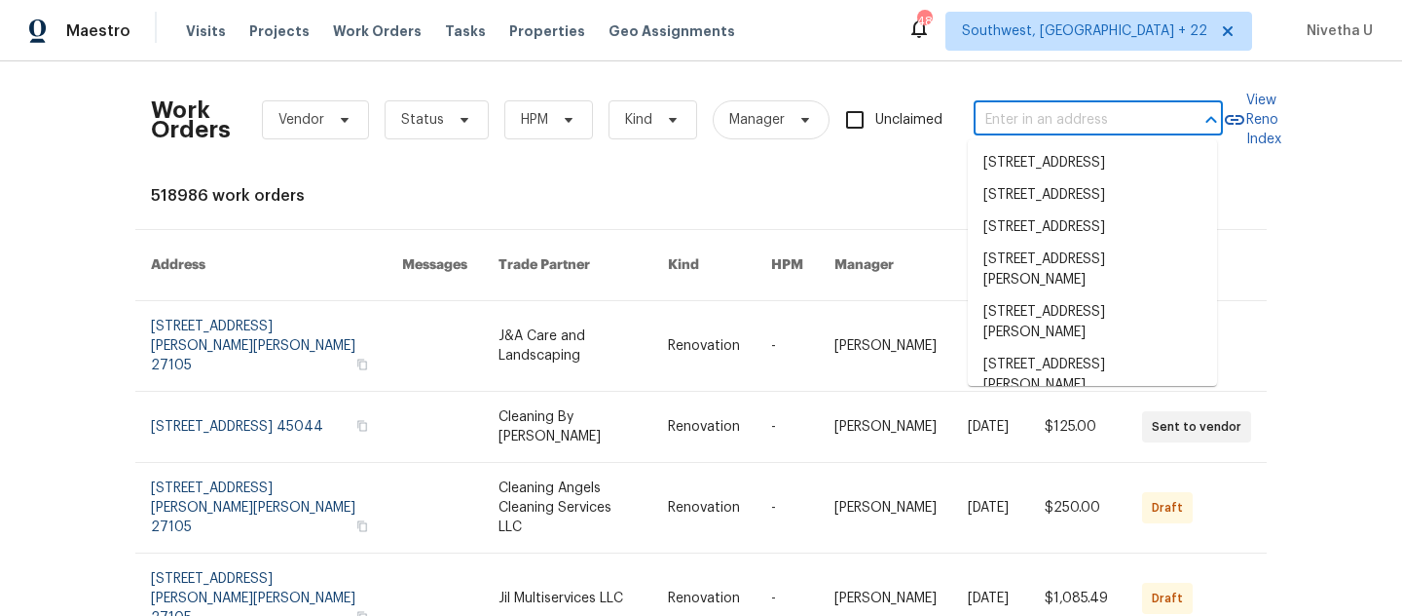
click at [989, 128] on input "text" at bounding box center [1071, 120] width 195 height 30
paste input "[STREET_ADDRESS]"
type input "[STREET_ADDRESS]"
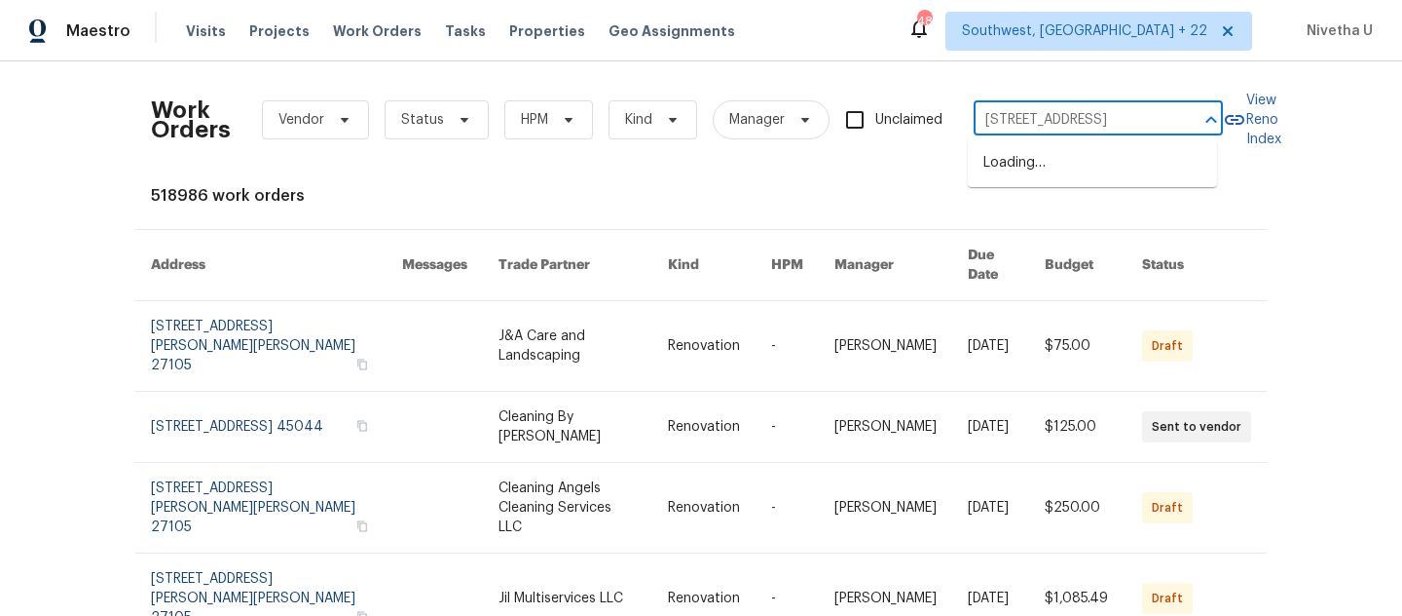
scroll to position [0, 93]
click at [1060, 178] on li "[STREET_ADDRESS]" at bounding box center [1092, 163] width 249 height 32
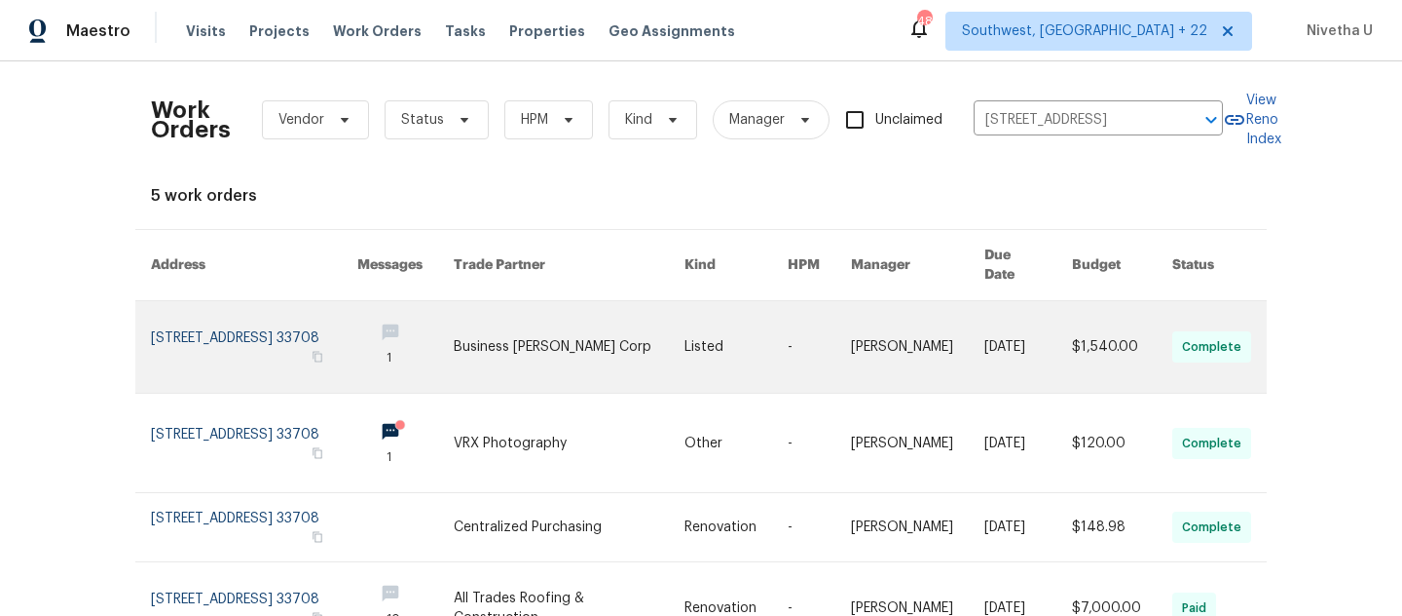
click at [191, 318] on link at bounding box center [254, 347] width 206 height 92
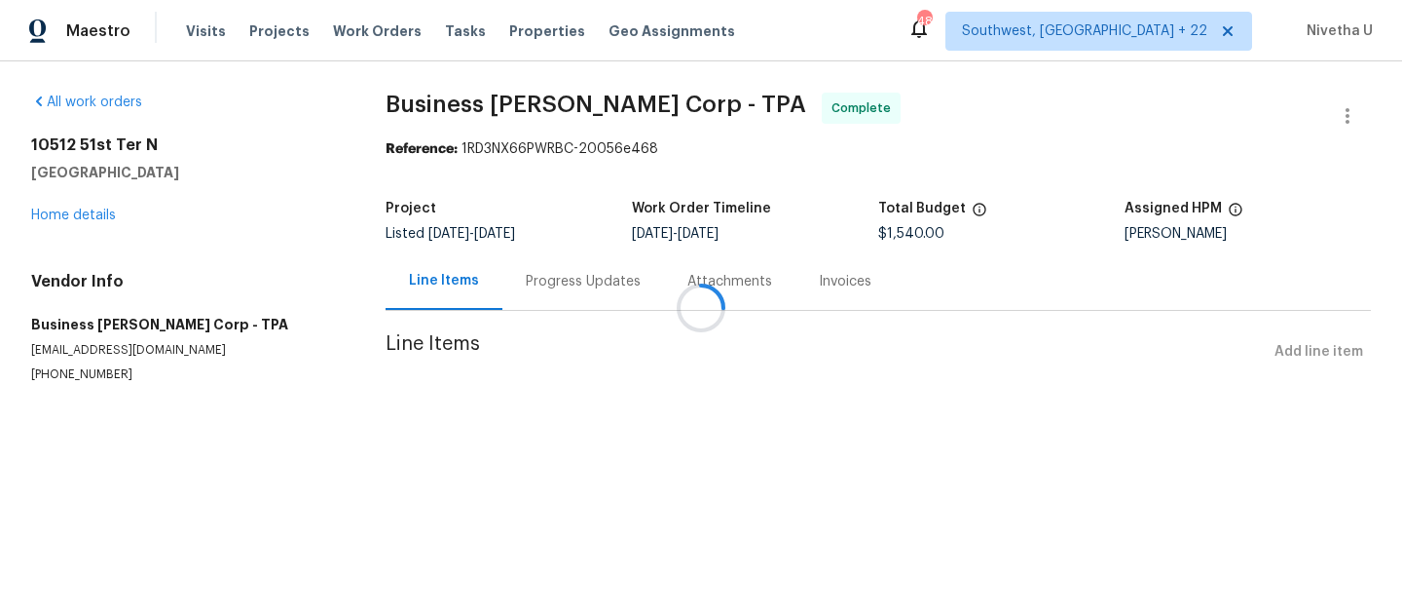
click at [46, 218] on div at bounding box center [701, 308] width 1402 height 616
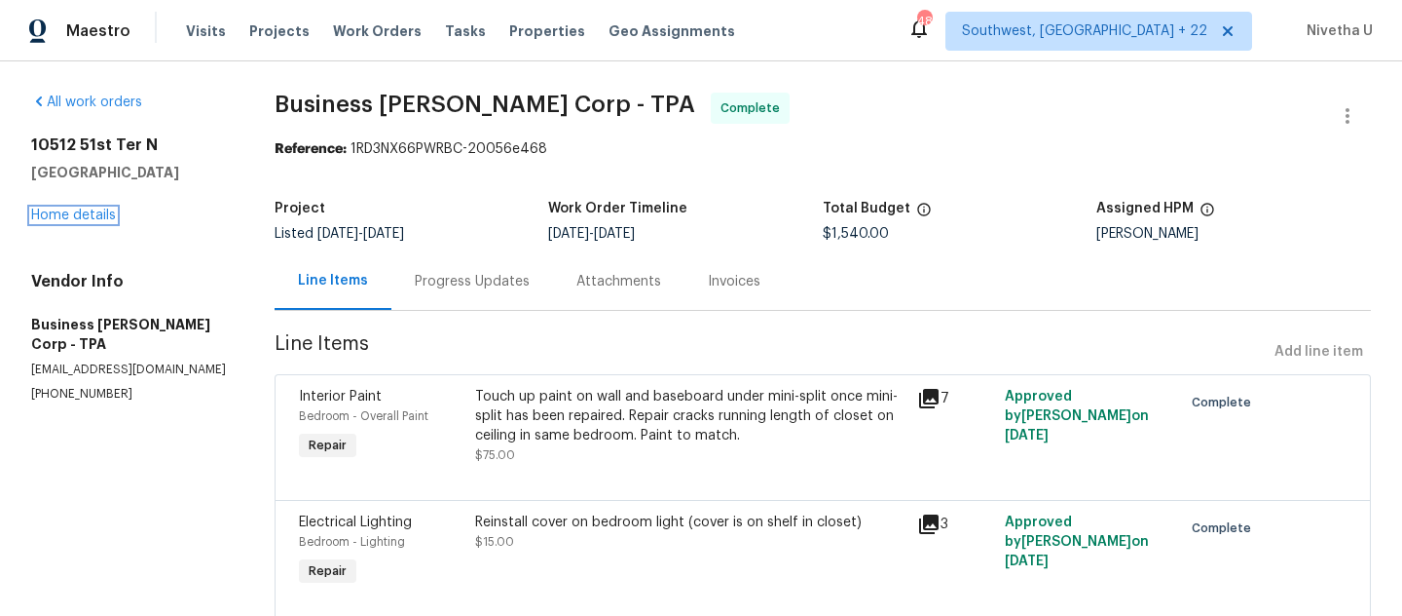
click at [46, 218] on link "Home details" at bounding box center [73, 215] width 85 height 14
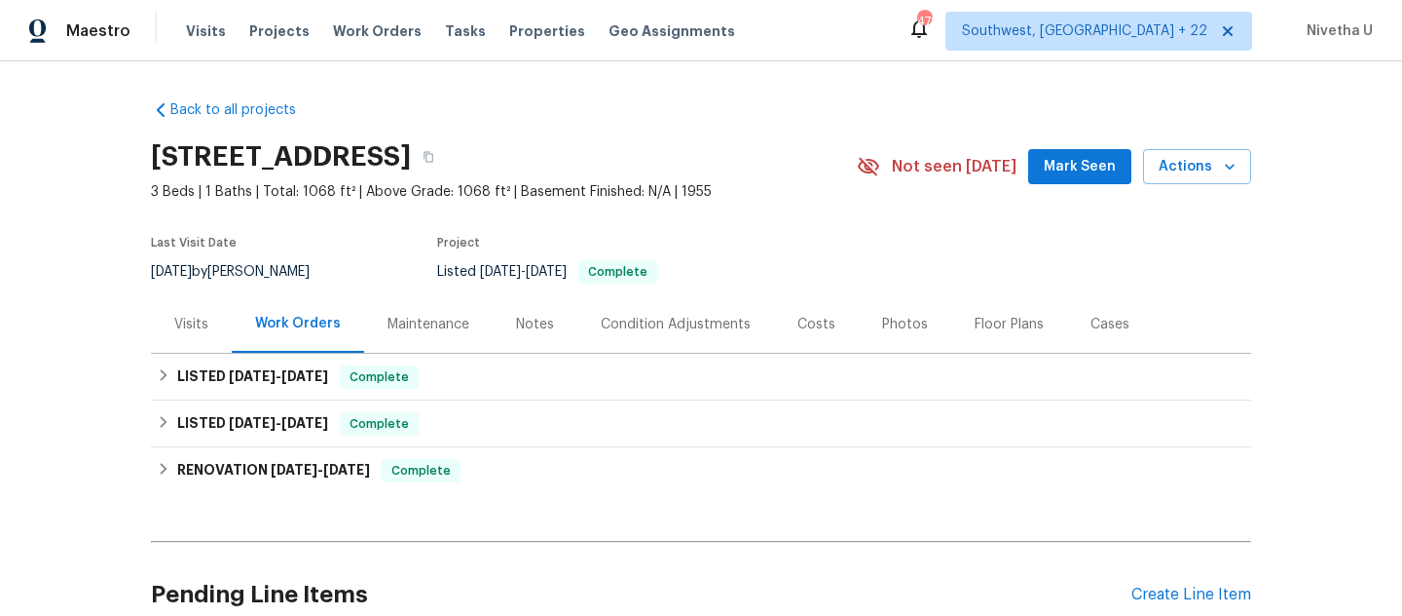
scroll to position [9, 0]
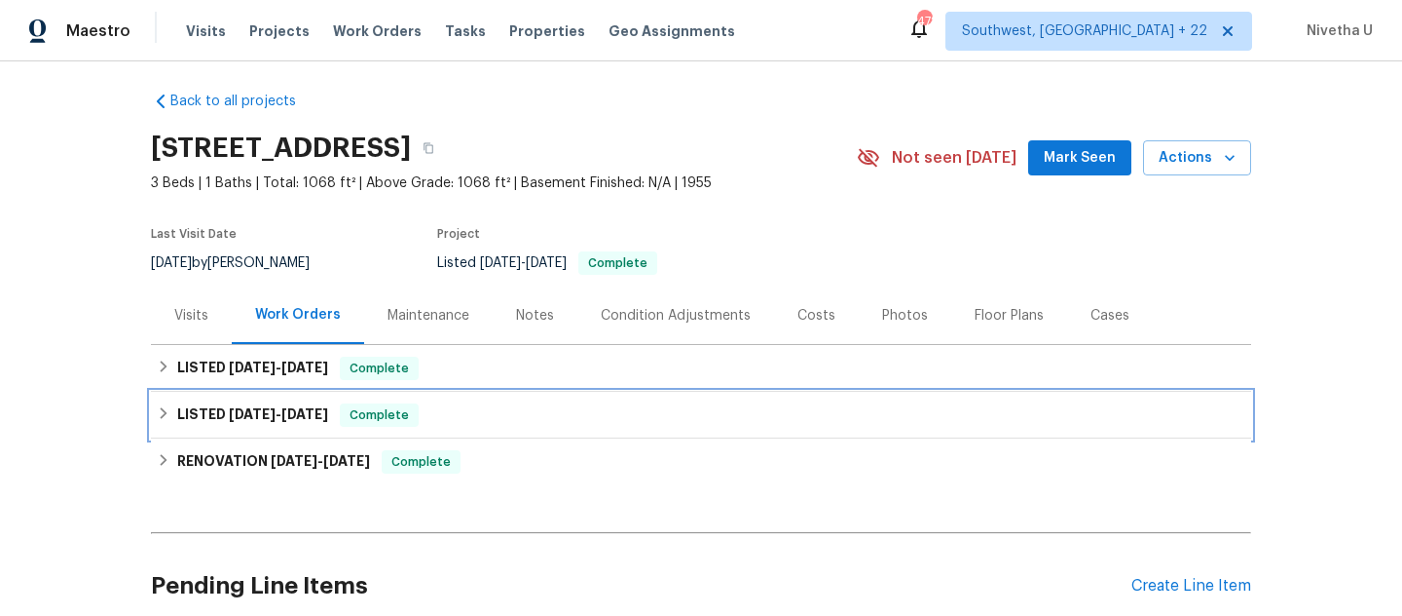
click at [428, 415] on div "LISTED [DATE] - [DATE] Complete" at bounding box center [701, 414] width 1089 height 23
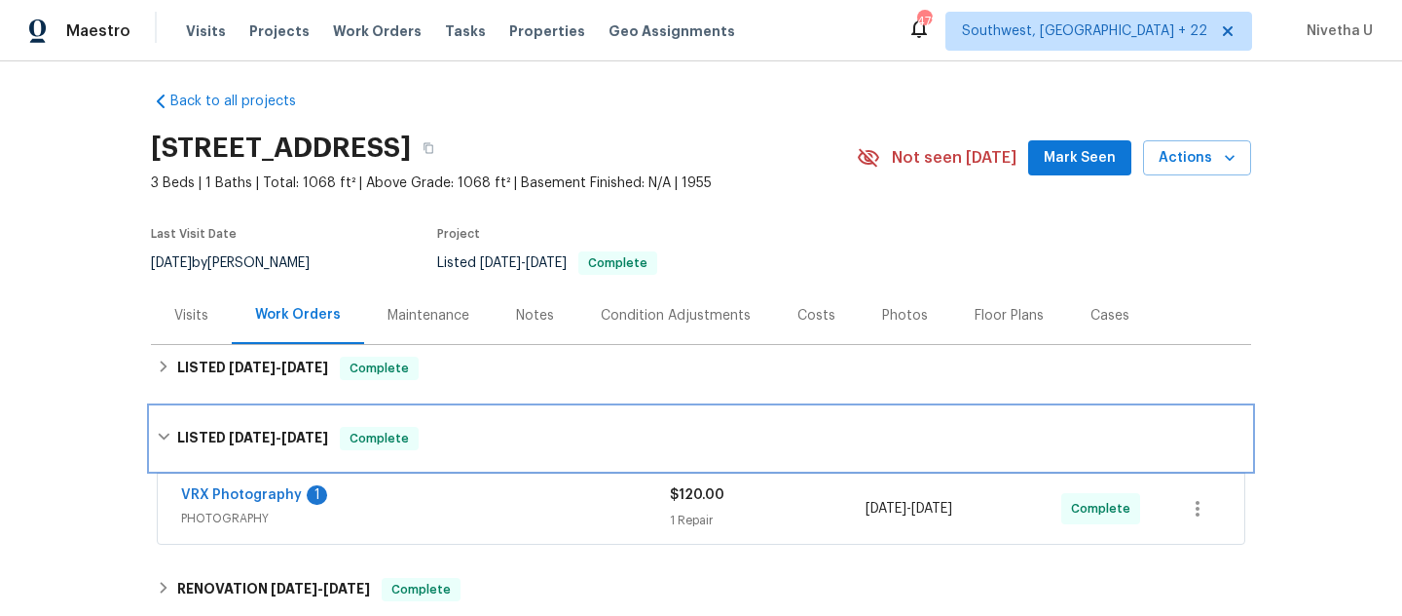
click at [428, 415] on div "LISTED [DATE] - [DATE] Complete" at bounding box center [701, 438] width 1101 height 62
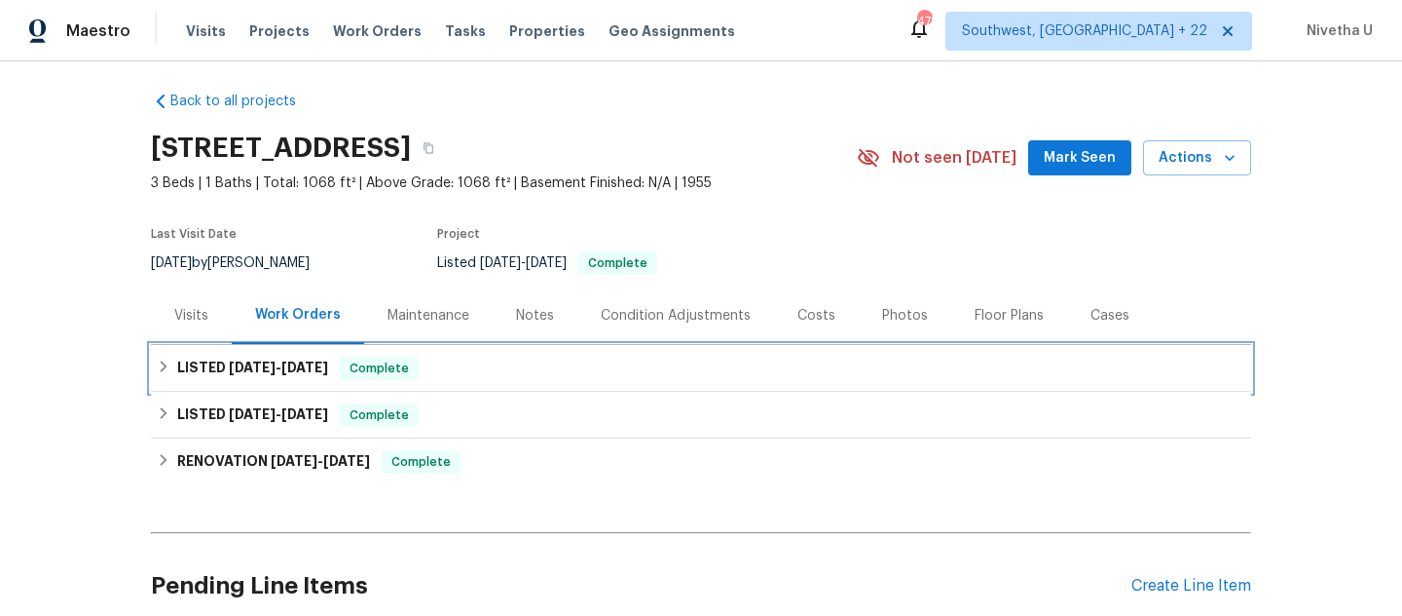
click at [423, 370] on div "LISTED [DATE] - [DATE] Complete" at bounding box center [701, 367] width 1089 height 23
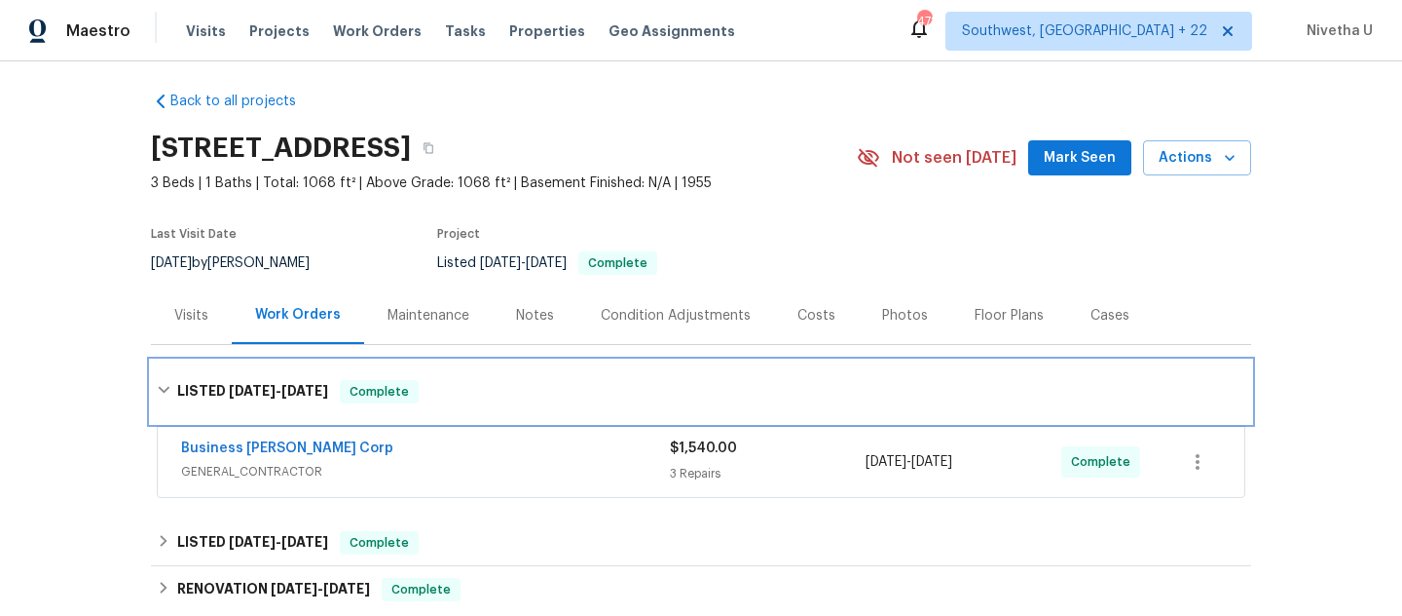
scroll to position [79, 0]
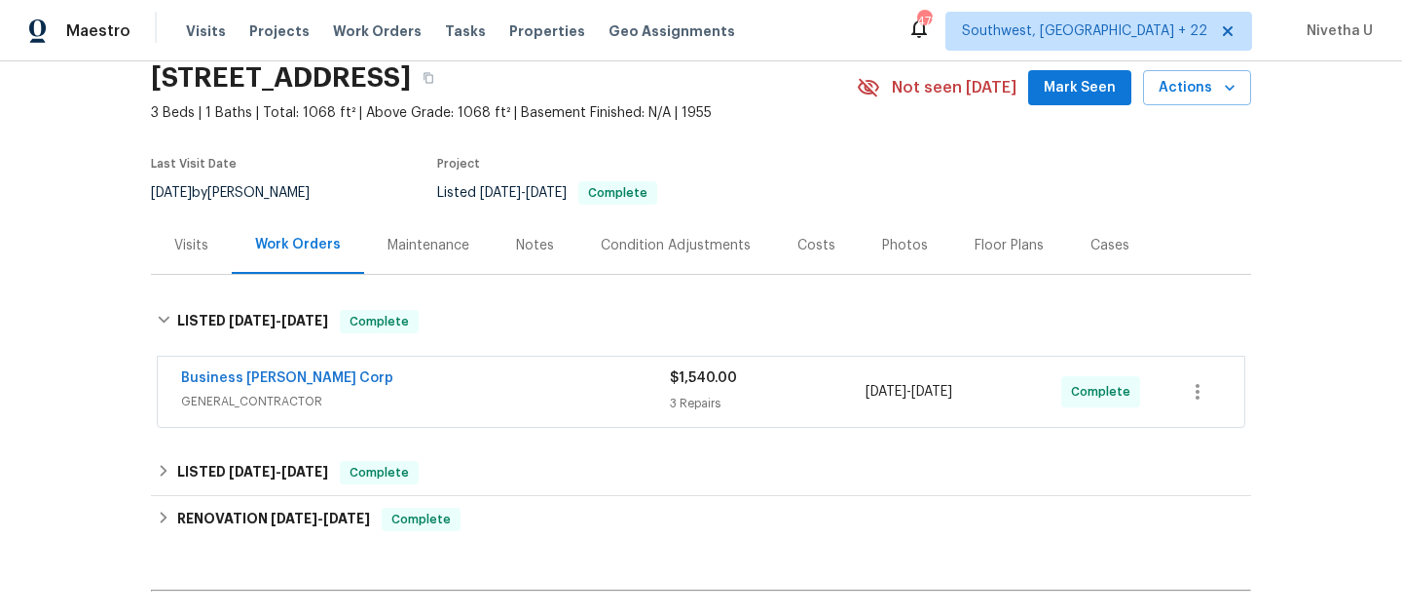
click at [451, 418] on div "Business [PERSON_NAME] Corp GENERAL_CONTRACTOR $1,540.00 3 Repairs [DATE] - [DA…" at bounding box center [701, 391] width 1087 height 70
click at [439, 398] on span "GENERAL_CONTRACTOR" at bounding box center [425, 401] width 489 height 19
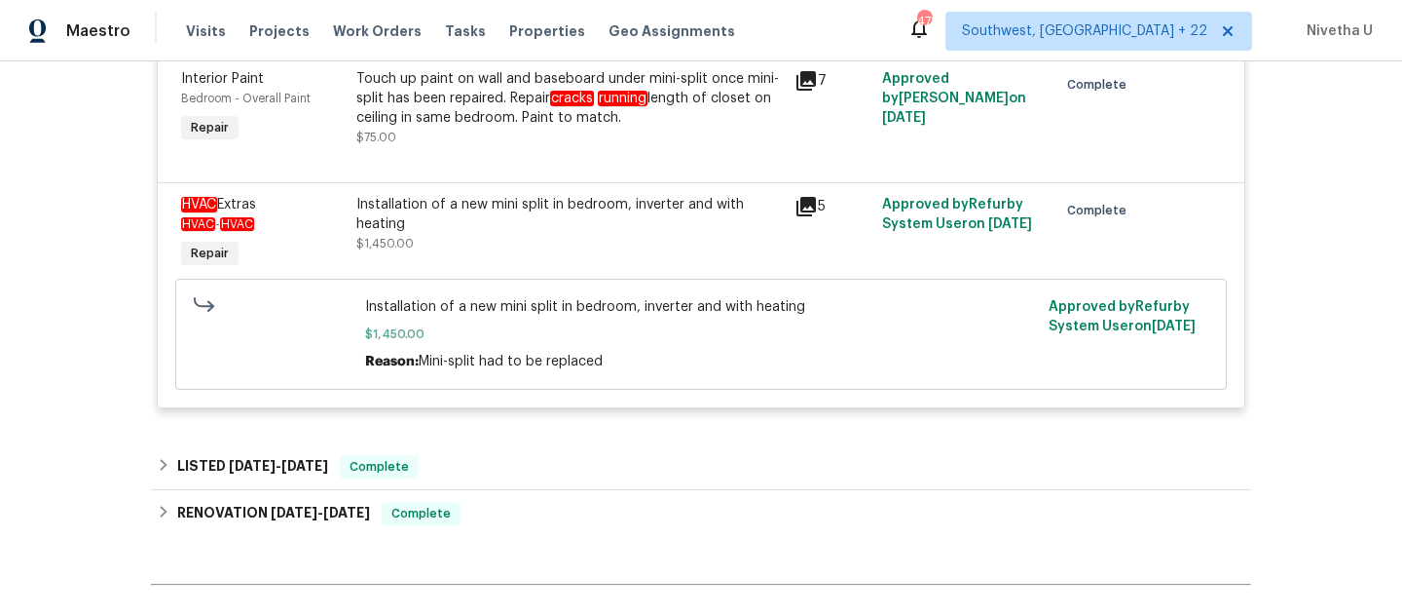
scroll to position [626, 0]
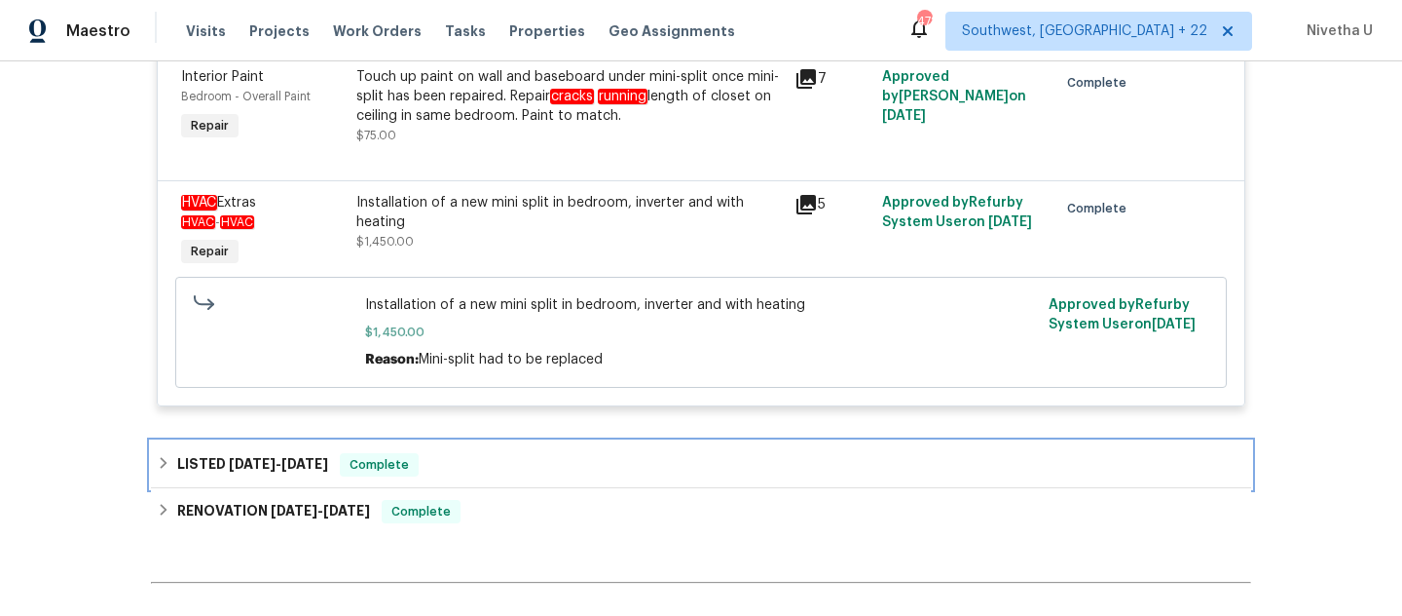
click at [503, 467] on div "LISTED [DATE] - [DATE] Complete" at bounding box center [701, 464] width 1089 height 23
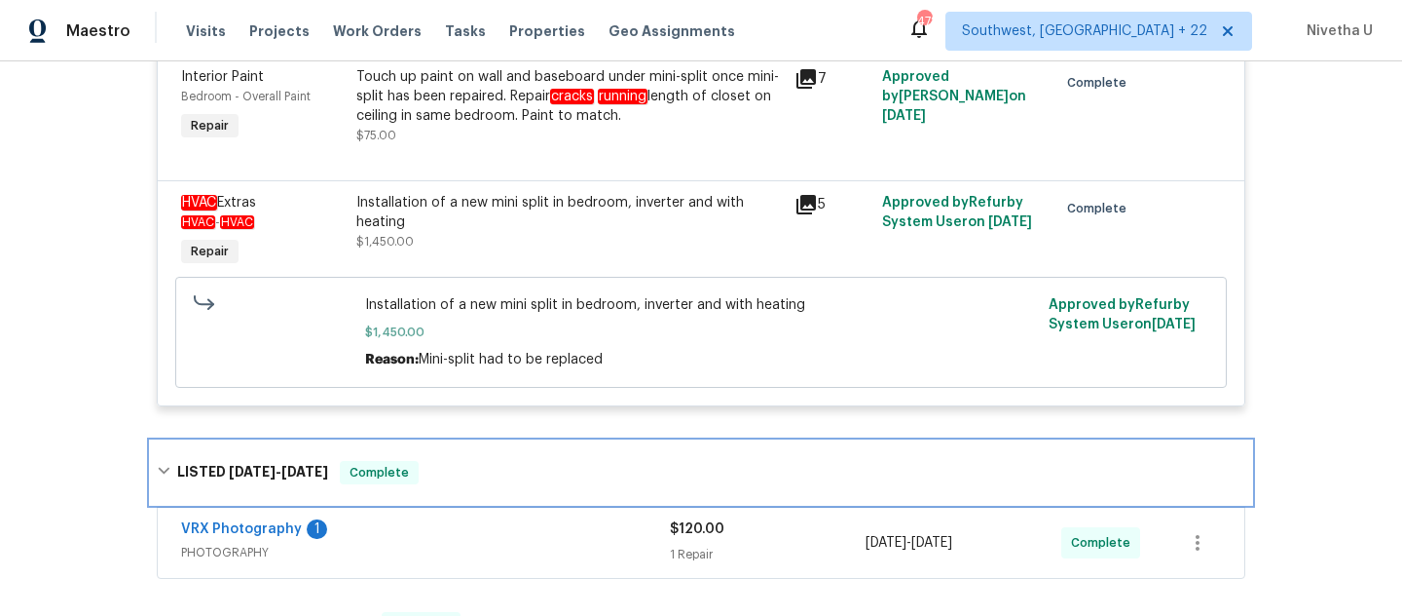
click at [503, 467] on div "LISTED [DATE] - [DATE] Complete" at bounding box center [701, 472] width 1089 height 23
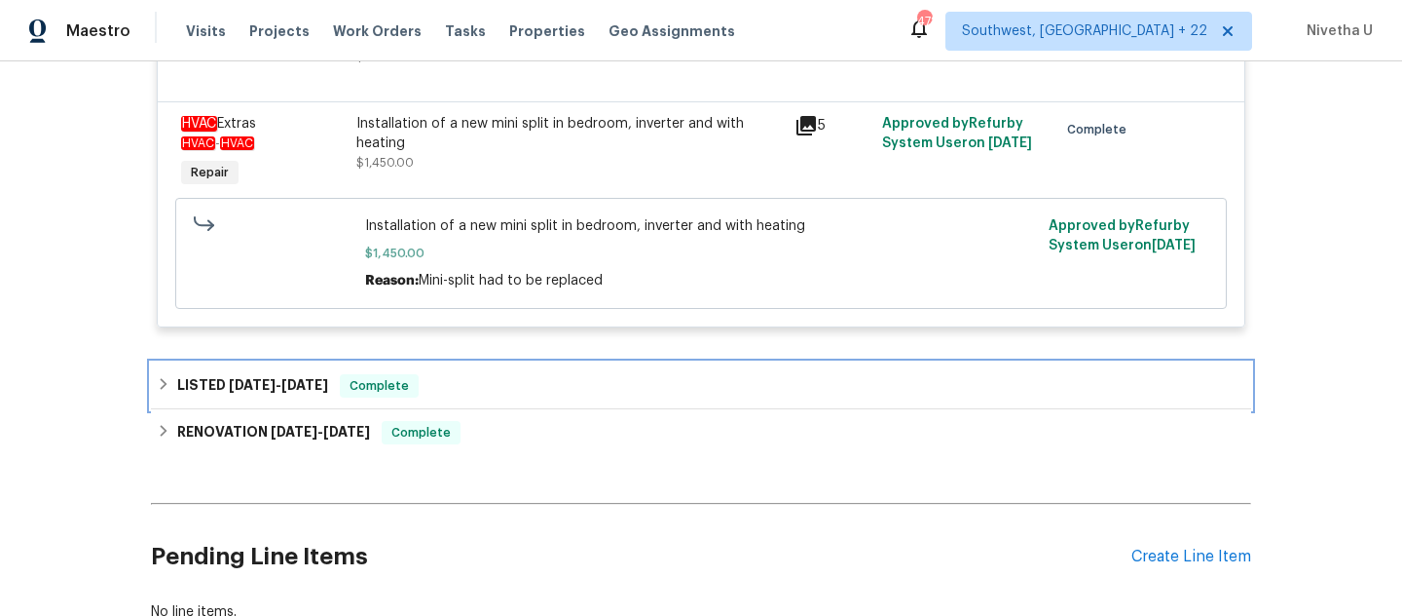
scroll to position [732, 0]
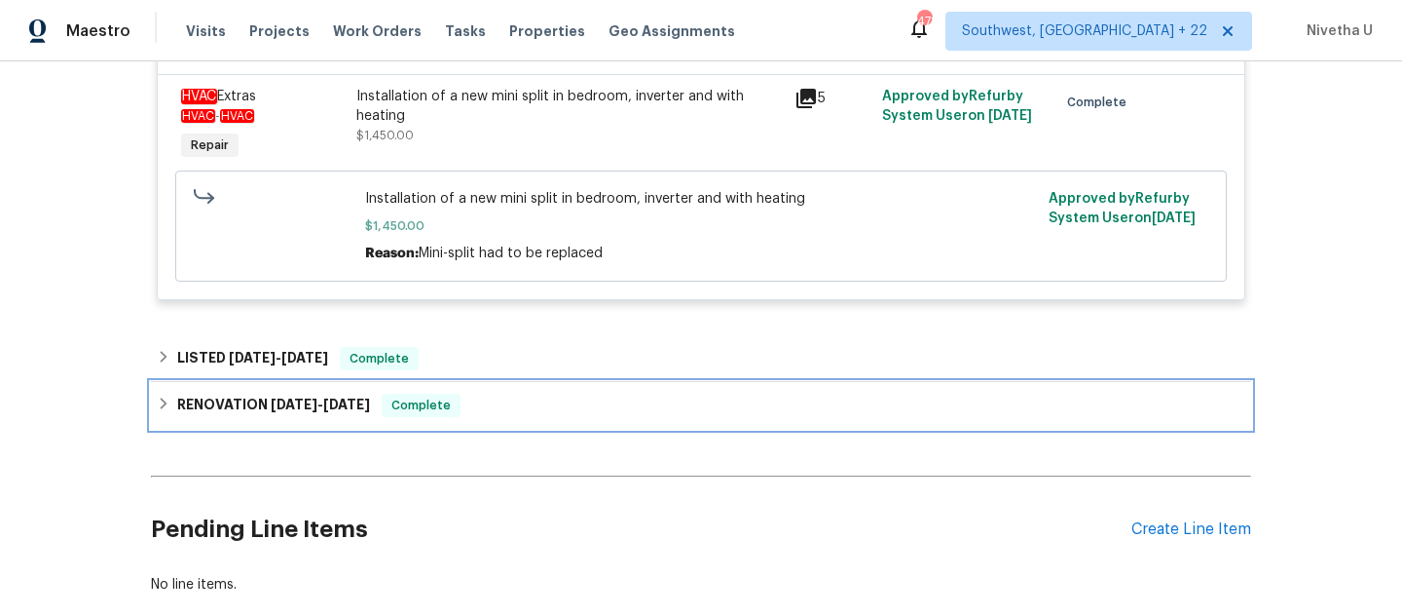
click at [490, 407] on div "RENOVATION [DATE] - [DATE] Complete" at bounding box center [701, 404] width 1089 height 23
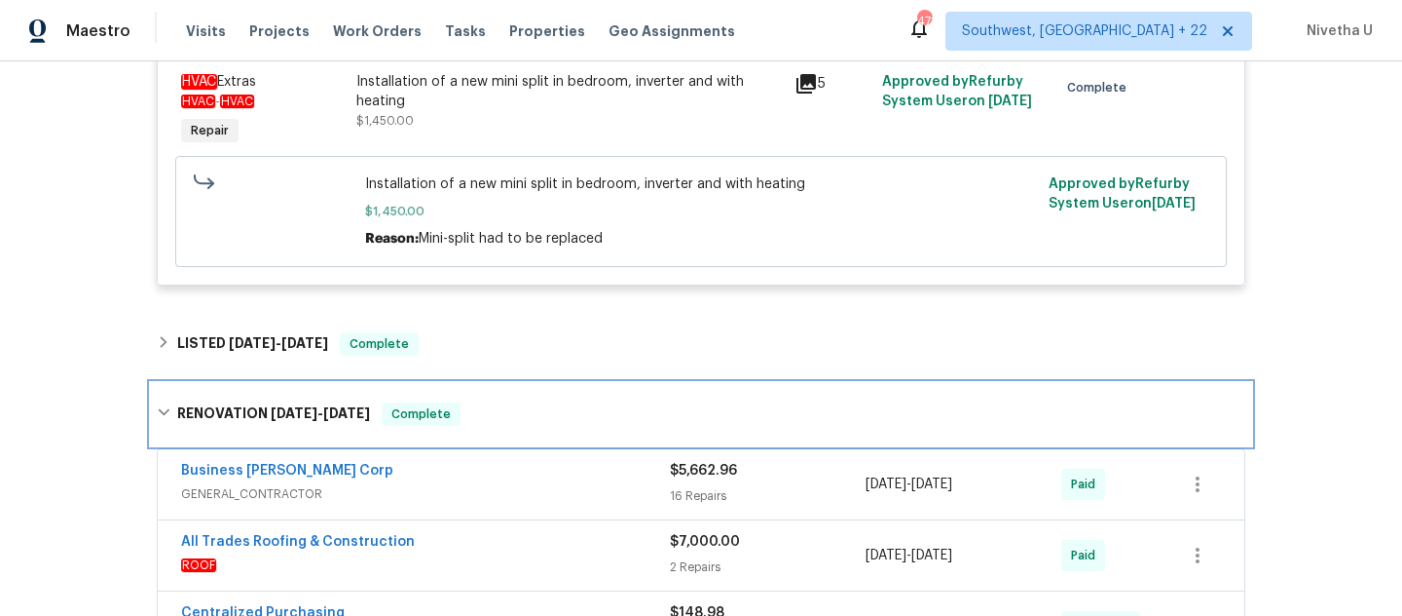
scroll to position [745, 0]
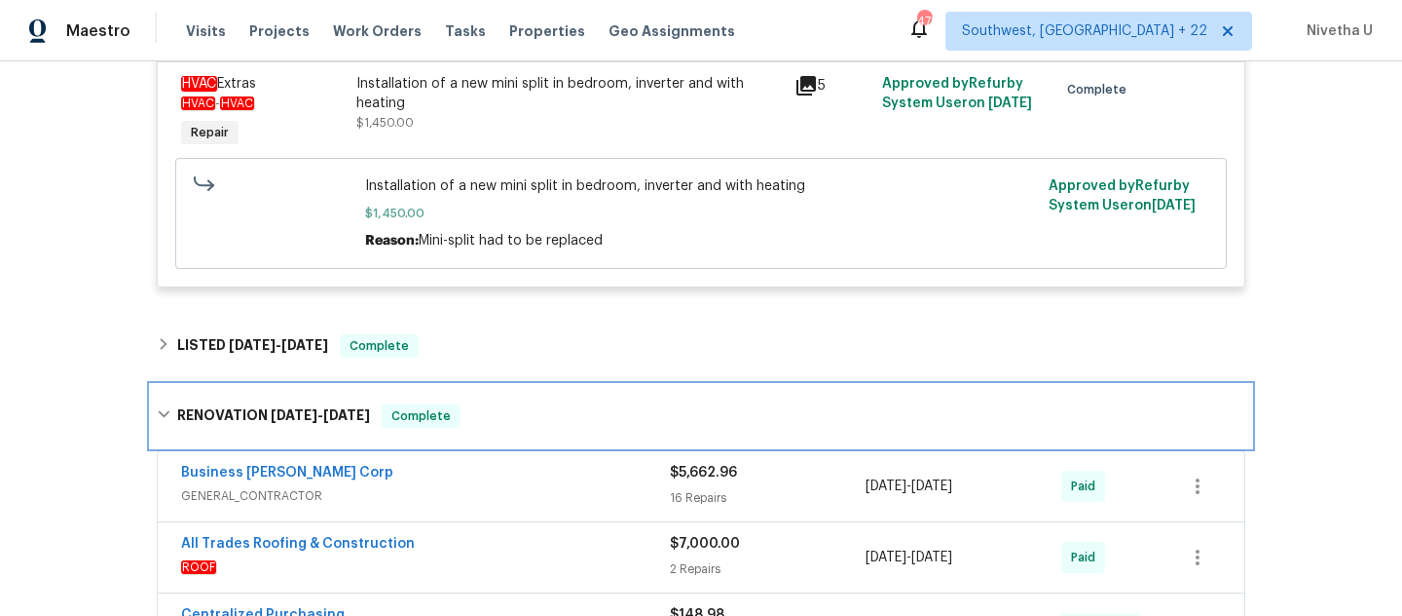
click at [554, 427] on div "RENOVATION [DATE] - [DATE] Complete" at bounding box center [701, 415] width 1089 height 23
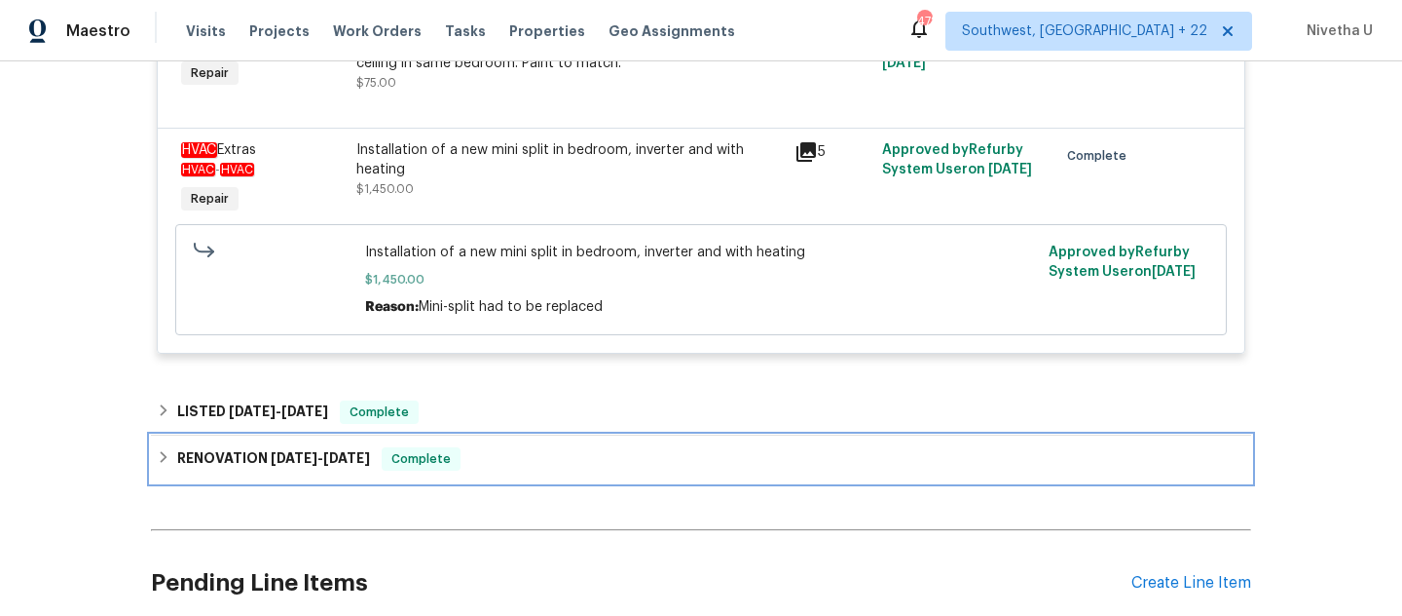
scroll to position [688, 0]
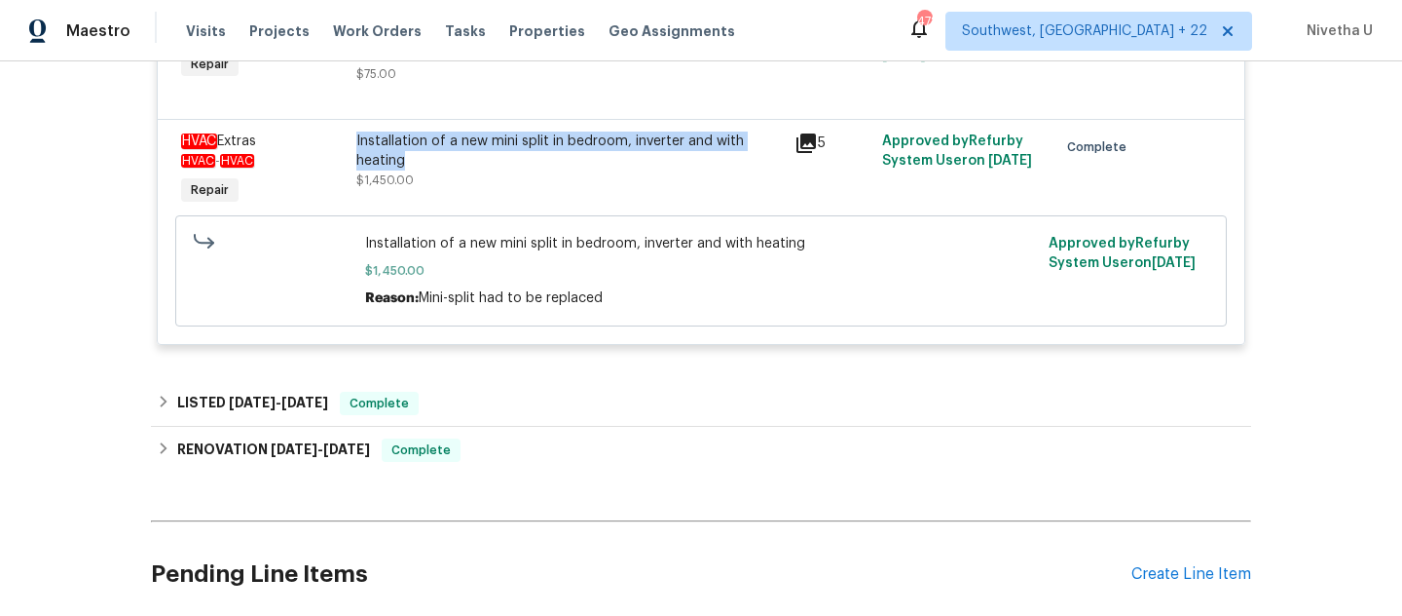
drag, startPoint x: 344, startPoint y: 144, endPoint x: 725, endPoint y: 161, distance: 381.2
click at [725, 161] on div "Installation of a new mini split in bedroom, inverter and with heating $1,450.00" at bounding box center [570, 171] width 438 height 90
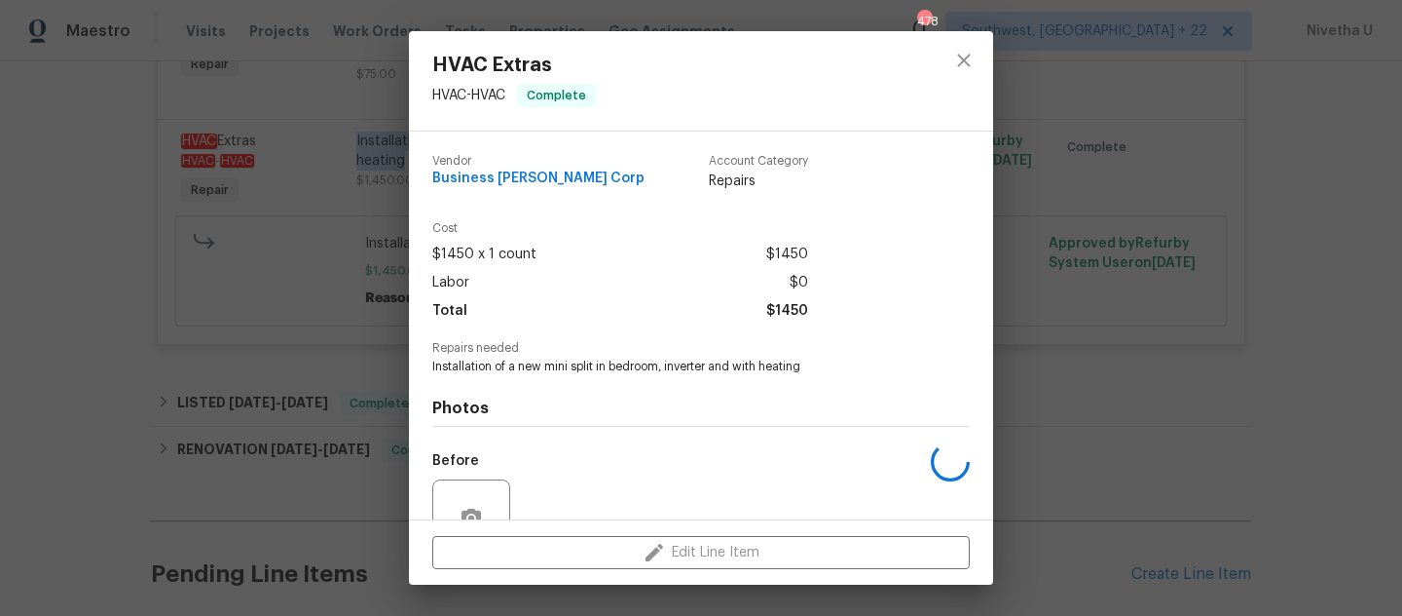
copy div "Installation of a new mini split in bedroom, inverter and with heating"
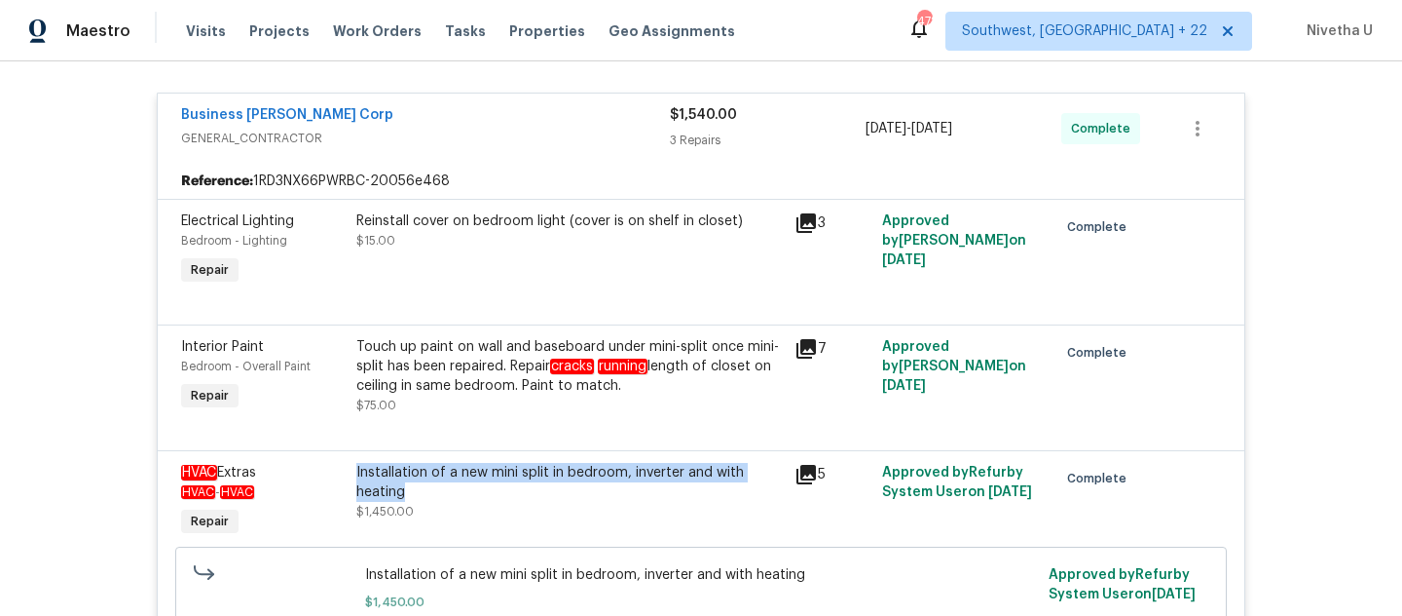
scroll to position [351, 0]
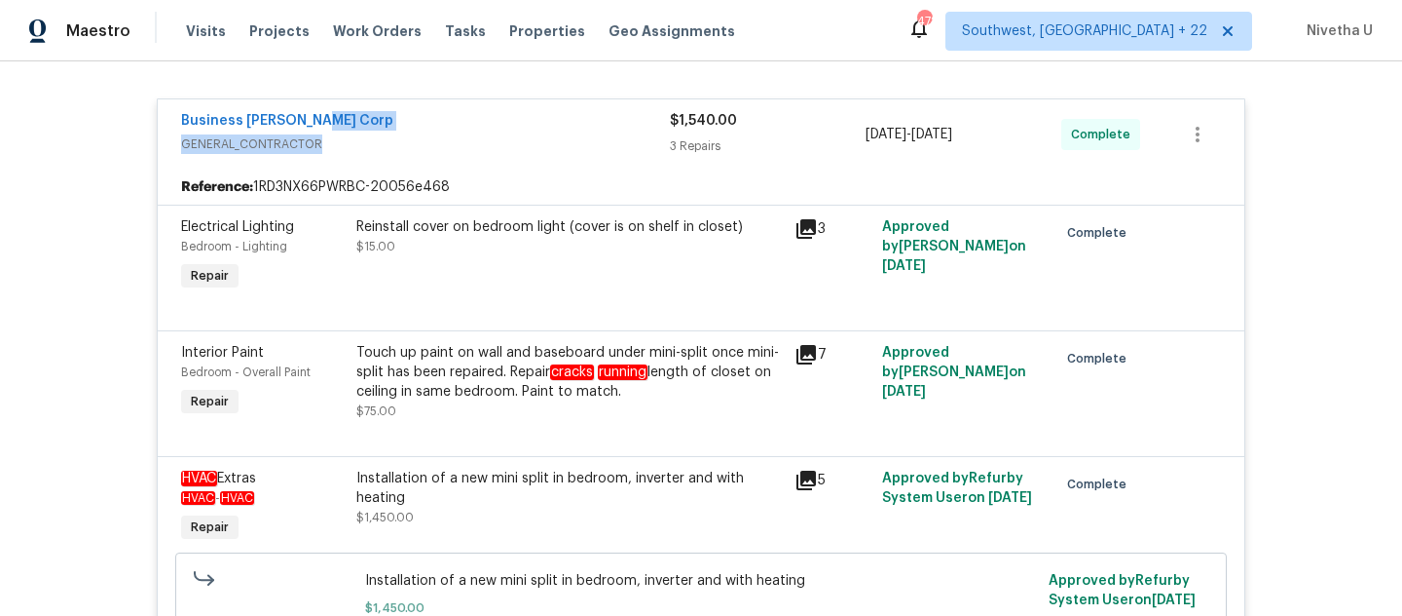
click at [483, 134] on span "GENERAL_CONTRACTOR" at bounding box center [425, 143] width 489 height 19
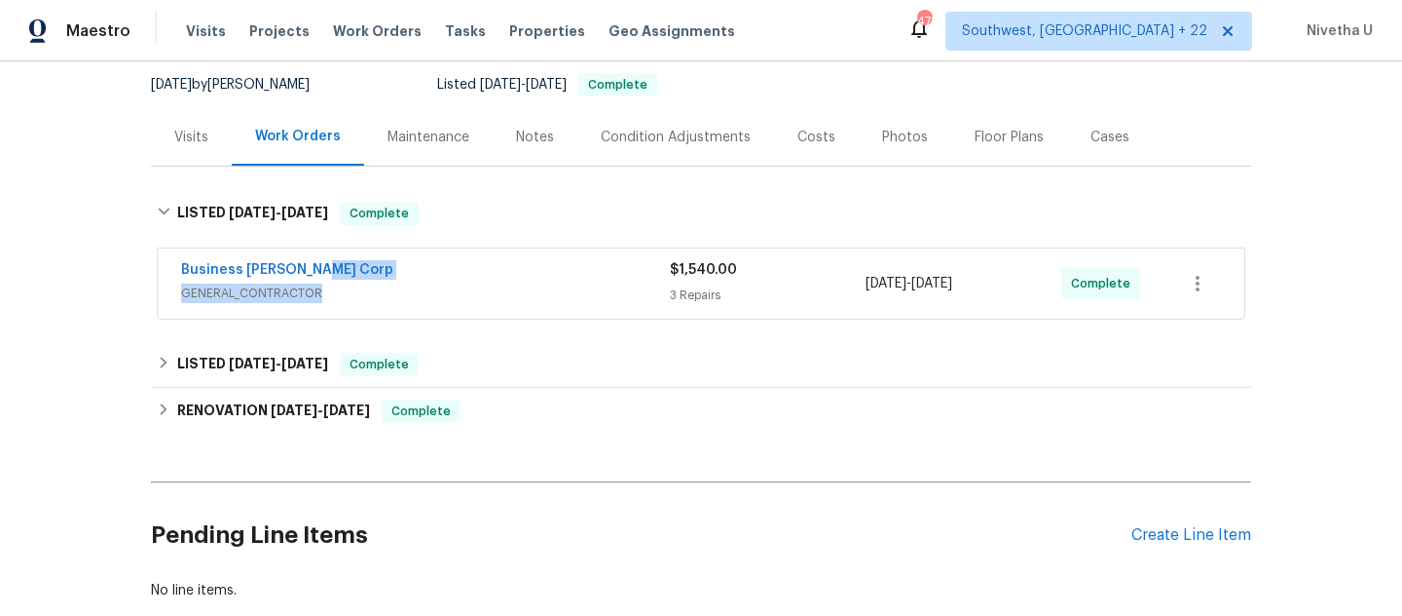
scroll to position [170, 0]
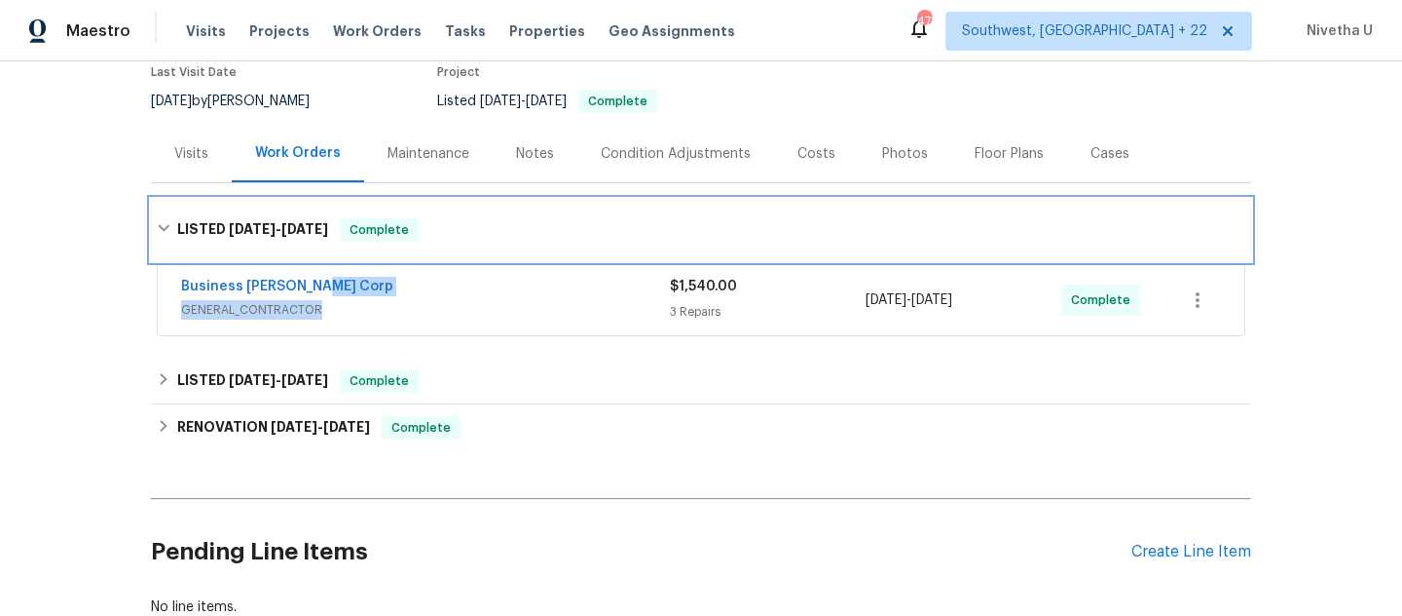
click at [408, 249] on div "LISTED [DATE] - [DATE] Complete" at bounding box center [701, 230] width 1101 height 62
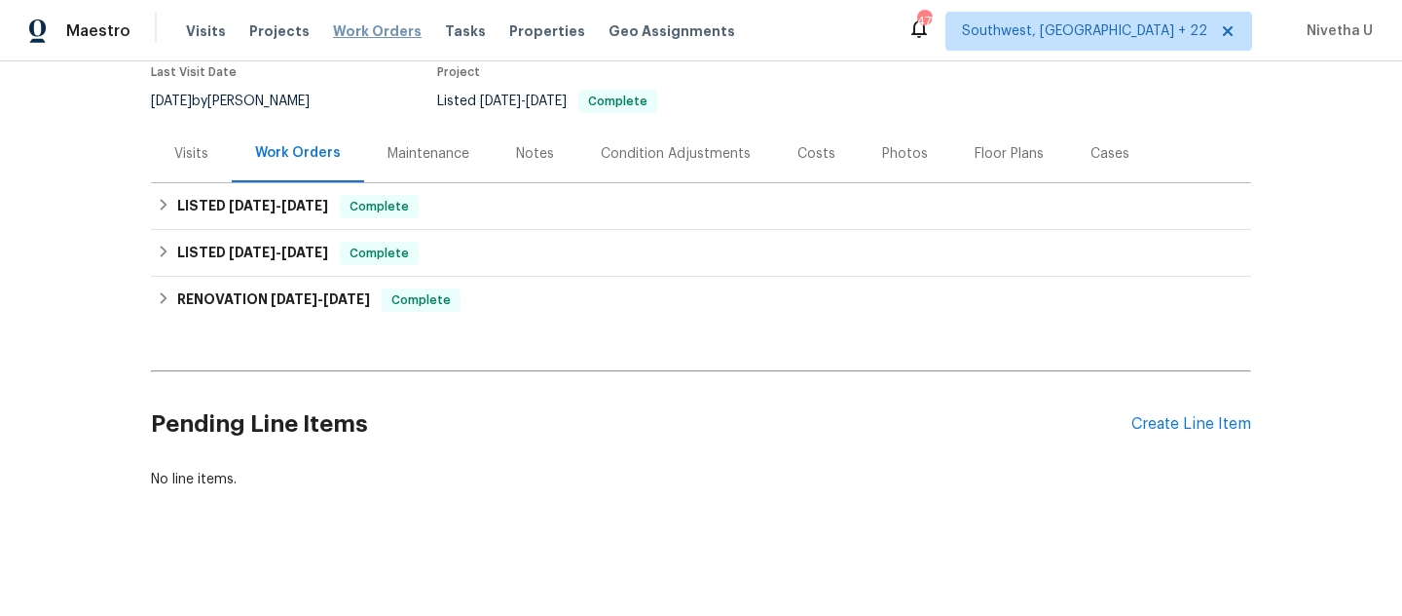
click at [333, 39] on span "Work Orders" at bounding box center [377, 30] width 89 height 19
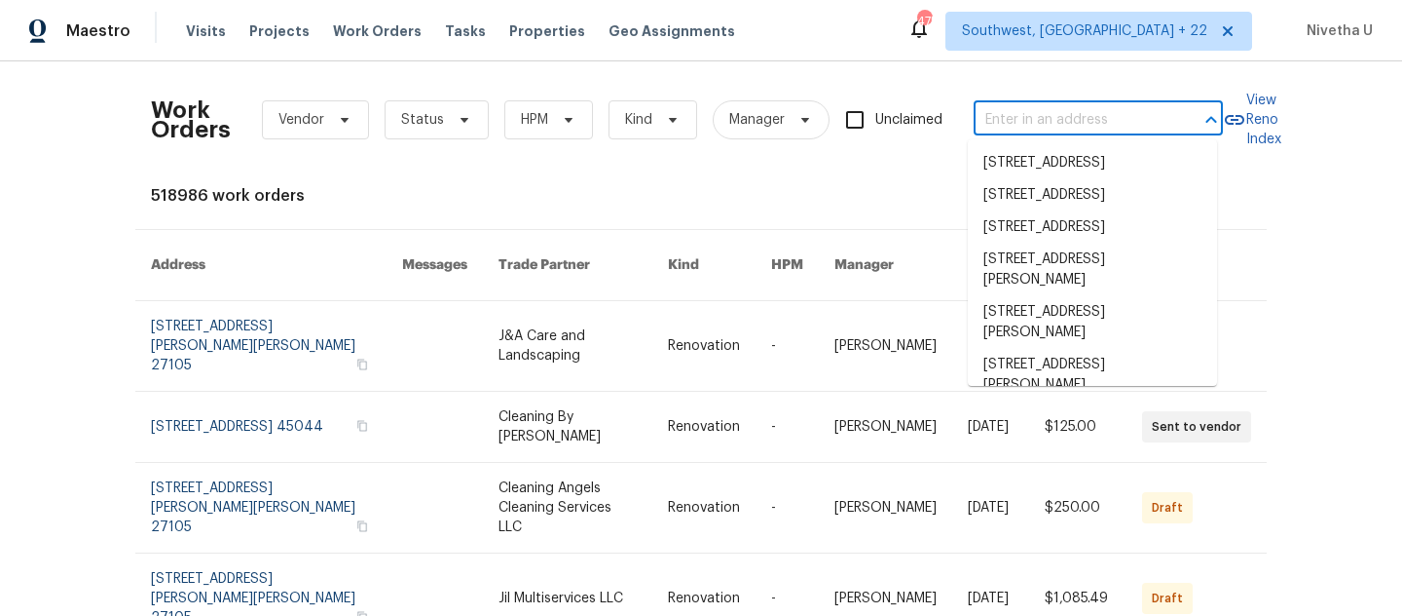
click at [1014, 131] on input "text" at bounding box center [1071, 120] width 195 height 30
paste input "[STREET_ADDRESS]"
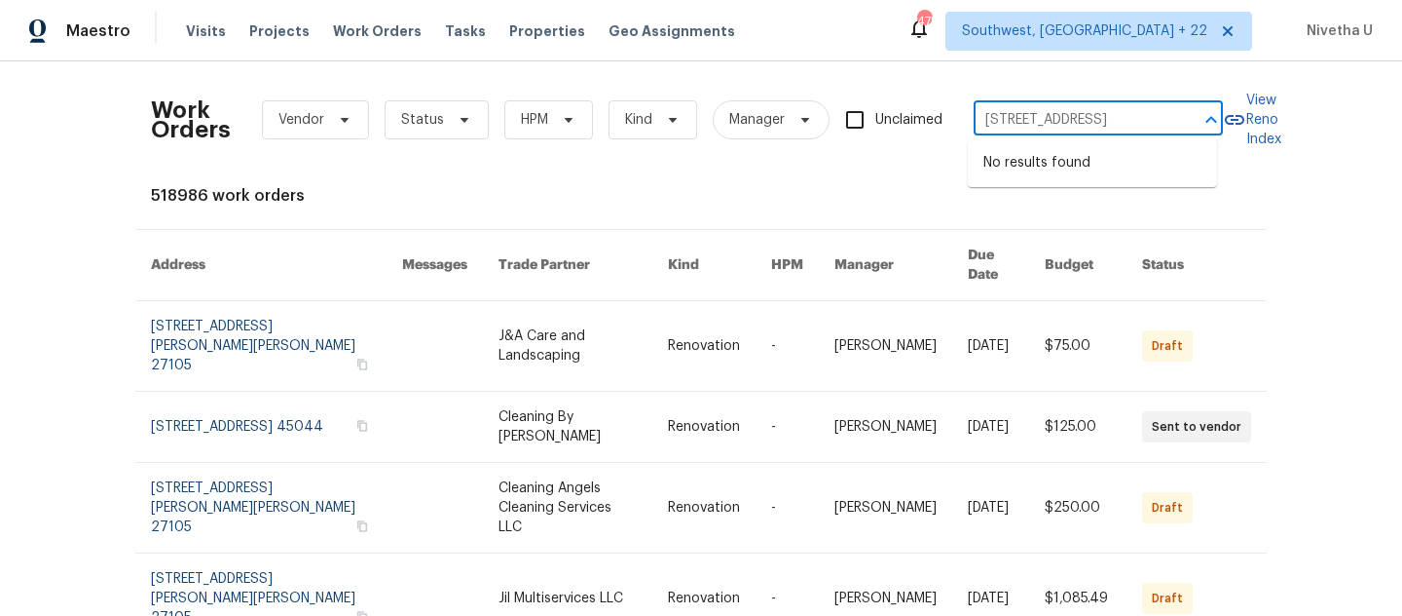
type input "[STREET_ADDRESS]"
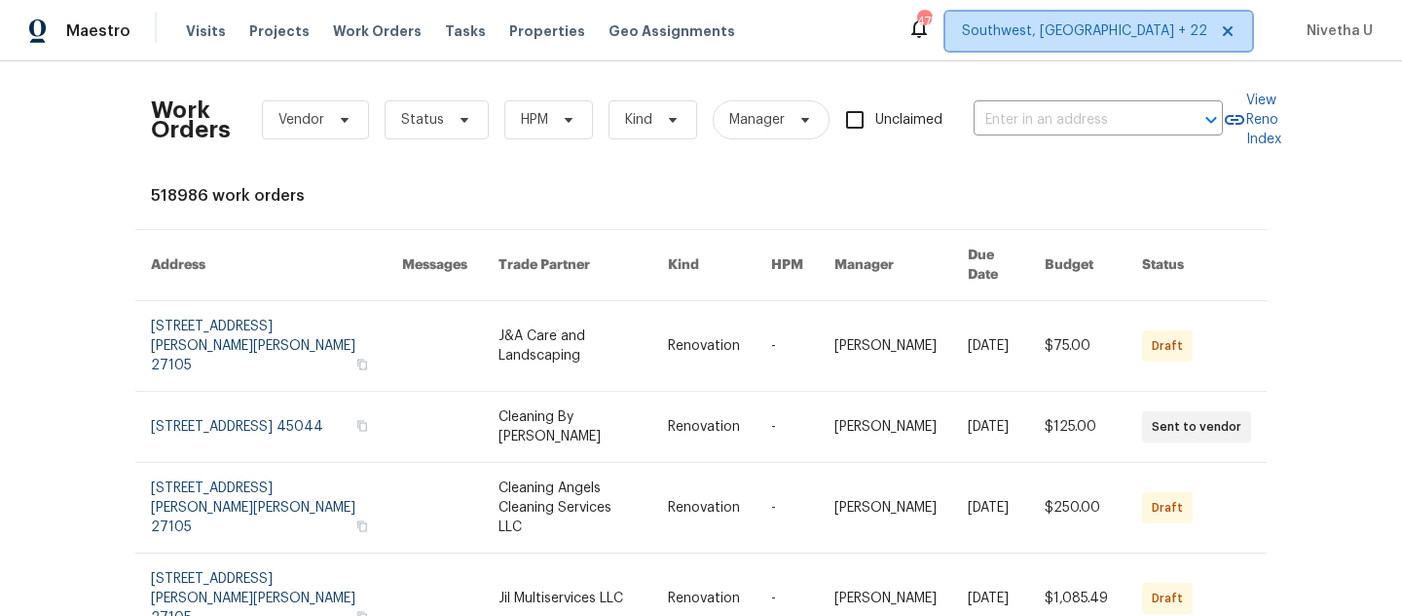
click at [1160, 27] on span "Southwest, [GEOGRAPHIC_DATA] + 22" at bounding box center [1084, 30] width 245 height 19
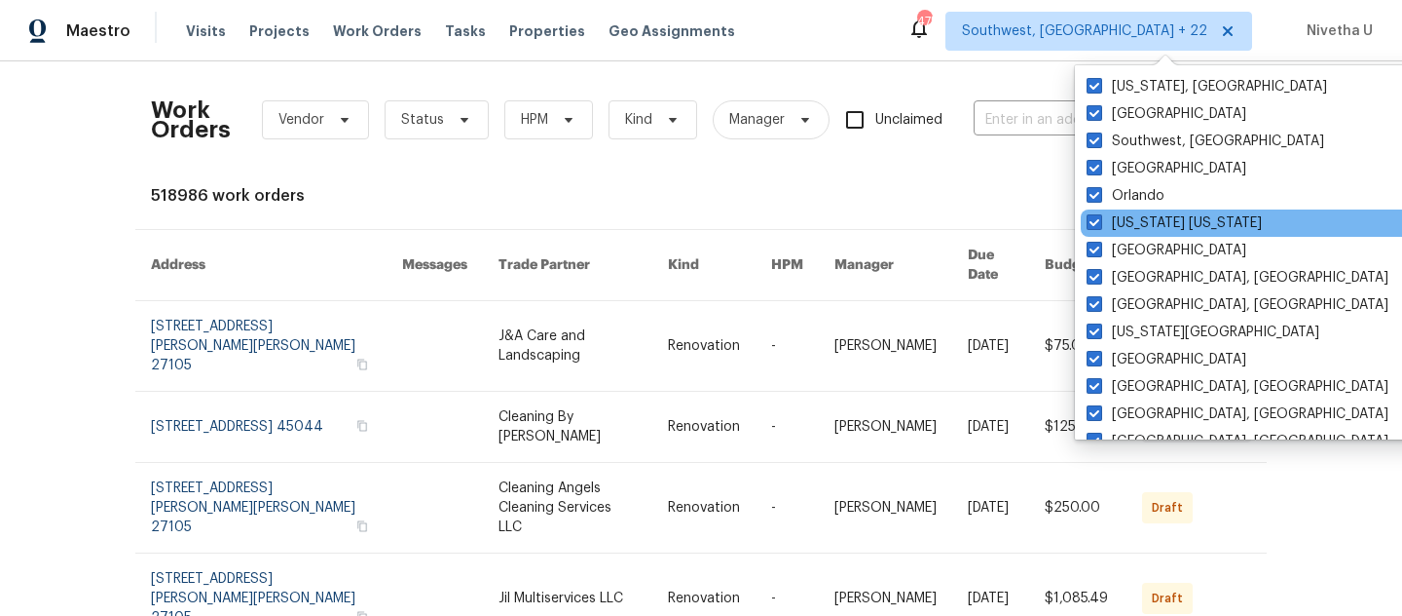
scroll to position [932, 0]
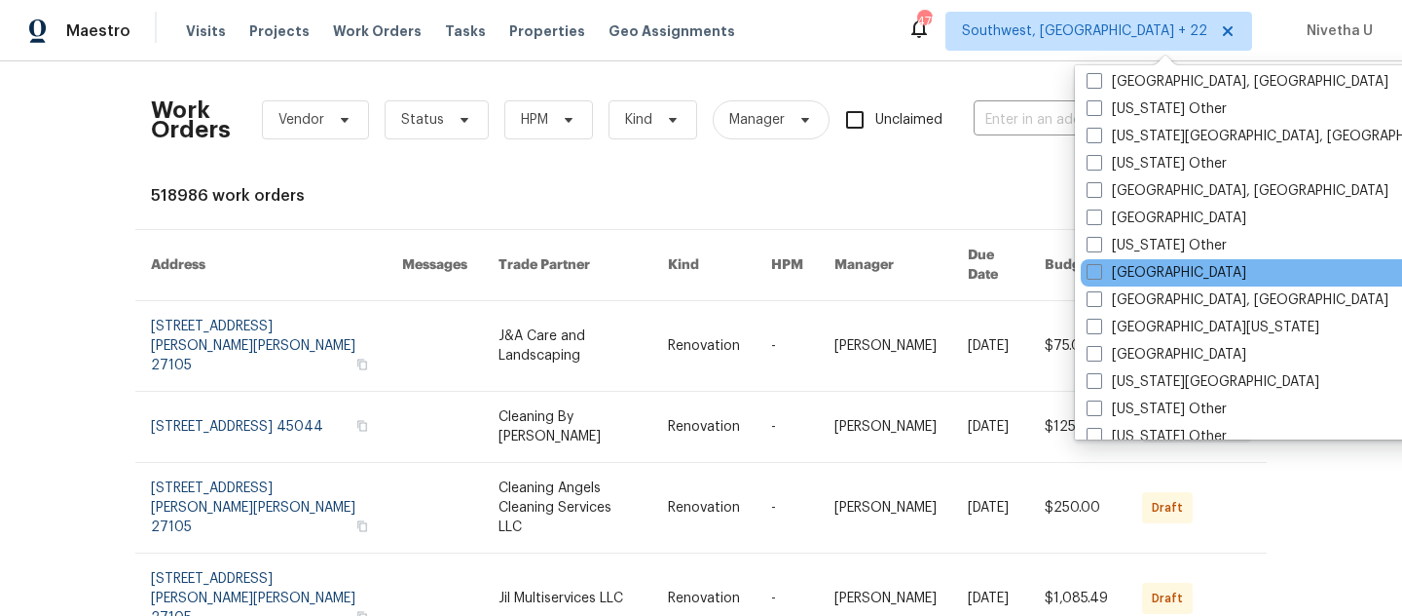
click at [1136, 284] on div "[GEOGRAPHIC_DATA]" at bounding box center [1277, 272] width 392 height 27
click at [1115, 269] on label "[GEOGRAPHIC_DATA]" at bounding box center [1167, 272] width 160 height 19
click at [1100, 269] on input "[GEOGRAPHIC_DATA]" at bounding box center [1093, 269] width 13 height 13
checkbox input "true"
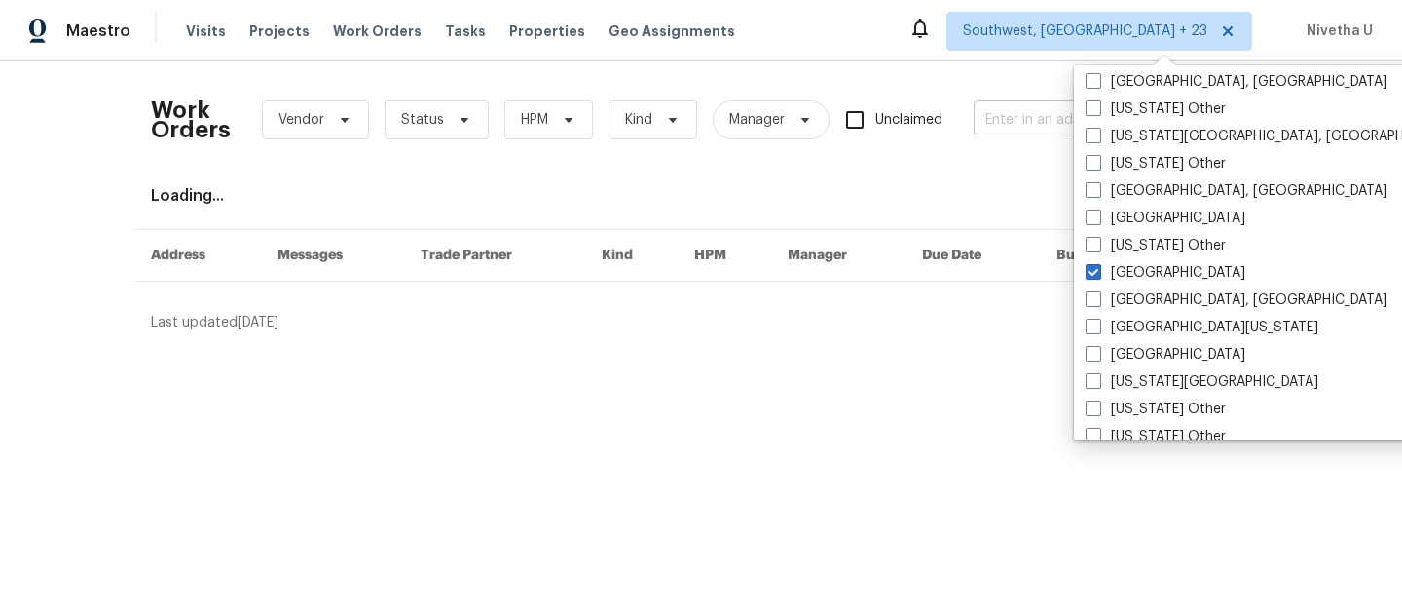
click at [1006, 121] on input "text" at bounding box center [1071, 120] width 195 height 30
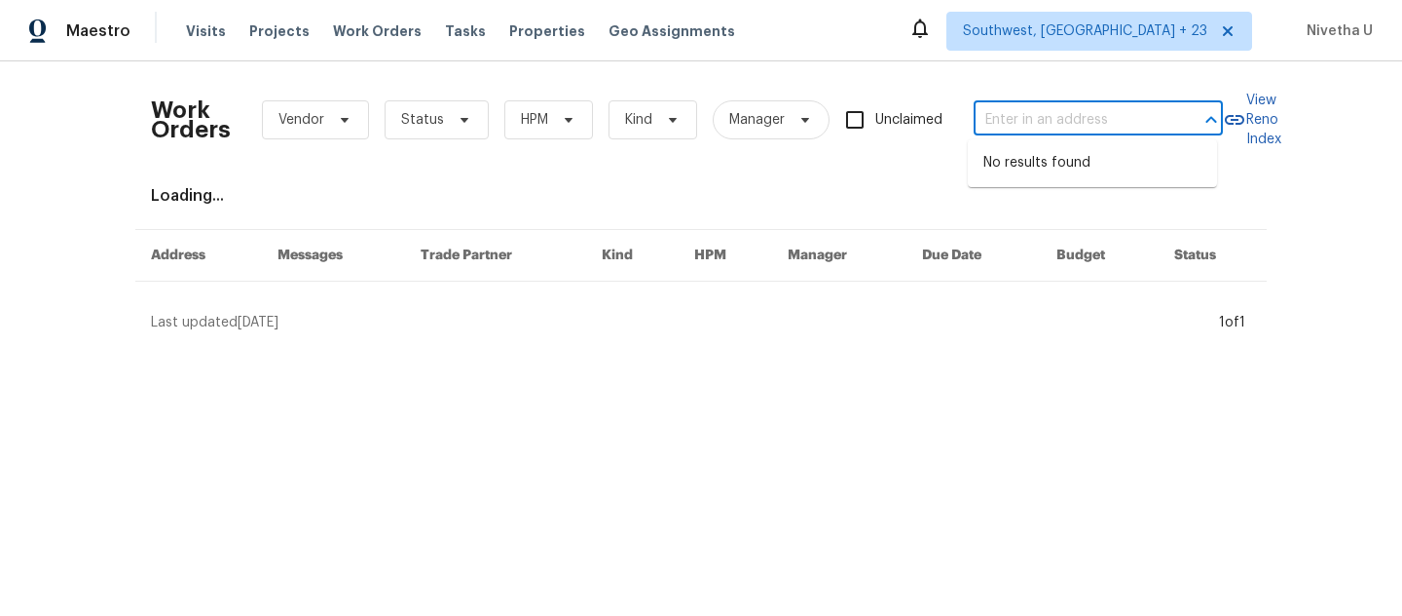
paste input "[STREET_ADDRESS]"
type input "[STREET_ADDRESS]"
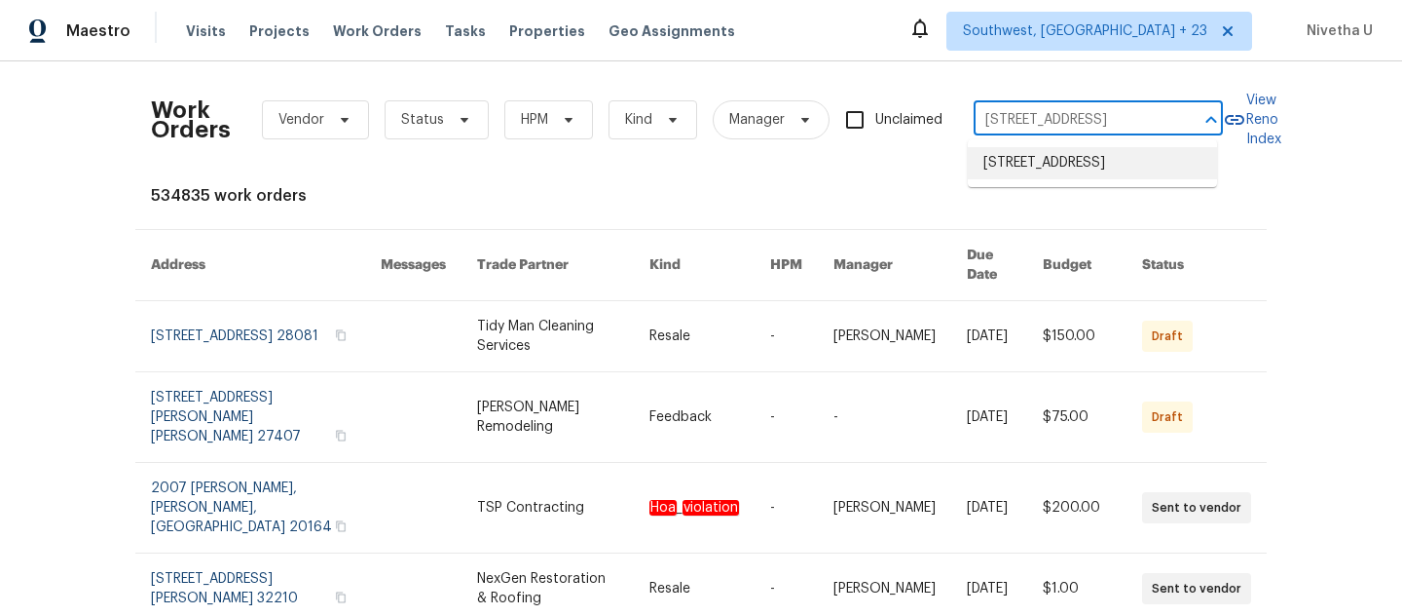
click at [1033, 175] on li "[STREET_ADDRESS]" at bounding box center [1092, 163] width 249 height 32
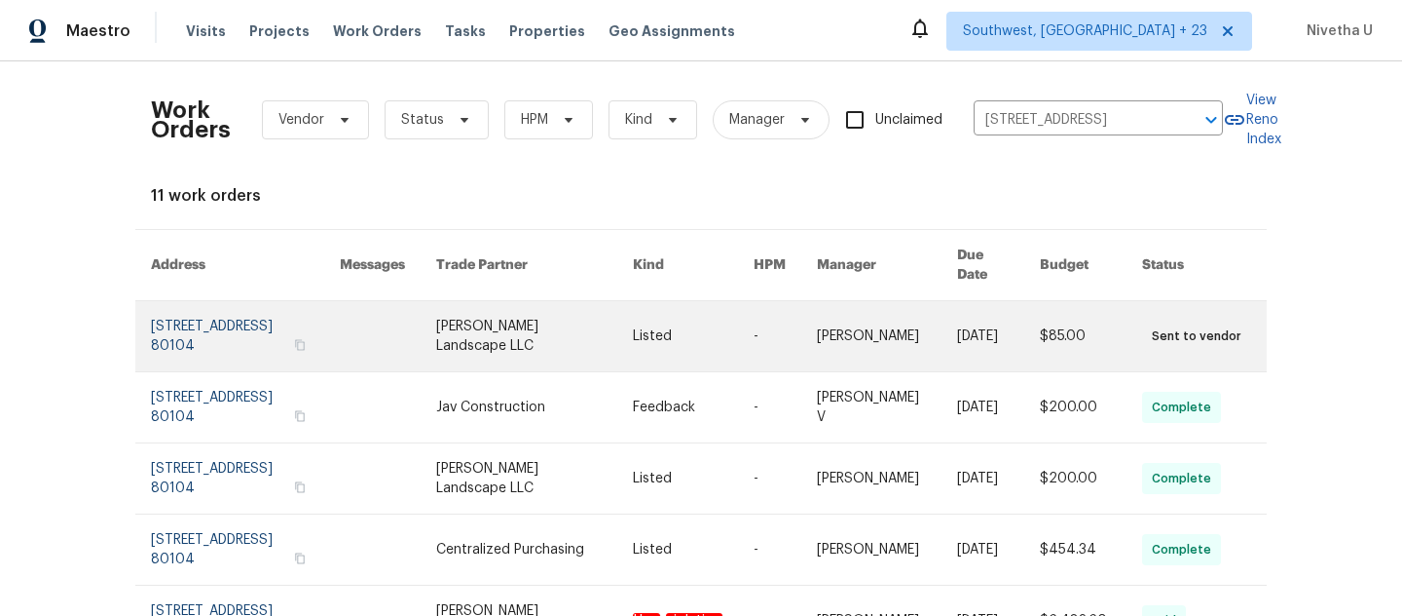
click at [182, 318] on link at bounding box center [245, 336] width 189 height 70
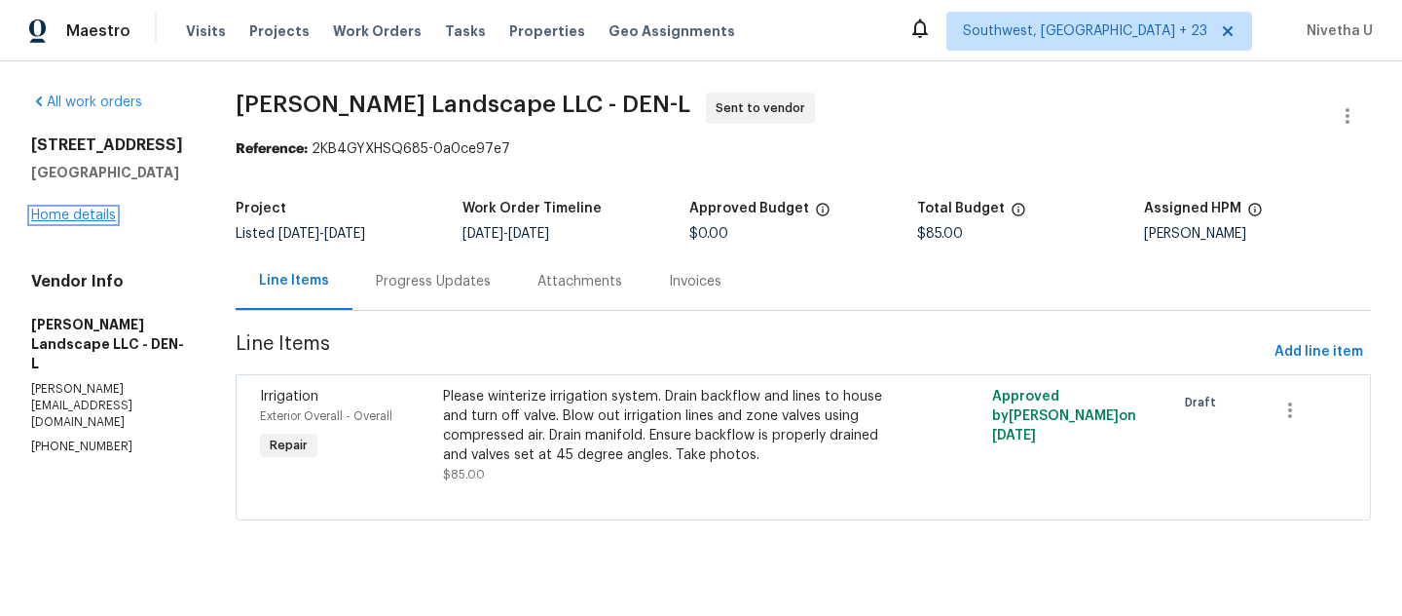
click at [62, 211] on link "Home details" at bounding box center [73, 215] width 85 height 14
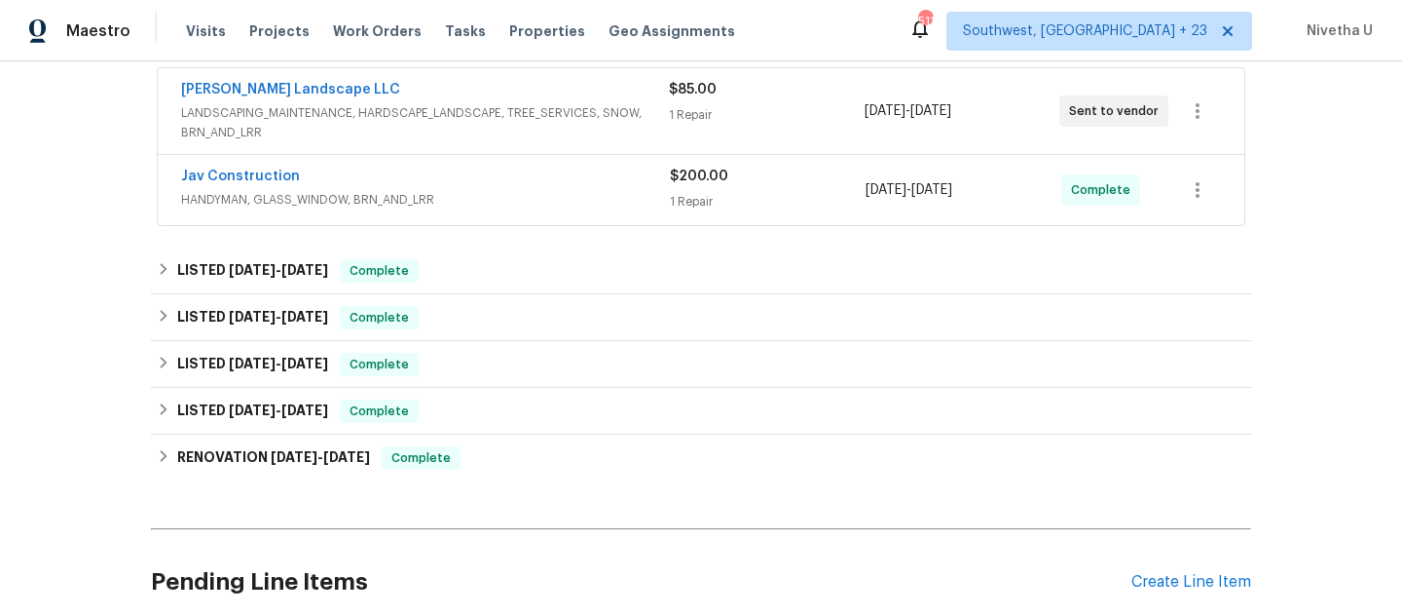
scroll to position [370, 0]
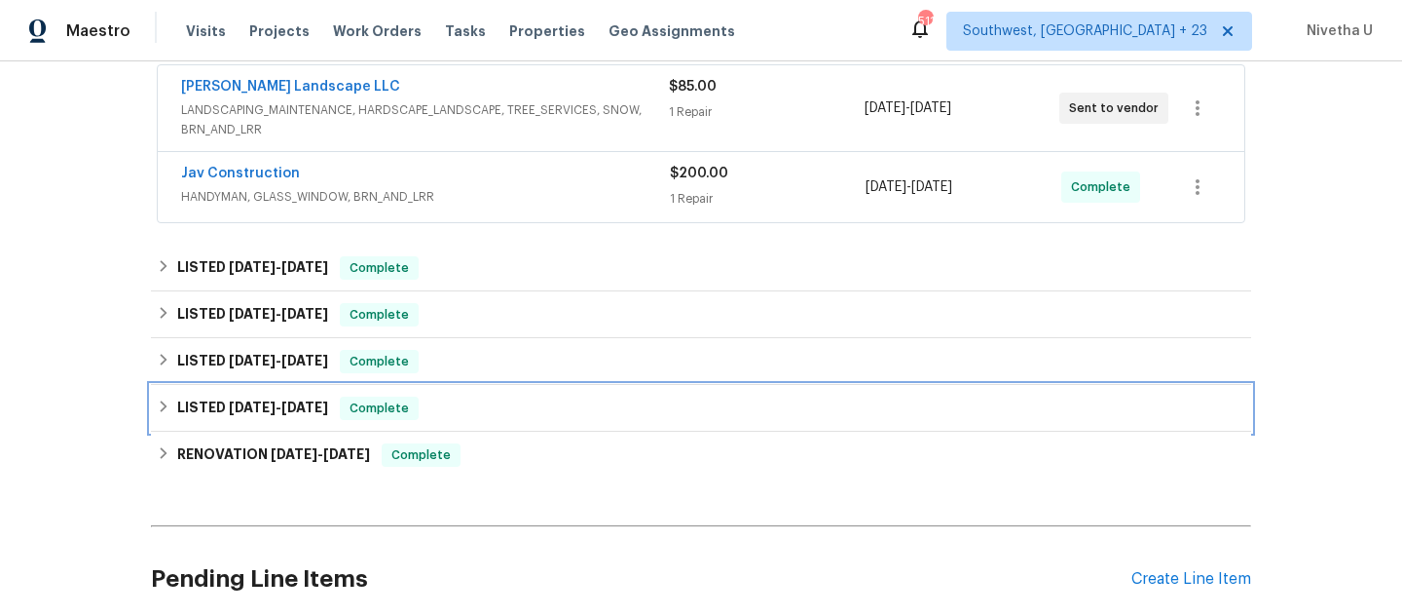
click at [426, 406] on div "LISTED [DATE] - [DATE] Complete" at bounding box center [701, 407] width 1089 height 23
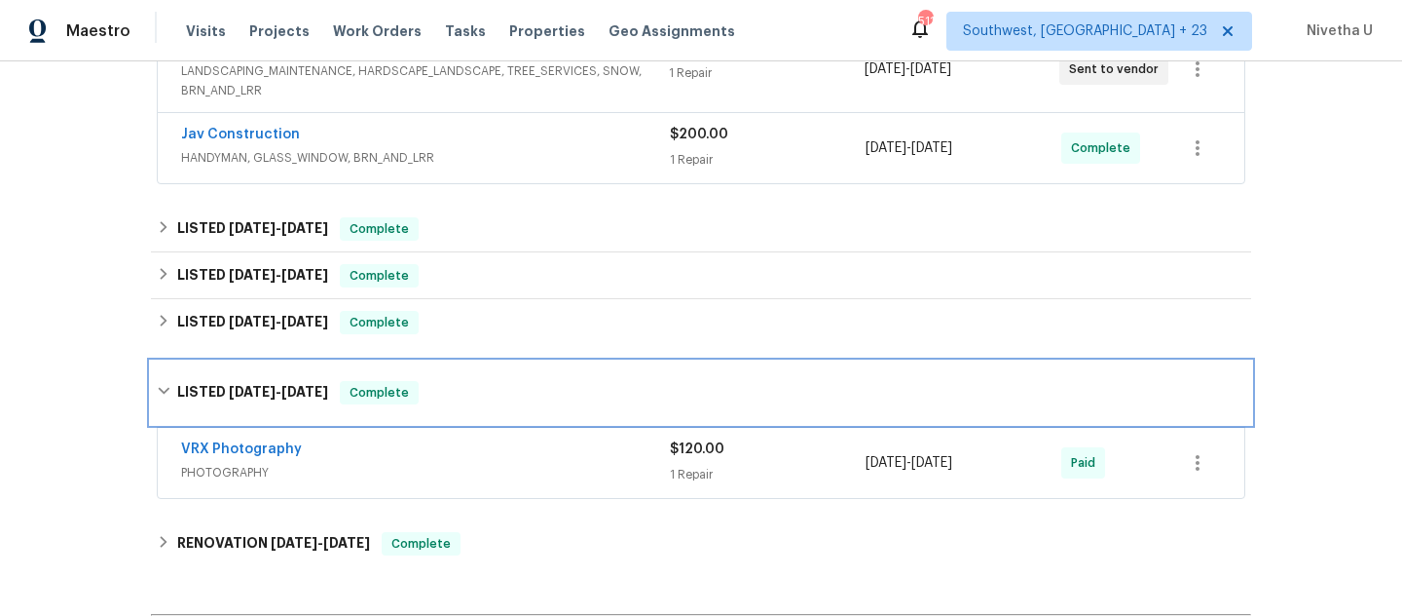
scroll to position [414, 0]
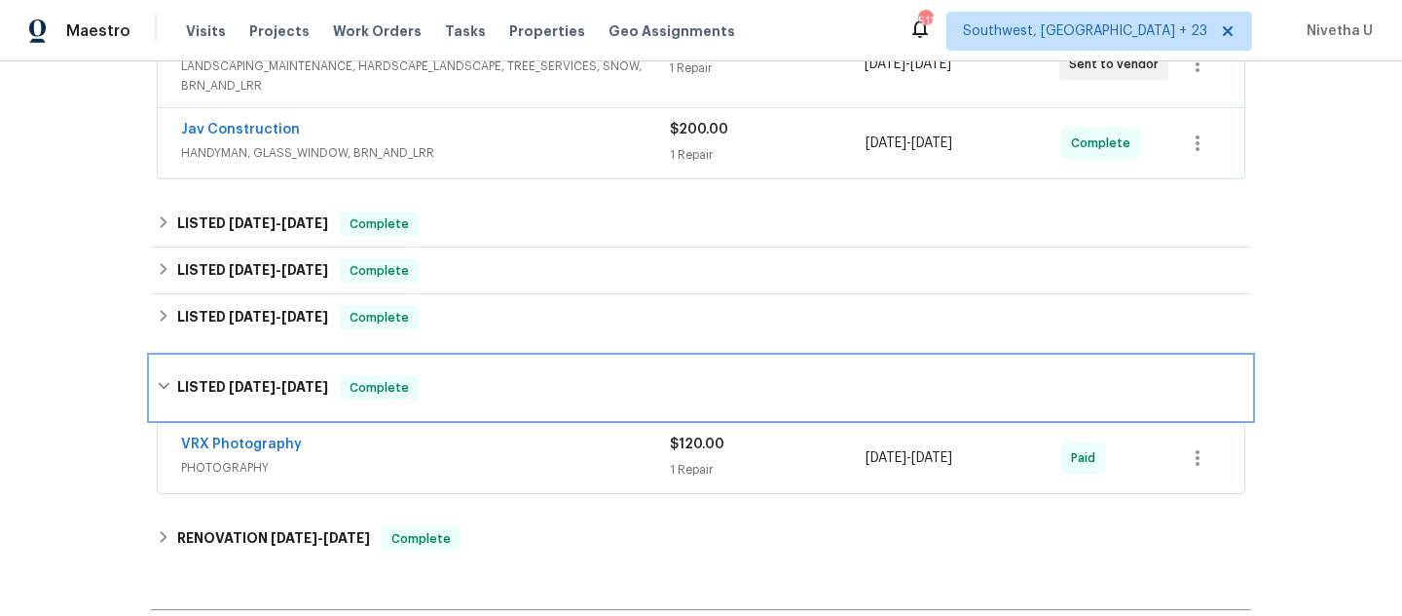
click at [421, 386] on div "LISTED [DATE] - [DATE] Complete" at bounding box center [701, 387] width 1089 height 23
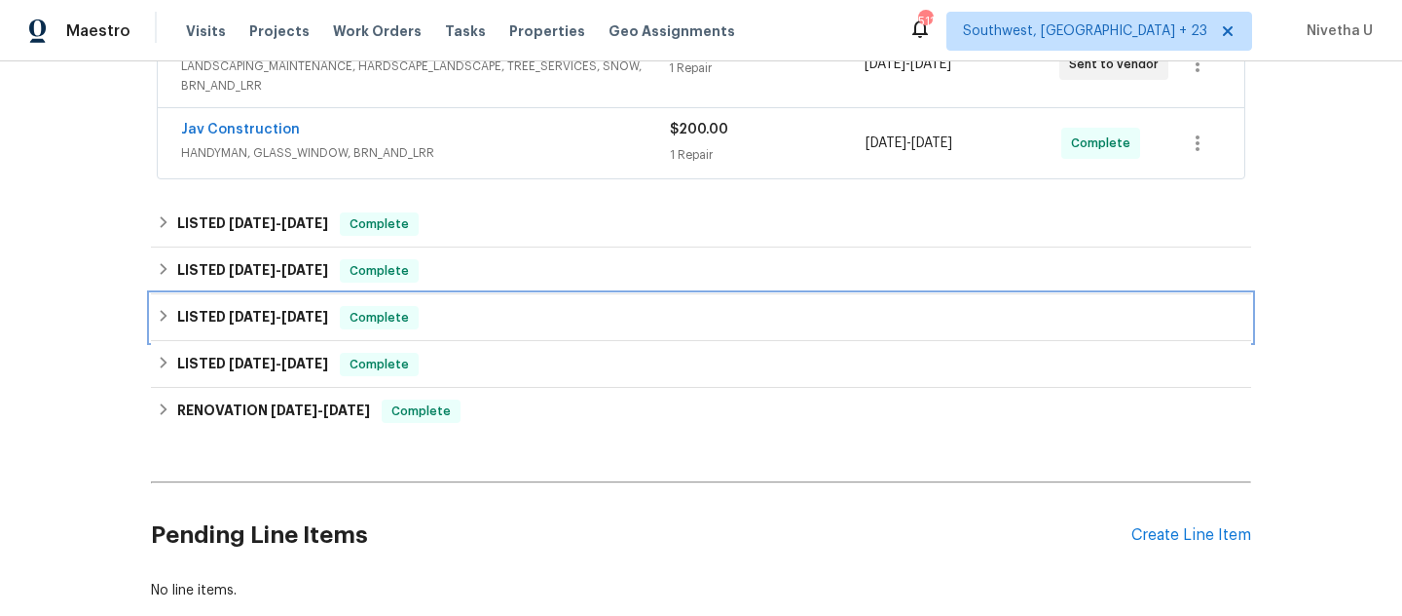
click at [453, 314] on div "LISTED [DATE] - [DATE] Complete" at bounding box center [701, 317] width 1089 height 23
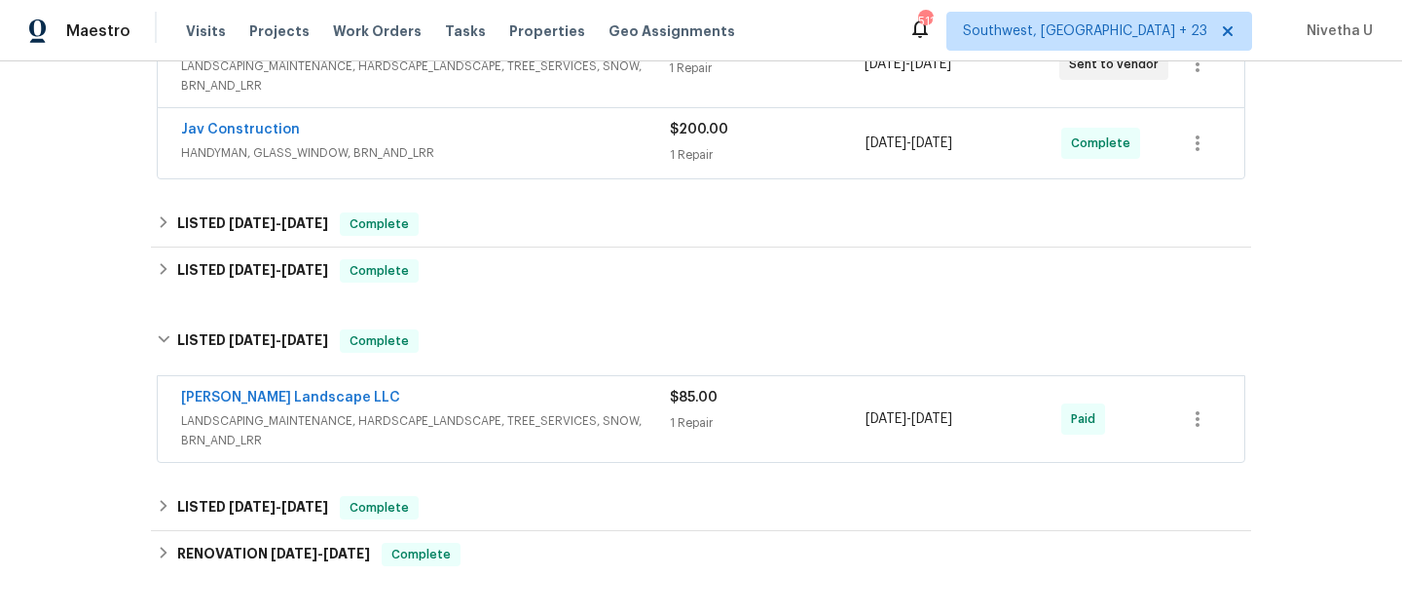
click at [650, 453] on div "[PERSON_NAME] Landscape LLC LANDSCAPING_MAINTENANCE, HARDSCAPE_LANDSCAPE, TREE_…" at bounding box center [701, 419] width 1087 height 86
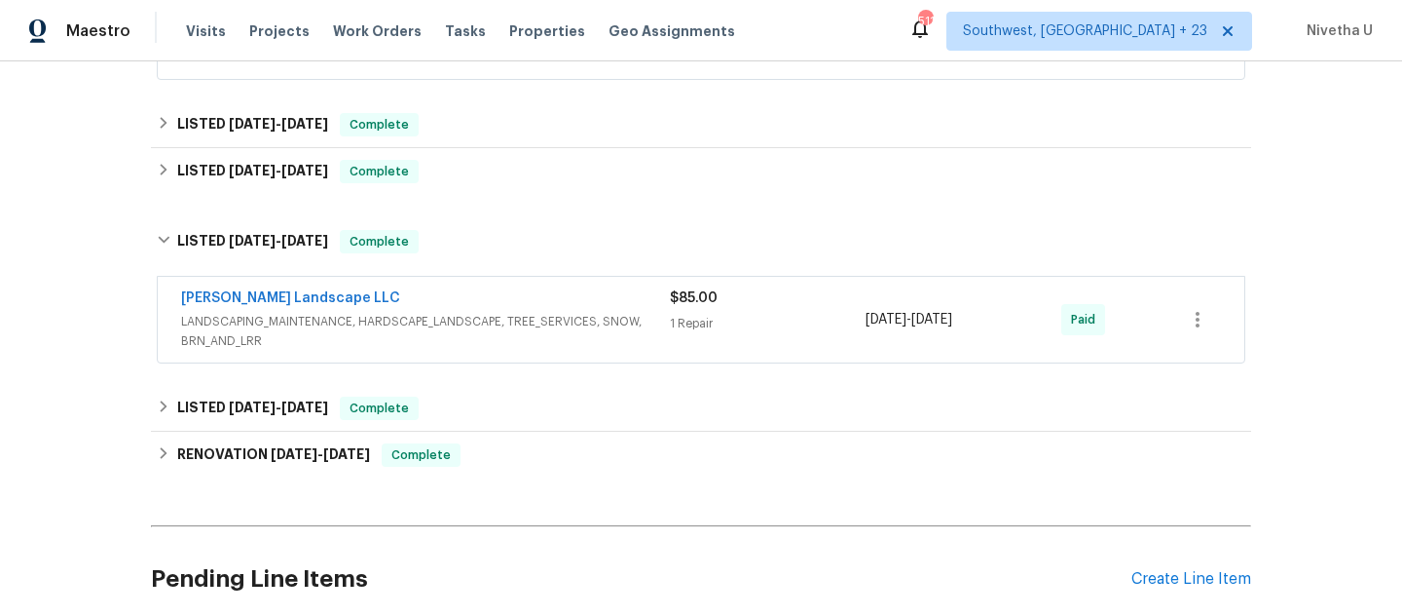
scroll to position [583, 0]
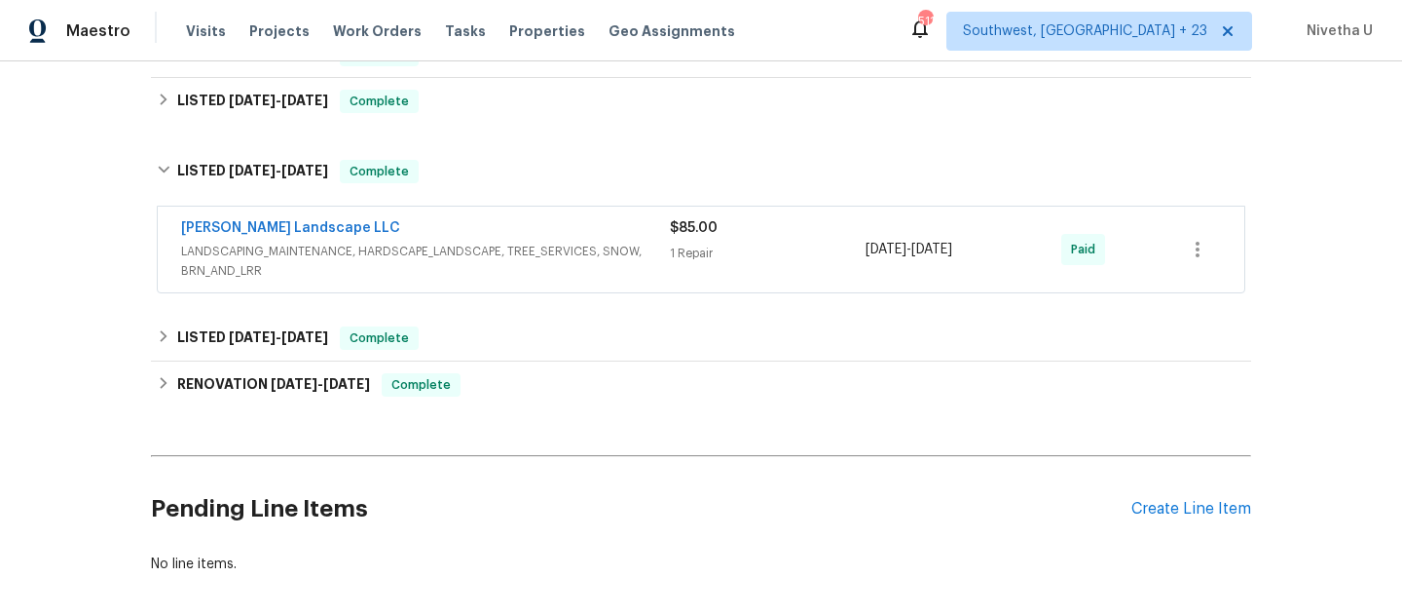
click at [627, 214] on div "[PERSON_NAME] Landscape LLC LANDSCAPING_MAINTENANCE, HARDSCAPE_LANDSCAPE, TREE_…" at bounding box center [701, 249] width 1087 height 86
click at [631, 236] on div "[PERSON_NAME] Landscape LLC" at bounding box center [425, 229] width 489 height 23
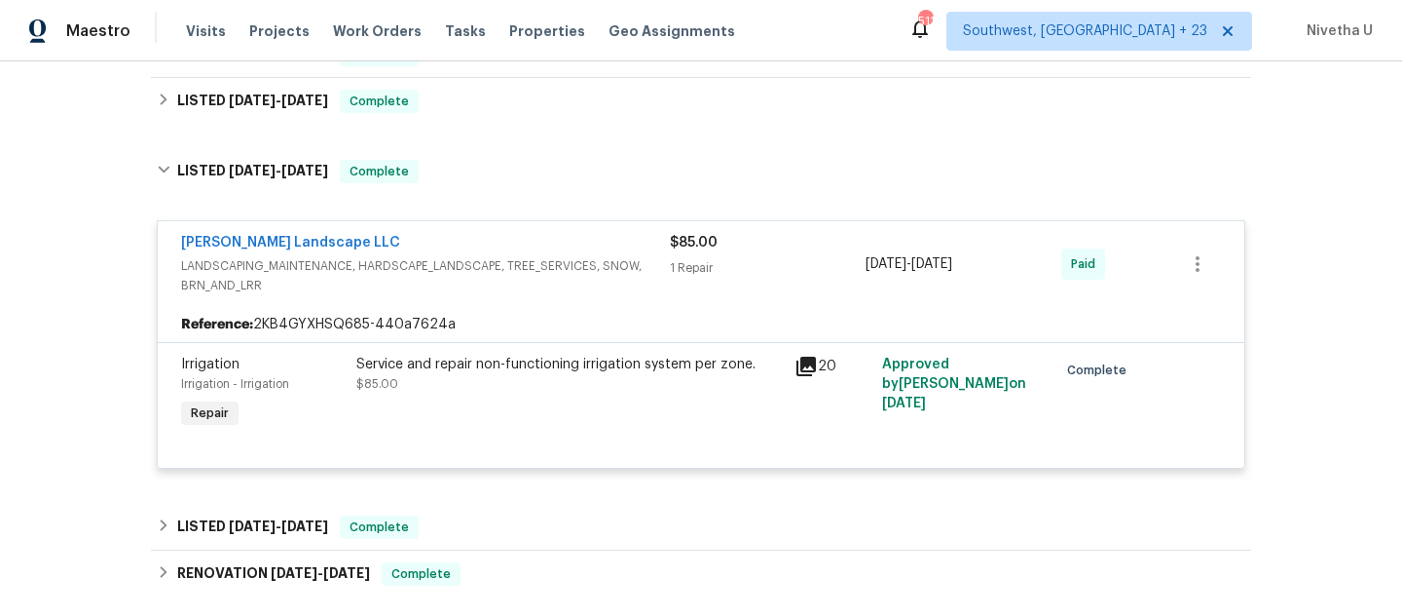
click at [631, 236] on div "[PERSON_NAME] Landscape LLC" at bounding box center [425, 244] width 489 height 23
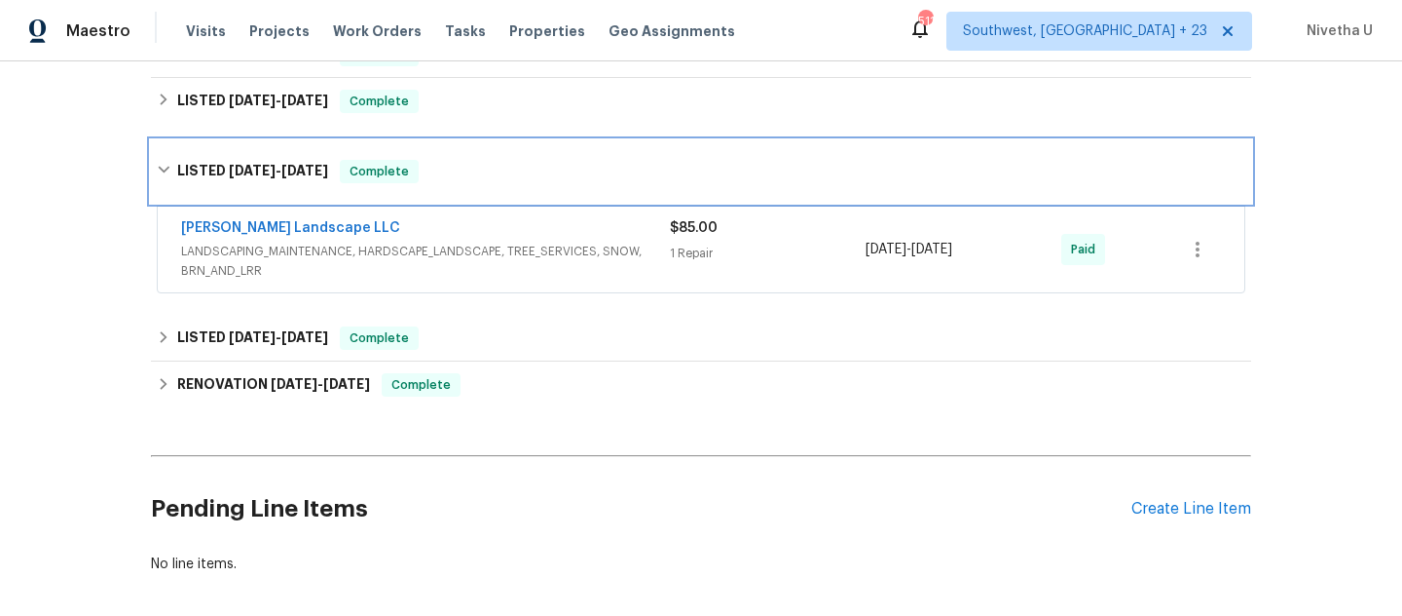
click at [573, 171] on div "LISTED [DATE] - [DATE] Complete" at bounding box center [701, 171] width 1089 height 23
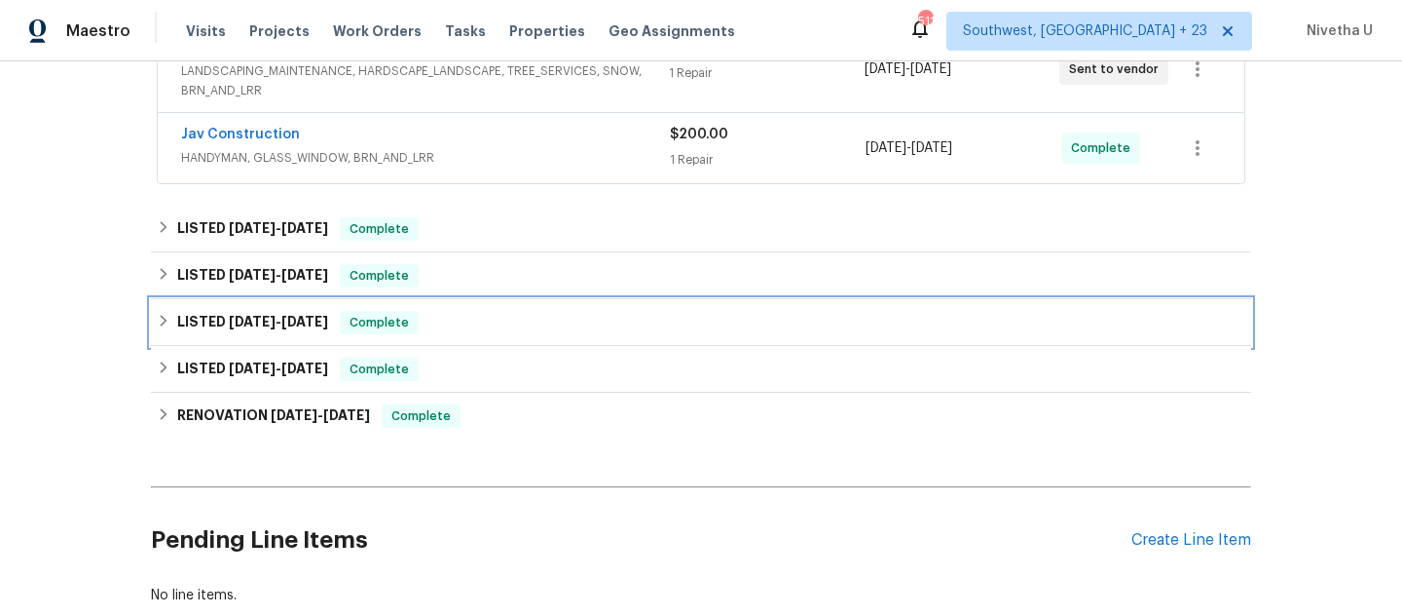
scroll to position [377, 0]
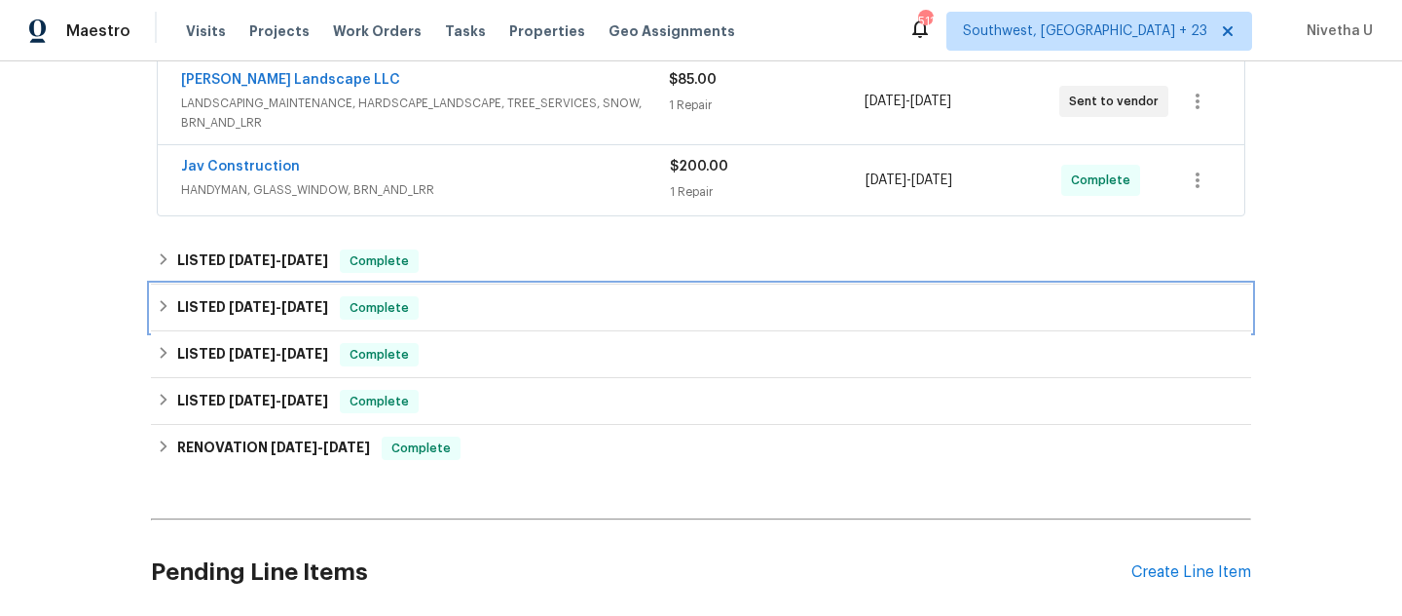
click at [528, 302] on div "LISTED [DATE] - [DATE] Complete" at bounding box center [701, 307] width 1089 height 23
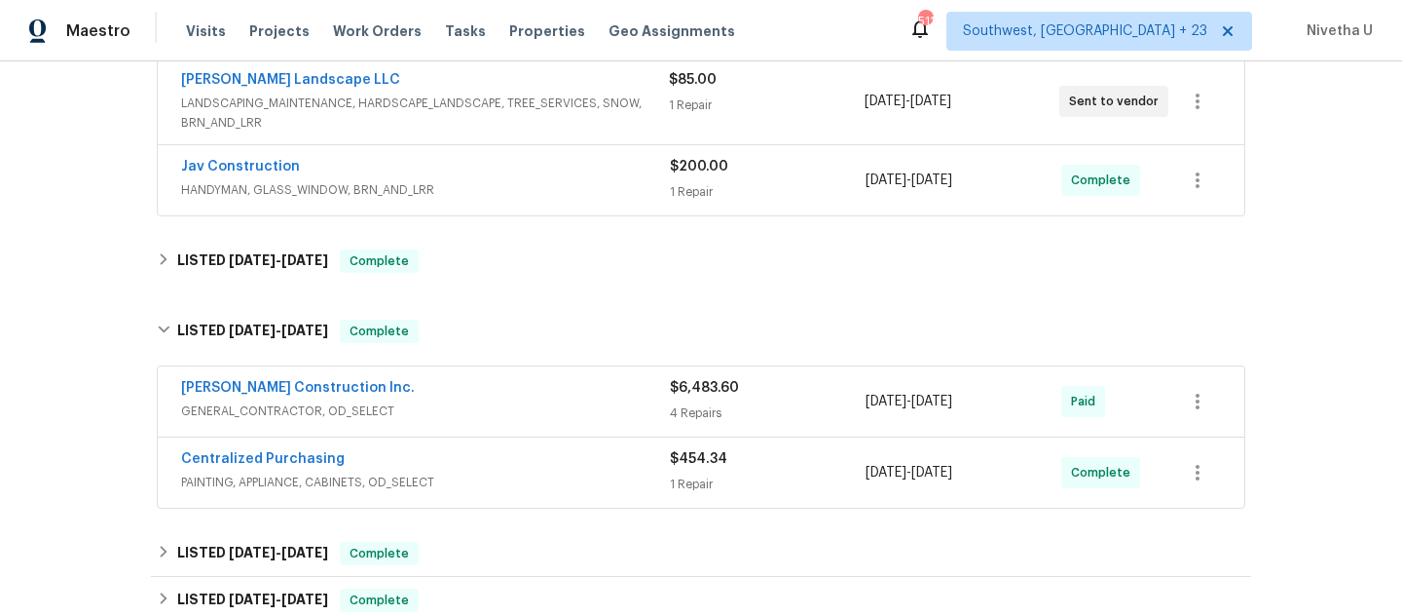
click at [549, 483] on span "PAINTING, APPLIANCE, CABINETS, OD_SELECT" at bounding box center [425, 481] width 489 height 19
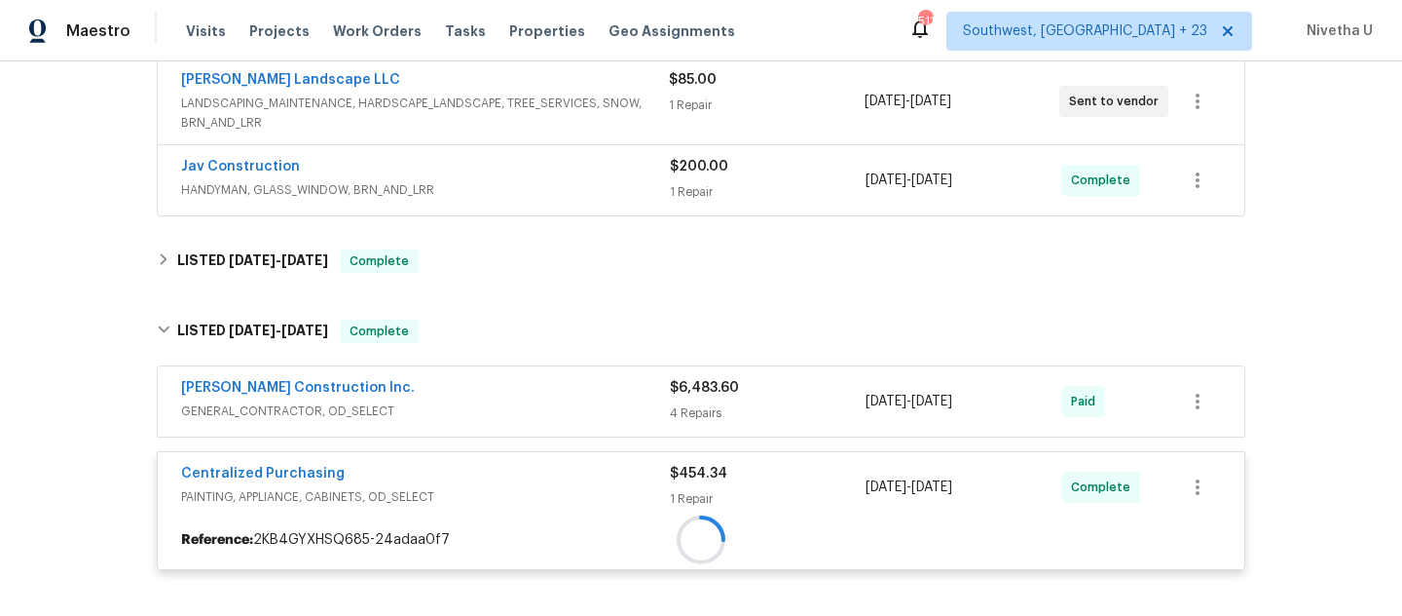
scroll to position [618, 0]
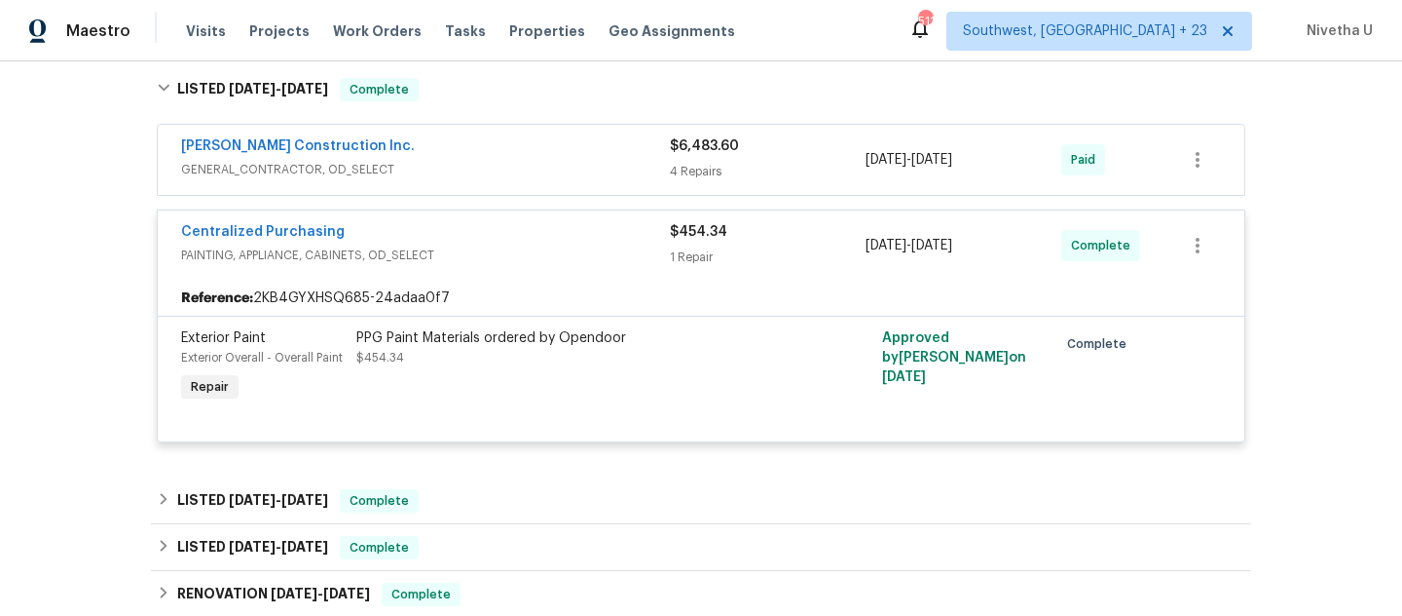
click at [516, 239] on div "Centralized Purchasing" at bounding box center [425, 233] width 489 height 23
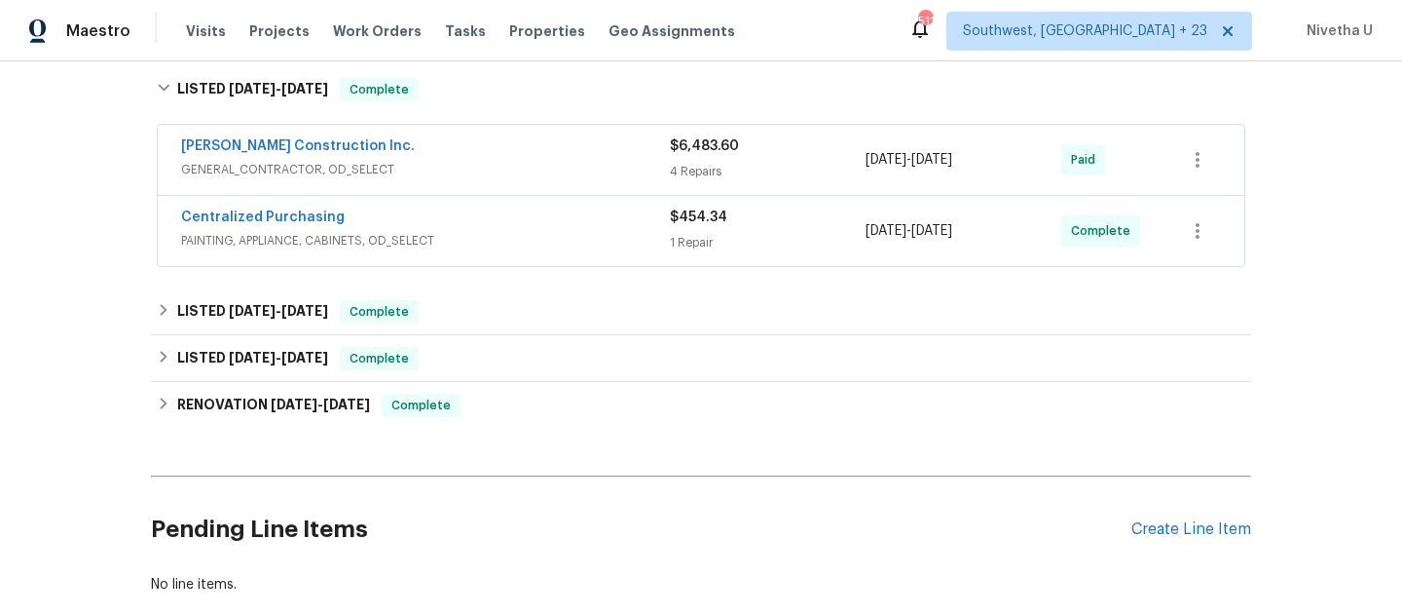
click at [502, 167] on span "GENERAL_CONTRACTOR, OD_SELECT" at bounding box center [425, 169] width 489 height 19
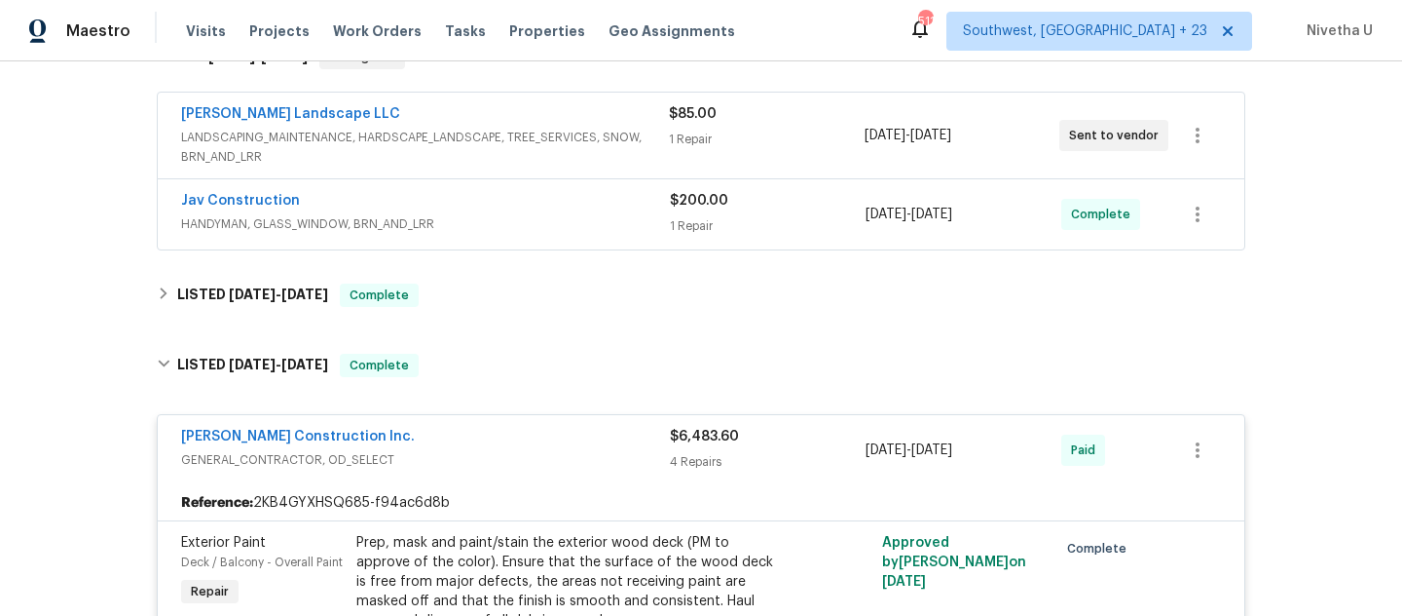
scroll to position [185, 0]
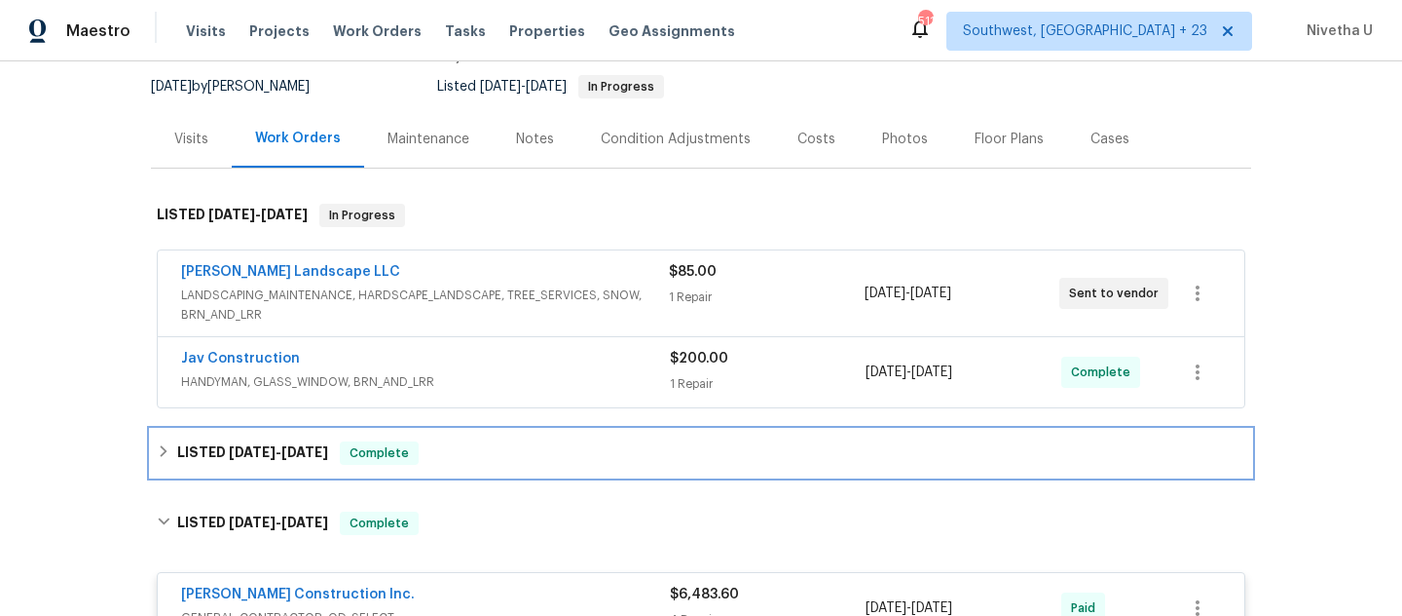
click at [528, 442] on div "LISTED [DATE] - [DATE] Complete" at bounding box center [701, 452] width 1089 height 23
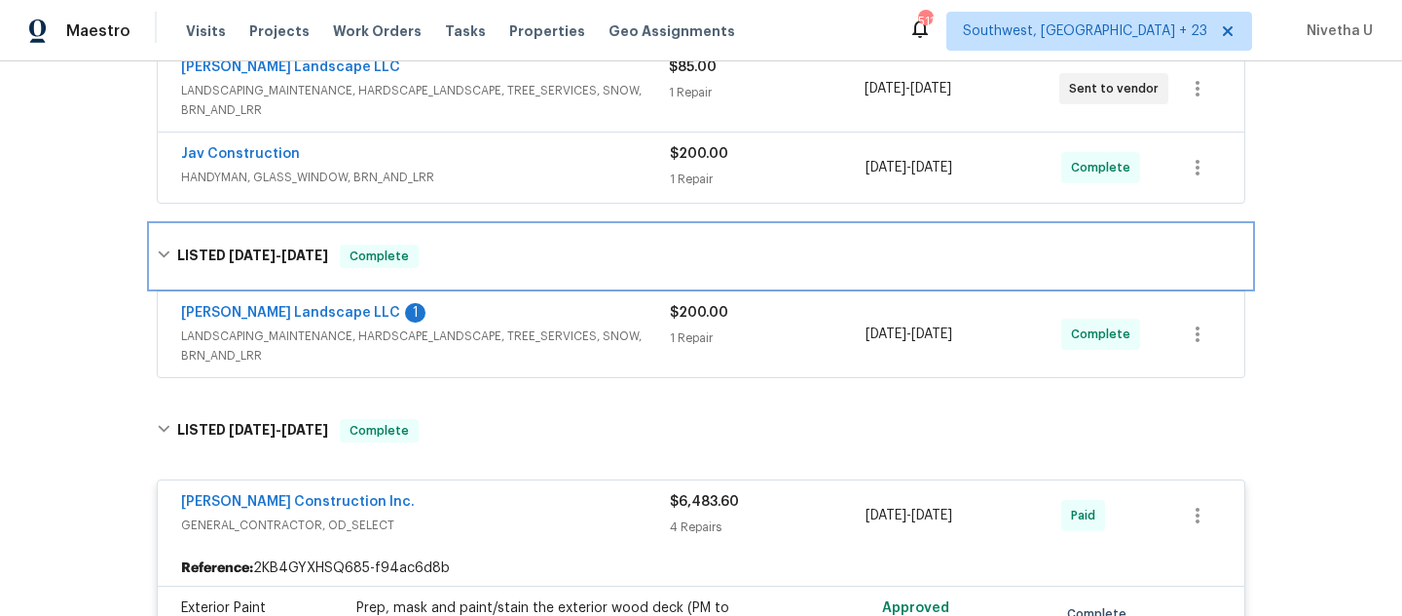
scroll to position [391, 0]
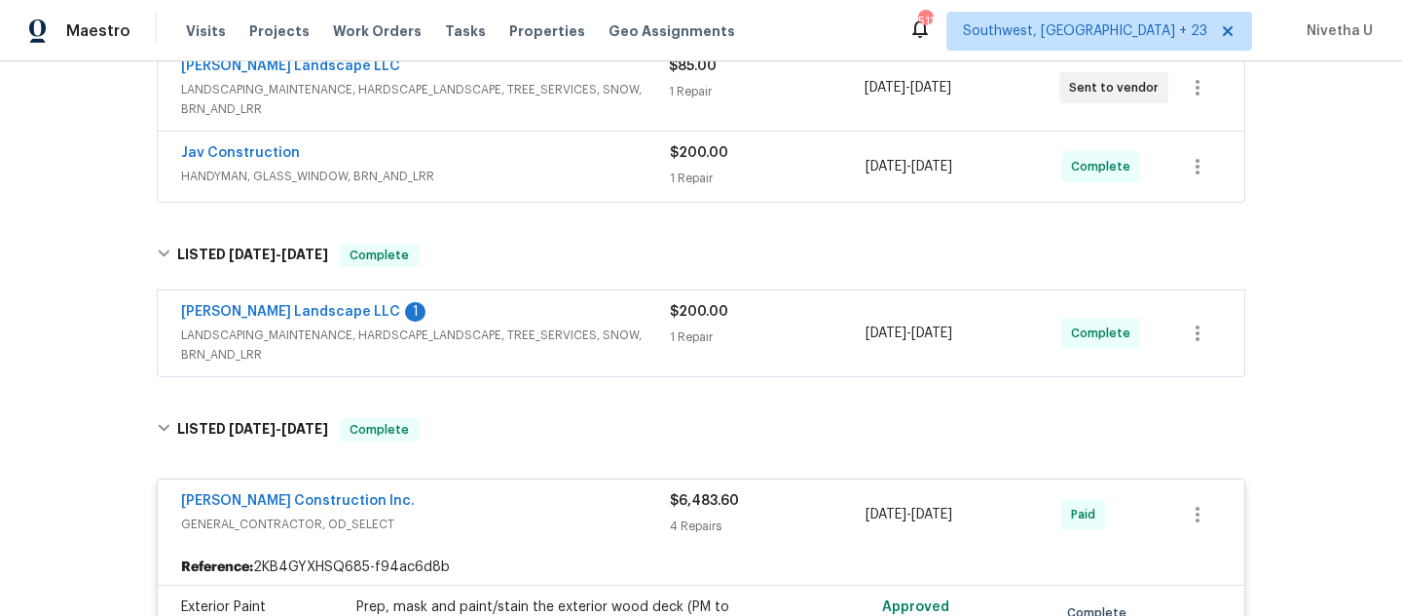
click at [582, 349] on span "LANDSCAPING_MAINTENANCE, HARDSCAPE_LANDSCAPE, TREE_SERVICES, SNOW, BRN_AND_LRR" at bounding box center [425, 344] width 489 height 39
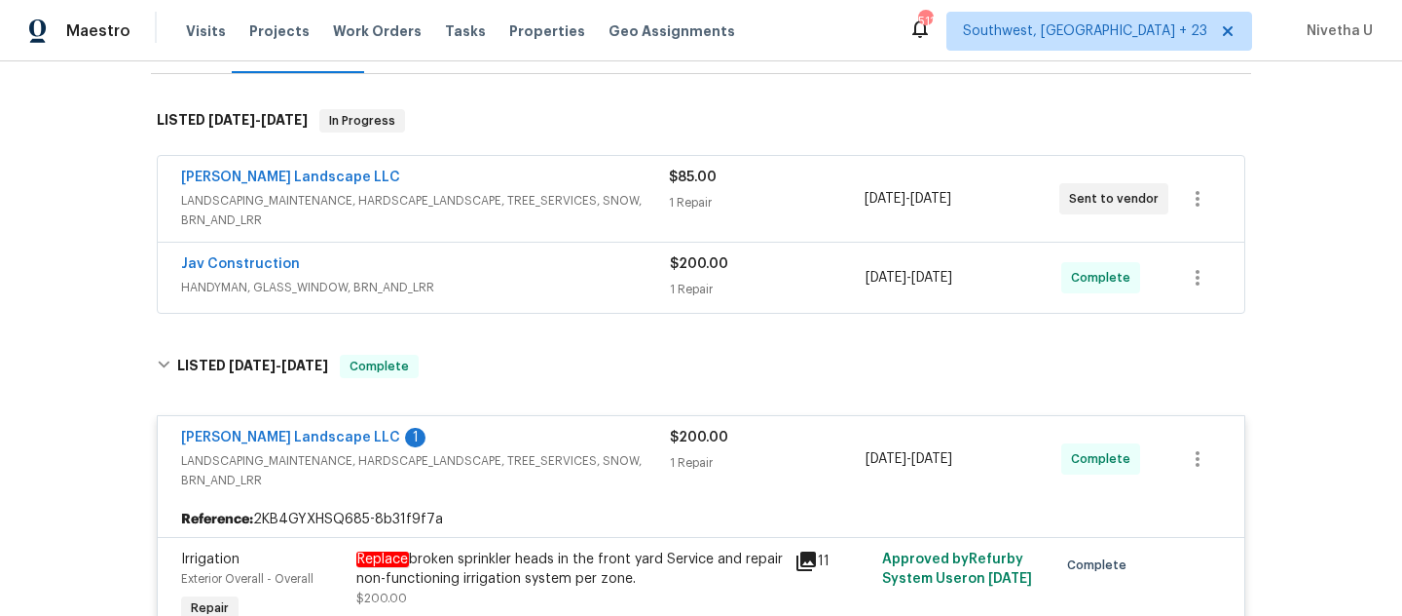
scroll to position [277, 0]
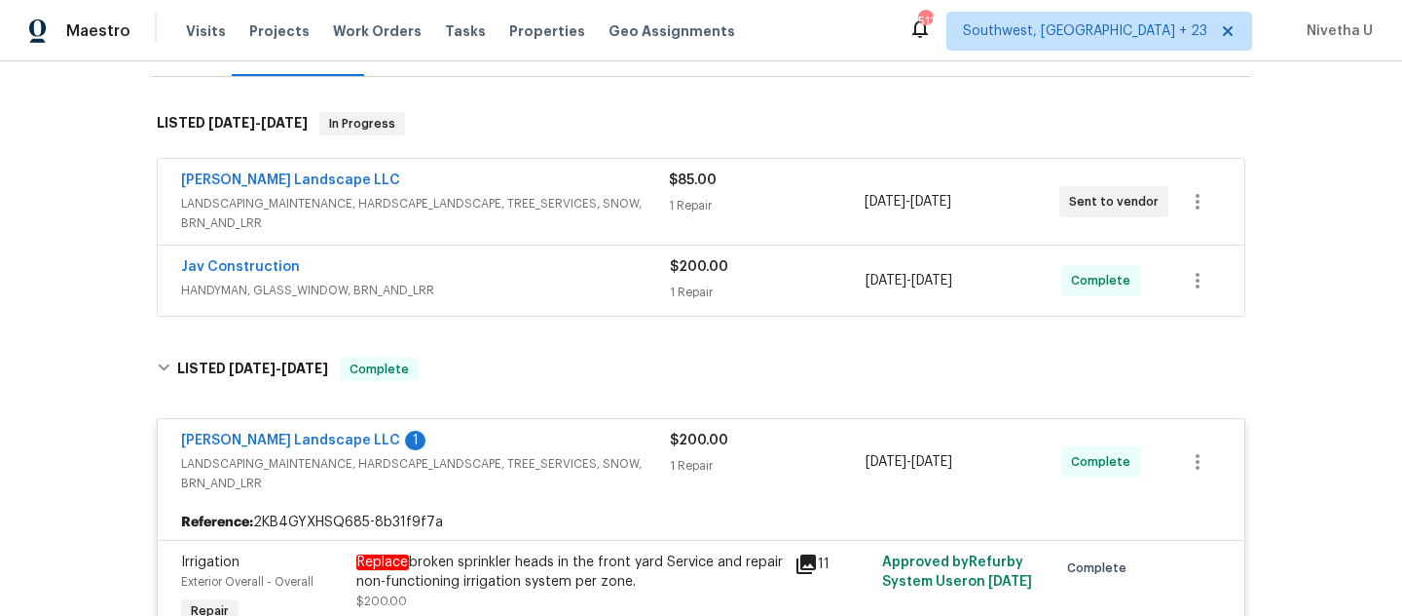
click at [569, 272] on div "Jav Construction" at bounding box center [425, 268] width 489 height 23
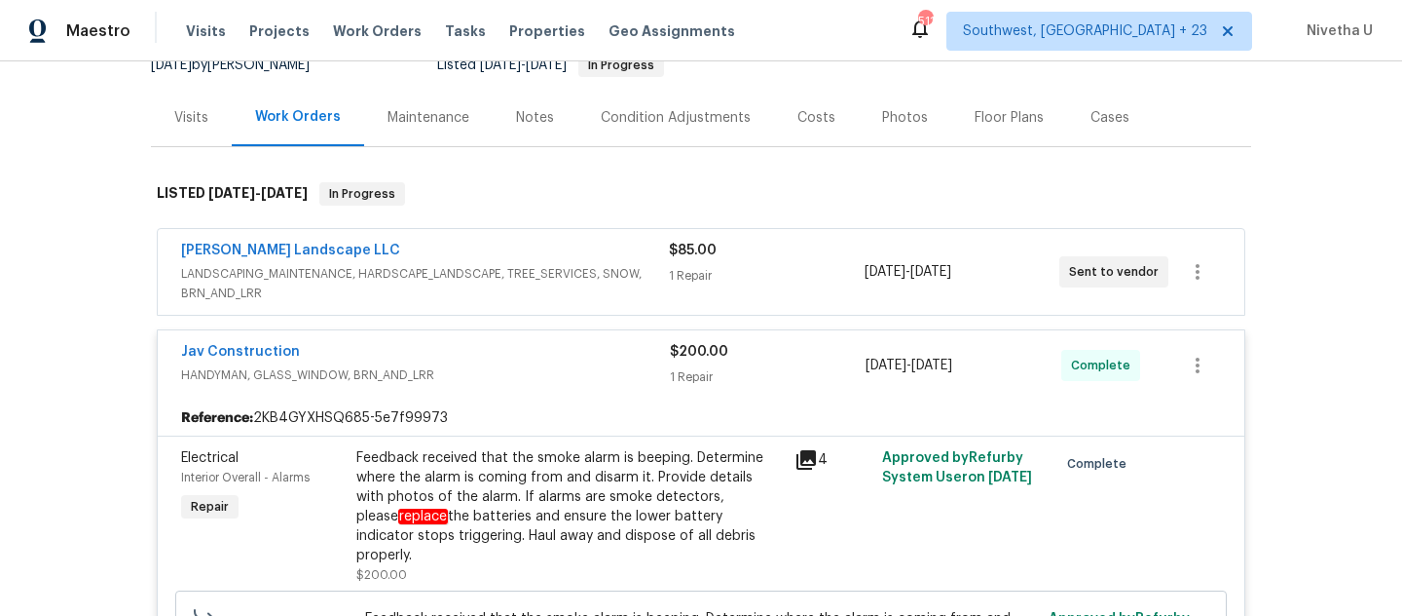
scroll to position [205, 0]
click at [596, 382] on span "HANDYMAN, GLASS_WINDOW, BRN_AND_LRR" at bounding box center [425, 375] width 489 height 19
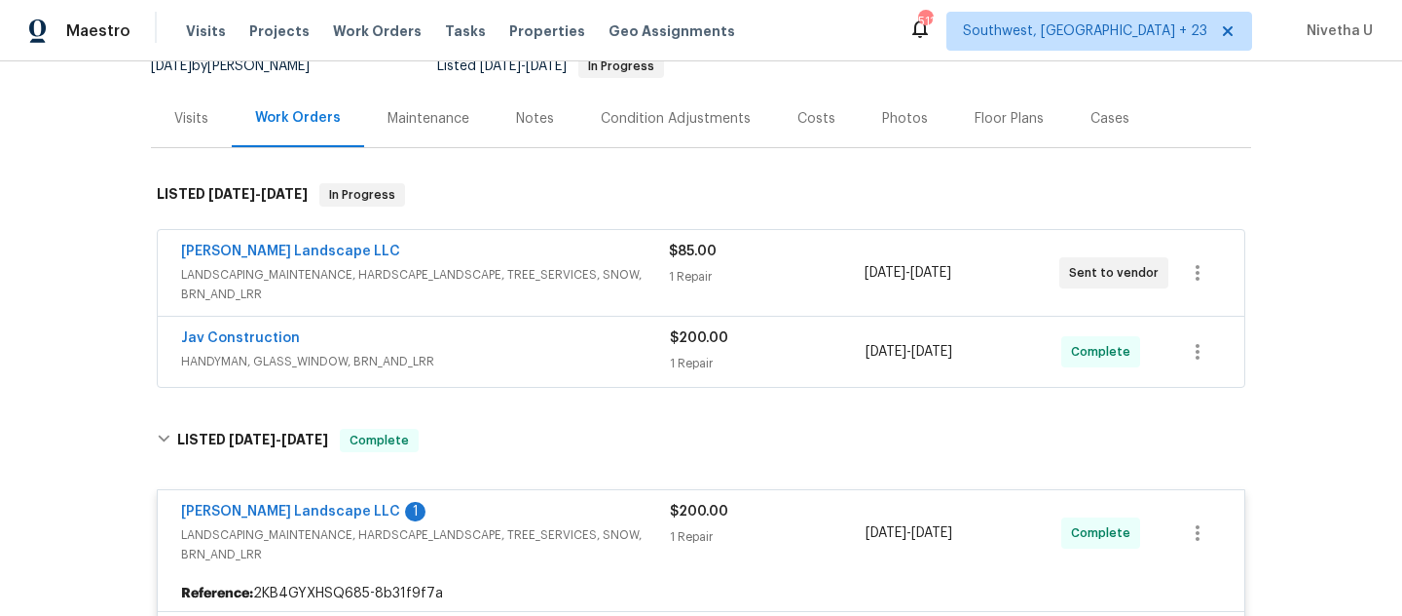
click at [624, 295] on span "LANDSCAPING_MAINTENANCE, HARDSCAPE_LANDSCAPE, TREE_SERVICES, SNOW, BRN_AND_LRR" at bounding box center [425, 284] width 488 height 39
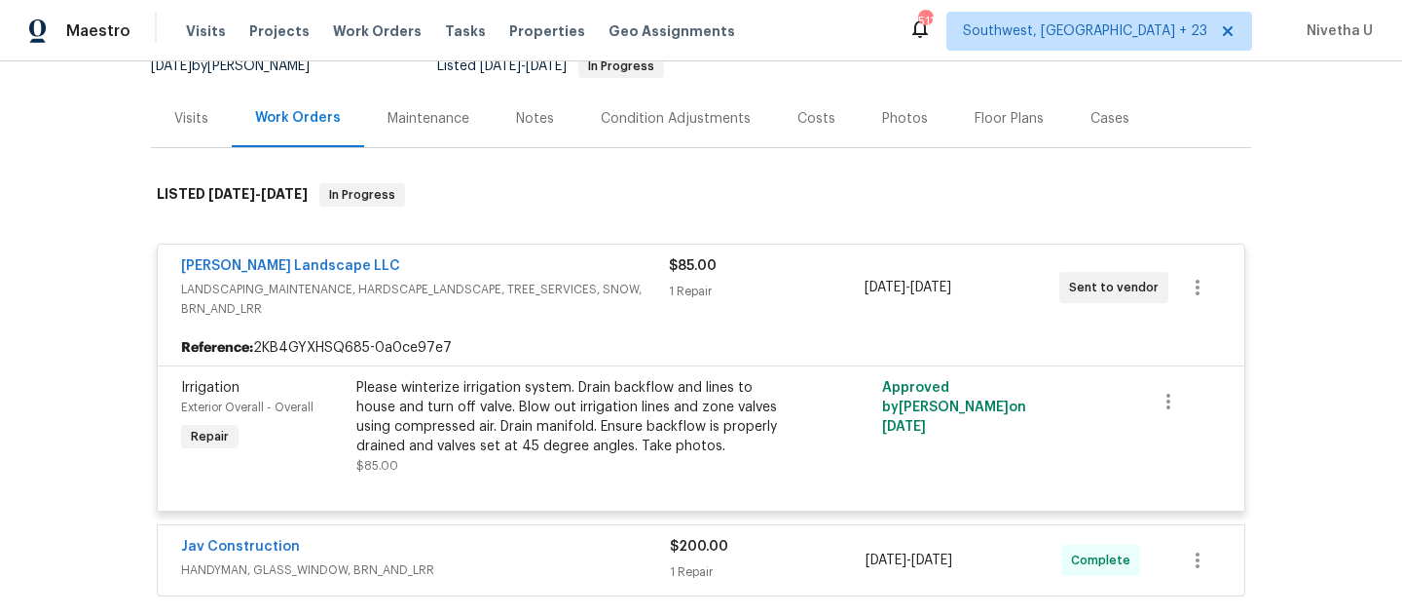
click at [627, 302] on span "LANDSCAPING_MAINTENANCE, HARDSCAPE_LANDSCAPE, TREE_SERVICES, SNOW, BRN_AND_LRR" at bounding box center [425, 299] width 488 height 39
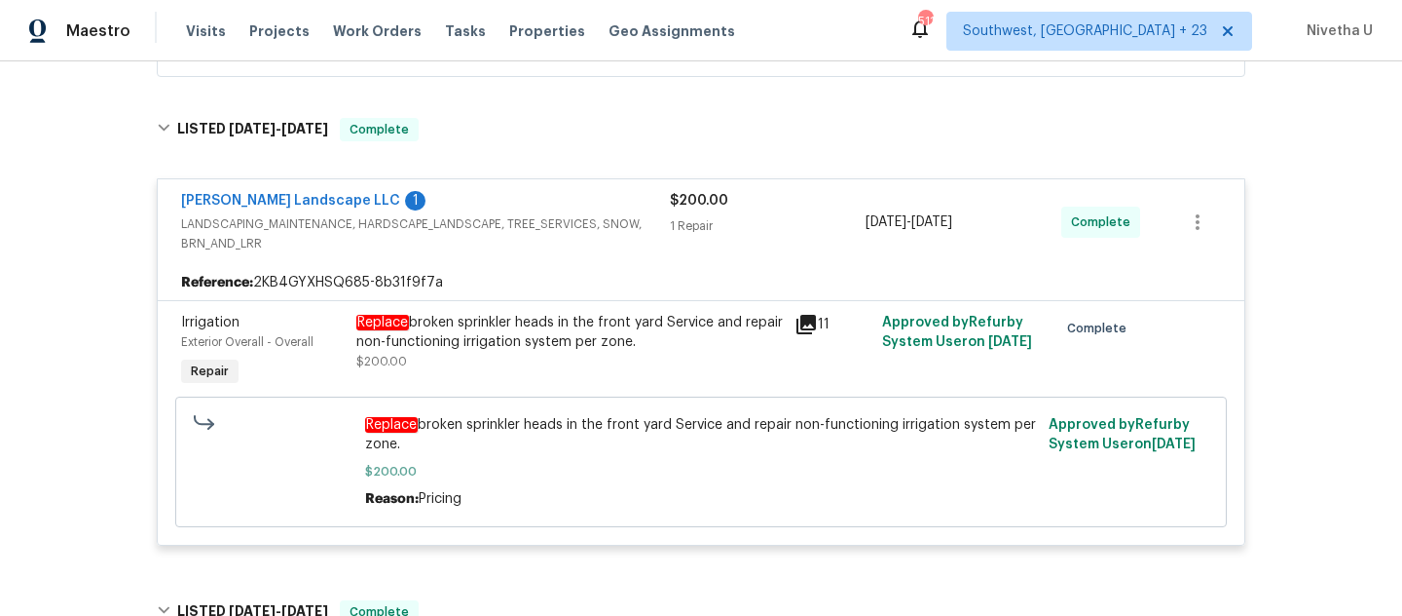
scroll to position [518, 0]
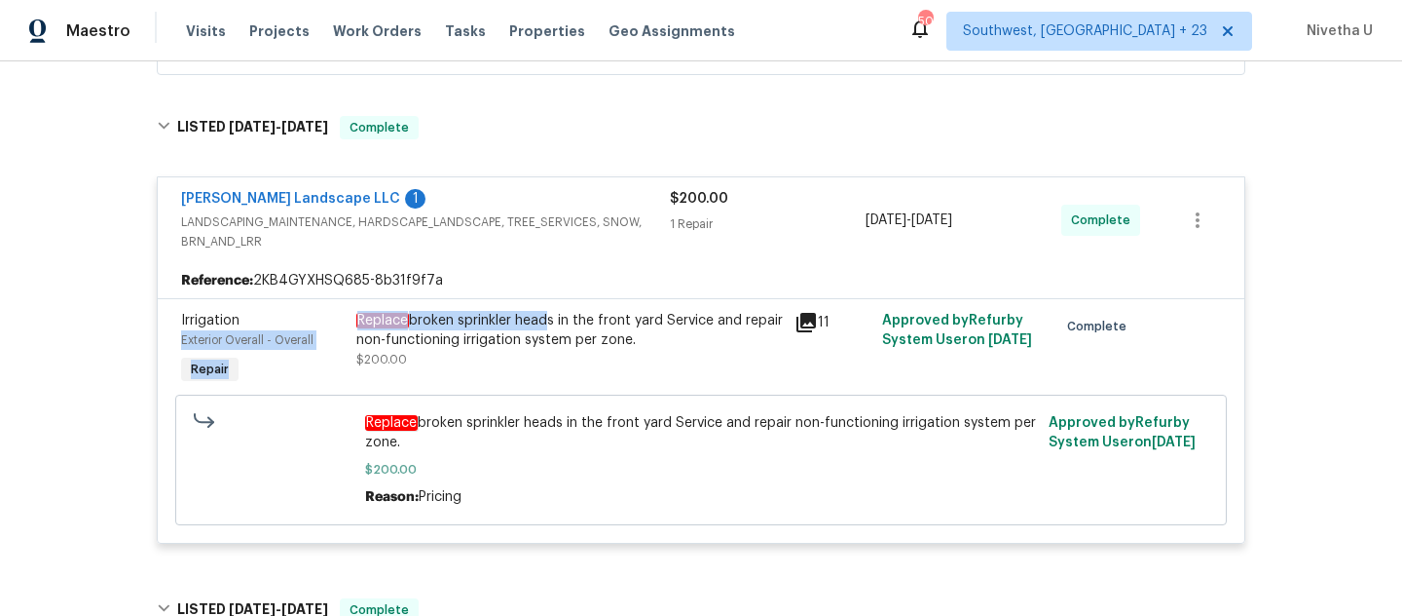
drag, startPoint x: 342, startPoint y: 323, endPoint x: 539, endPoint y: 323, distance: 196.7
click at [539, 323] on div "Irrigation Exterior Overall - Overall Repair Replace broken sprinkler heads in …" at bounding box center [701, 350] width 1052 height 90
click at [56, 408] on div "Back to all projects [STREET_ADDRESS] 3 Beds | 2 1/2 Baths | Total: 1914 ft² | …" at bounding box center [701, 338] width 1402 height 554
drag, startPoint x: 336, startPoint y: 321, endPoint x: 558, endPoint y: 321, distance: 222.1
click at [558, 321] on div "Irrigation Exterior Overall - Overall Repair Replace broken sprinkler heads in …" at bounding box center [701, 350] width 1052 height 90
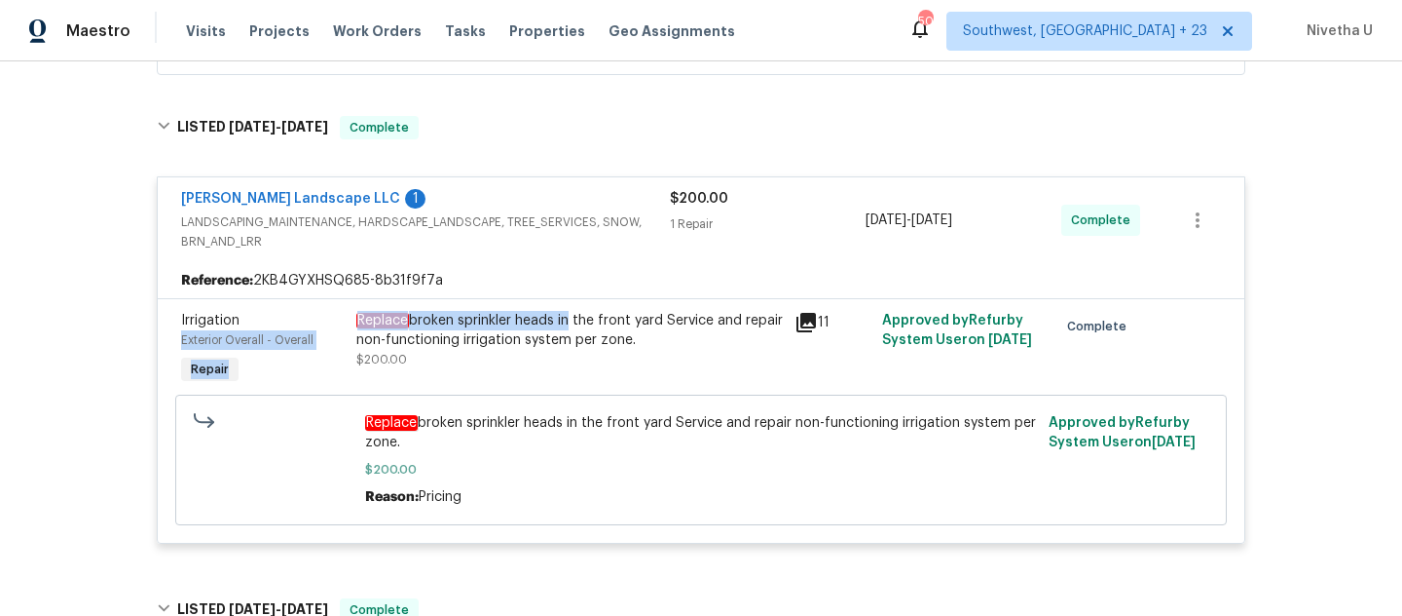
click at [17, 355] on div "Back to all projects [STREET_ADDRESS] 3 Beds | 2 1/2 Baths | Total: 1914 ft² | …" at bounding box center [701, 338] width 1402 height 554
drag, startPoint x: 349, startPoint y: 320, endPoint x: 706, endPoint y: 323, distance: 357.4
click at [706, 323] on div "Replace broken sprinkler heads in the front yard Service and repair non-functio…" at bounding box center [569, 330] width 427 height 39
copy div "Replace broken sprinkler heads in the front yard Service"
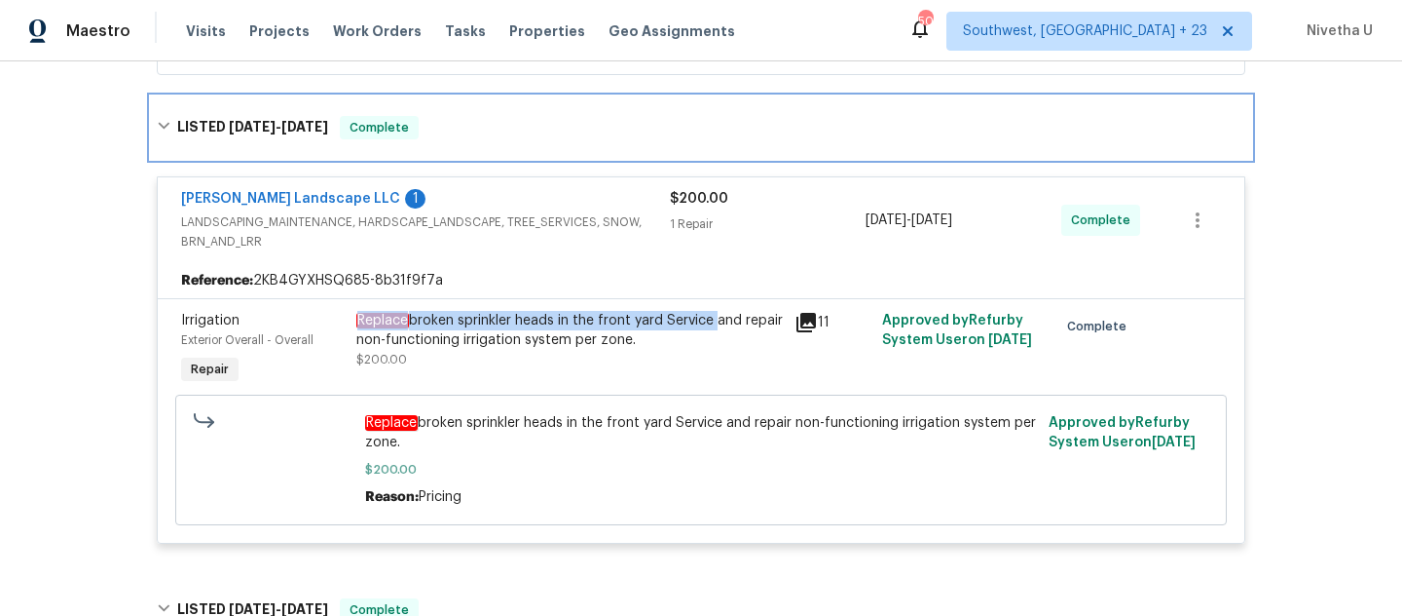
drag, startPoint x: 529, startPoint y: 140, endPoint x: 545, endPoint y: 276, distance: 136.4
click at [529, 140] on div "LISTED [DATE] - [DATE] Complete" at bounding box center [701, 127] width 1101 height 62
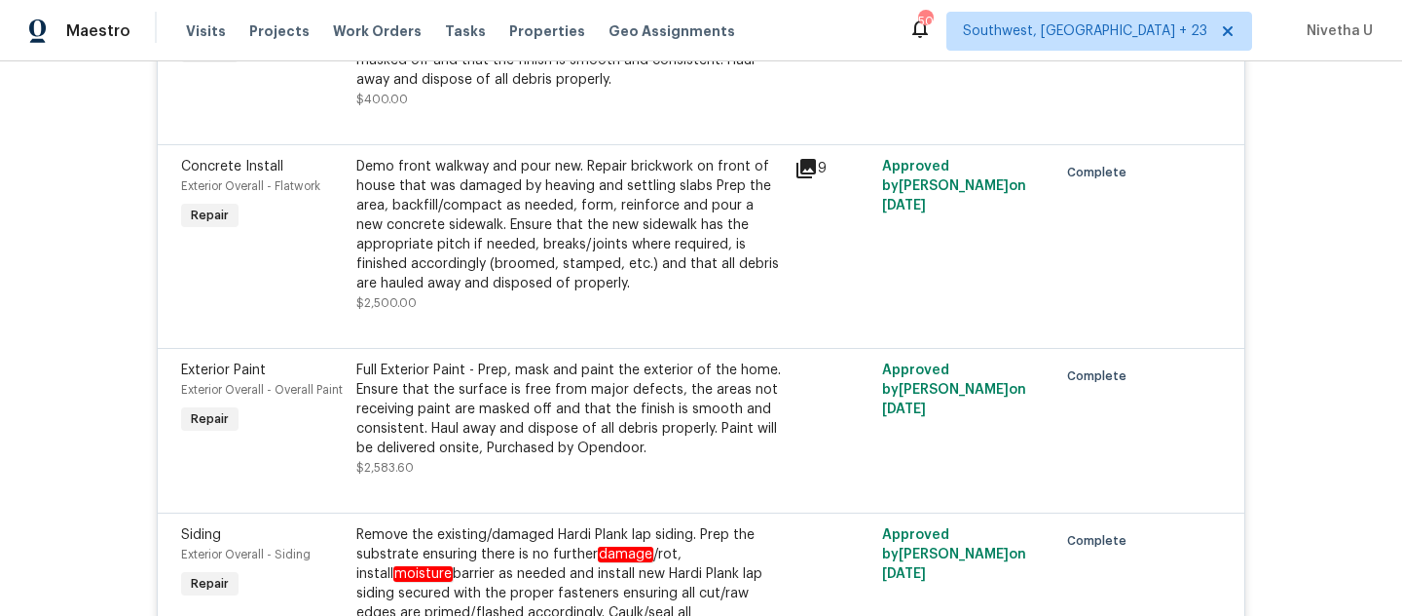
scroll to position [884, 0]
click at [545, 280] on div "Demo front walkway and pour new. Repair brickwork on front of house that was da…" at bounding box center [569, 224] width 427 height 136
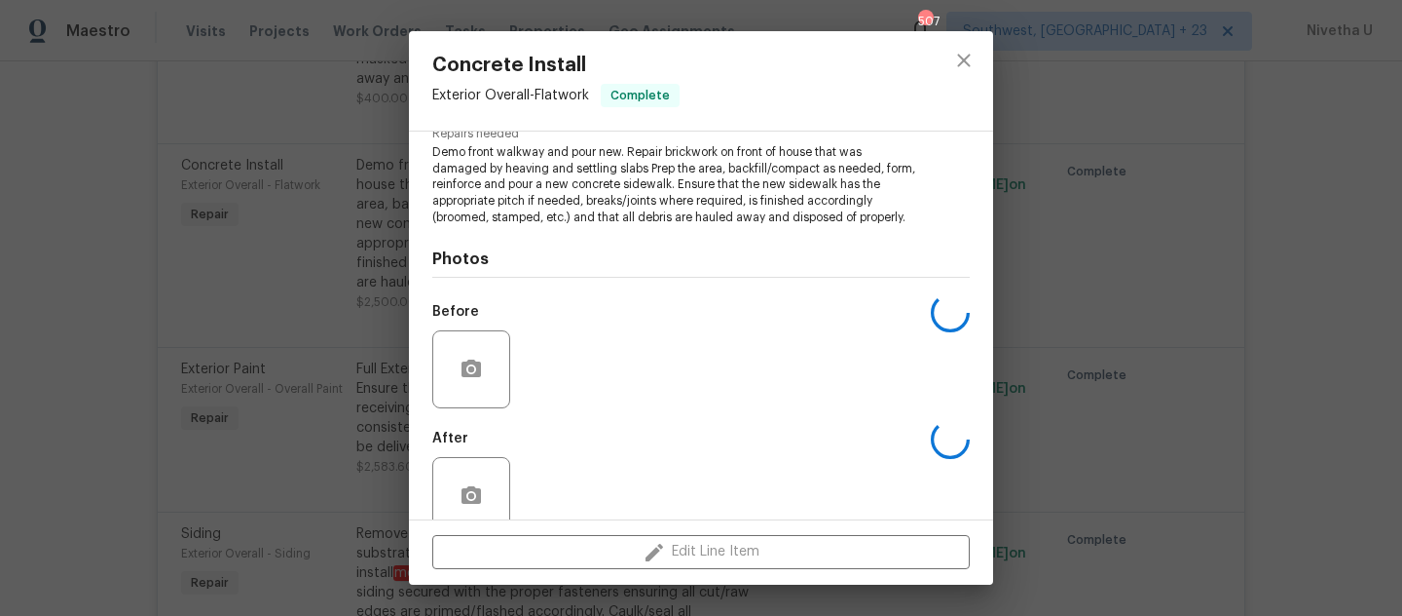
scroll to position [265, 0]
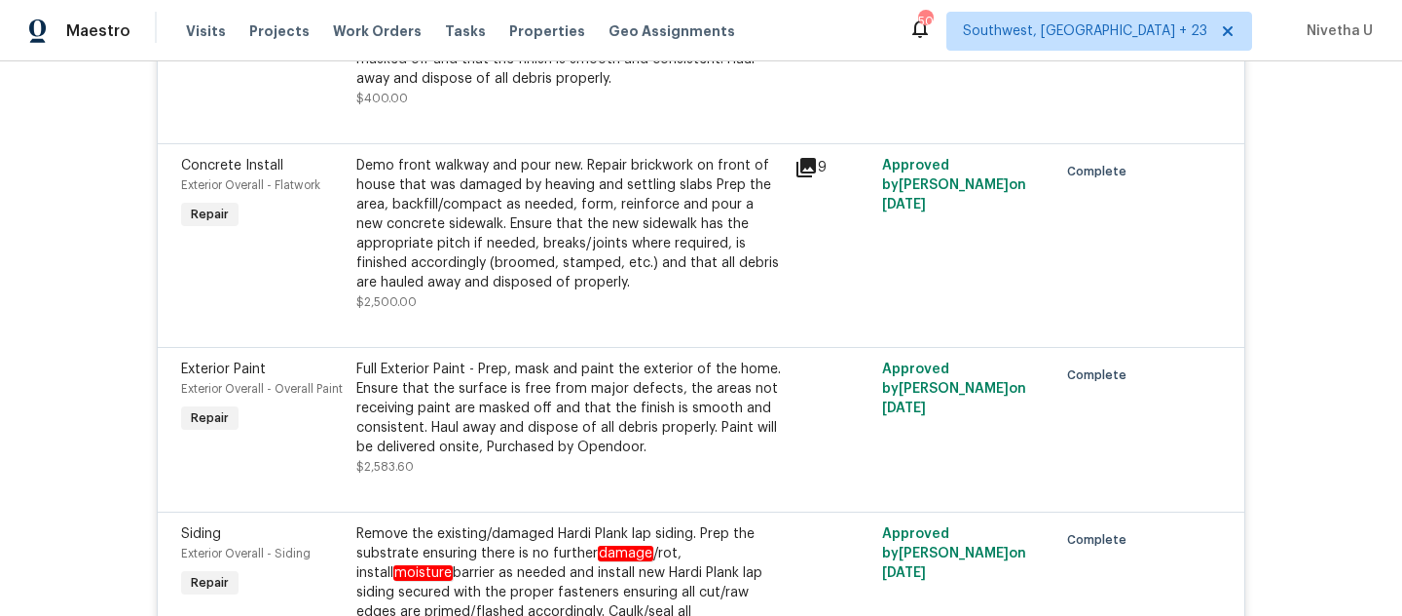
click at [712, 234] on div "Demo front walkway and pour new. Repair brickwork on front of house that was da…" at bounding box center [569, 224] width 427 height 136
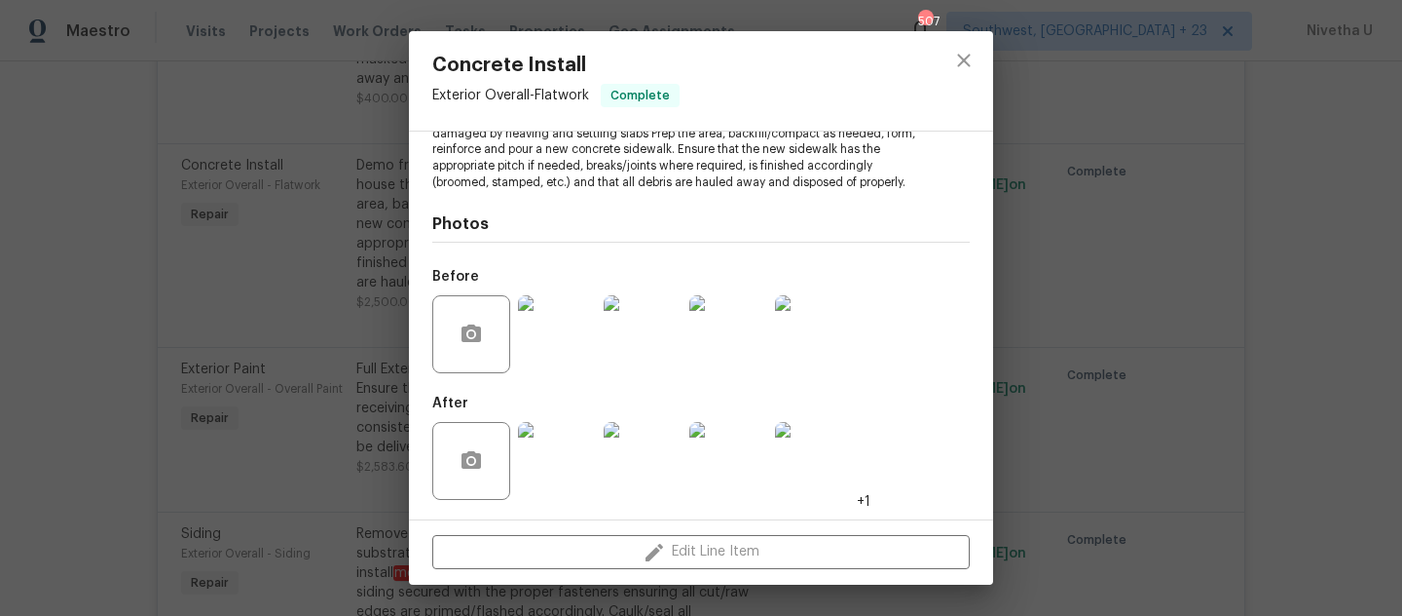
click at [544, 367] on img at bounding box center [557, 334] width 78 height 78
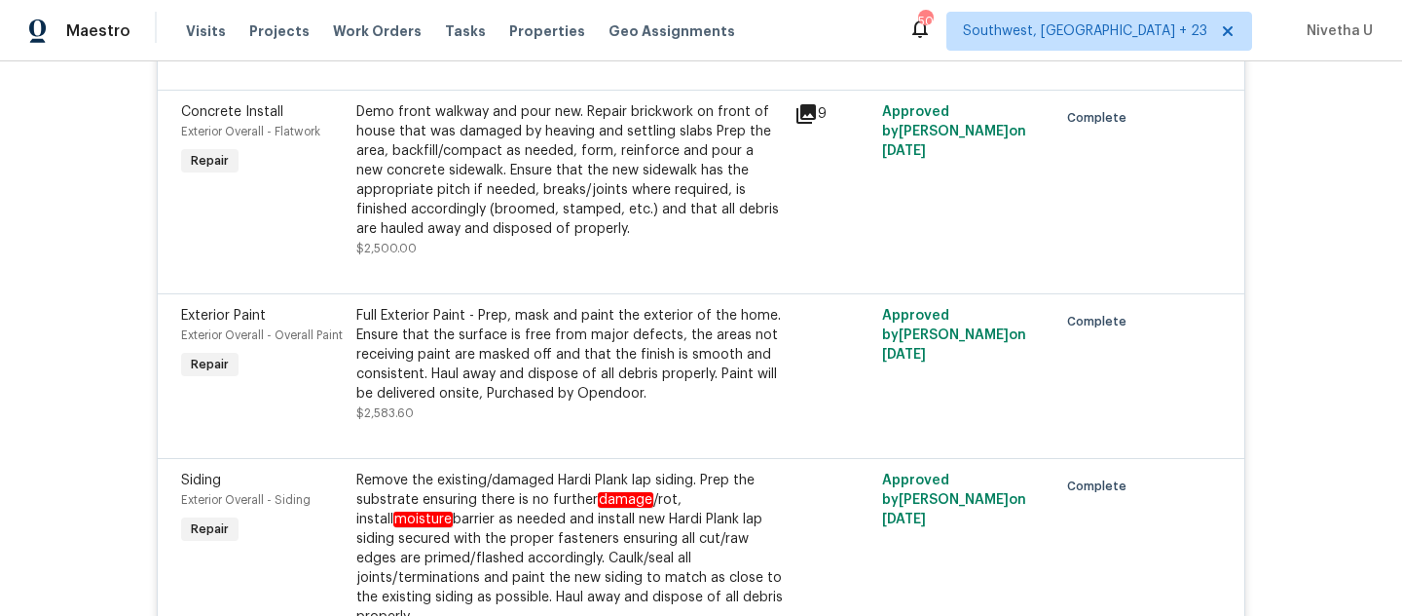
scroll to position [944, 0]
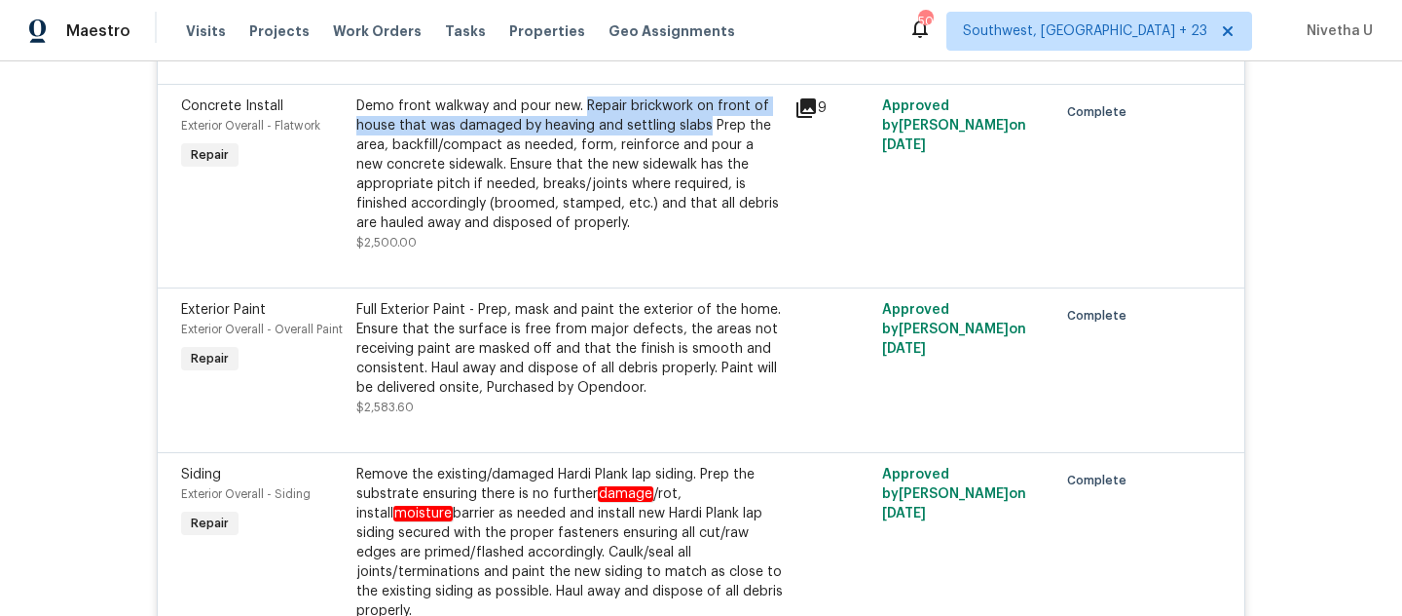
drag, startPoint x: 577, startPoint y: 109, endPoint x: 698, endPoint y: 131, distance: 123.8
click at [698, 131] on div "Demo front walkway and pour new. Repair brickwork on front of house that was da…" at bounding box center [569, 164] width 427 height 136
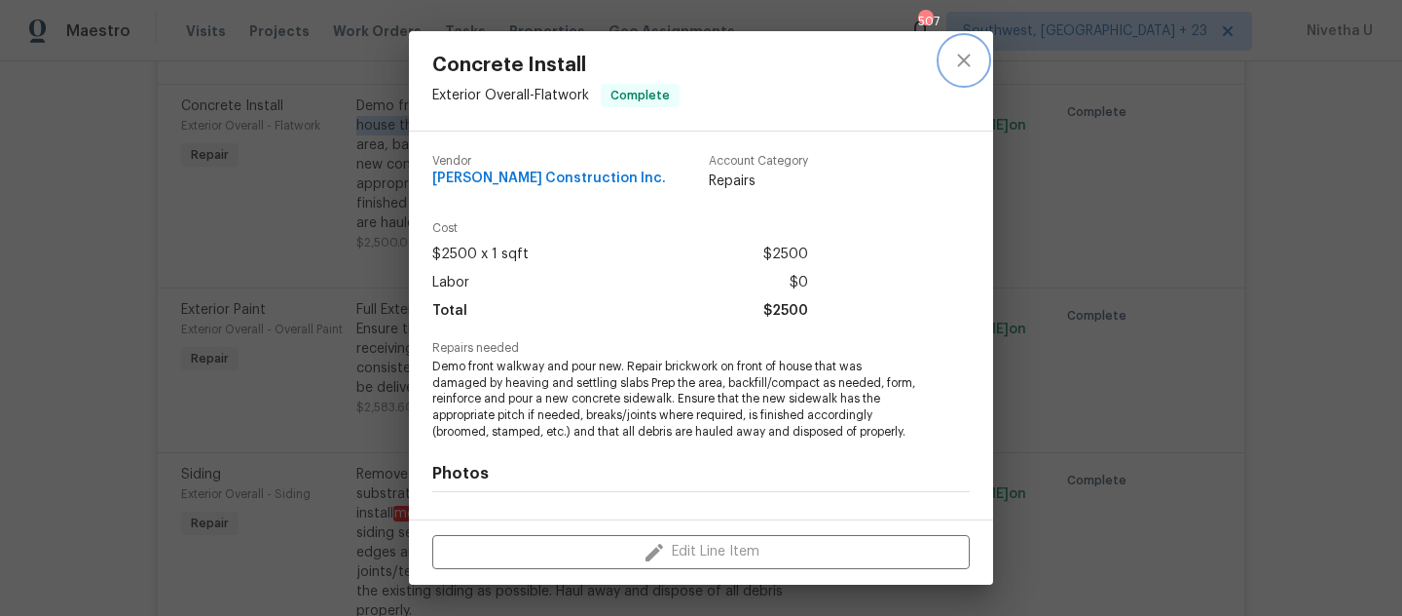
click at [959, 57] on icon "close" at bounding box center [963, 60] width 23 height 23
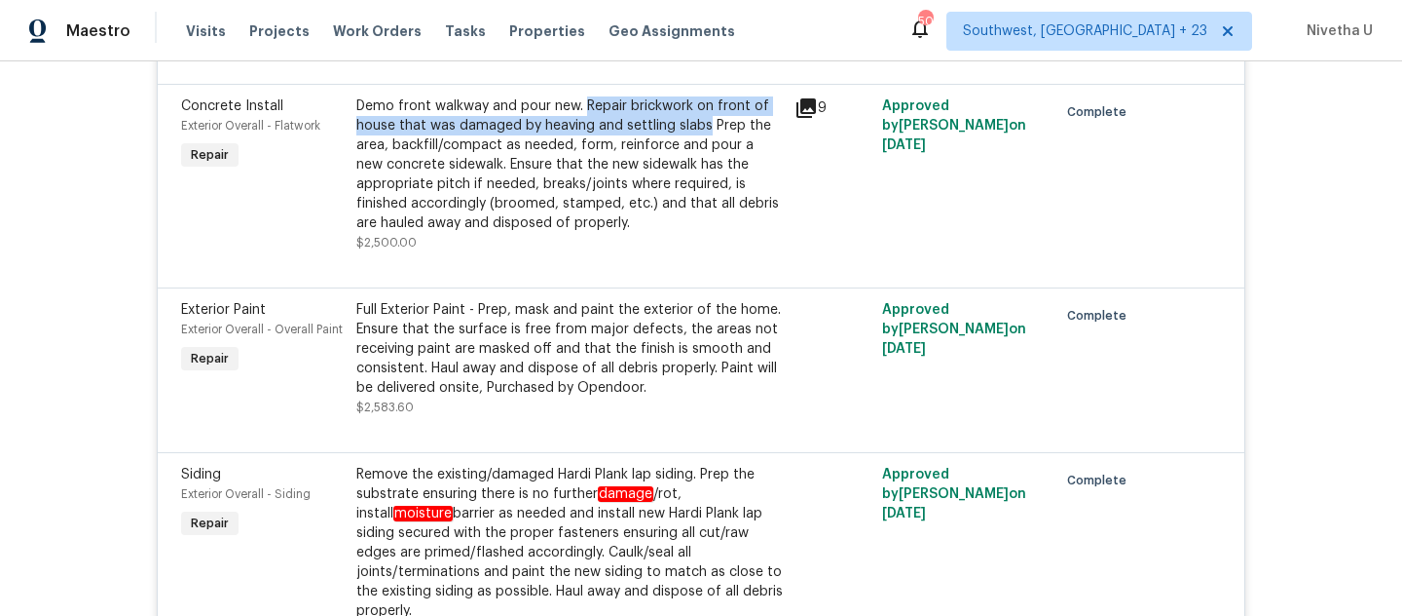
copy div "Repair brickwork on front of house that was damaged by heaving and settling sla…"
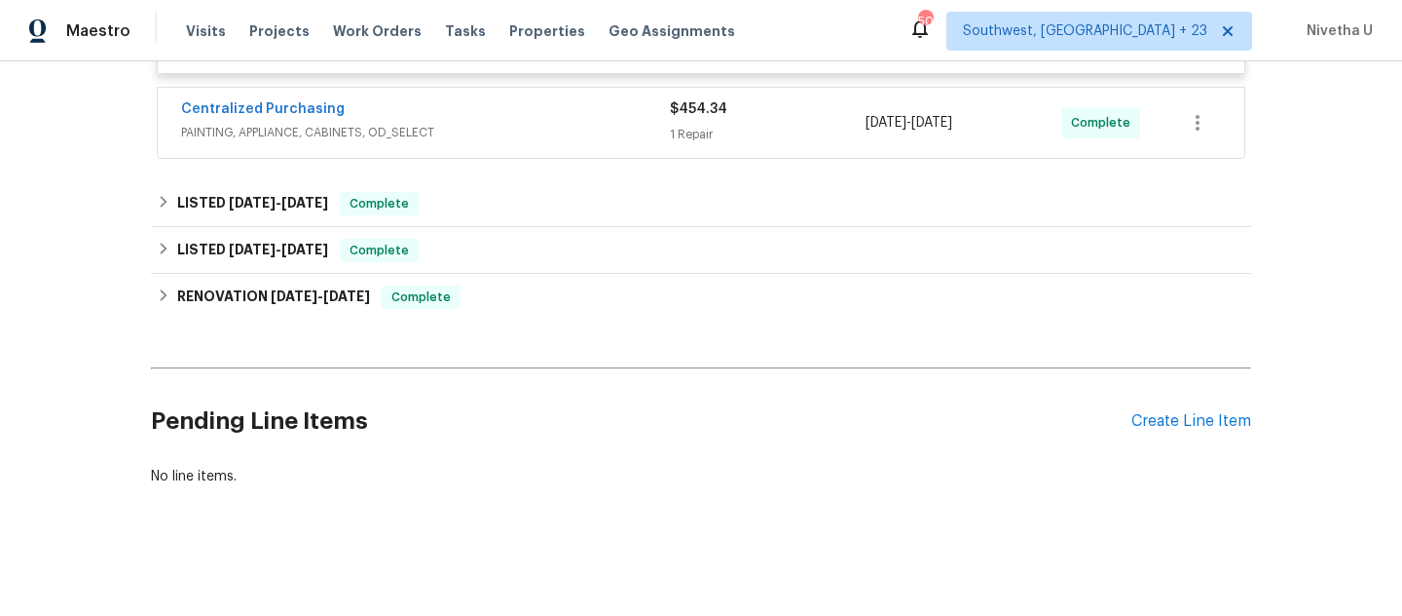
scroll to position [1285, 0]
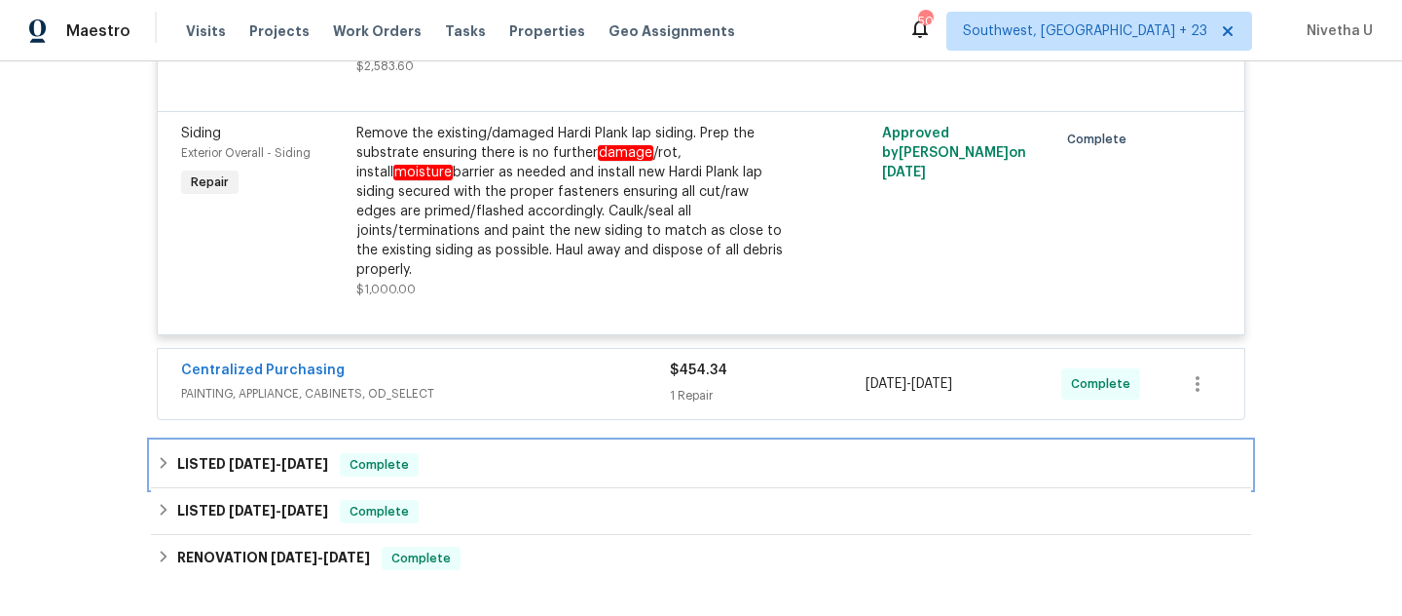
click at [454, 453] on div "LISTED [DATE] - [DATE] Complete" at bounding box center [701, 464] width 1089 height 23
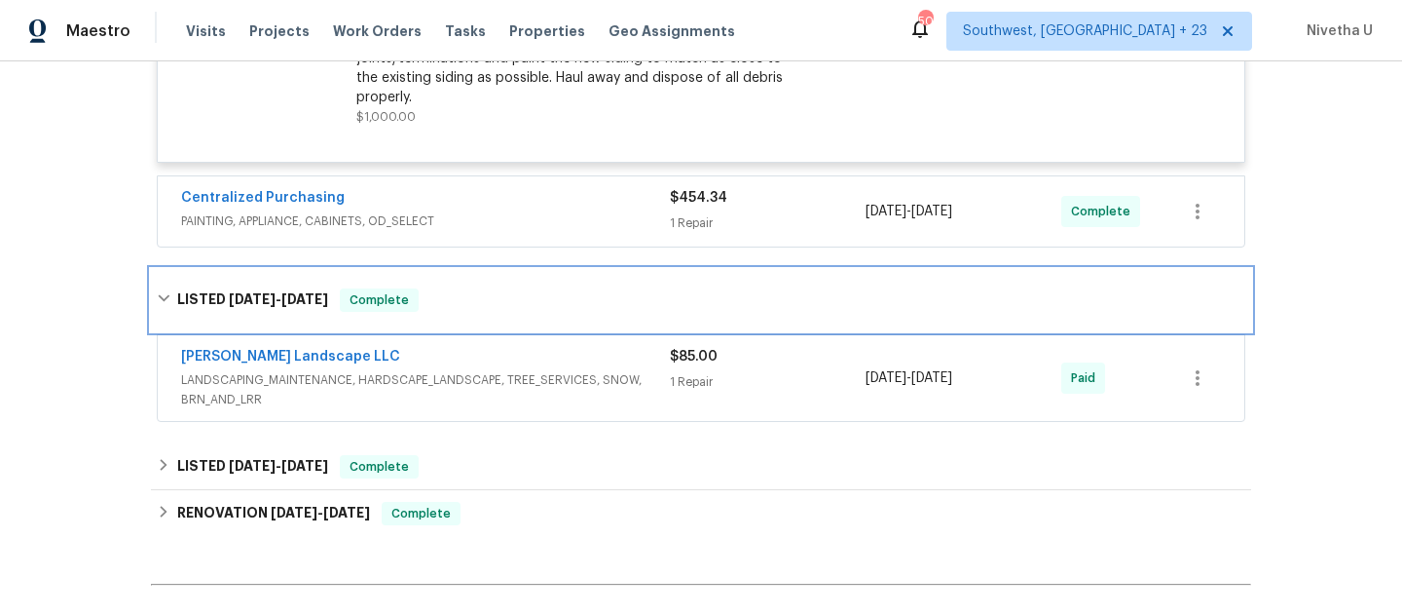
scroll to position [1457, 0]
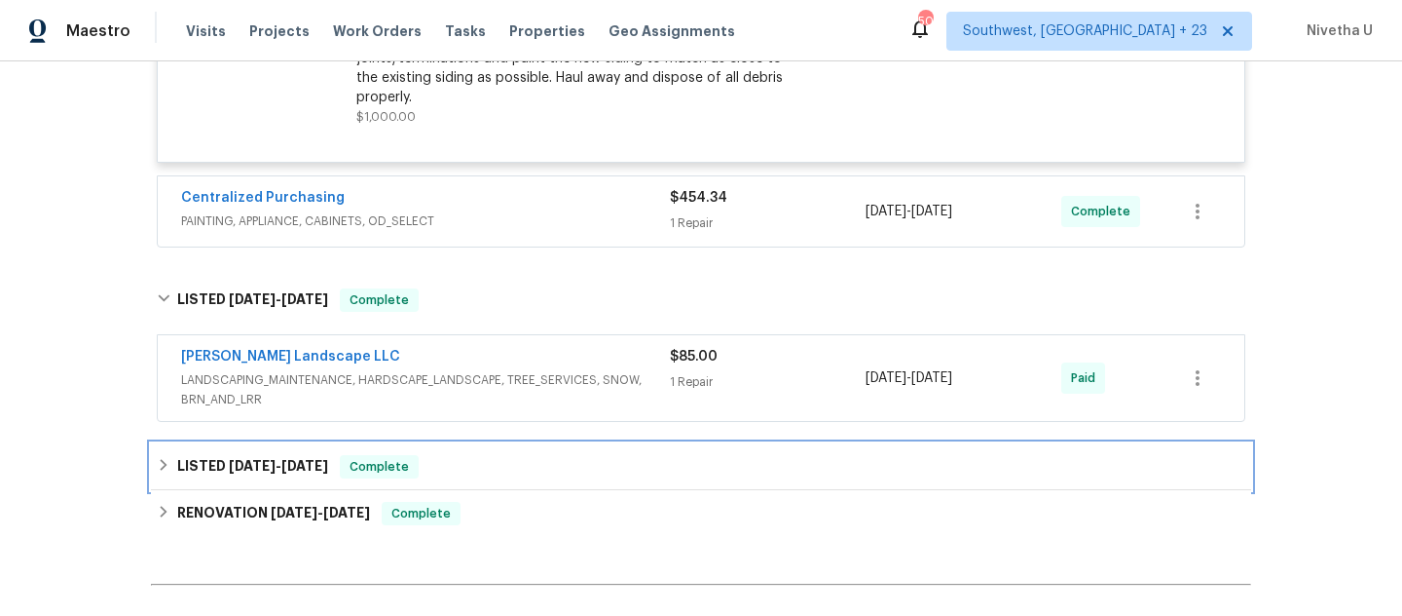
click at [455, 455] on div "LISTED [DATE] - [DATE] Complete" at bounding box center [701, 466] width 1089 height 23
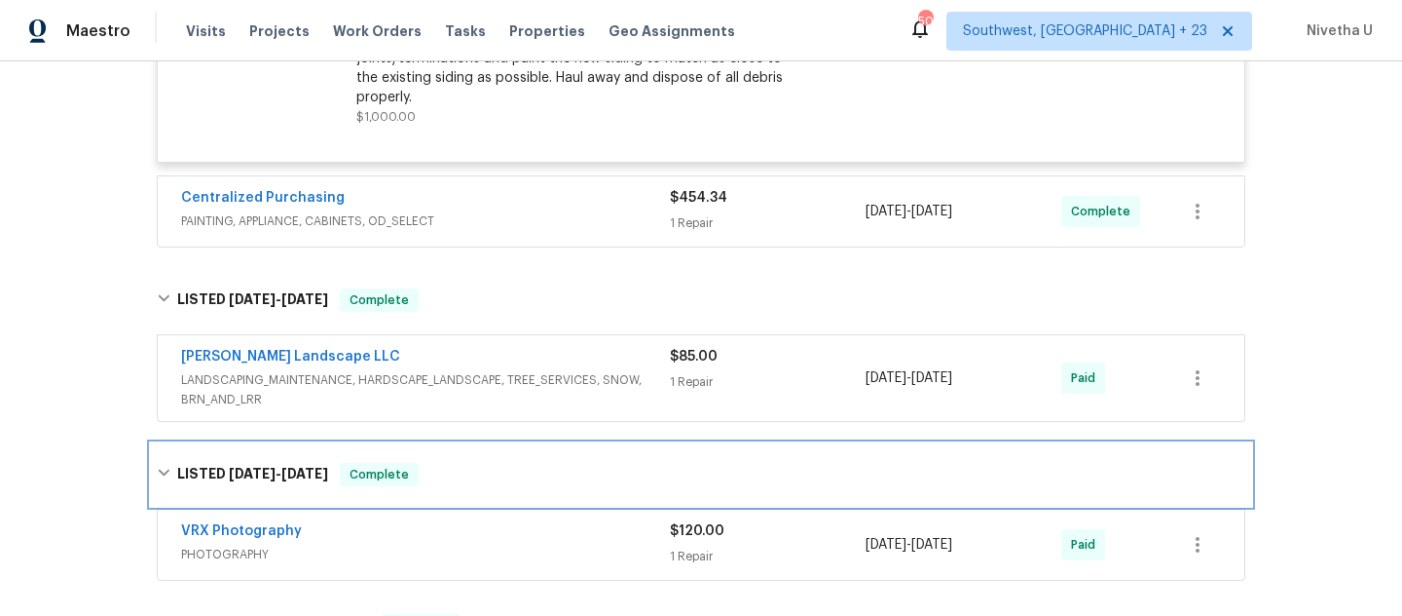
click at [455, 463] on div "LISTED [DATE] - [DATE] Complete" at bounding box center [701, 474] width 1089 height 23
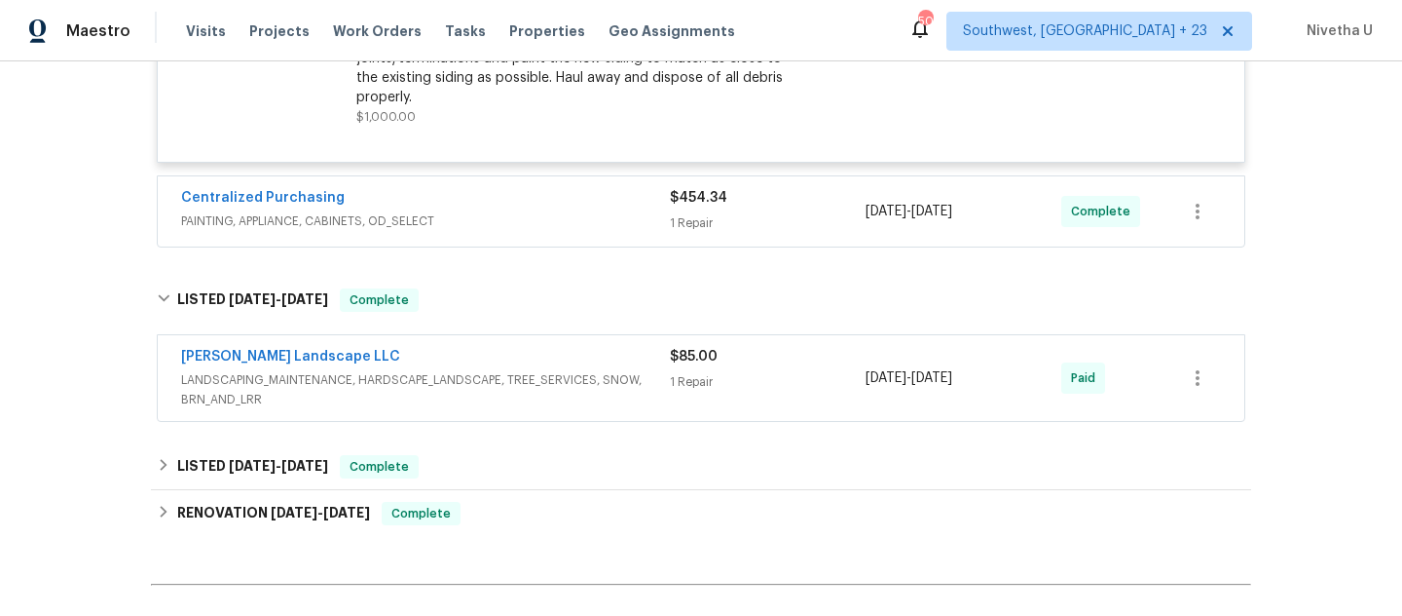
click at [544, 347] on div "[PERSON_NAME] Landscape LLC" at bounding box center [425, 358] width 489 height 23
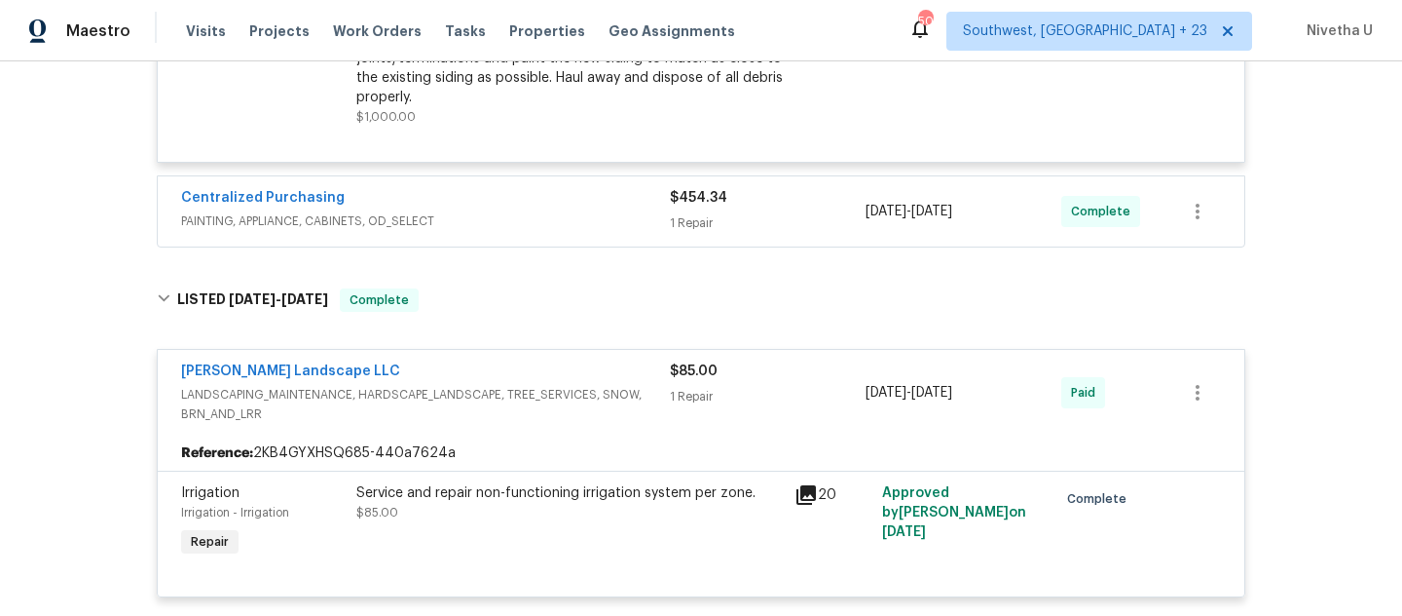
click at [544, 361] on div "[PERSON_NAME] Landscape LLC" at bounding box center [425, 372] width 489 height 23
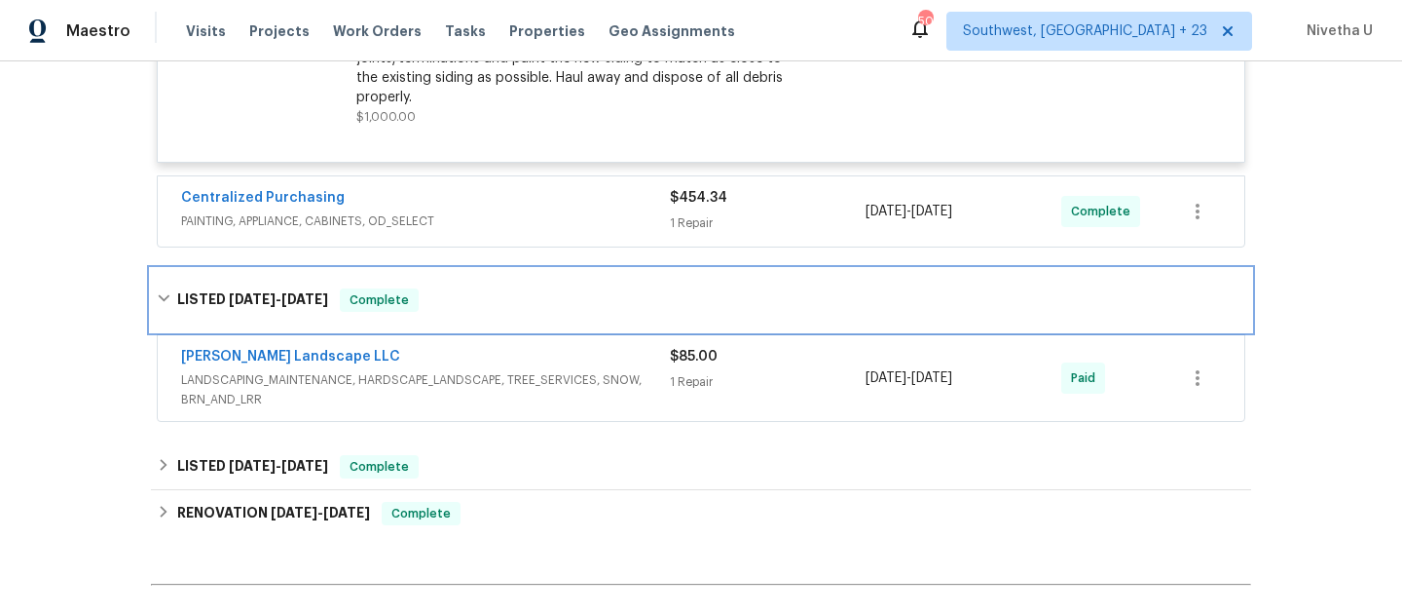
click at [525, 295] on div "LISTED [DATE] - [DATE] Complete" at bounding box center [701, 300] width 1101 height 62
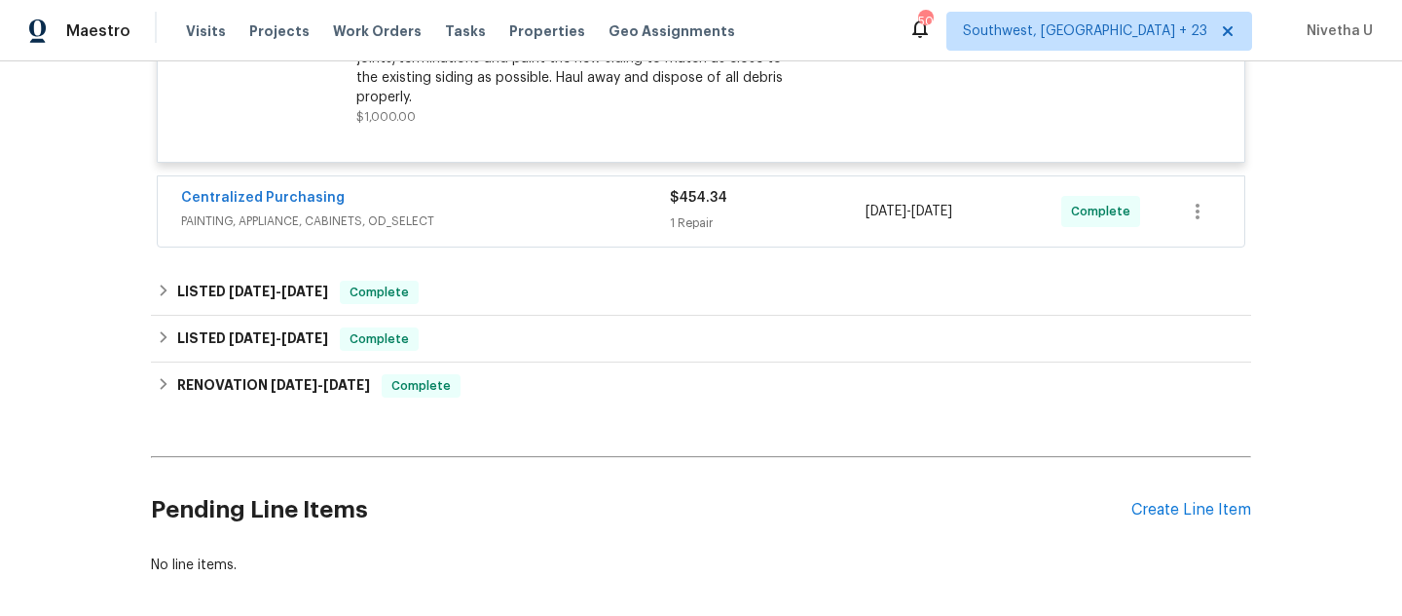
click at [525, 226] on div "Centralized Purchasing PAINTING, APPLIANCE, CABINETS, OD_SELECT $454.34 1 Repai…" at bounding box center [701, 211] width 1087 height 70
click at [516, 190] on div "Centralized Purchasing" at bounding box center [425, 199] width 489 height 23
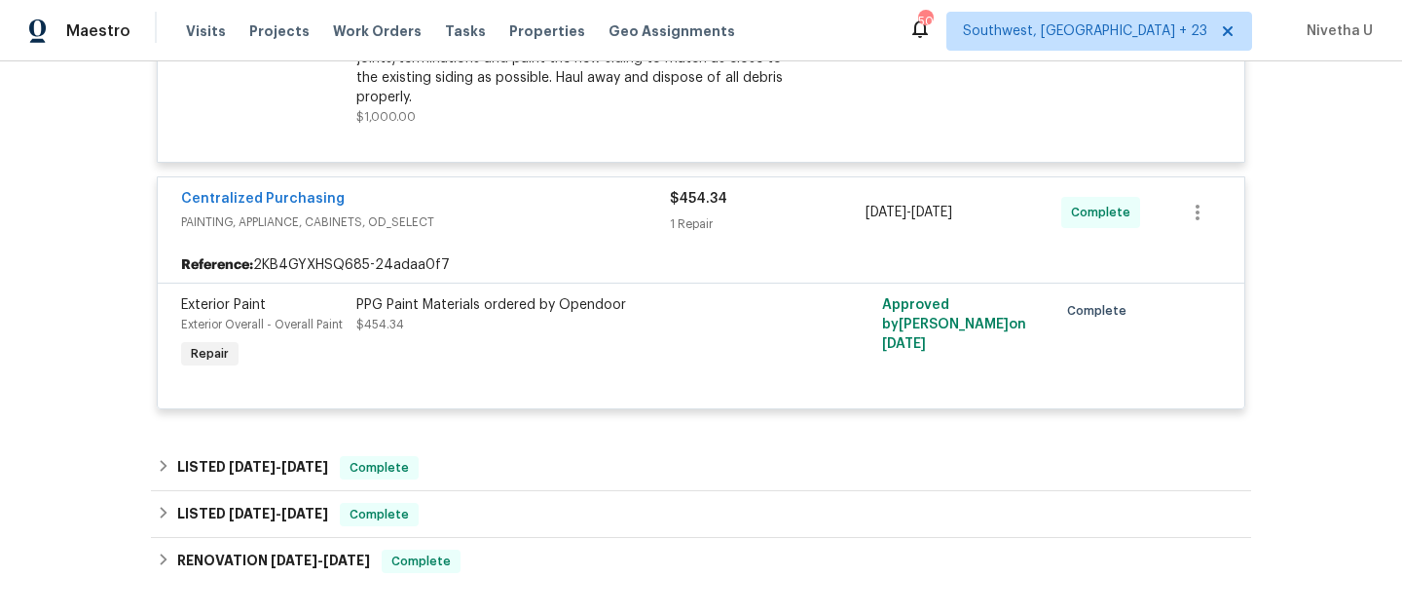
click at [516, 190] on div "Centralized Purchasing" at bounding box center [425, 200] width 489 height 23
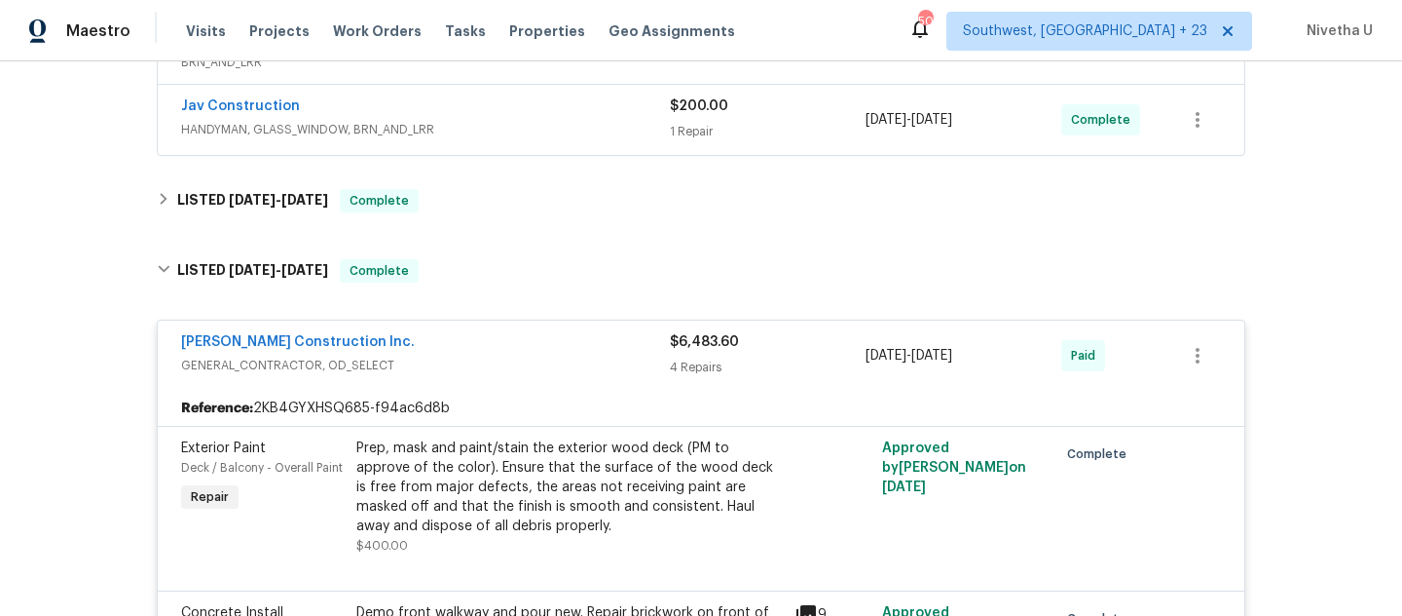
scroll to position [433, 0]
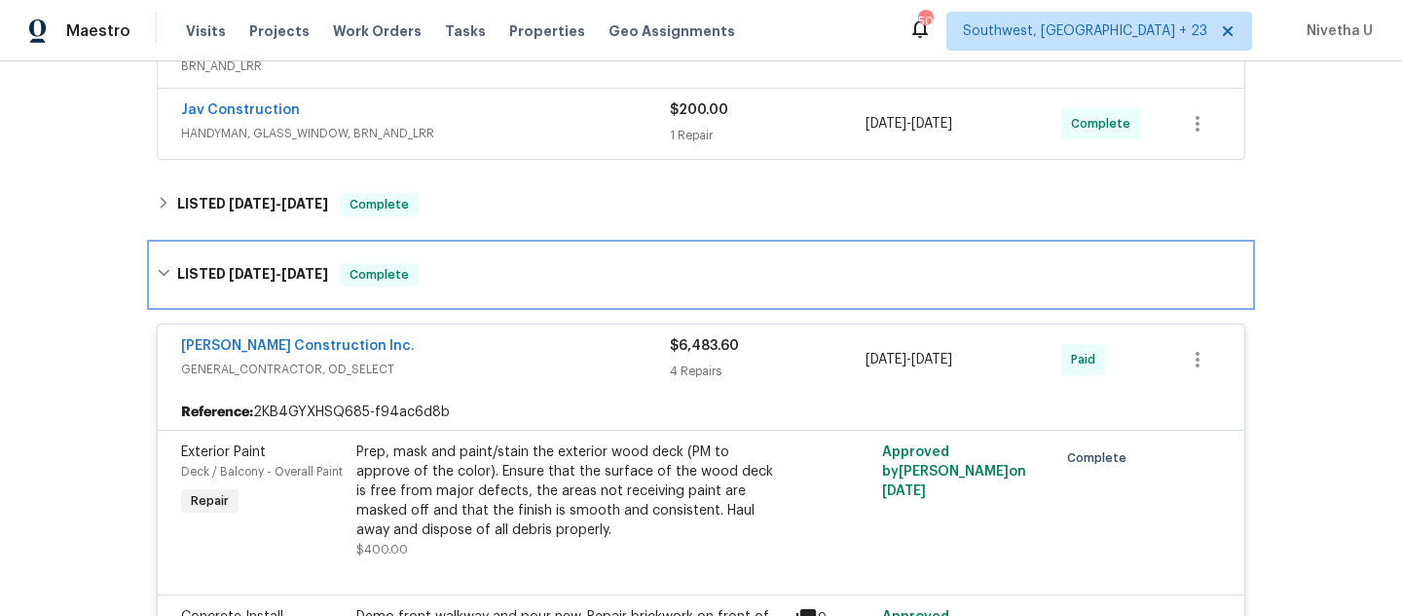
click at [455, 278] on div "LISTED [DATE] - [DATE] Complete" at bounding box center [701, 274] width 1089 height 23
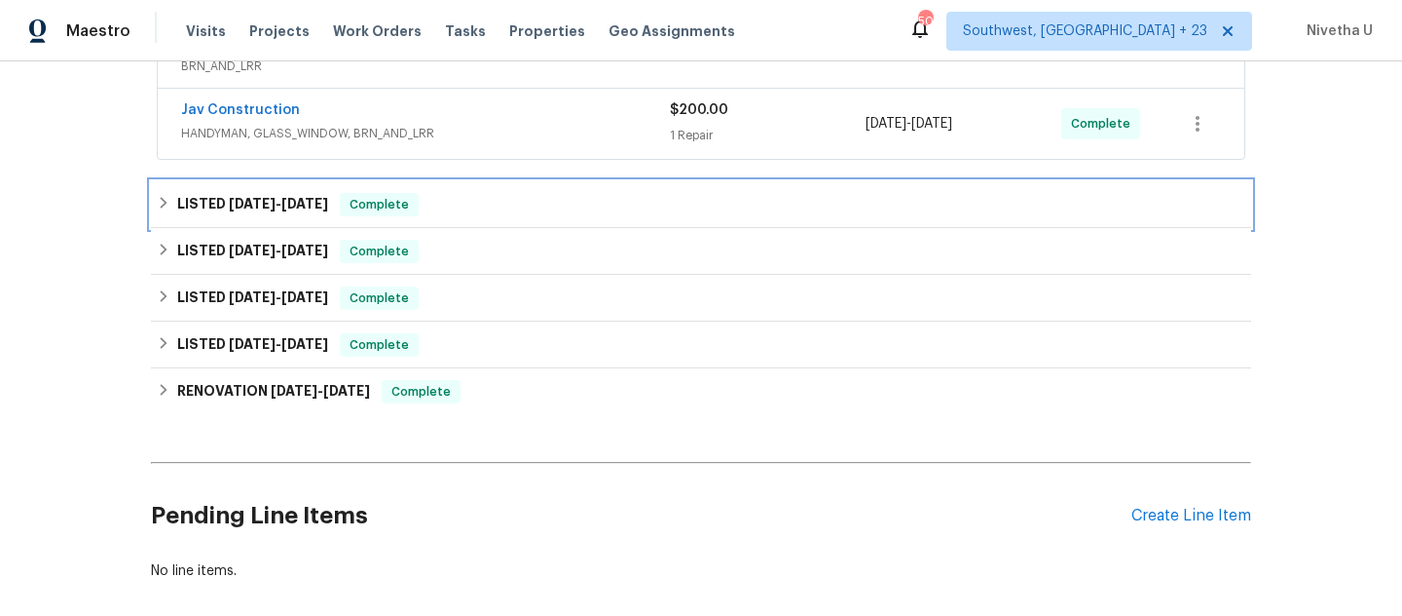
click at [455, 224] on div "LISTED [DATE] - [DATE] Complete" at bounding box center [701, 204] width 1101 height 47
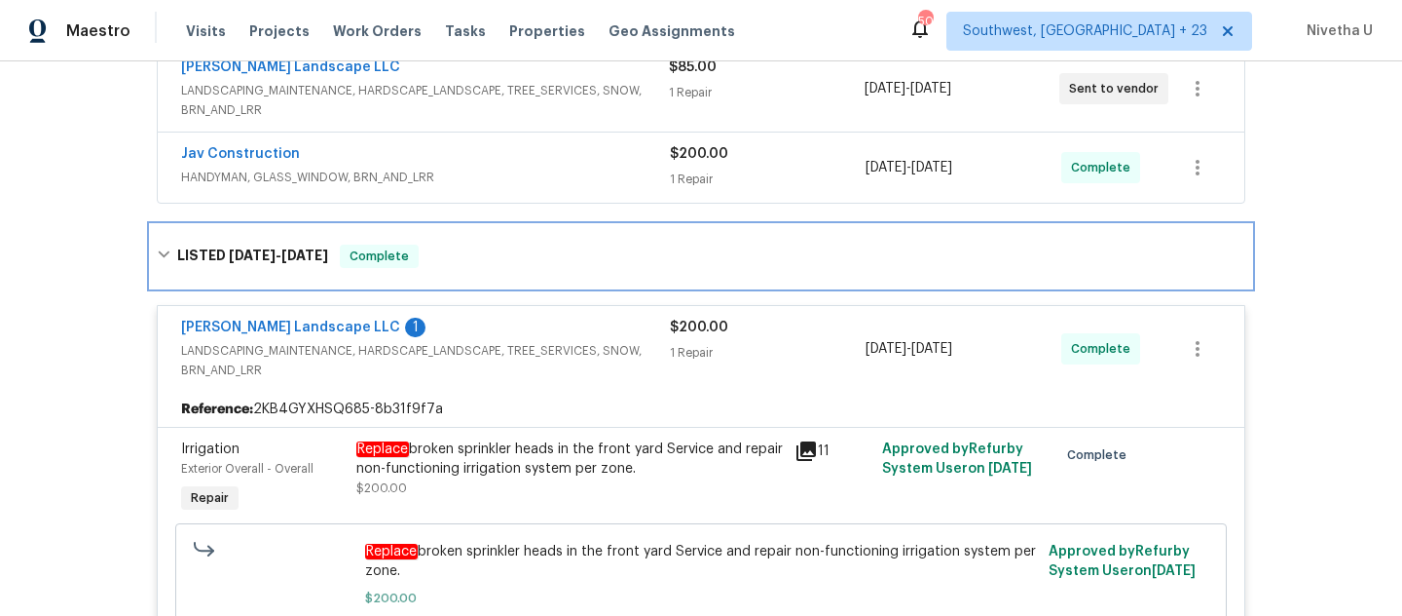
scroll to position [389, 0]
click at [479, 259] on div "LISTED [DATE] - [DATE] Complete" at bounding box center [701, 256] width 1089 height 23
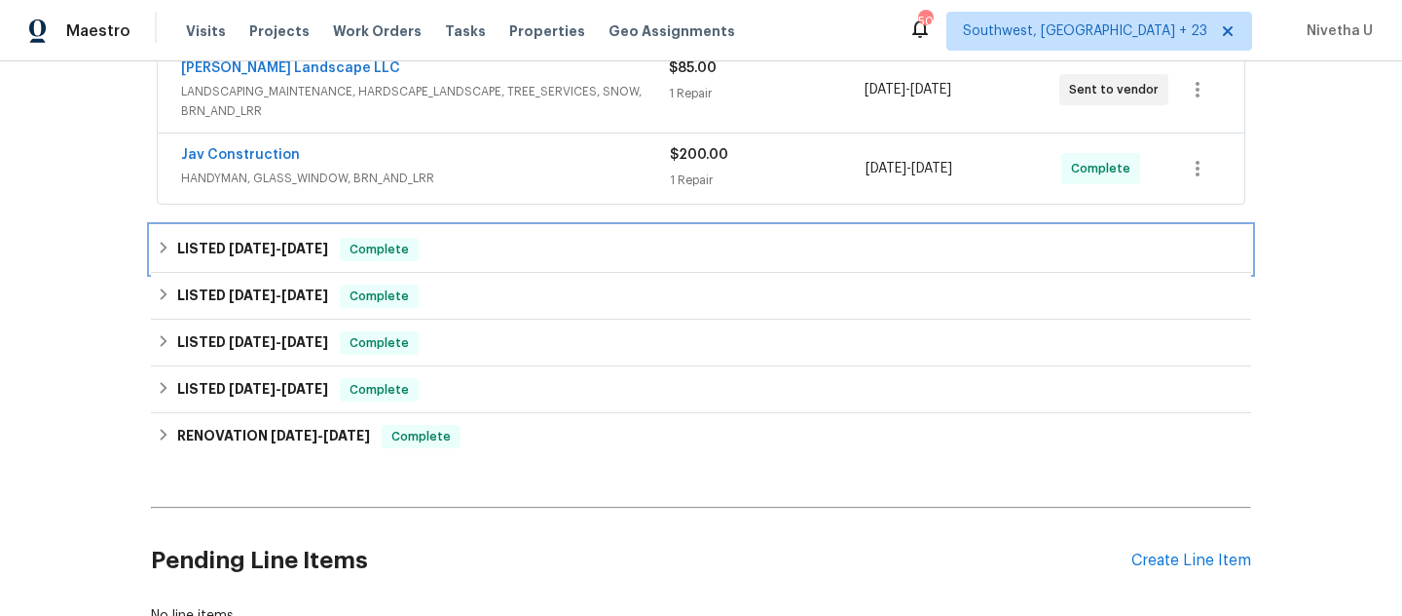
scroll to position [207, 0]
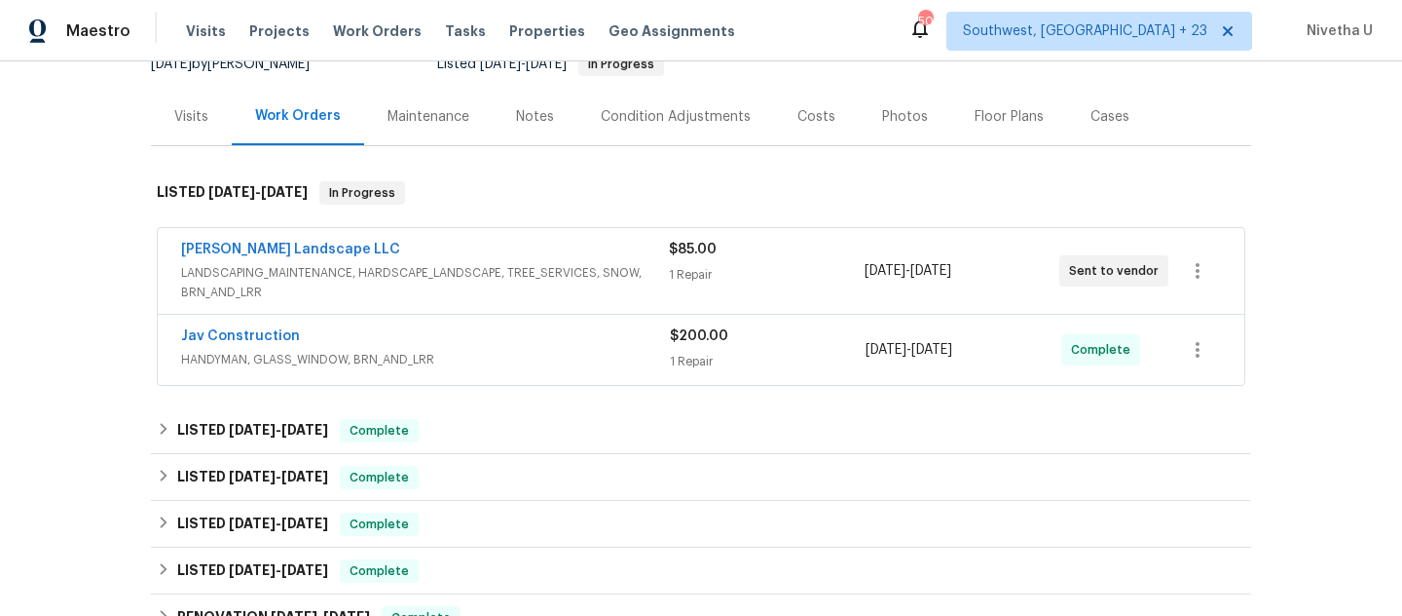
click at [485, 354] on span "HANDYMAN, GLASS_WINDOW, BRN_AND_LRR" at bounding box center [425, 359] width 489 height 19
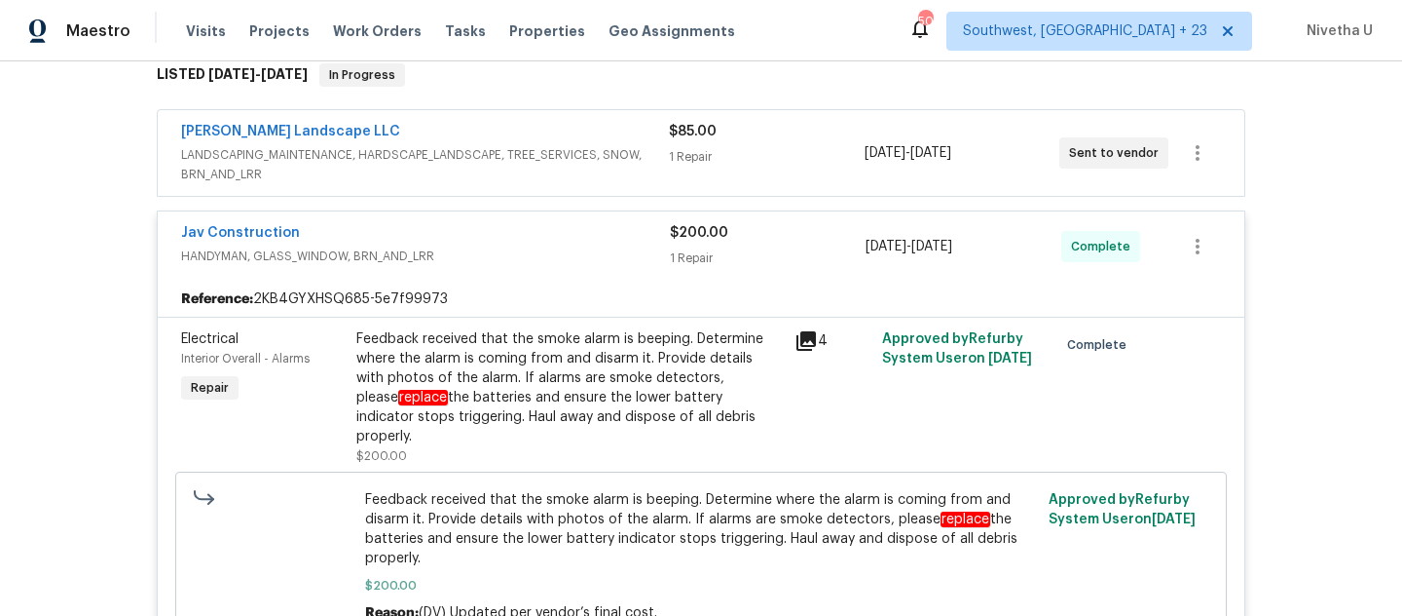
scroll to position [321, 0]
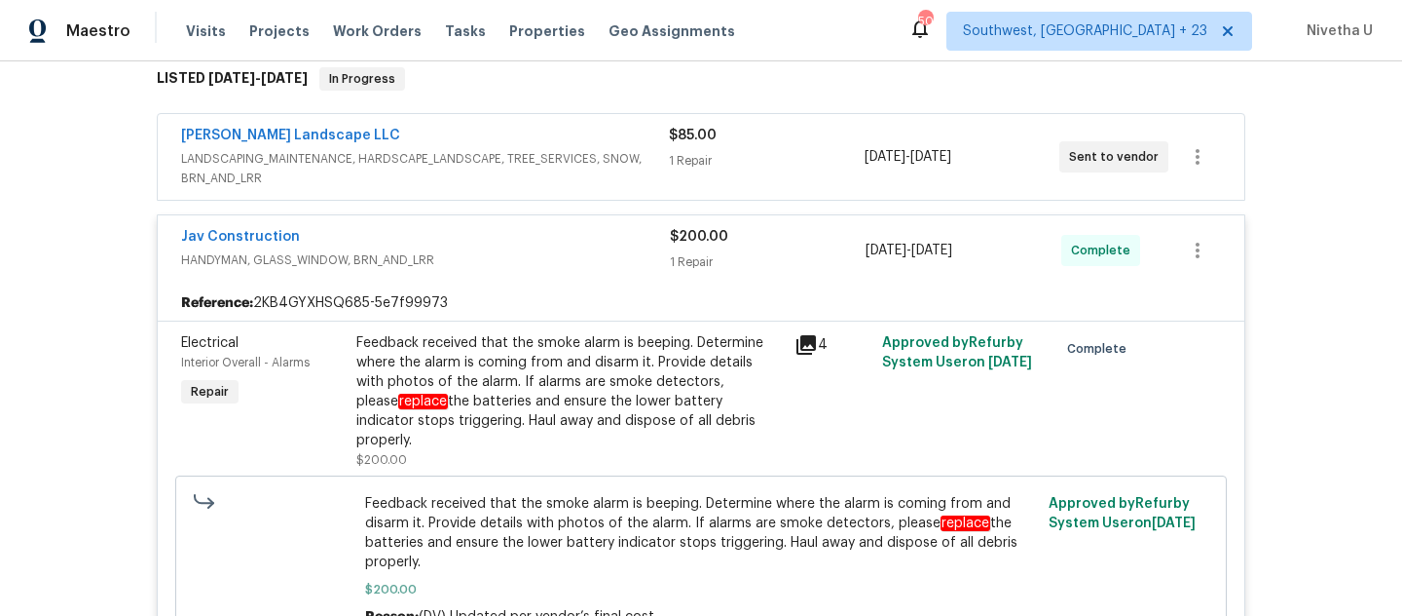
click at [457, 249] on div "Jav Construction" at bounding box center [425, 238] width 489 height 23
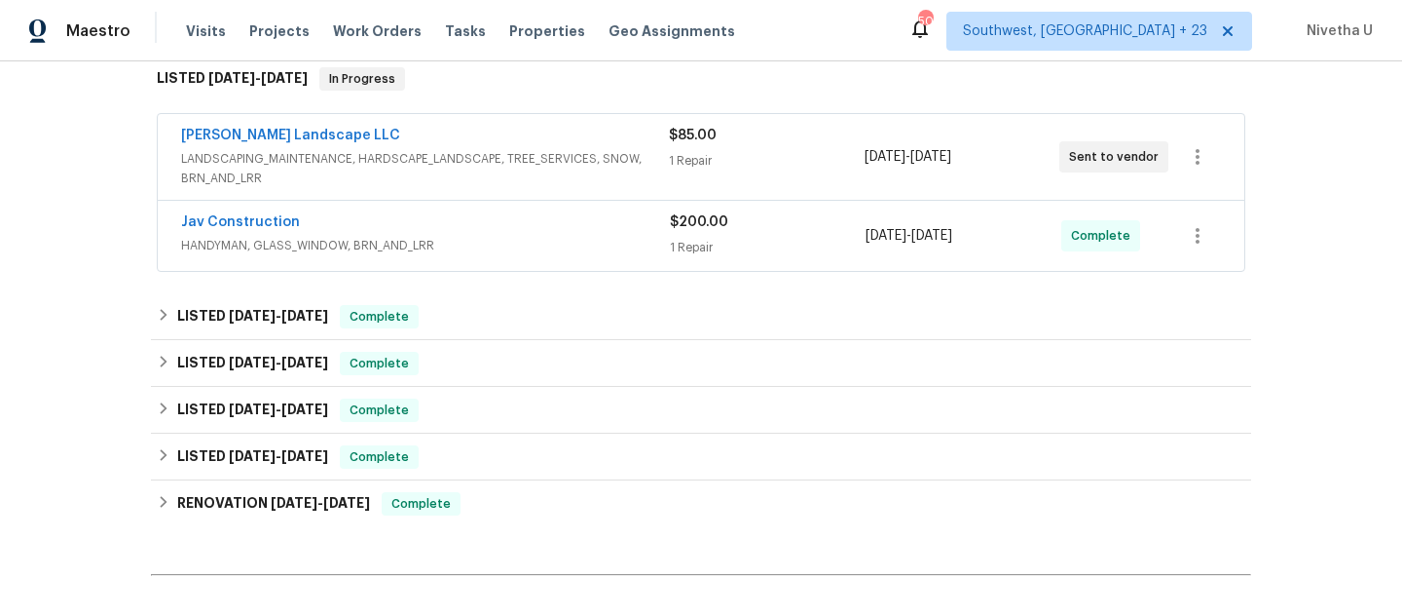
click at [457, 249] on span "HANDYMAN, GLASS_WINDOW, BRN_AND_LRR" at bounding box center [425, 245] width 489 height 19
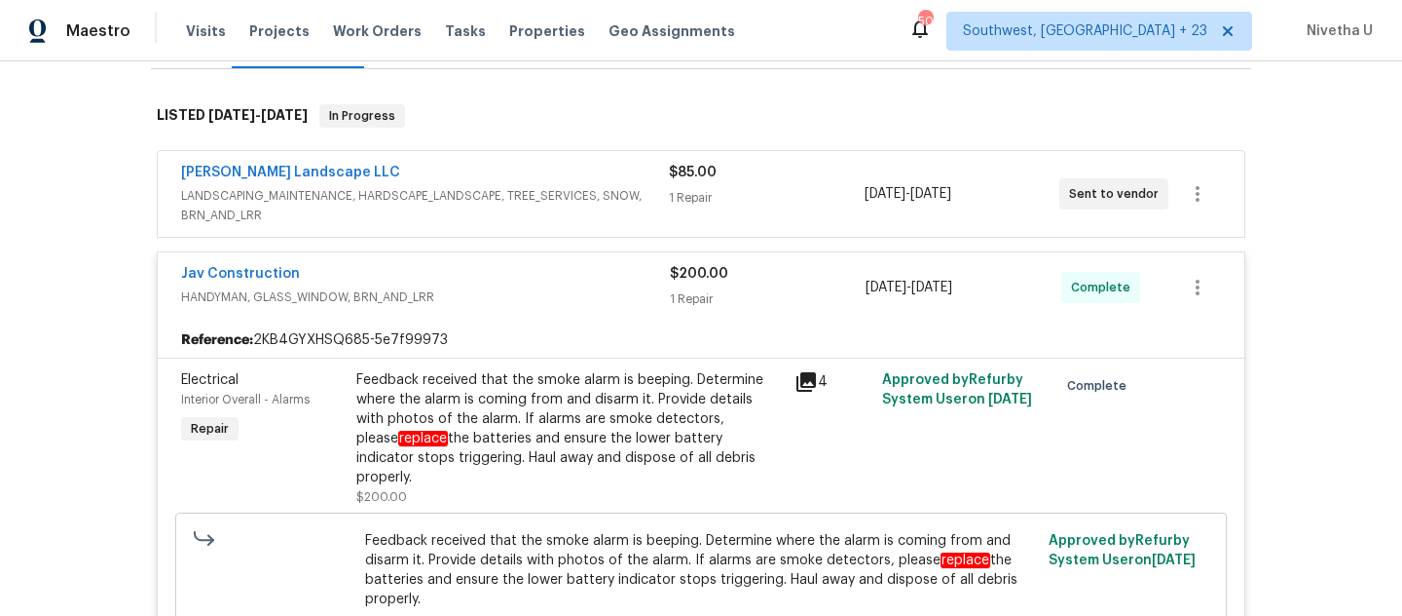
scroll to position [285, 0]
click at [491, 283] on div "Jav Construction" at bounding box center [425, 274] width 489 height 23
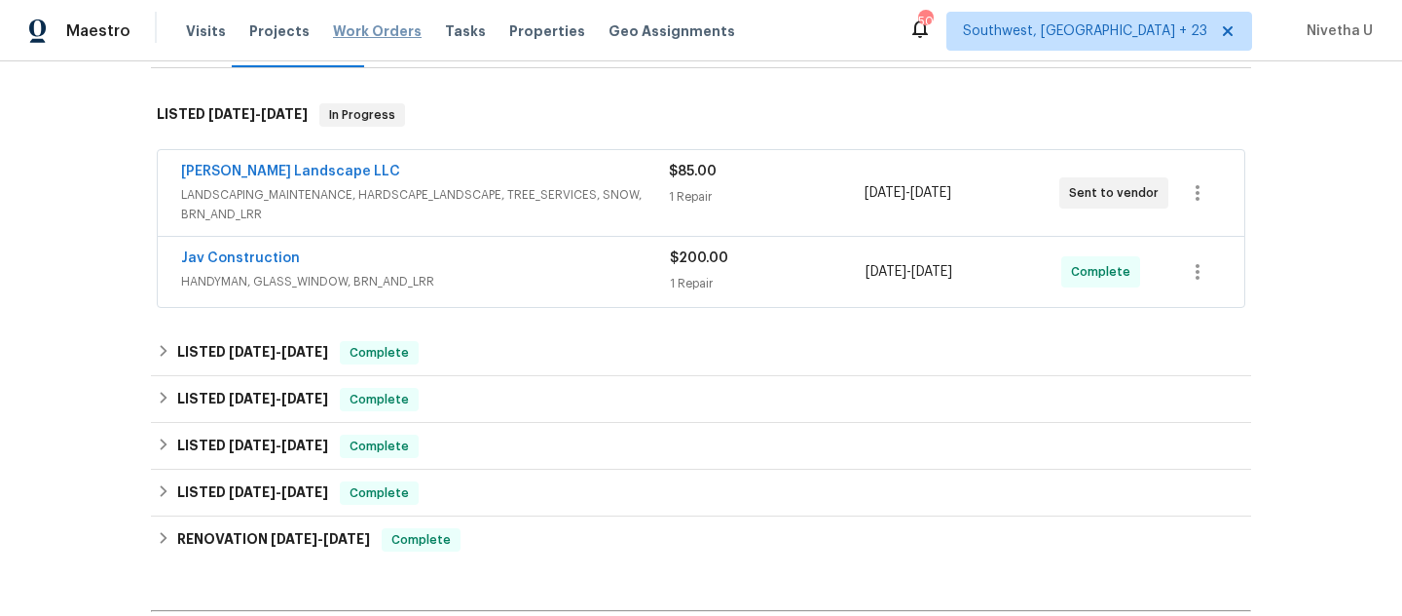
click at [364, 29] on span "Work Orders" at bounding box center [377, 30] width 89 height 19
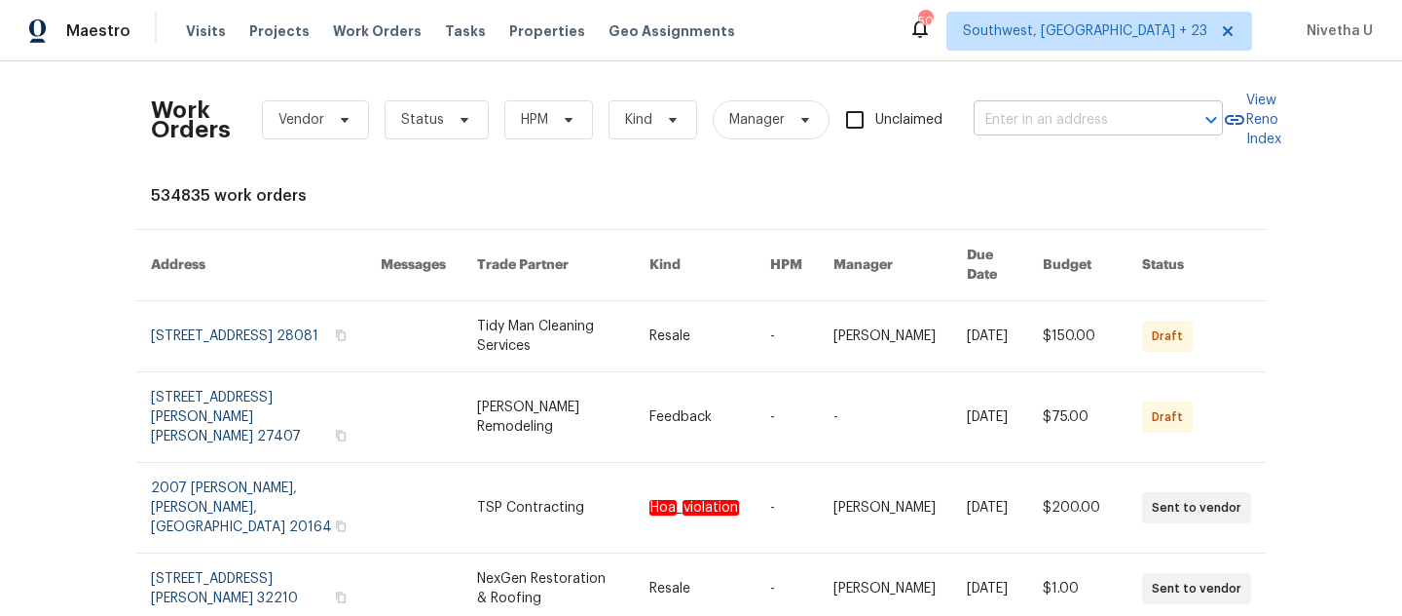
click at [1082, 120] on input "text" at bounding box center [1071, 120] width 195 height 30
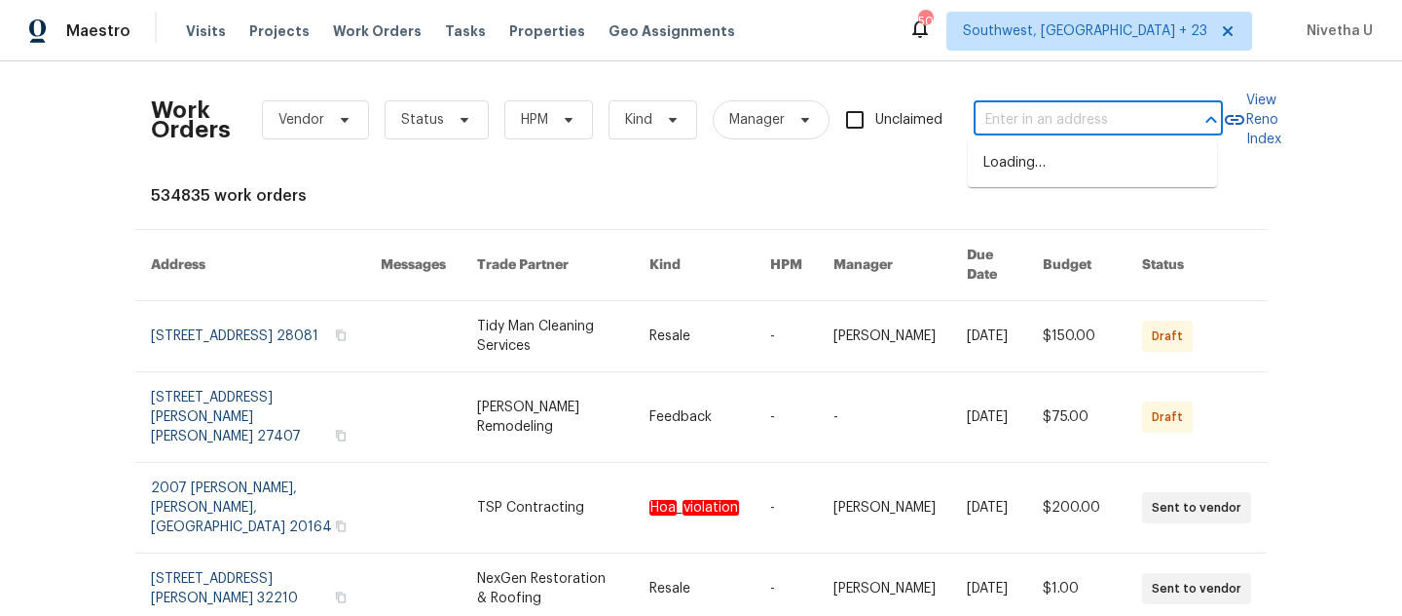
paste input "[STREET_ADDRESS][PERSON_NAME]"
type input "[STREET_ADDRESS][PERSON_NAME]"
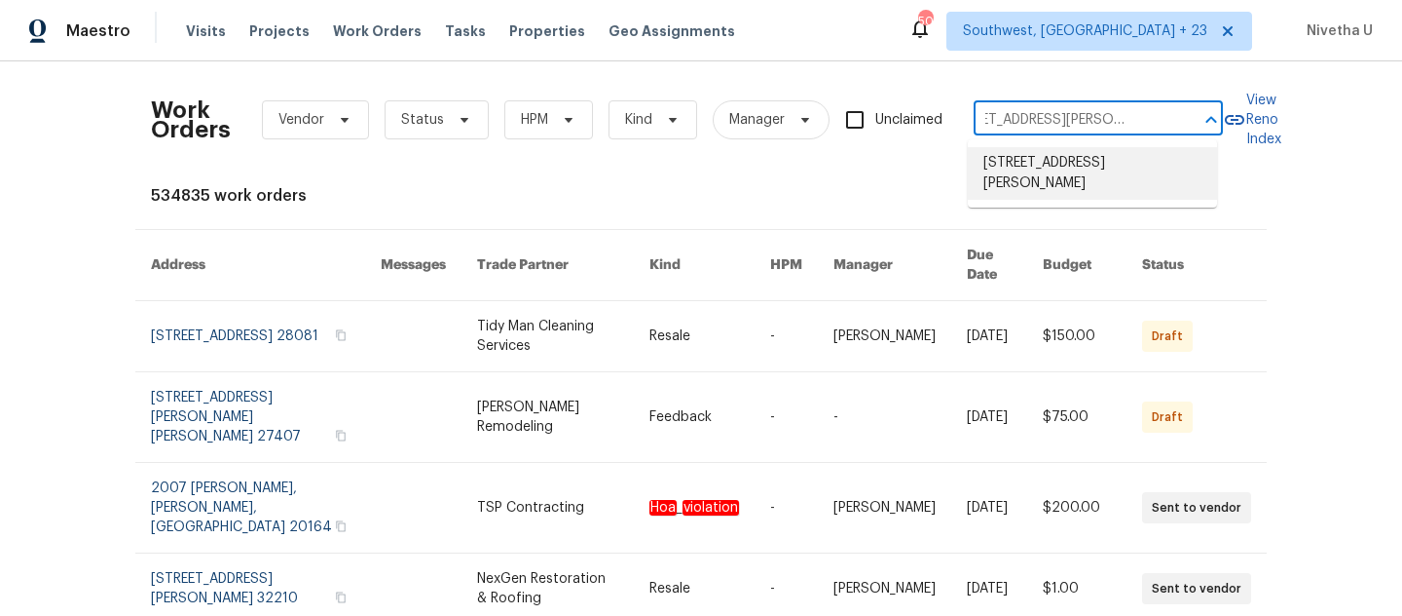
click at [1076, 175] on li "[STREET_ADDRESS][PERSON_NAME]" at bounding box center [1092, 173] width 249 height 53
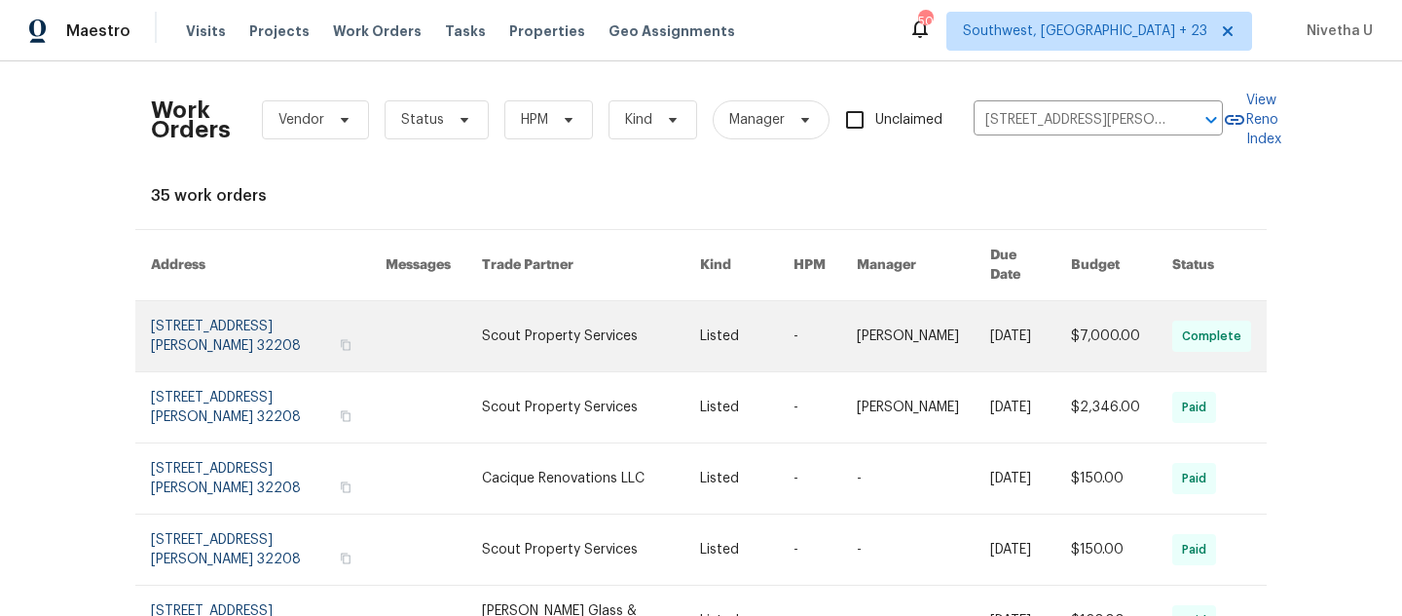
click at [223, 329] on link at bounding box center [268, 336] width 235 height 70
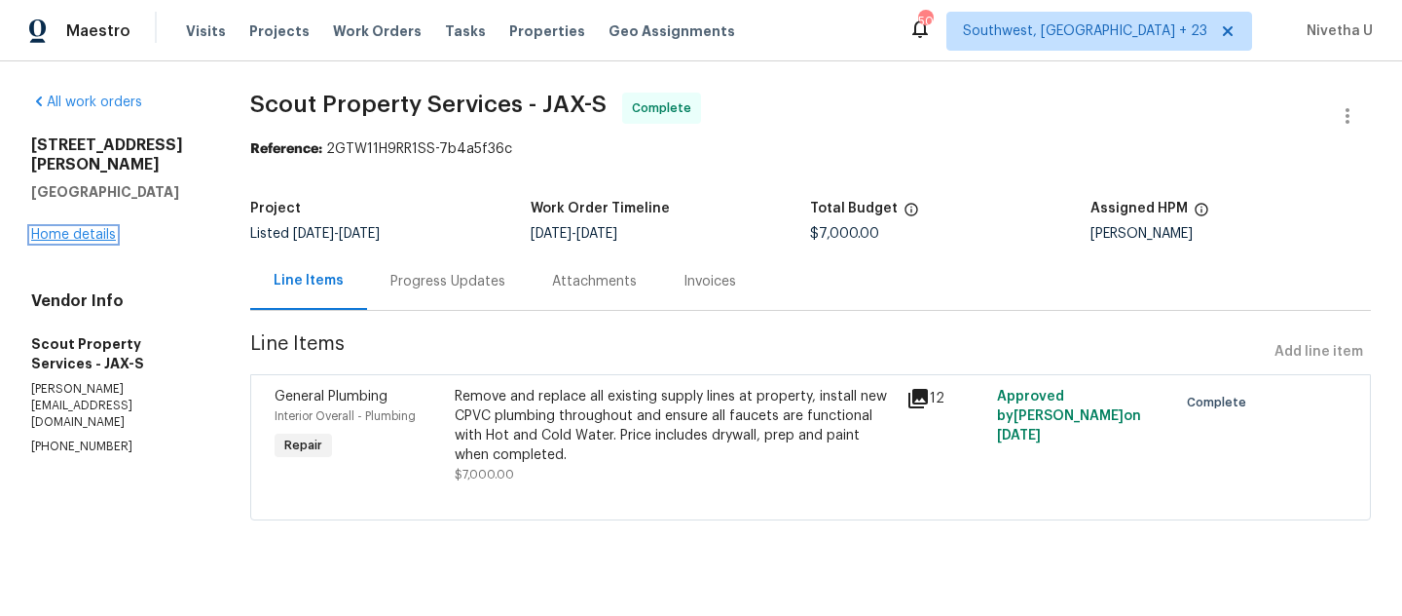
click at [63, 228] on link "Home details" at bounding box center [73, 235] width 85 height 14
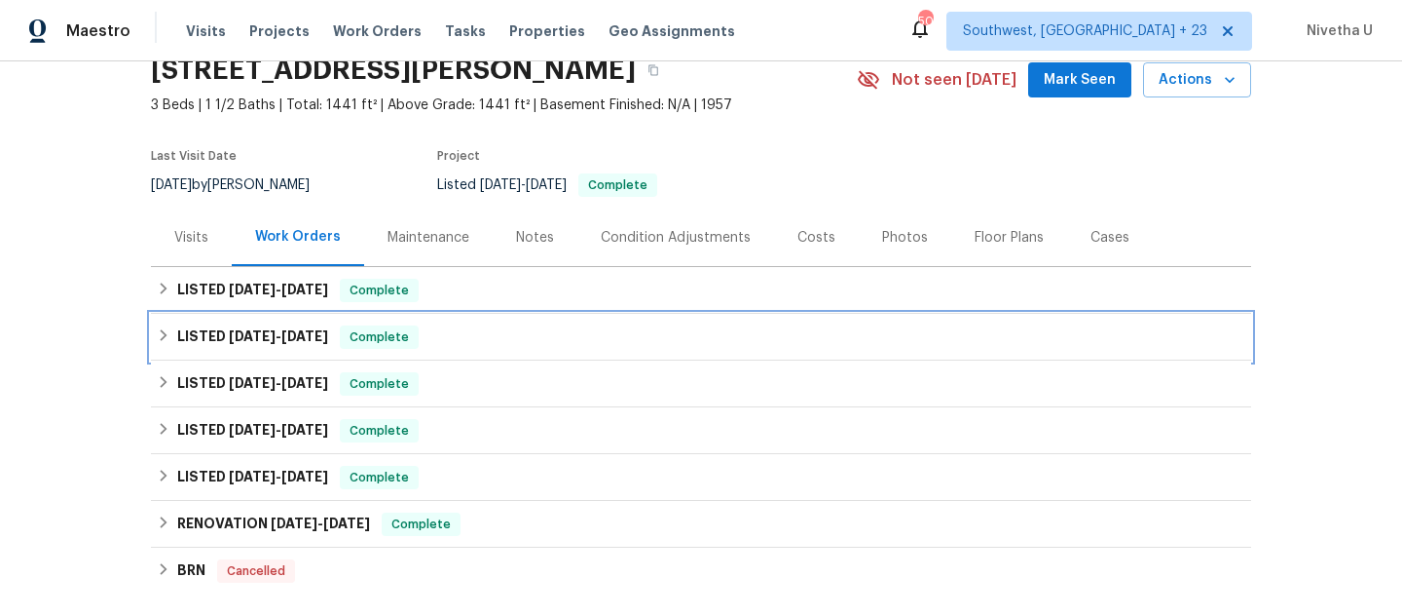
click at [413, 341] on div "LISTED [DATE] - [DATE] Complete" at bounding box center [701, 336] width 1089 height 23
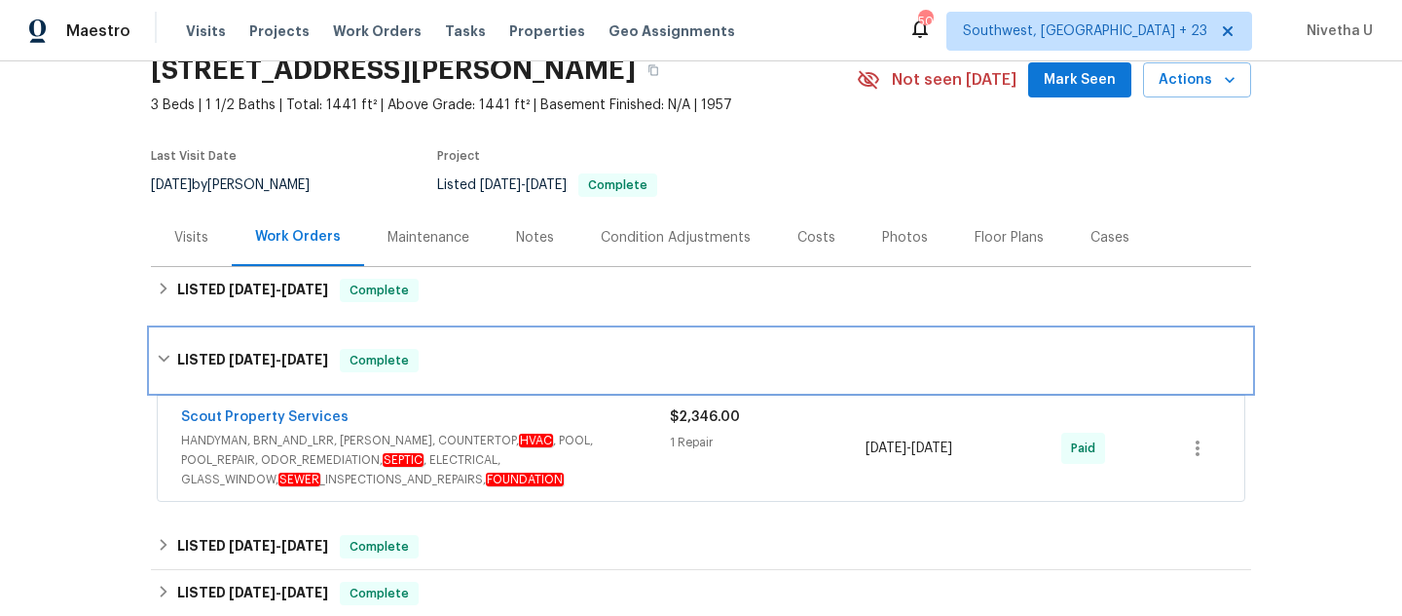
scroll to position [180, 0]
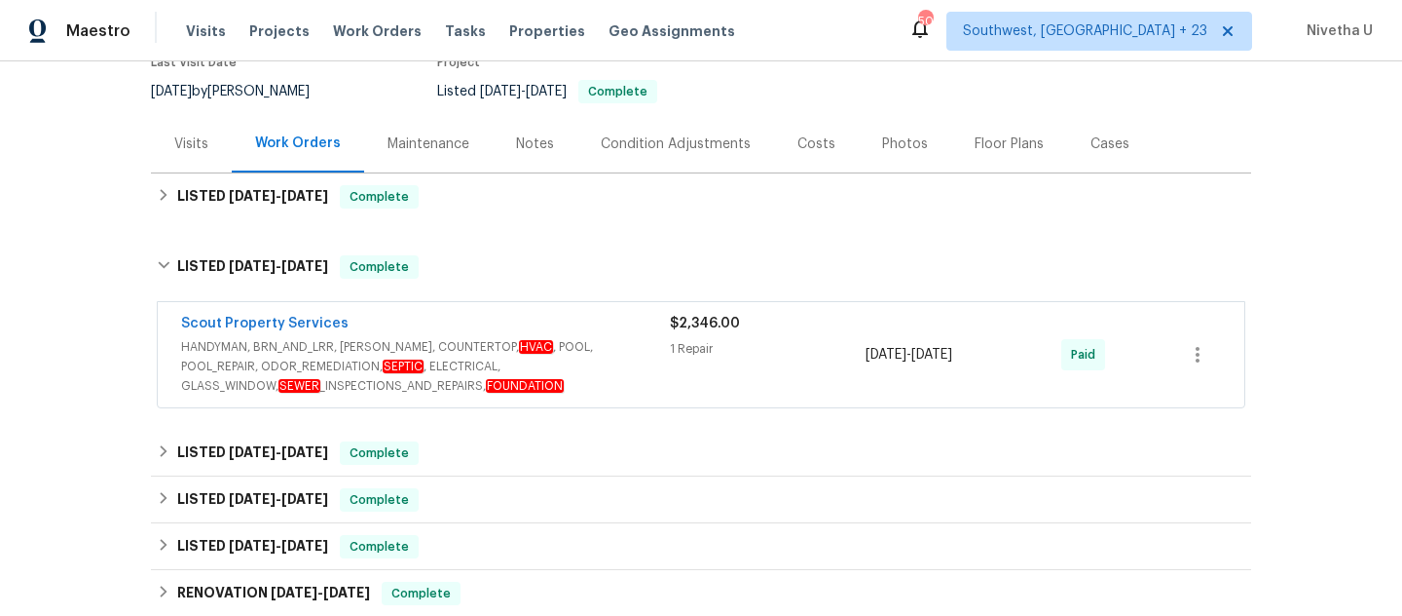
click at [609, 385] on span "HANDYMAN, BRN_AND_LRR, [PERSON_NAME], COUNTERTOP, HVAC , POOL, POOL_REPAIR, ODO…" at bounding box center [425, 366] width 489 height 58
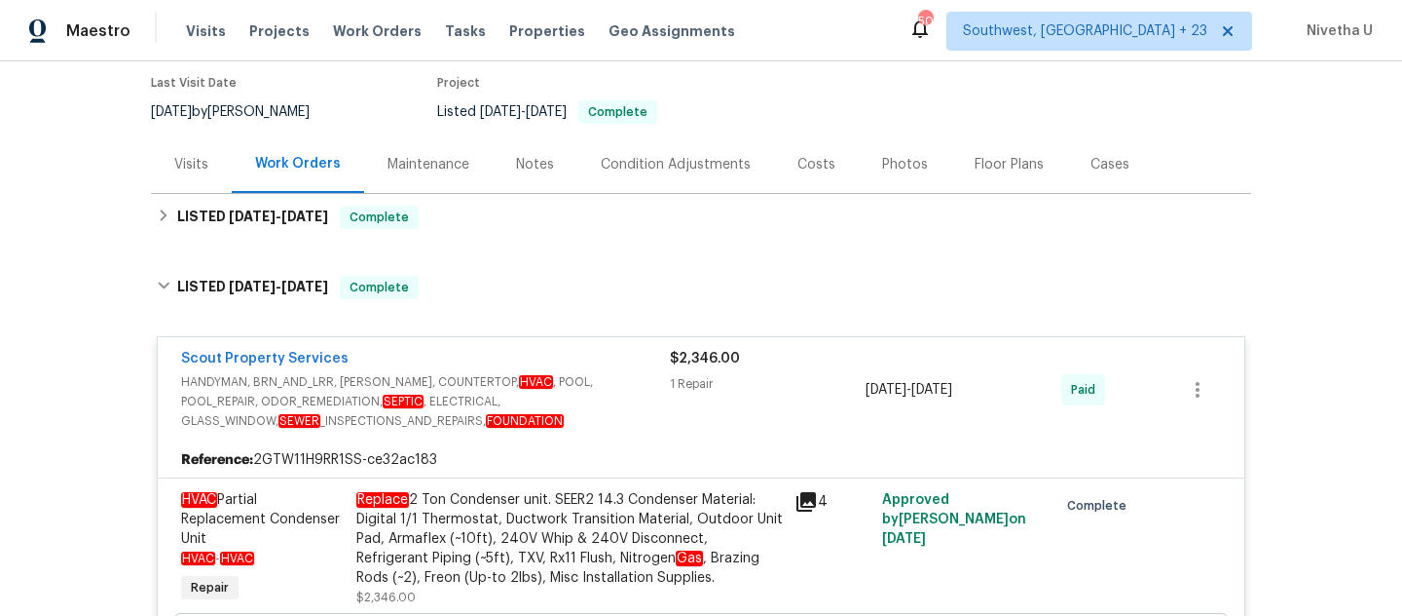
scroll to position [159, 0]
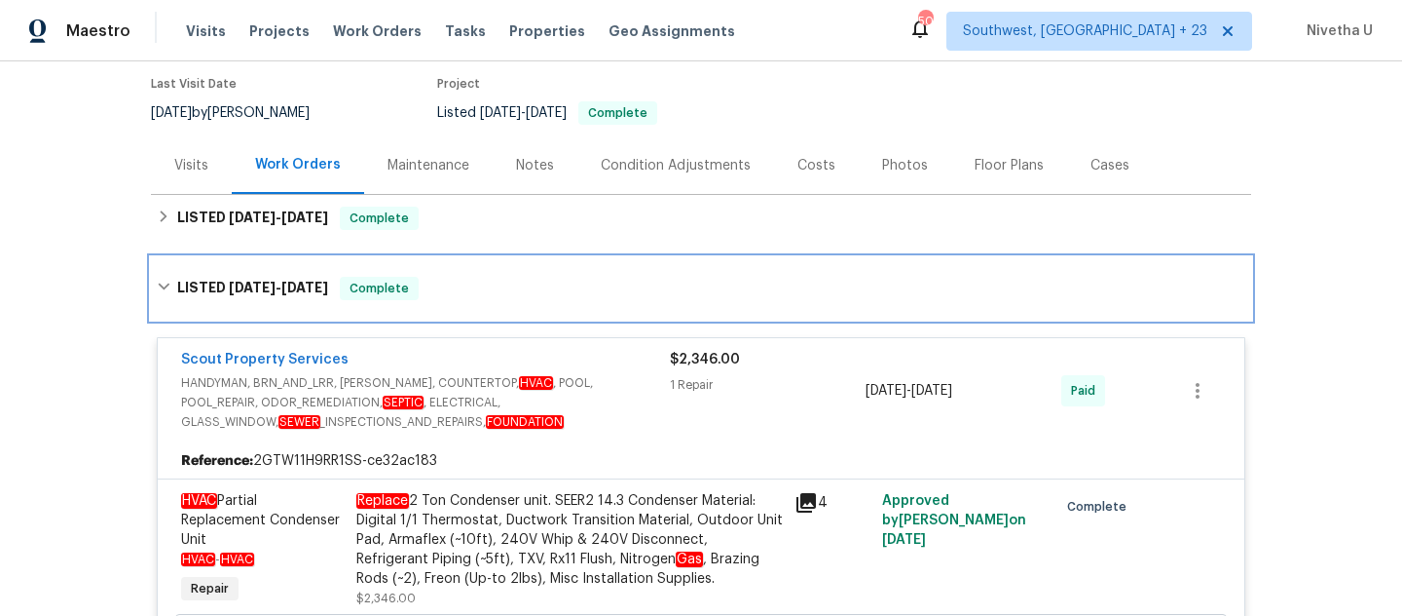
click at [487, 282] on div "LISTED [DATE] - [DATE] Complete" at bounding box center [701, 288] width 1089 height 23
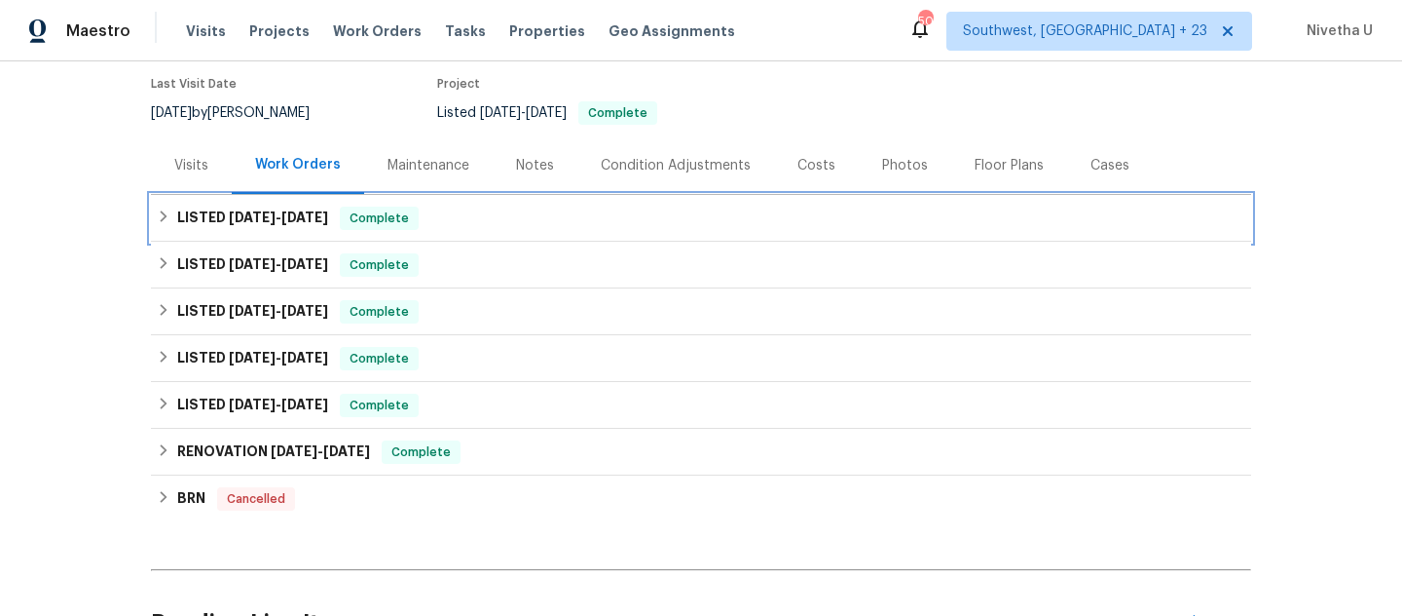
click at [485, 216] on div "LISTED [DATE] - [DATE] Complete" at bounding box center [701, 217] width 1089 height 23
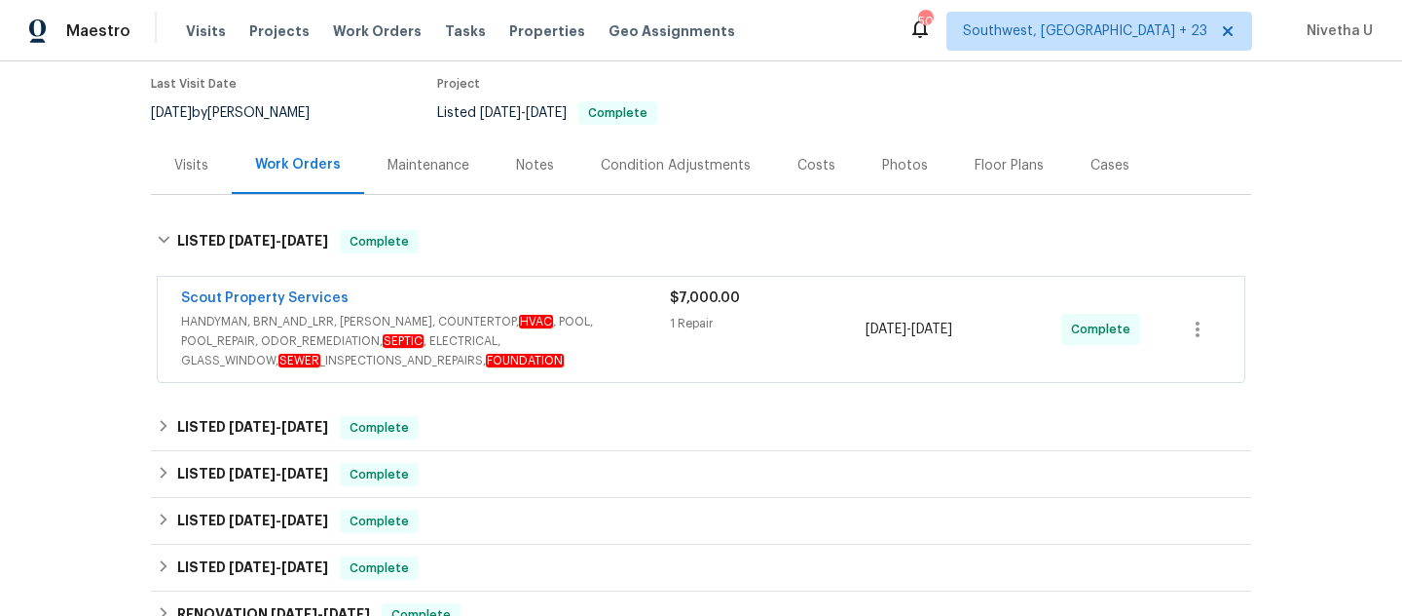
click at [618, 354] on span "HANDYMAN, BRN_AND_LRR, [PERSON_NAME], COUNTERTOP, HVAC , POOL, POOL_REPAIR, ODO…" at bounding box center [425, 341] width 489 height 58
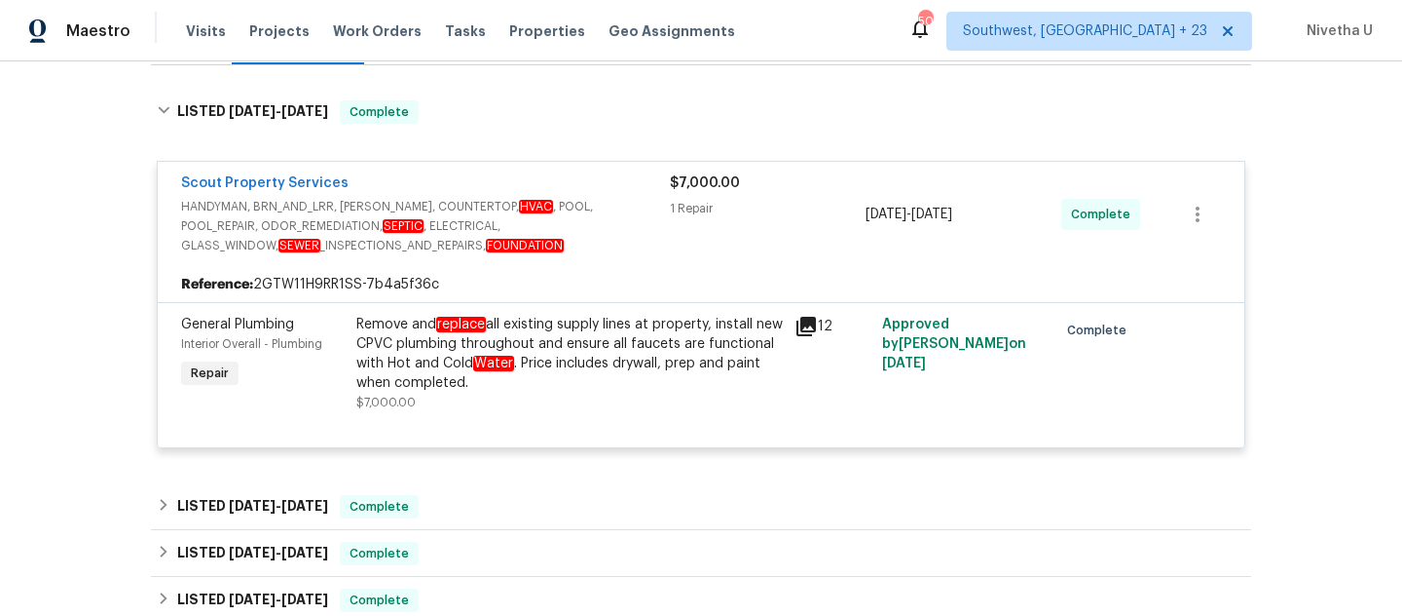
scroll to position [291, 0]
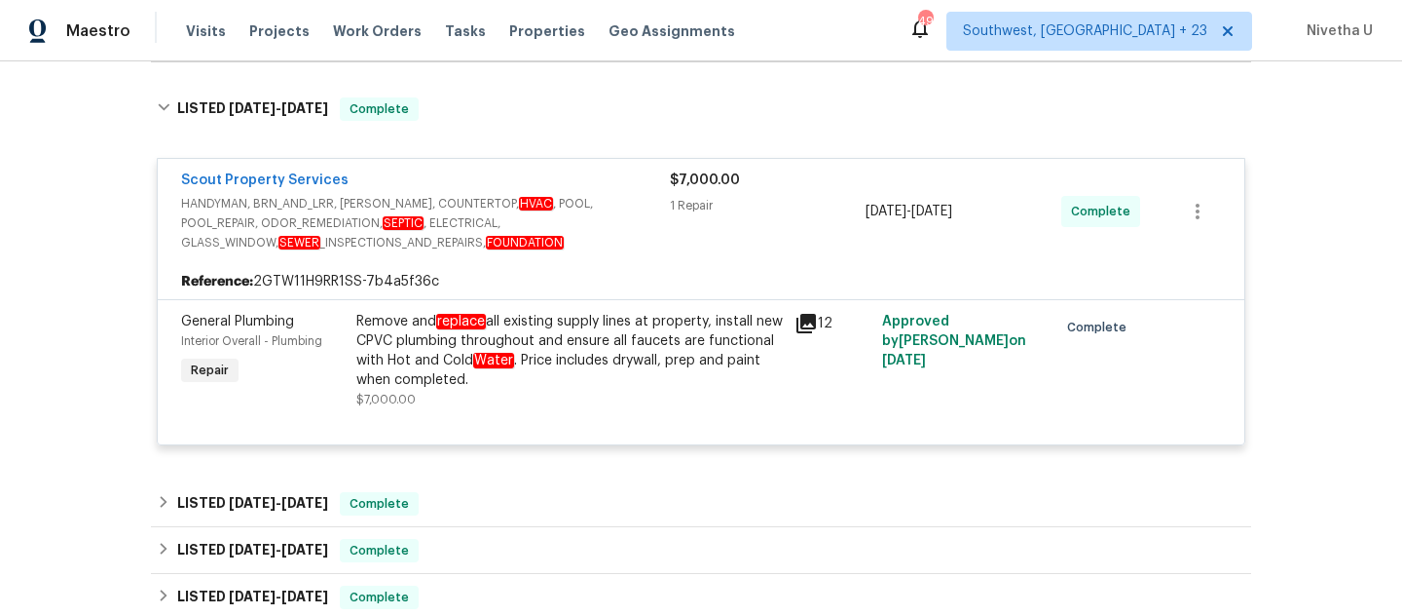
click at [428, 378] on div "Remove and replace all existing supply lines at property, install new CPVC plum…" at bounding box center [569, 351] width 427 height 78
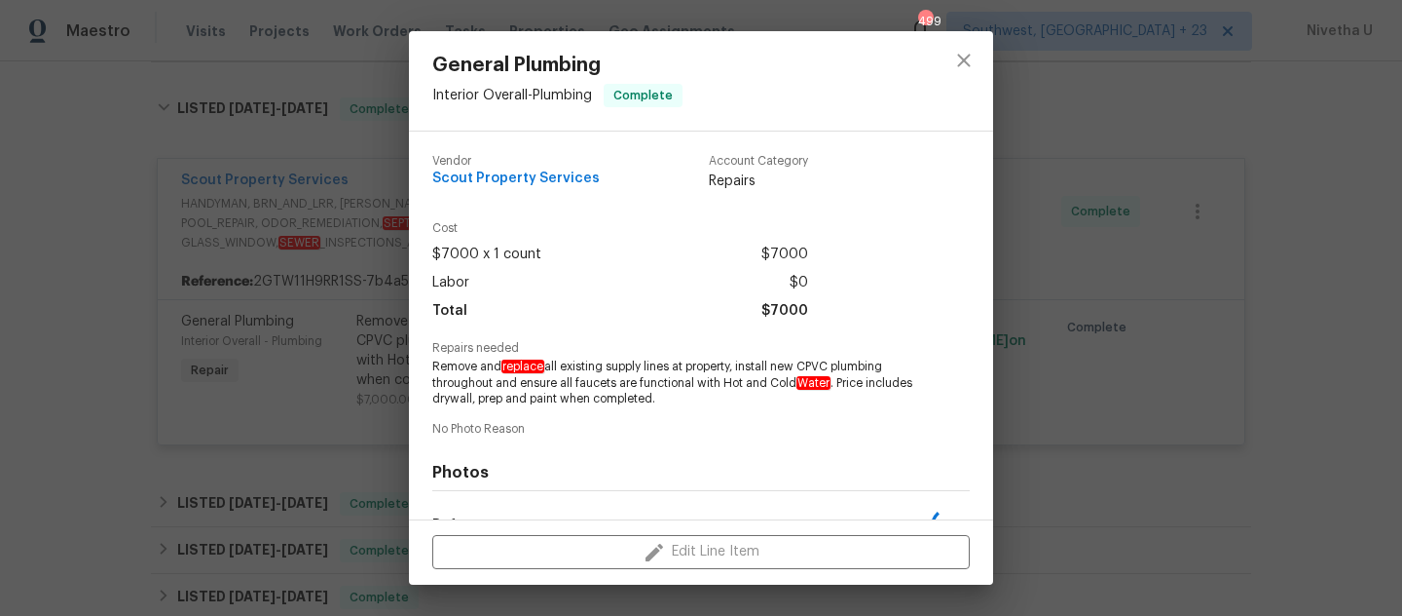
scroll to position [248, 0]
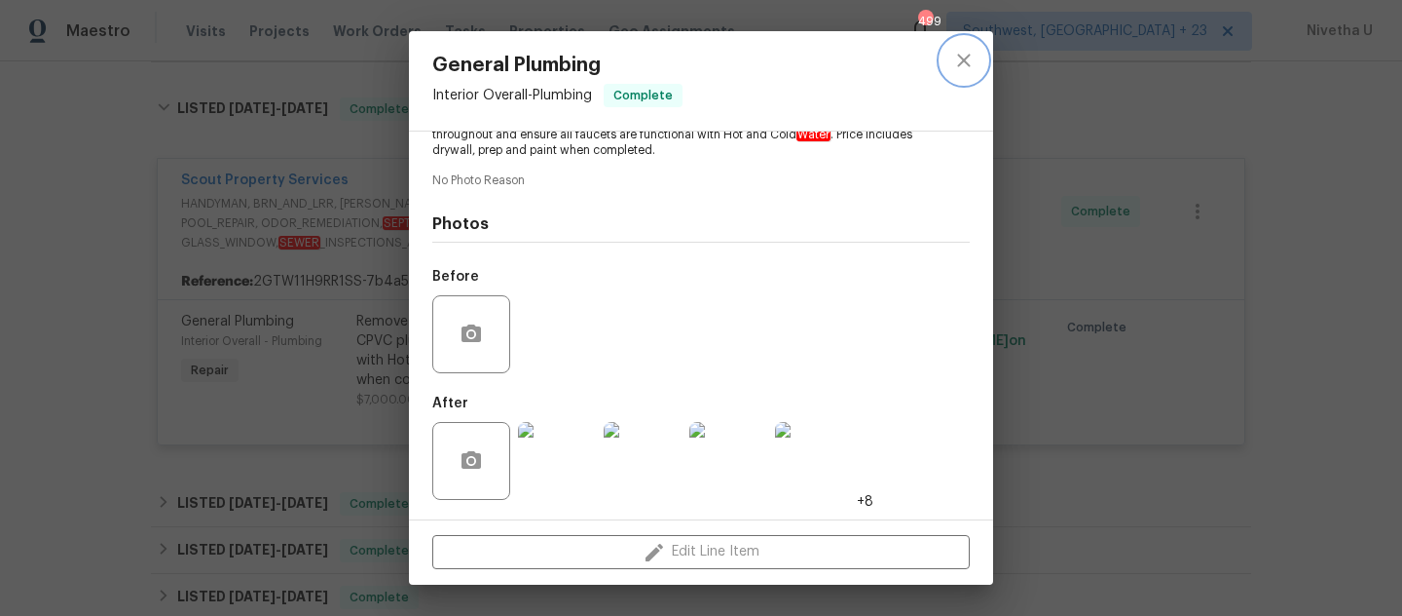
click at [975, 66] on icon "close" at bounding box center [963, 60] width 23 height 23
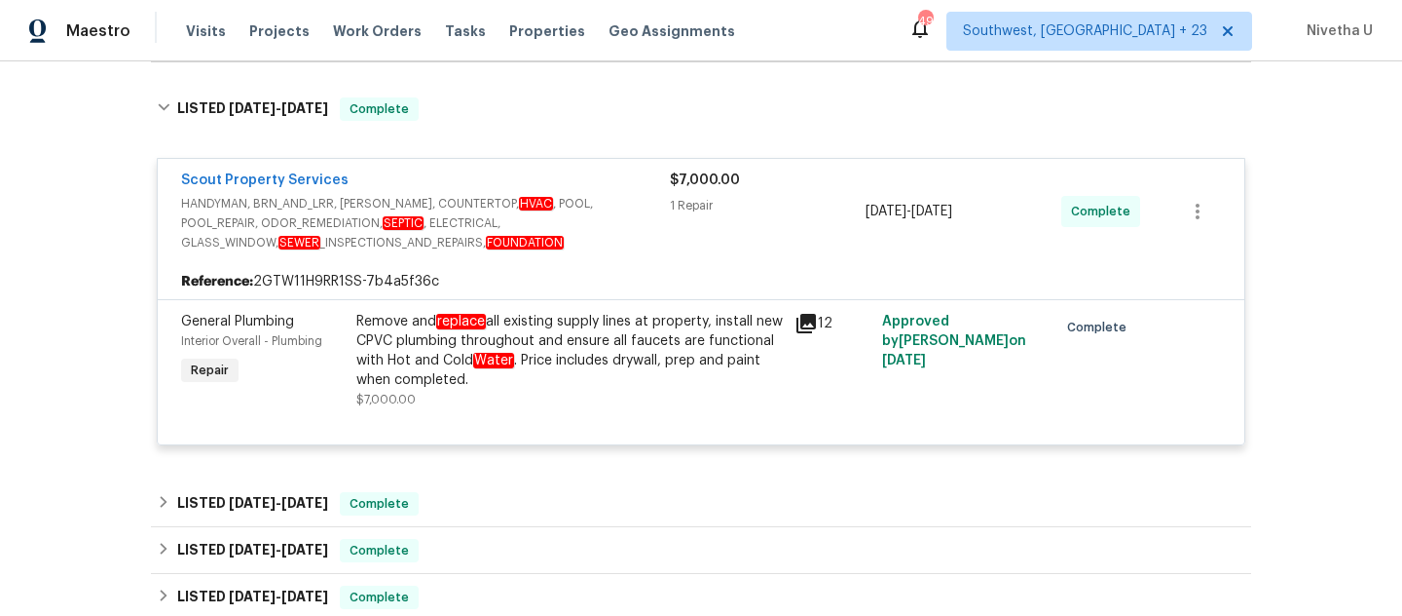
click at [595, 340] on div "Remove and replace all existing supply lines at property, install new CPVC plum…" at bounding box center [569, 351] width 427 height 78
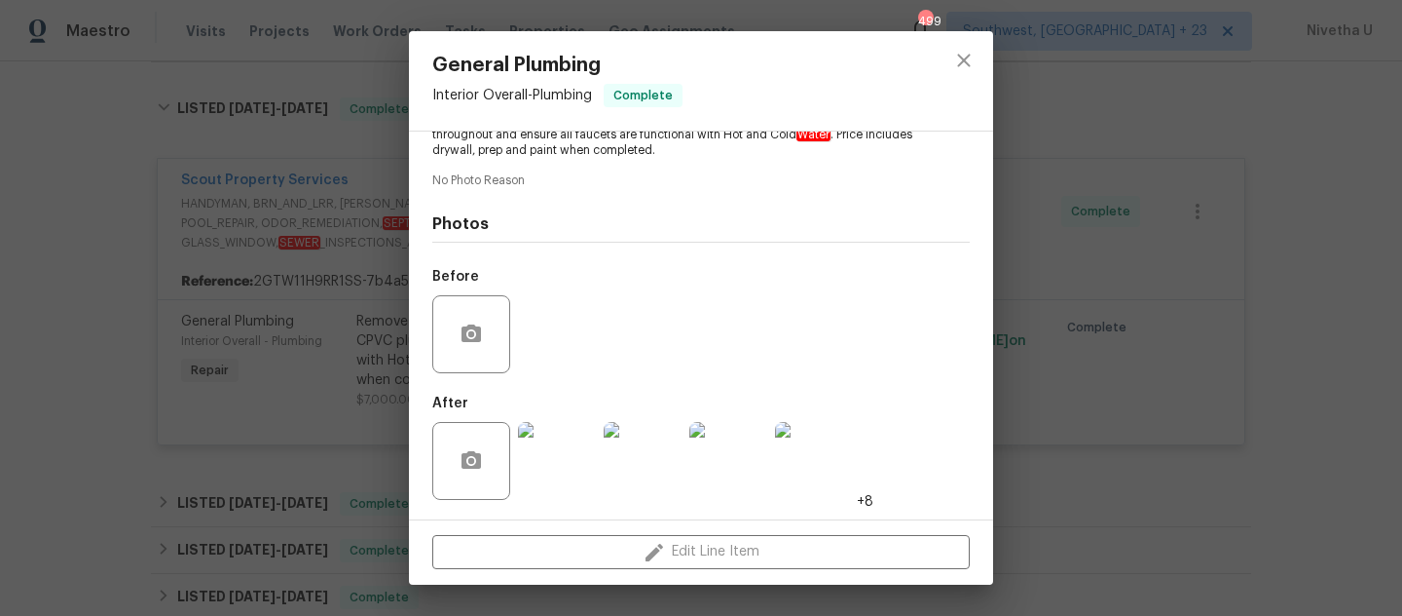
click at [565, 433] on img at bounding box center [557, 461] width 78 height 78
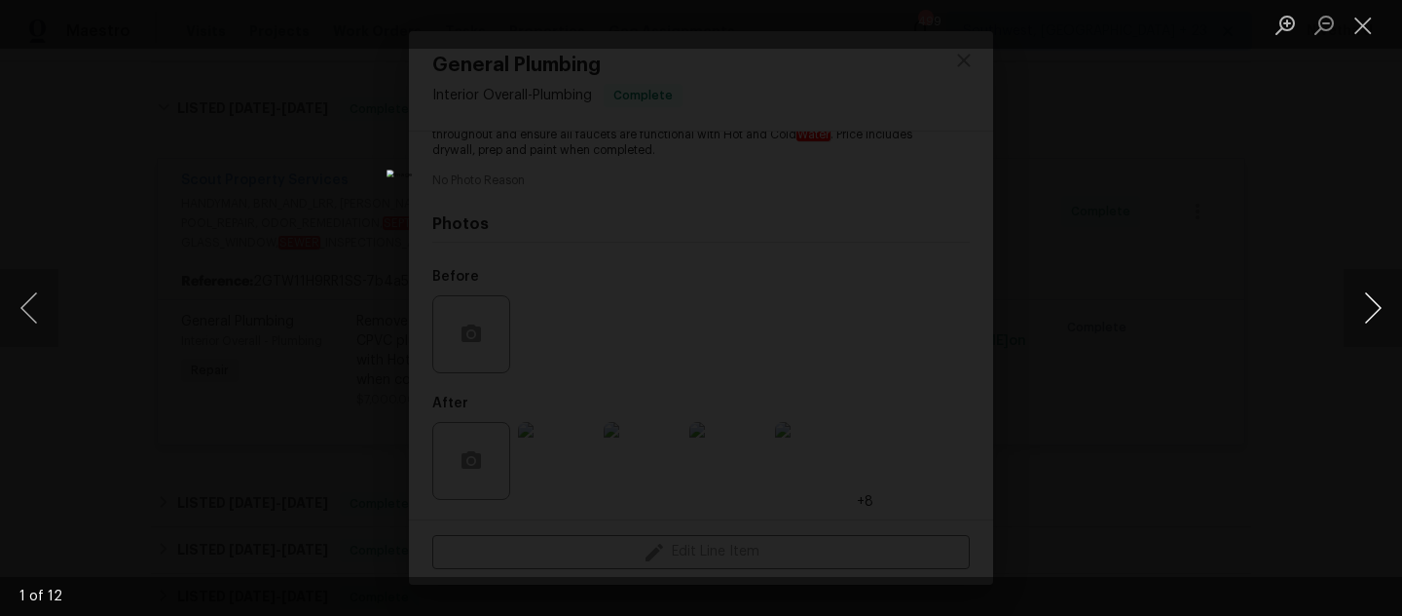
click at [1371, 285] on button "Next image" at bounding box center [1373, 308] width 58 height 78
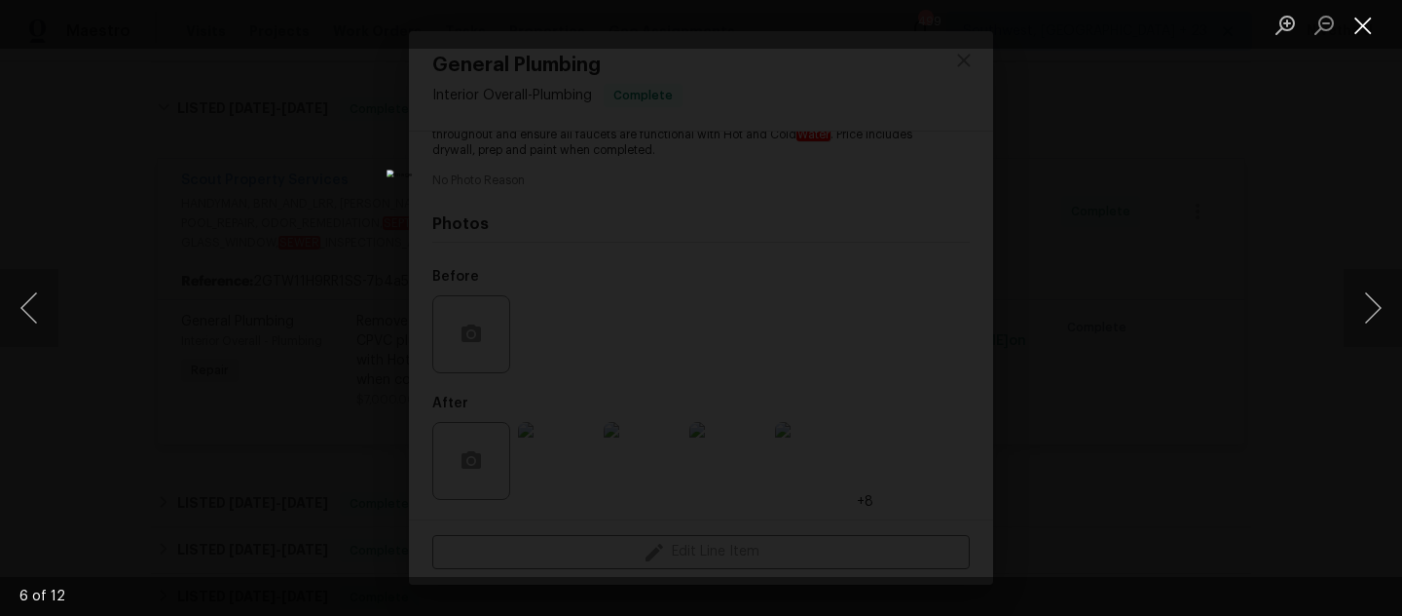
click at [1357, 32] on button "Close lightbox" at bounding box center [1363, 25] width 39 height 34
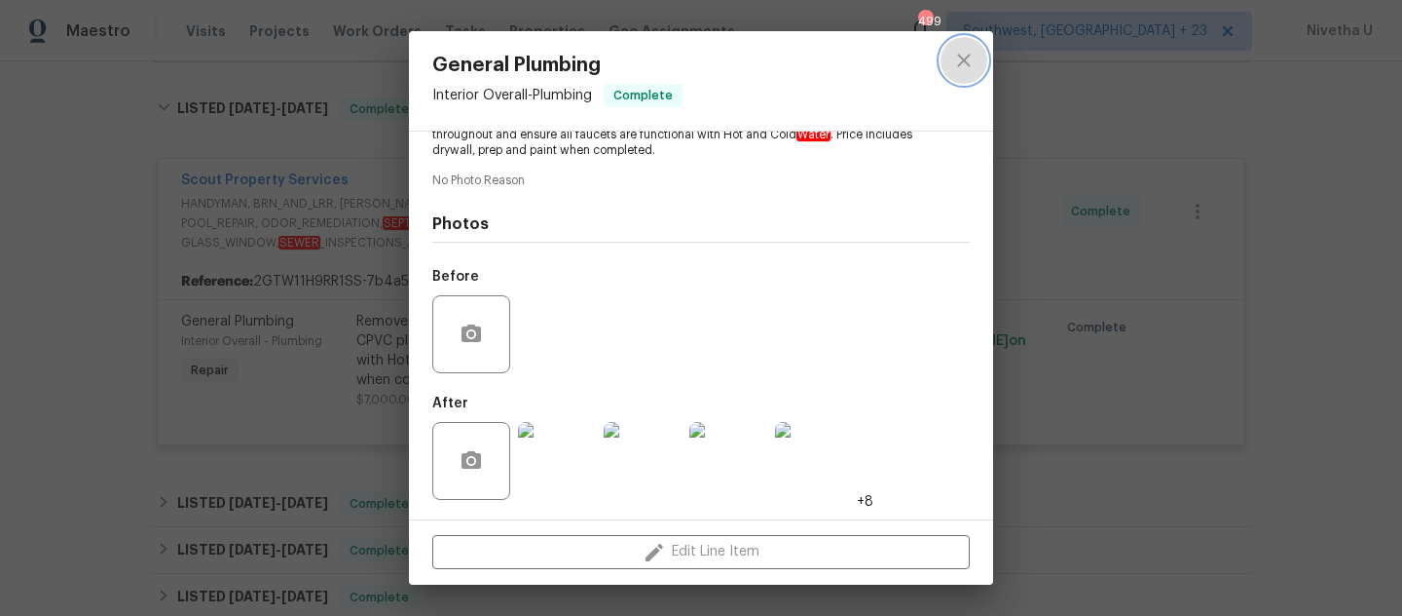
click at [967, 65] on icon "close" at bounding box center [963, 60] width 23 height 23
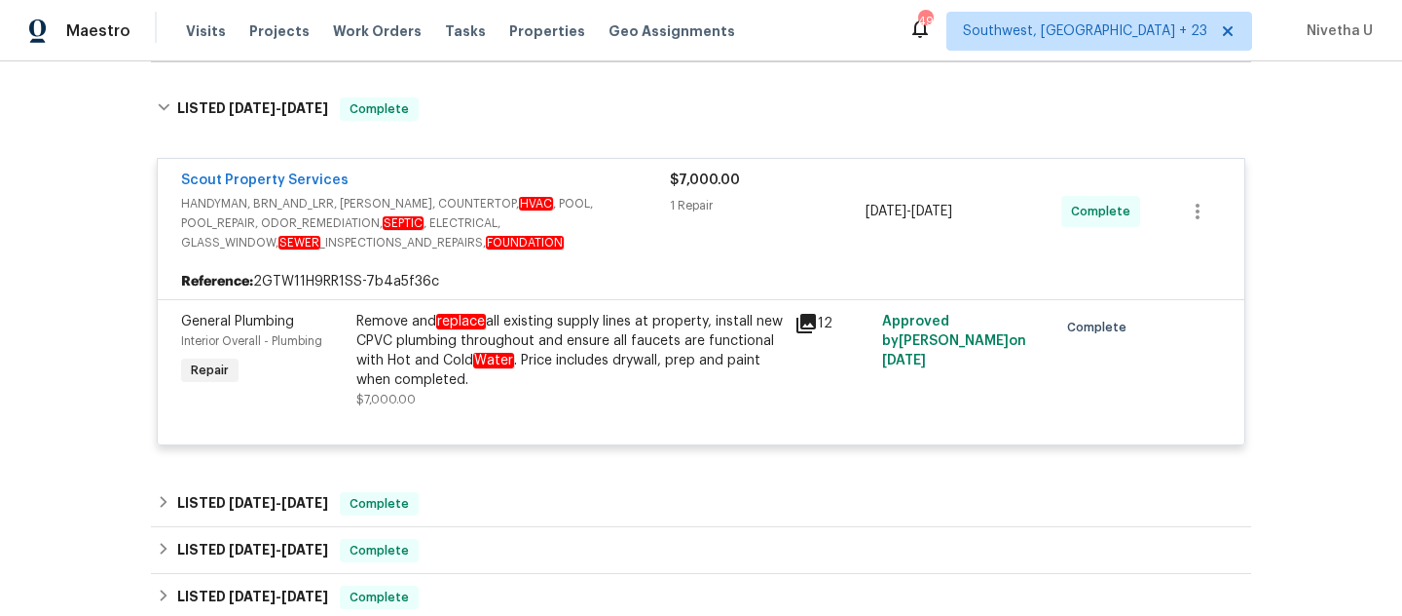
click at [614, 186] on div "Scout Property Services" at bounding box center [425, 181] width 489 height 23
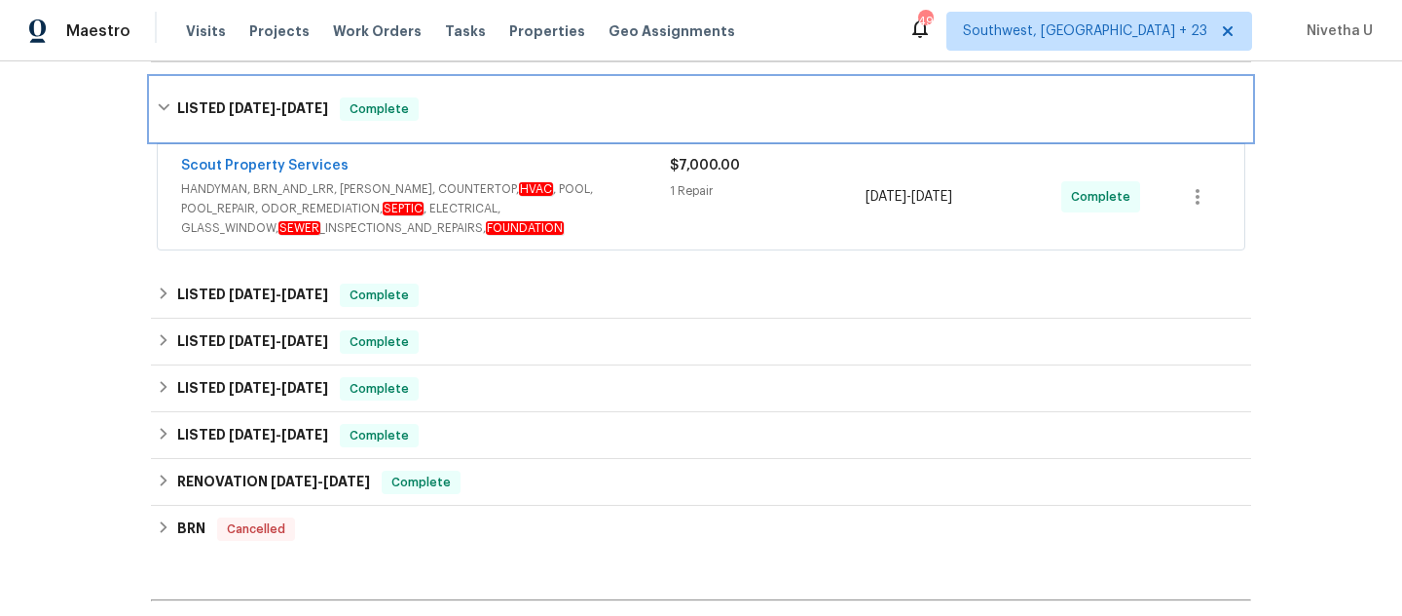
click at [493, 113] on div "LISTED [DATE] - [DATE] Complete" at bounding box center [701, 108] width 1089 height 23
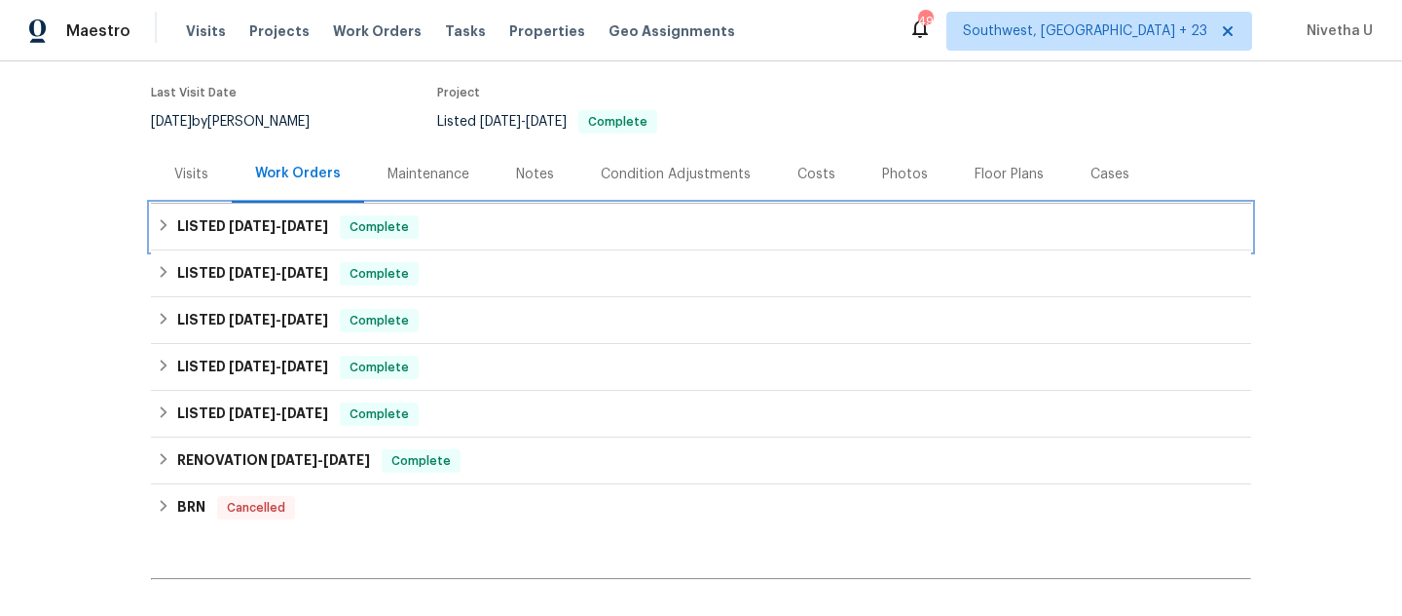
scroll to position [125, 0]
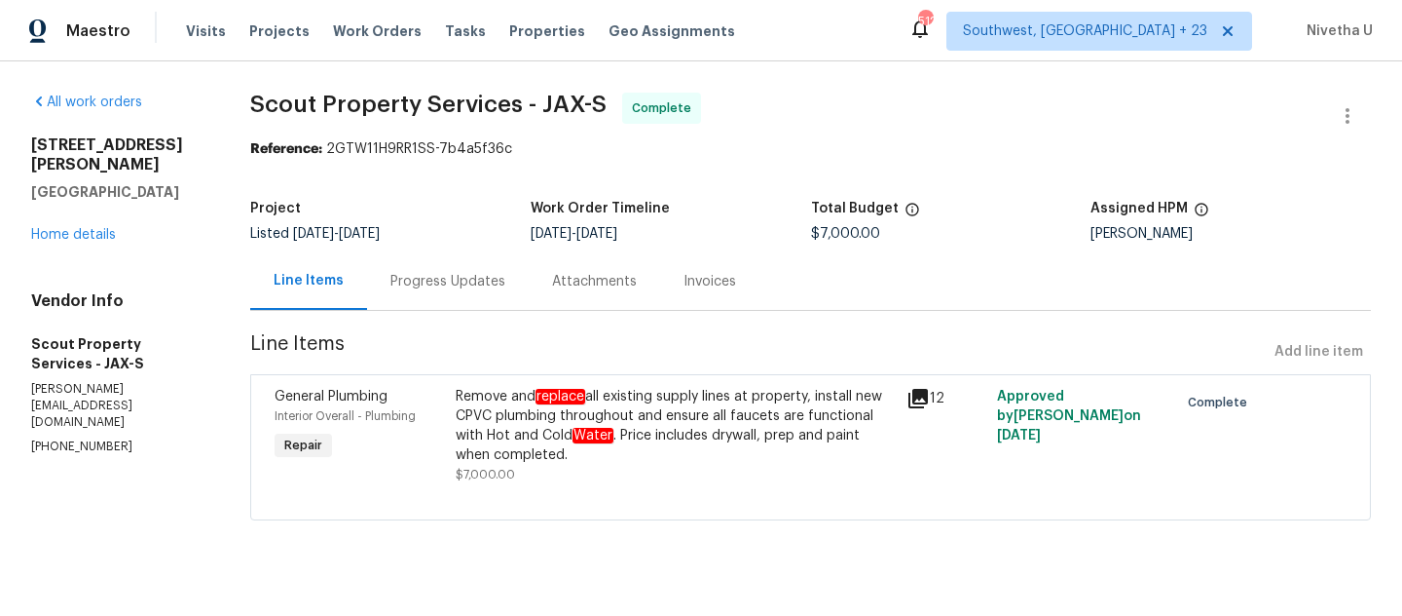
click at [419, 283] on div "Progress Updates" at bounding box center [448, 281] width 115 height 19
